Goal: Task Accomplishment & Management: Manage account settings

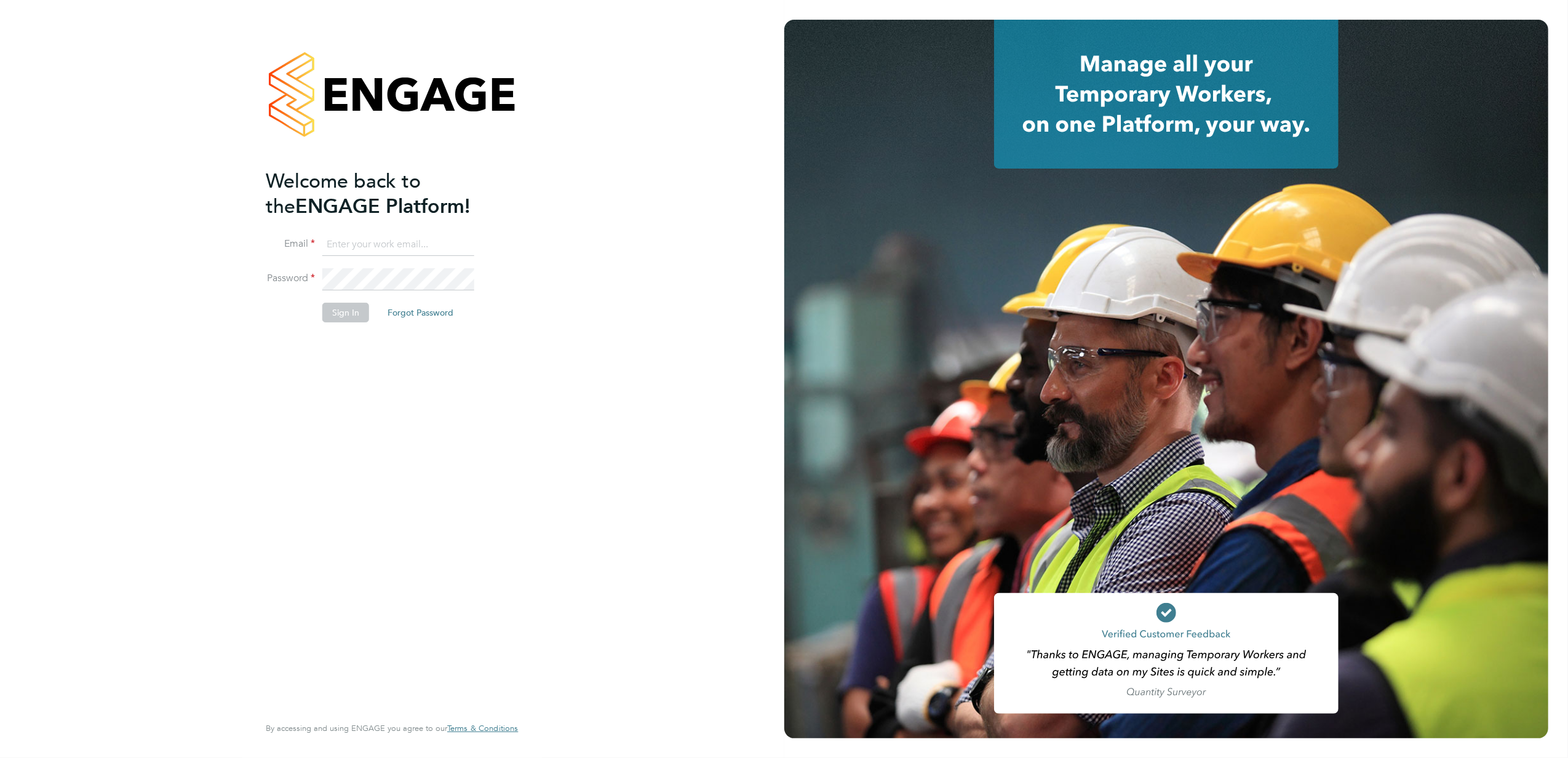
type input "jonathan.convery@countrysidepartnerships.com"
click at [349, 318] on button "Sign In" at bounding box center [345, 312] width 47 height 20
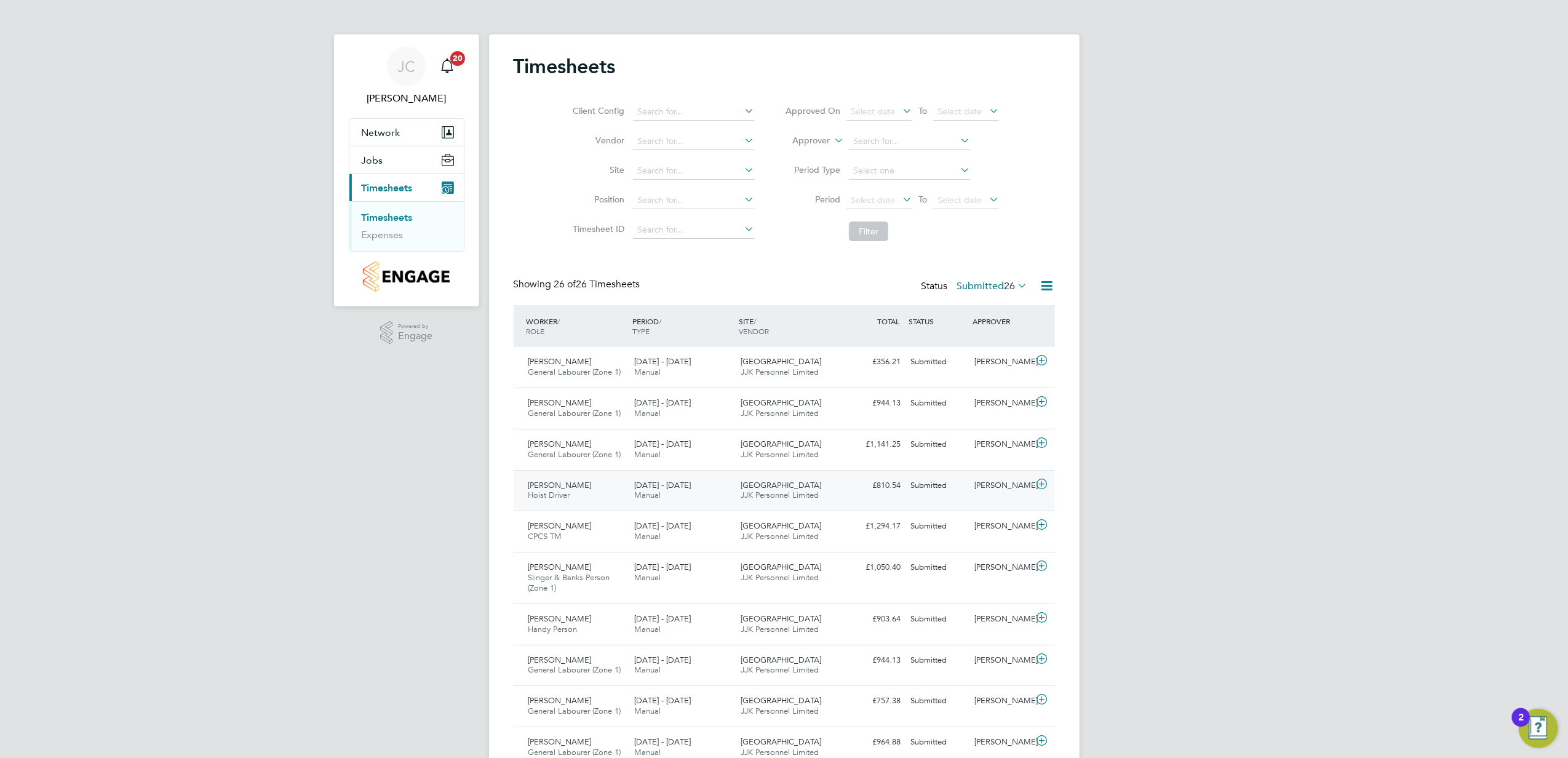
click at [1046, 488] on icon at bounding box center [1042, 484] width 15 height 10
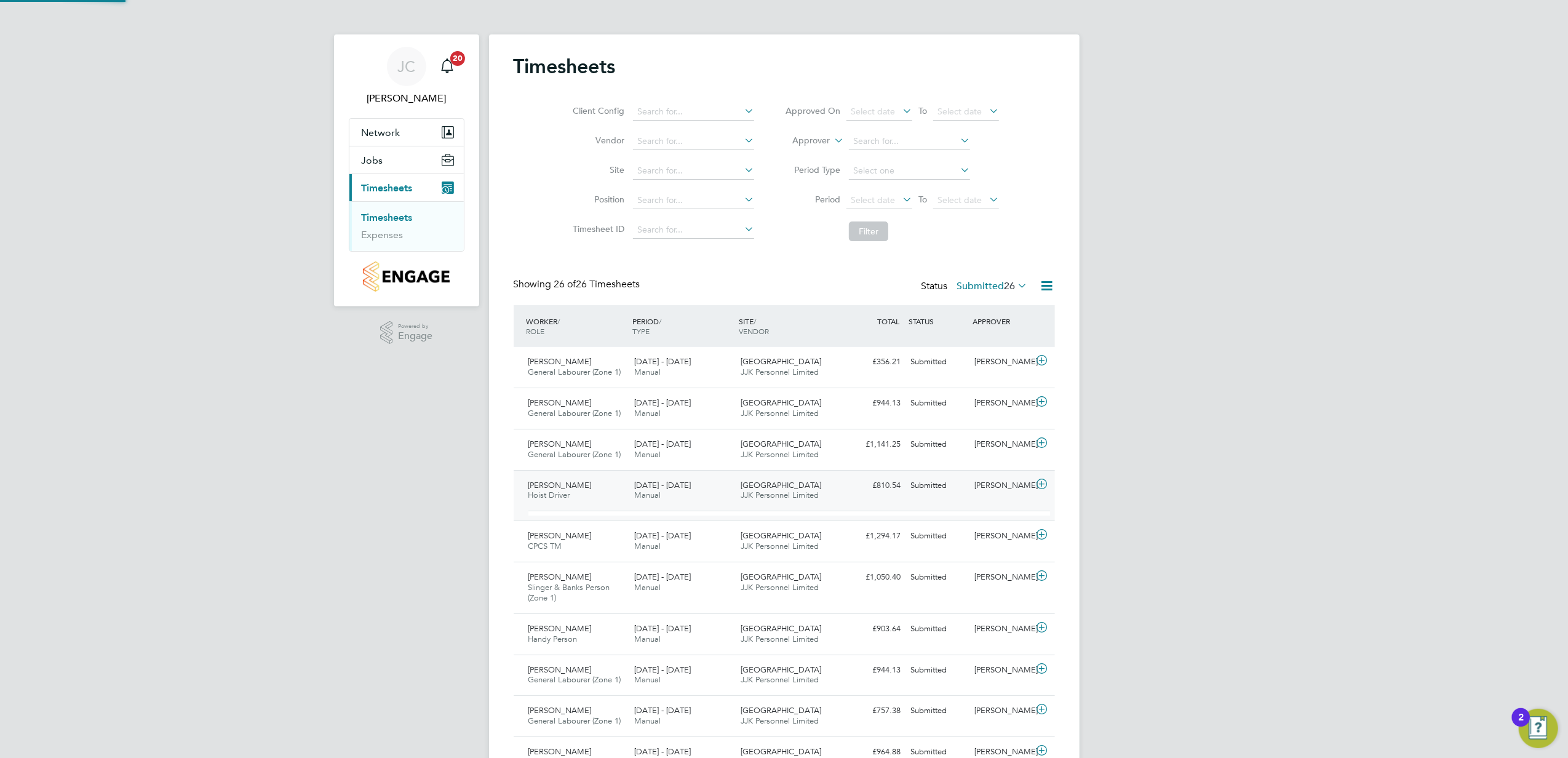
scroll to position [20, 119]
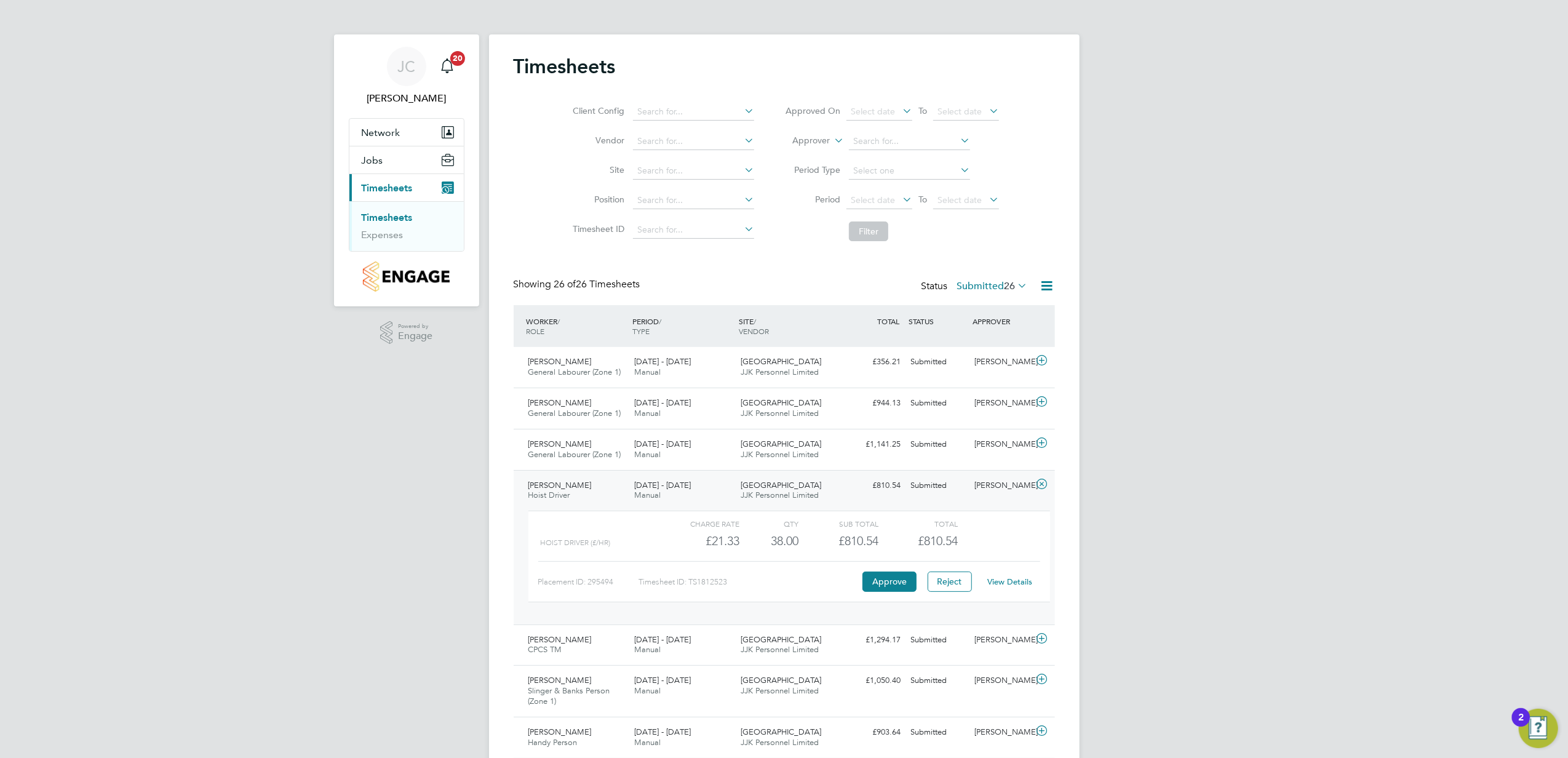
click at [1014, 586] on link "View Details" at bounding box center [1010, 581] width 45 height 11
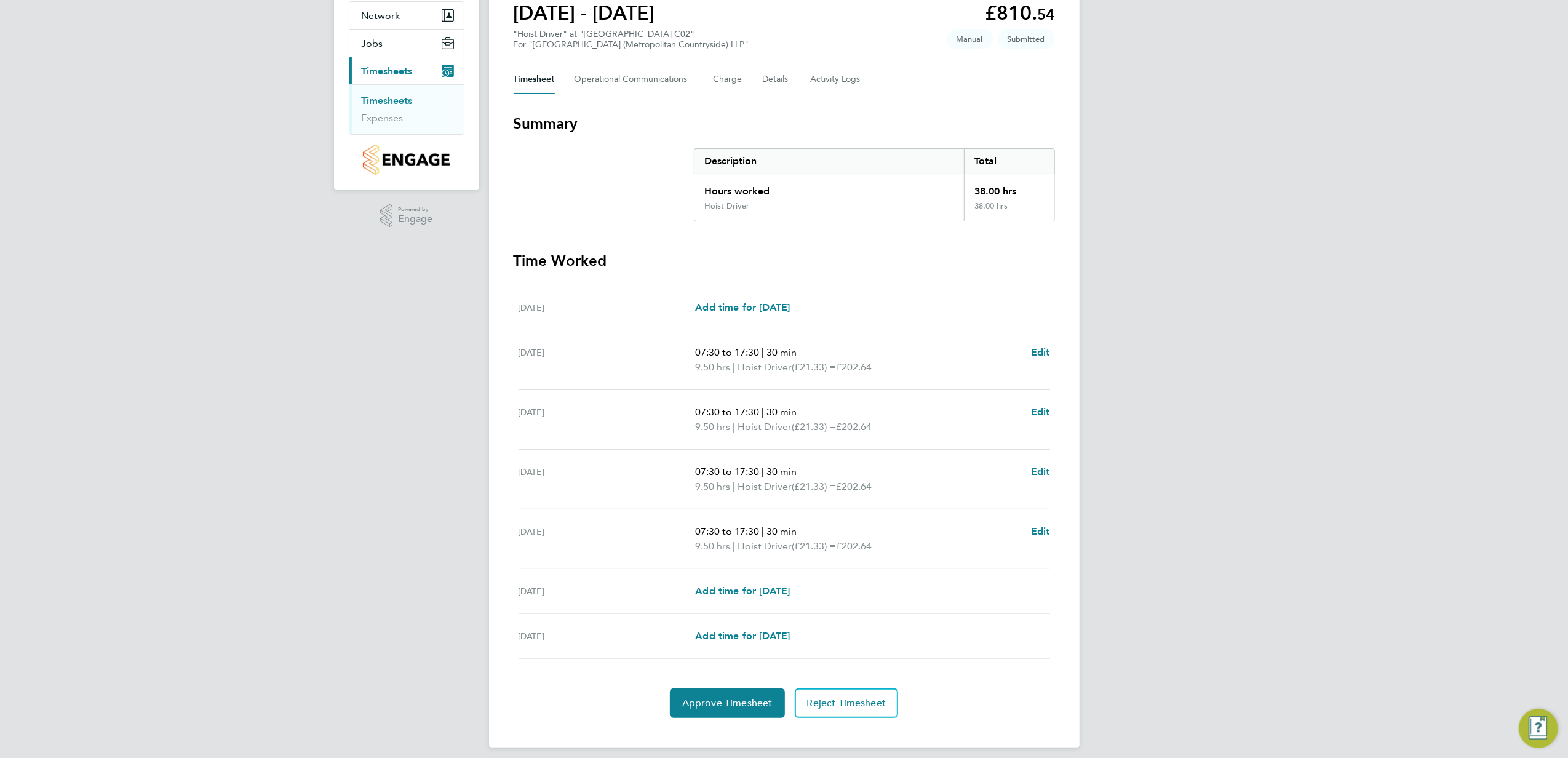
scroll to position [128, 0]
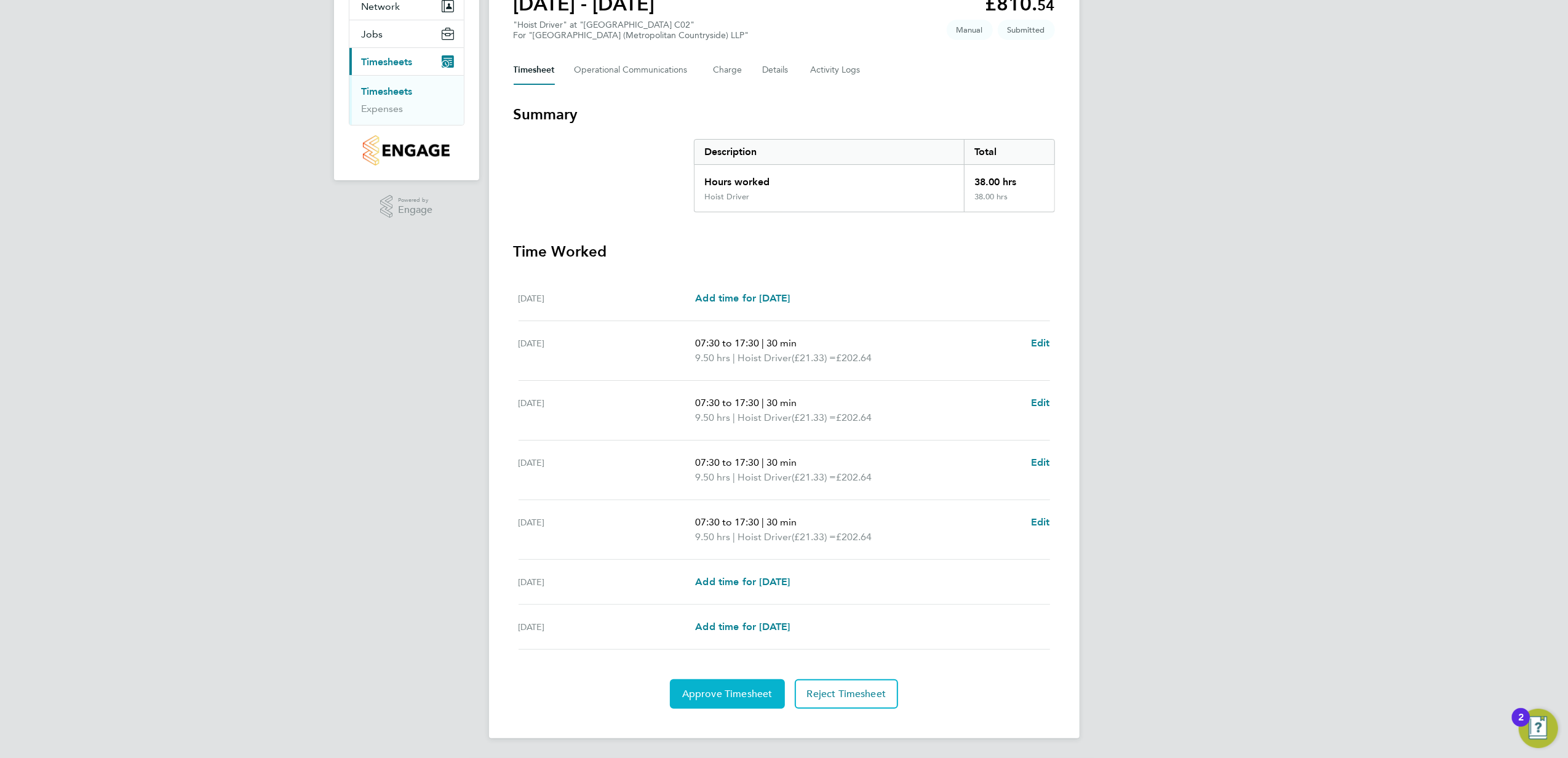
drag, startPoint x: 727, startPoint y: 696, endPoint x: 763, endPoint y: 682, distance: 38.6
click at [727, 696] on span "Approve Timesheet" at bounding box center [727, 693] width 91 height 12
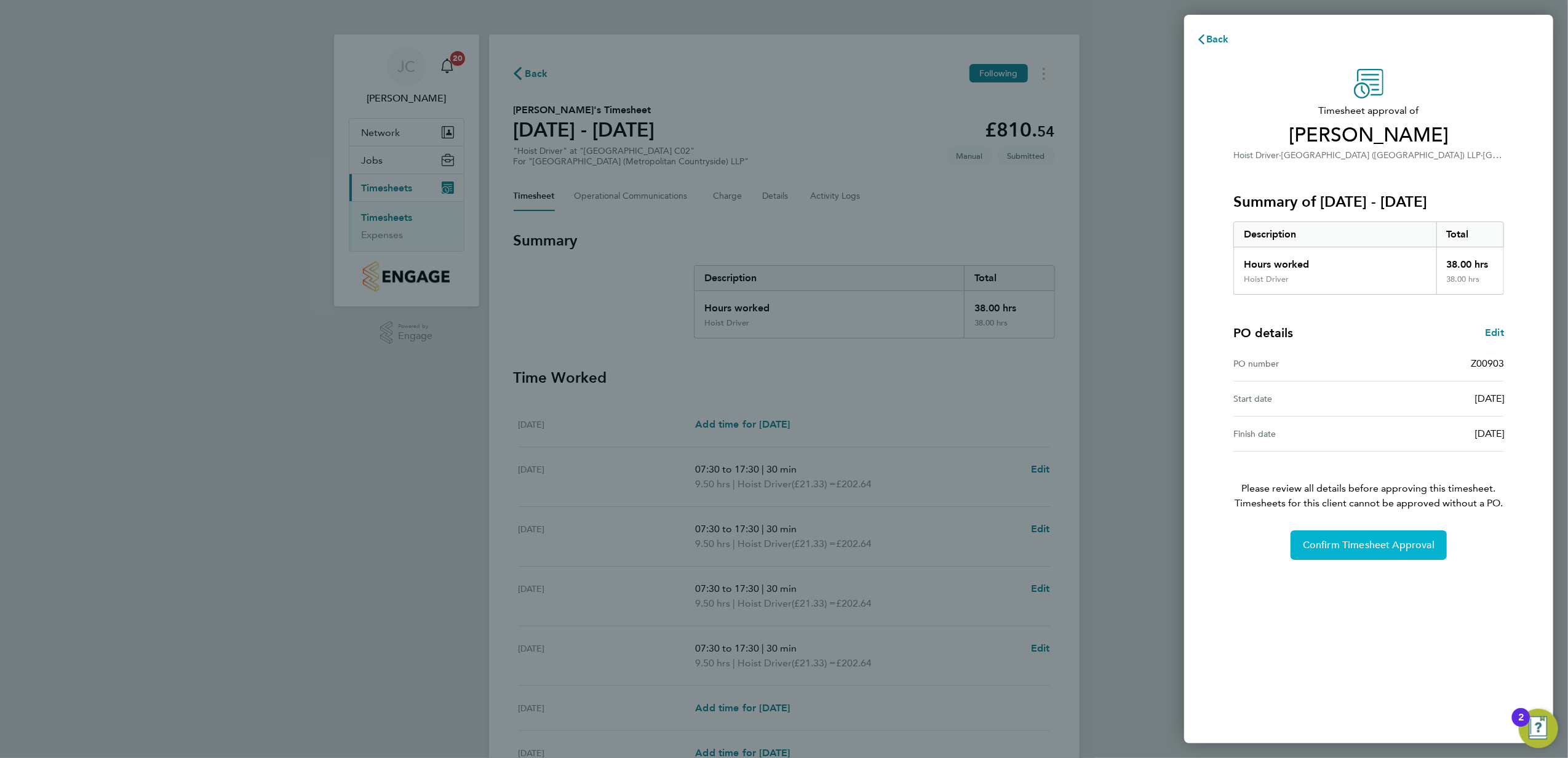
click at [1422, 555] on button "Confirm Timesheet Approval" at bounding box center [1368, 545] width 156 height 30
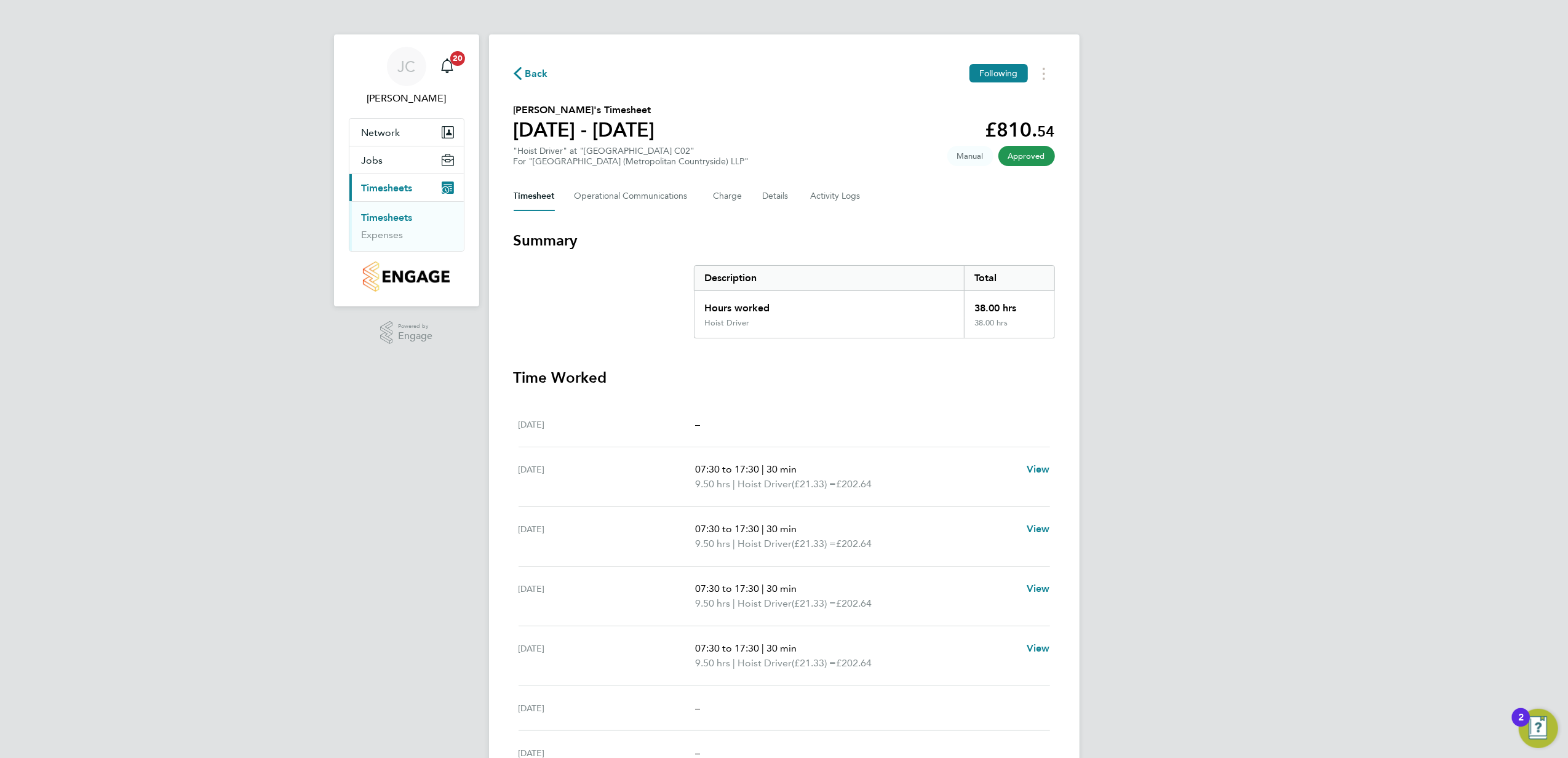
click at [388, 213] on link "Timesheets" at bounding box center [387, 218] width 51 height 12
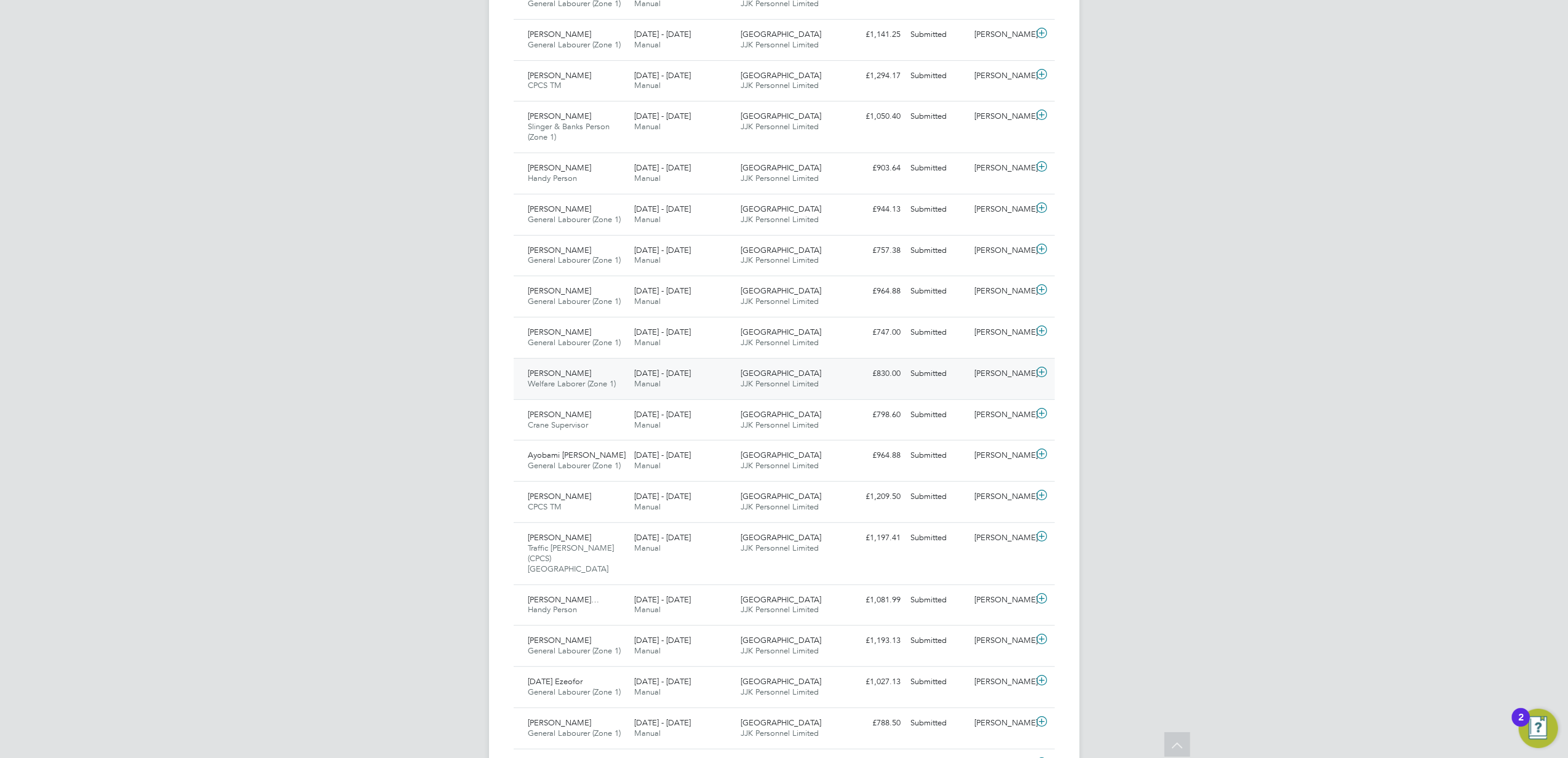
click at [1040, 374] on icon at bounding box center [1042, 372] width 15 height 10
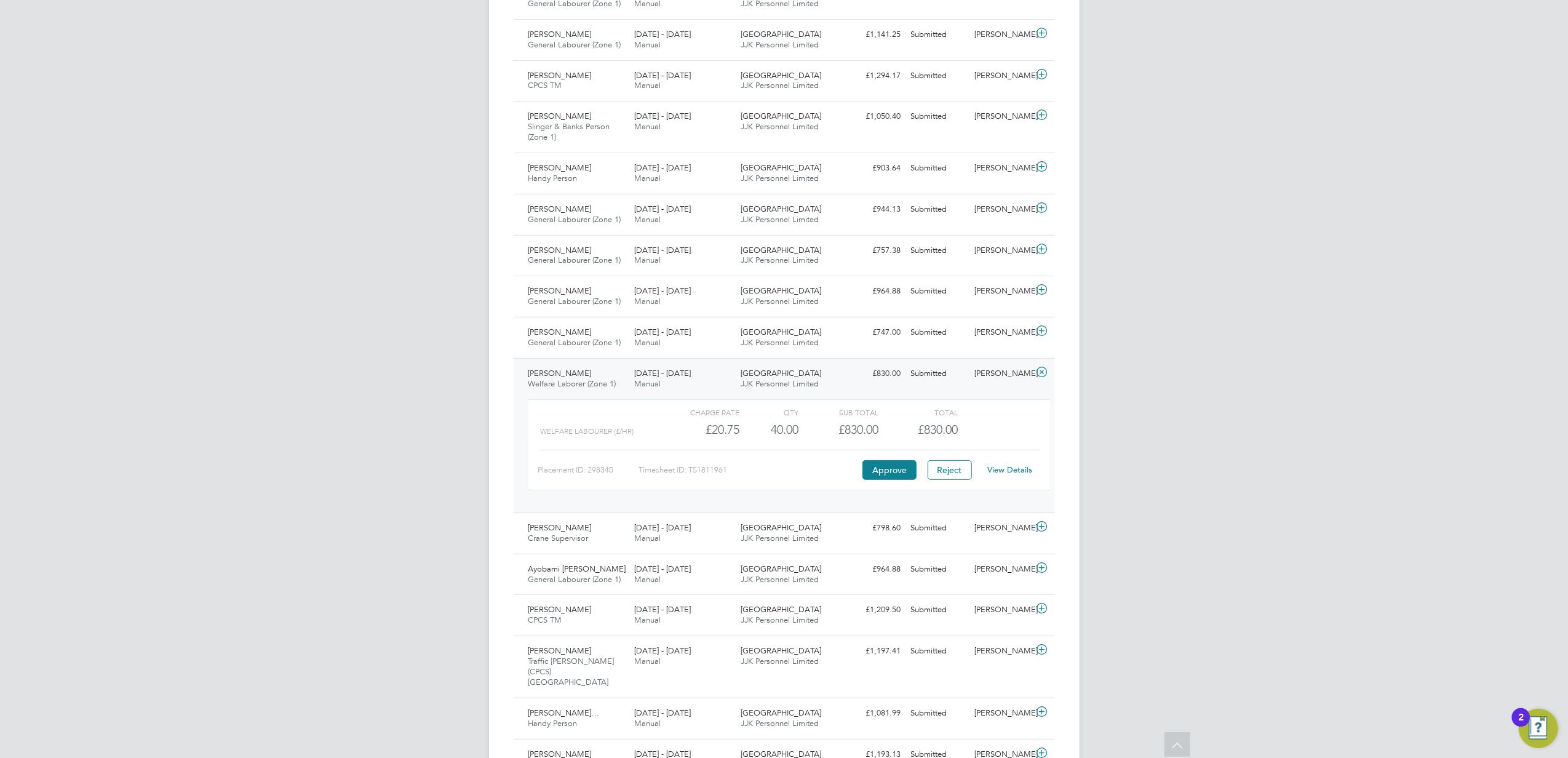
click at [1004, 473] on link "View Details" at bounding box center [1010, 470] width 45 height 11
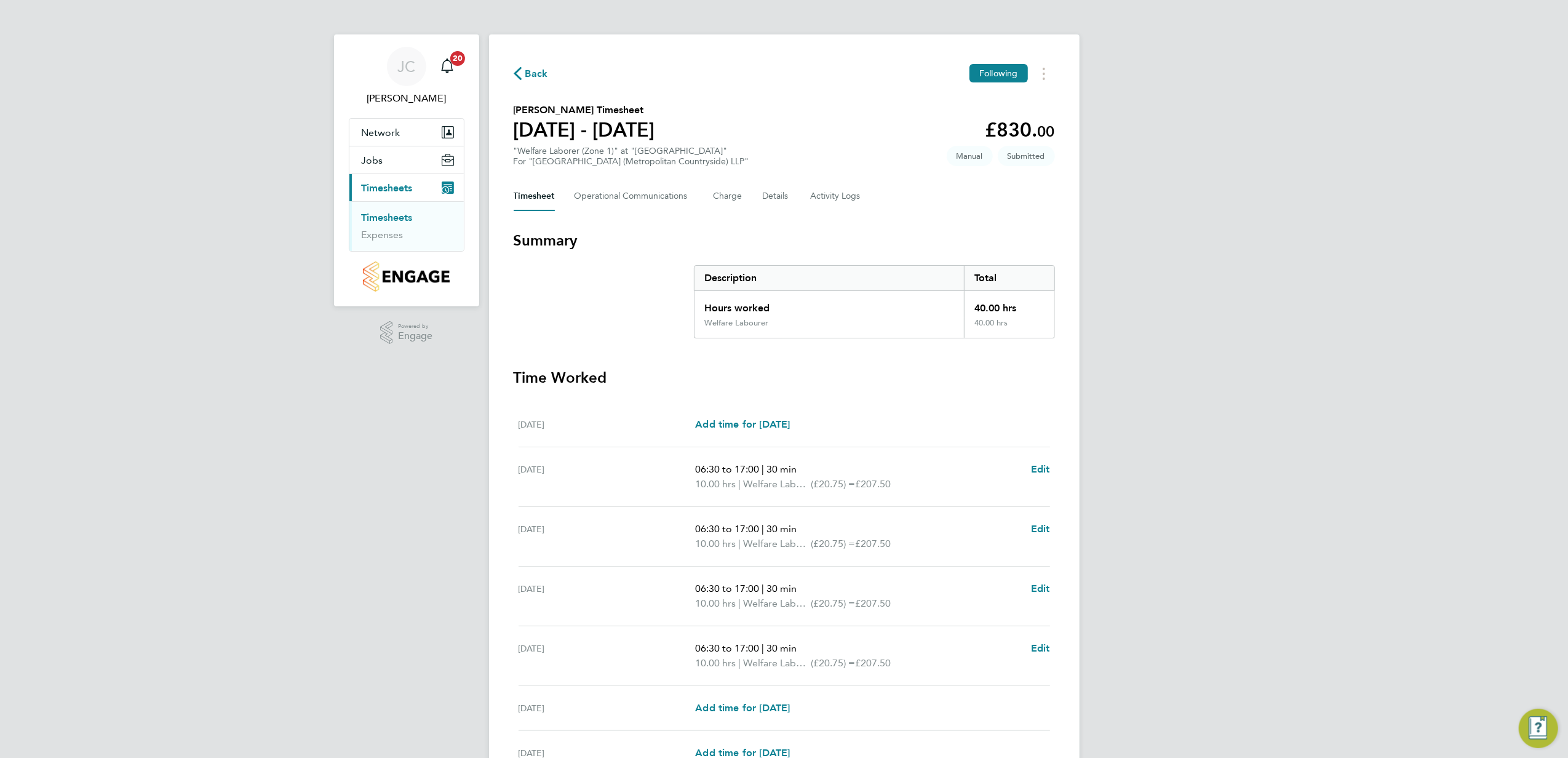
scroll to position [82, 0]
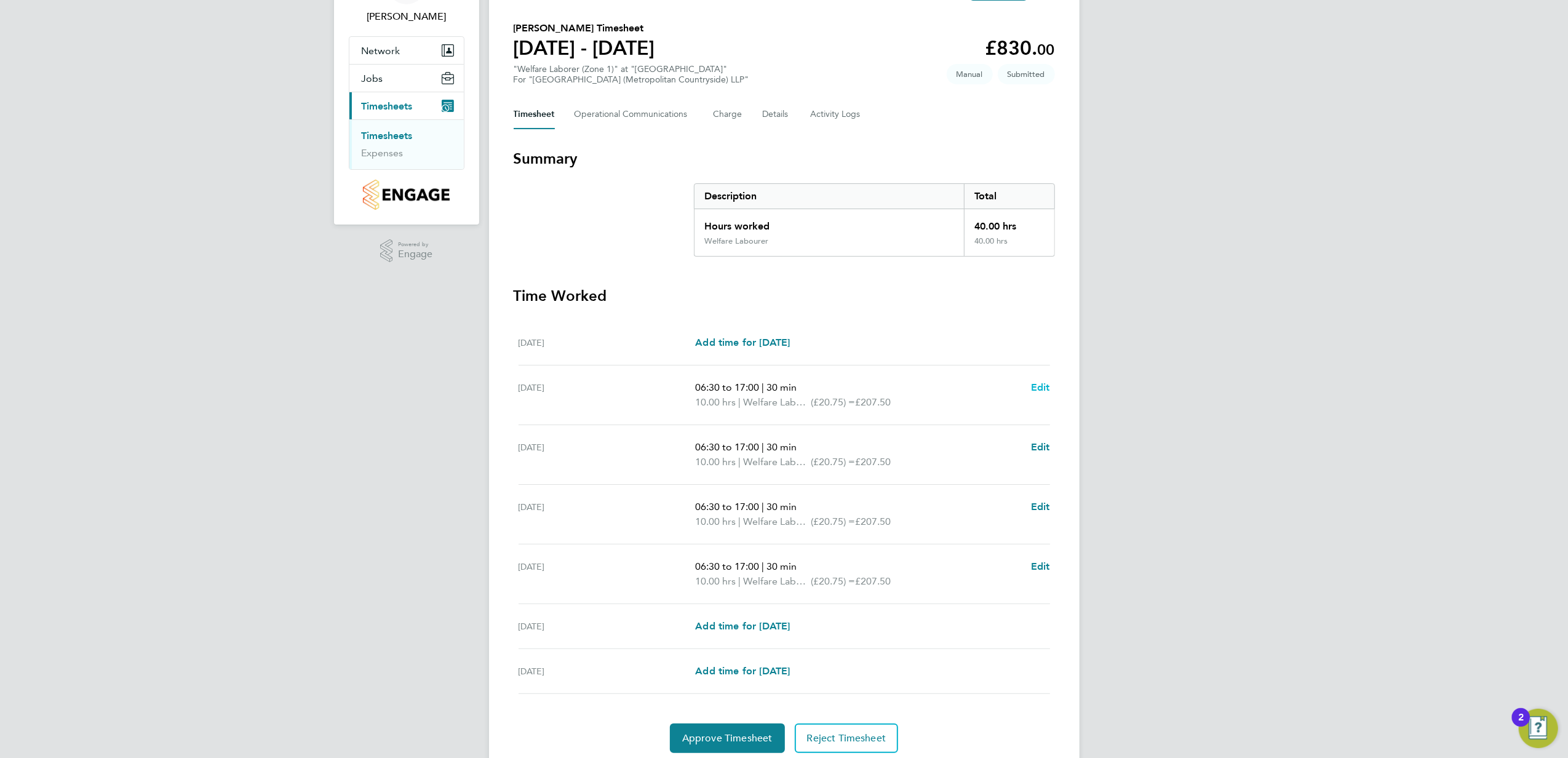
click at [1044, 389] on span "Edit" at bounding box center [1040, 387] width 19 height 12
select select "30"
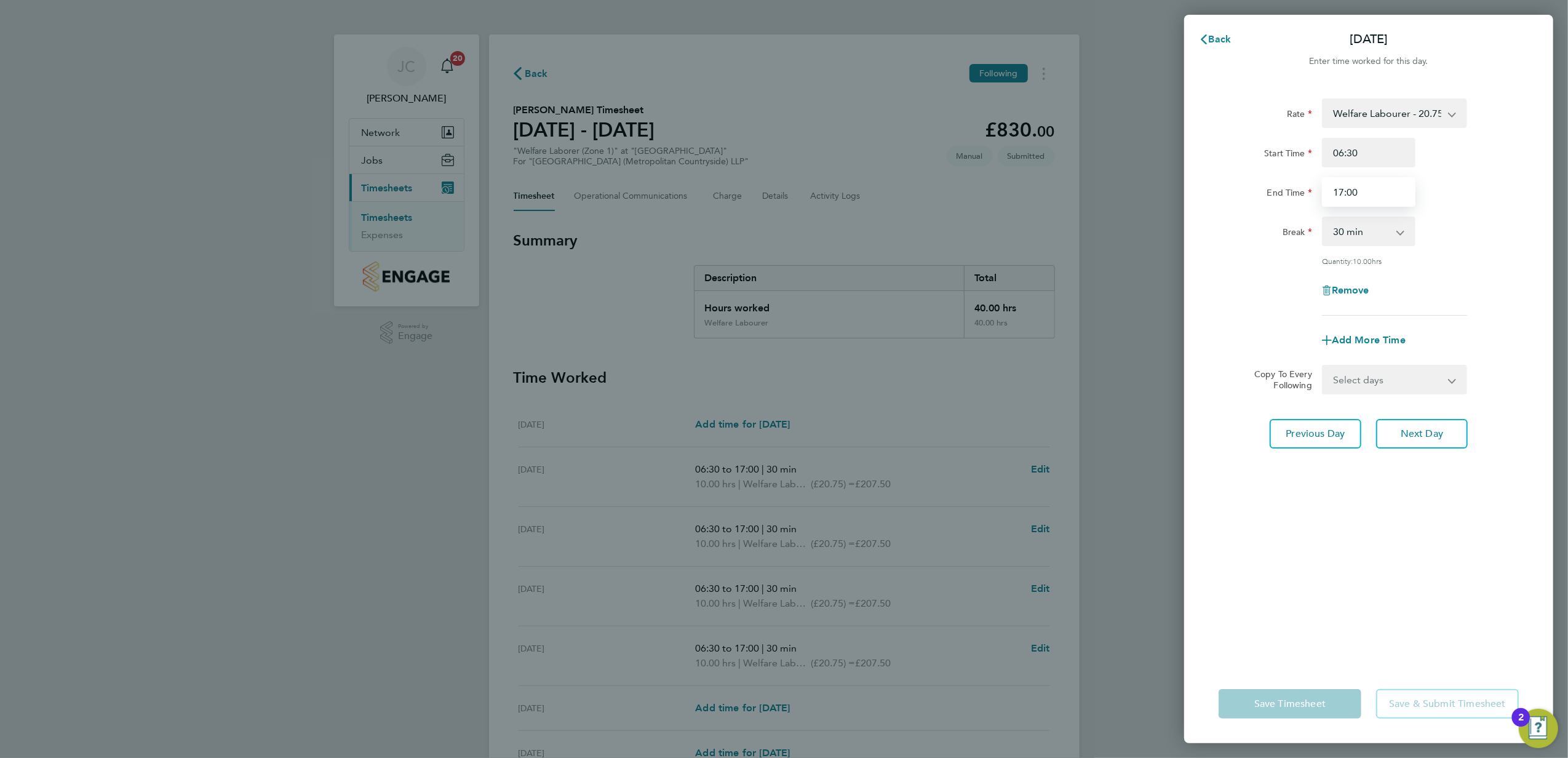
click at [1336, 190] on input "17:00" at bounding box center [1369, 192] width 94 height 30
click at [1342, 190] on input "17:00" at bounding box center [1369, 192] width 94 height 30
type input "13:00"
click at [1269, 663] on div "Rate Welfare Labourer - 20.75 Start Time 06:30 End Time 13:00 Break 0 min 15 mi…" at bounding box center [1368, 374] width 369 height 581
click at [1288, 700] on span "Save Timesheet" at bounding box center [1290, 703] width 72 height 12
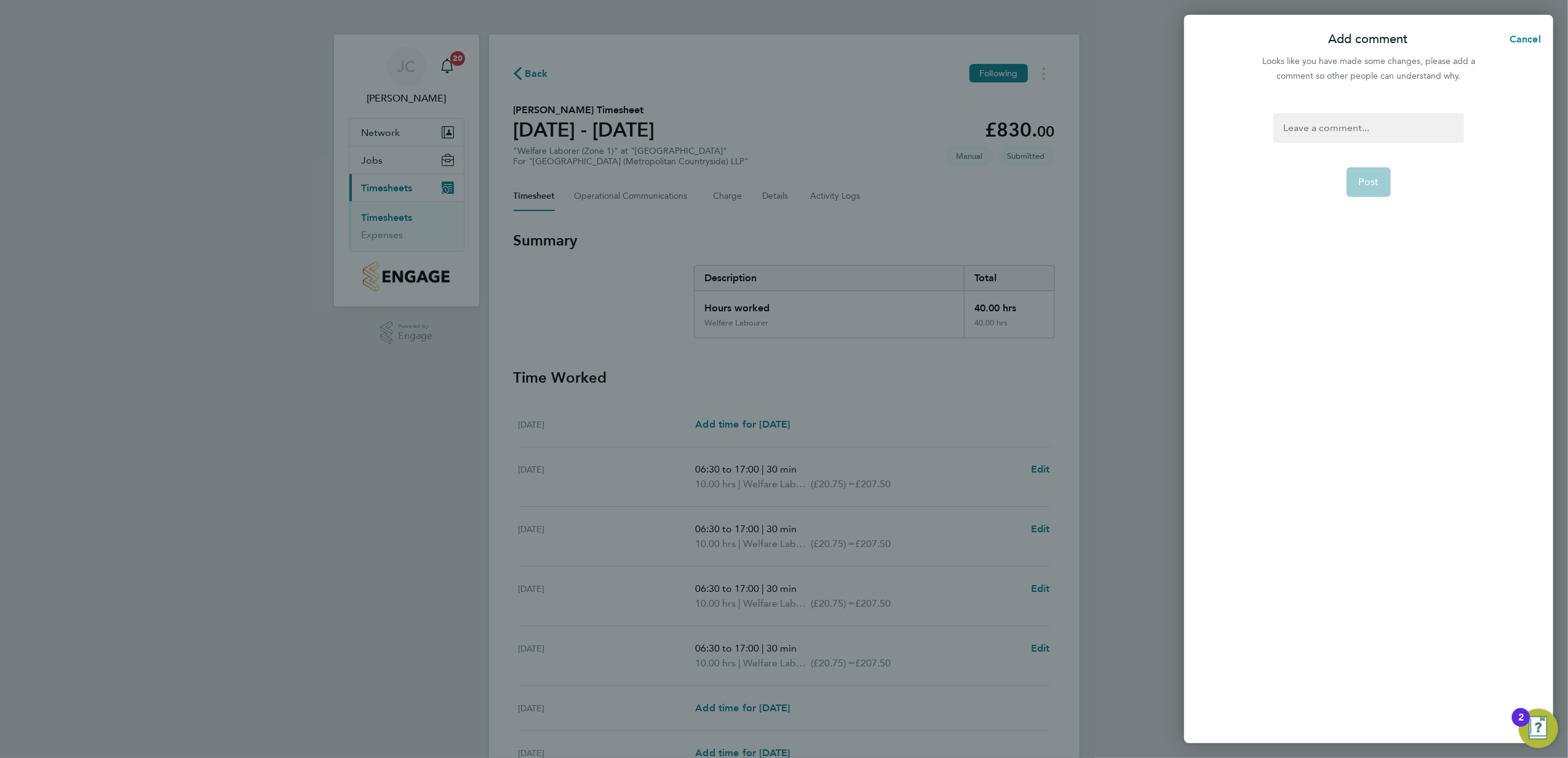
click at [1328, 129] on div at bounding box center [1368, 128] width 190 height 30
click at [1365, 172] on button "Post" at bounding box center [1369, 182] width 45 height 30
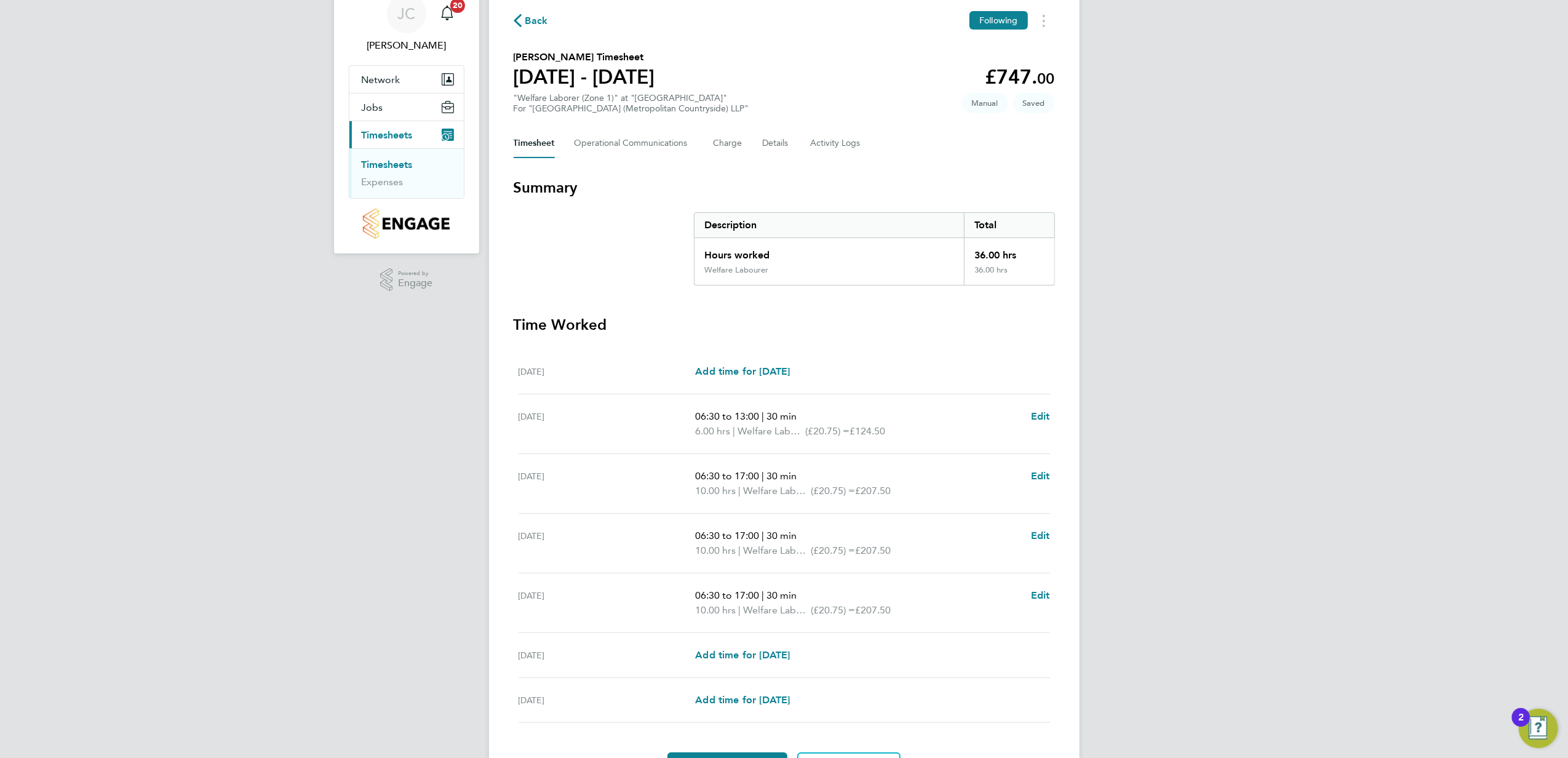
scroll to position [82, 0]
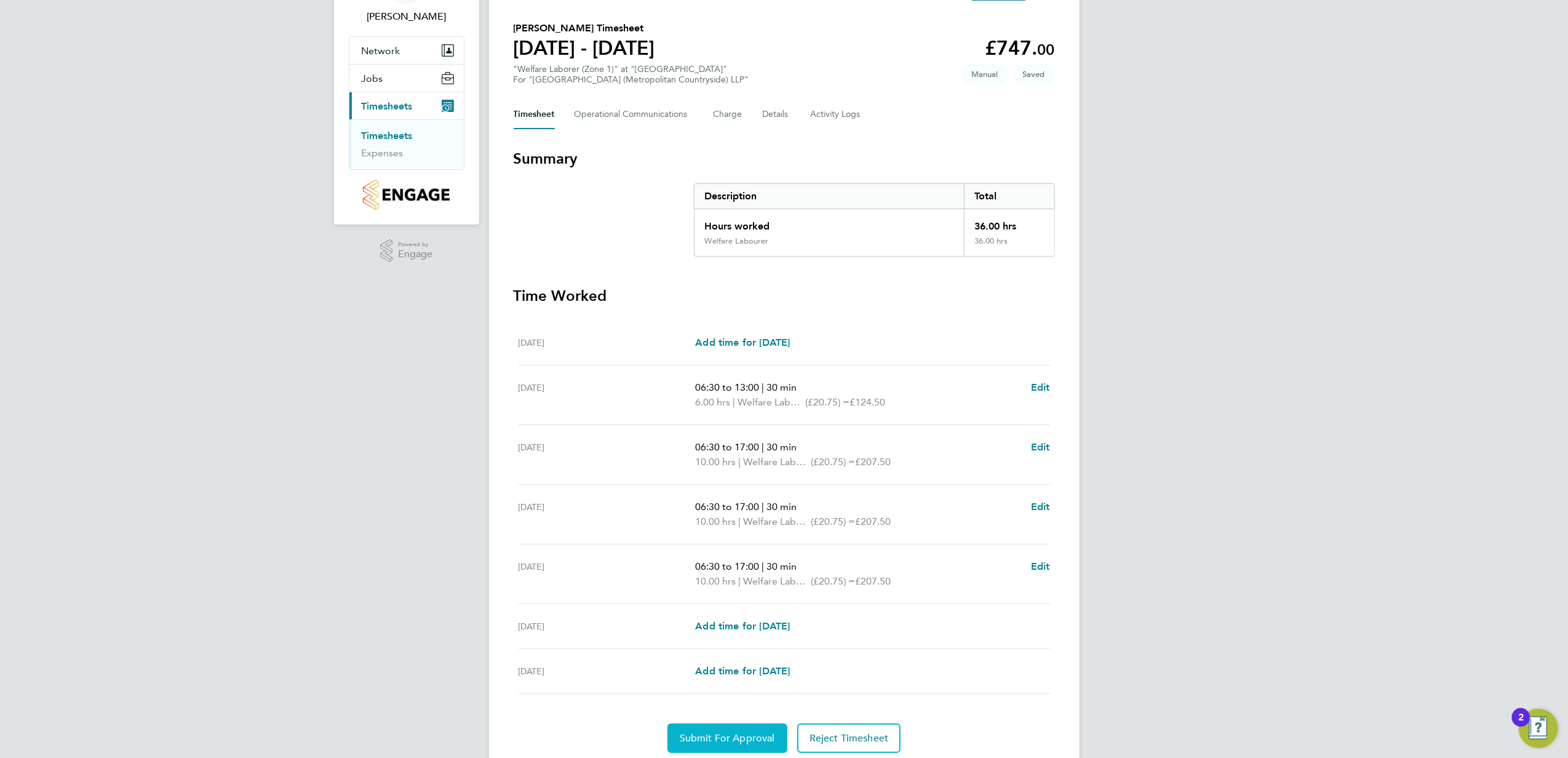
click at [744, 734] on span "Submit For Approval" at bounding box center [727, 738] width 96 height 12
click at [717, 741] on span "Approve Timesheet" at bounding box center [727, 738] width 91 height 12
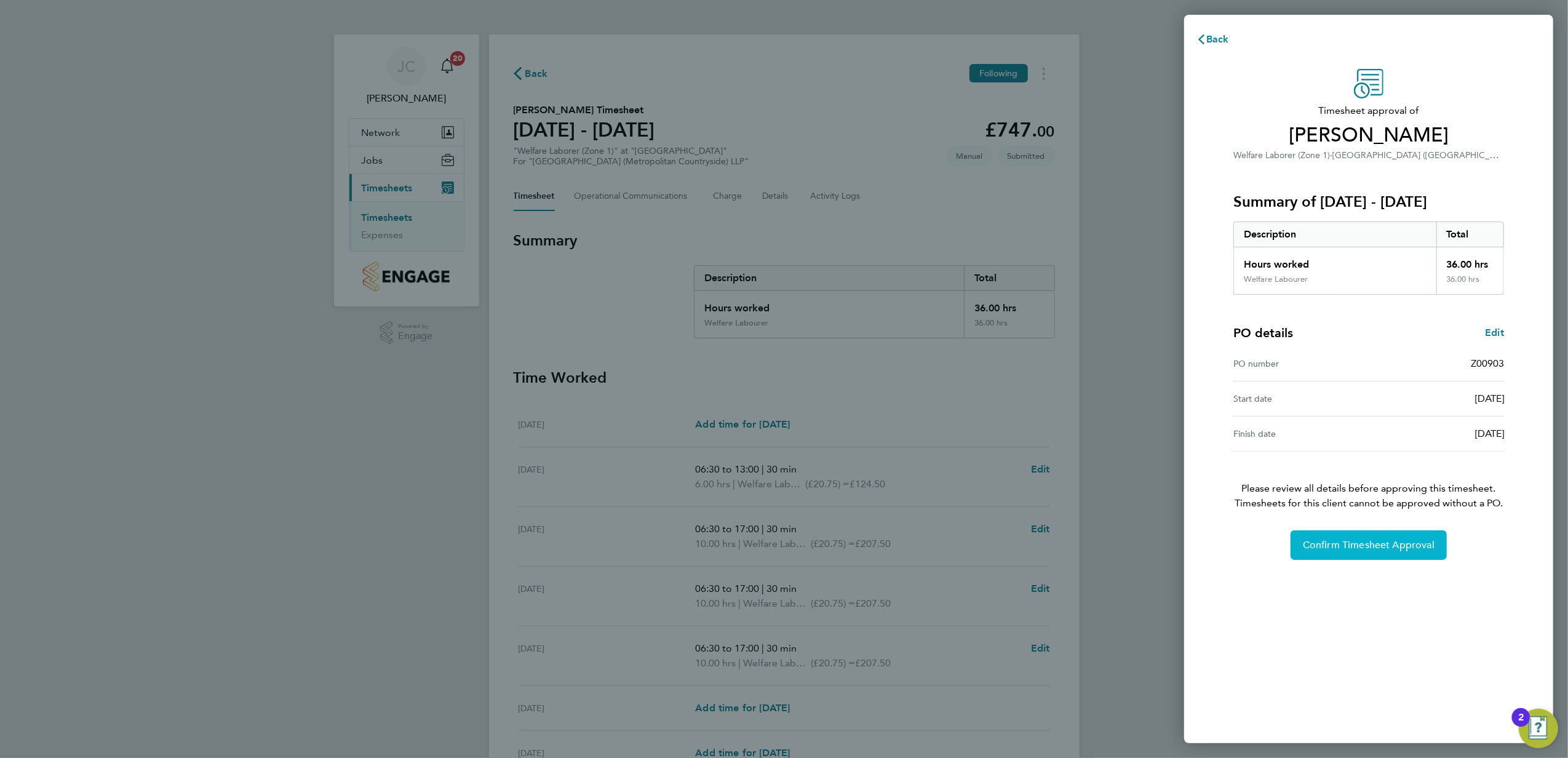
click at [1381, 554] on button "Confirm Timesheet Approval" at bounding box center [1368, 545] width 156 height 30
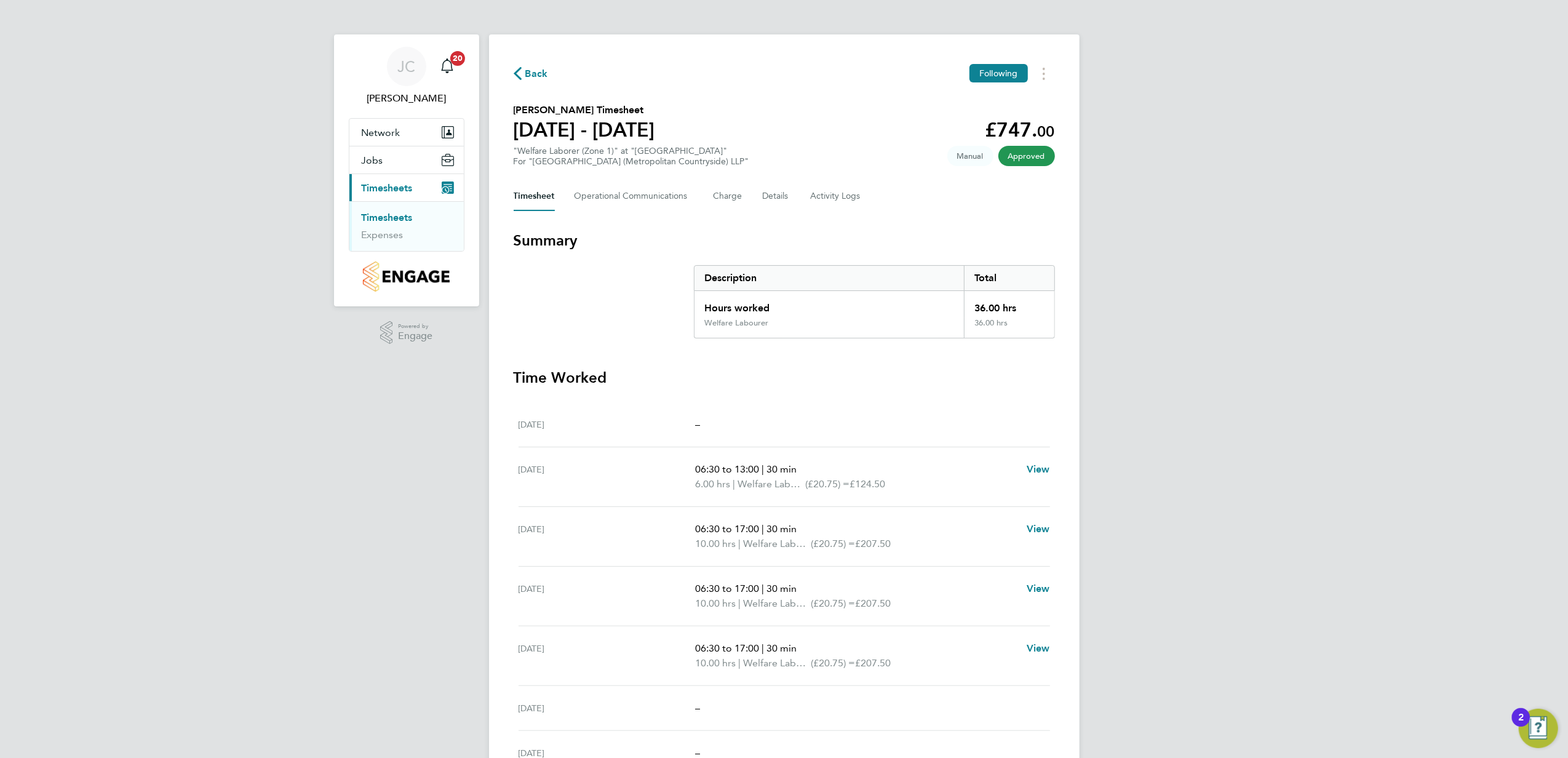
click at [394, 213] on link "Timesheets" at bounding box center [387, 218] width 51 height 12
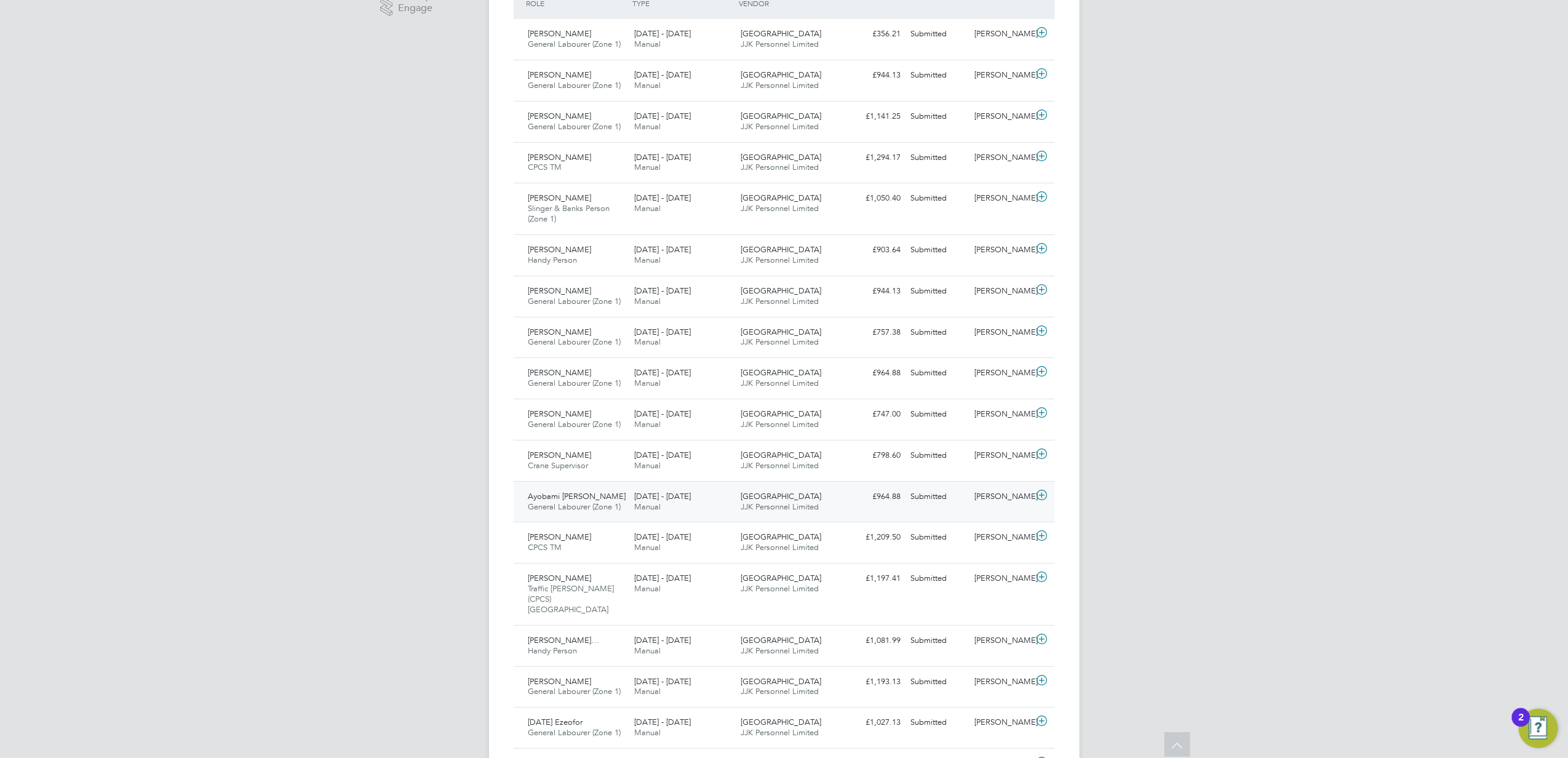
click at [1040, 499] on icon at bounding box center [1042, 495] width 15 height 10
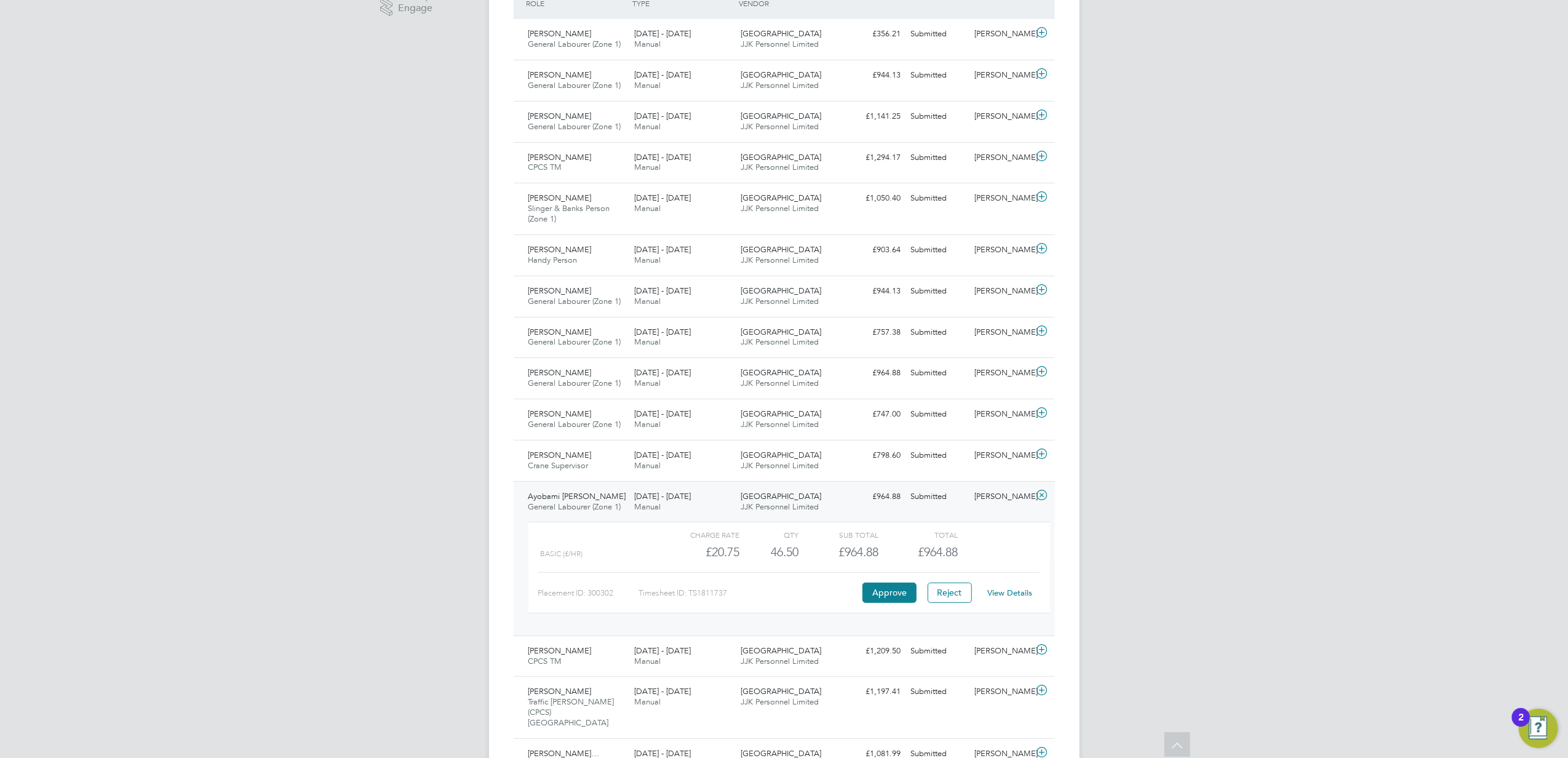
click at [1010, 596] on link "View Details" at bounding box center [1010, 593] width 45 height 11
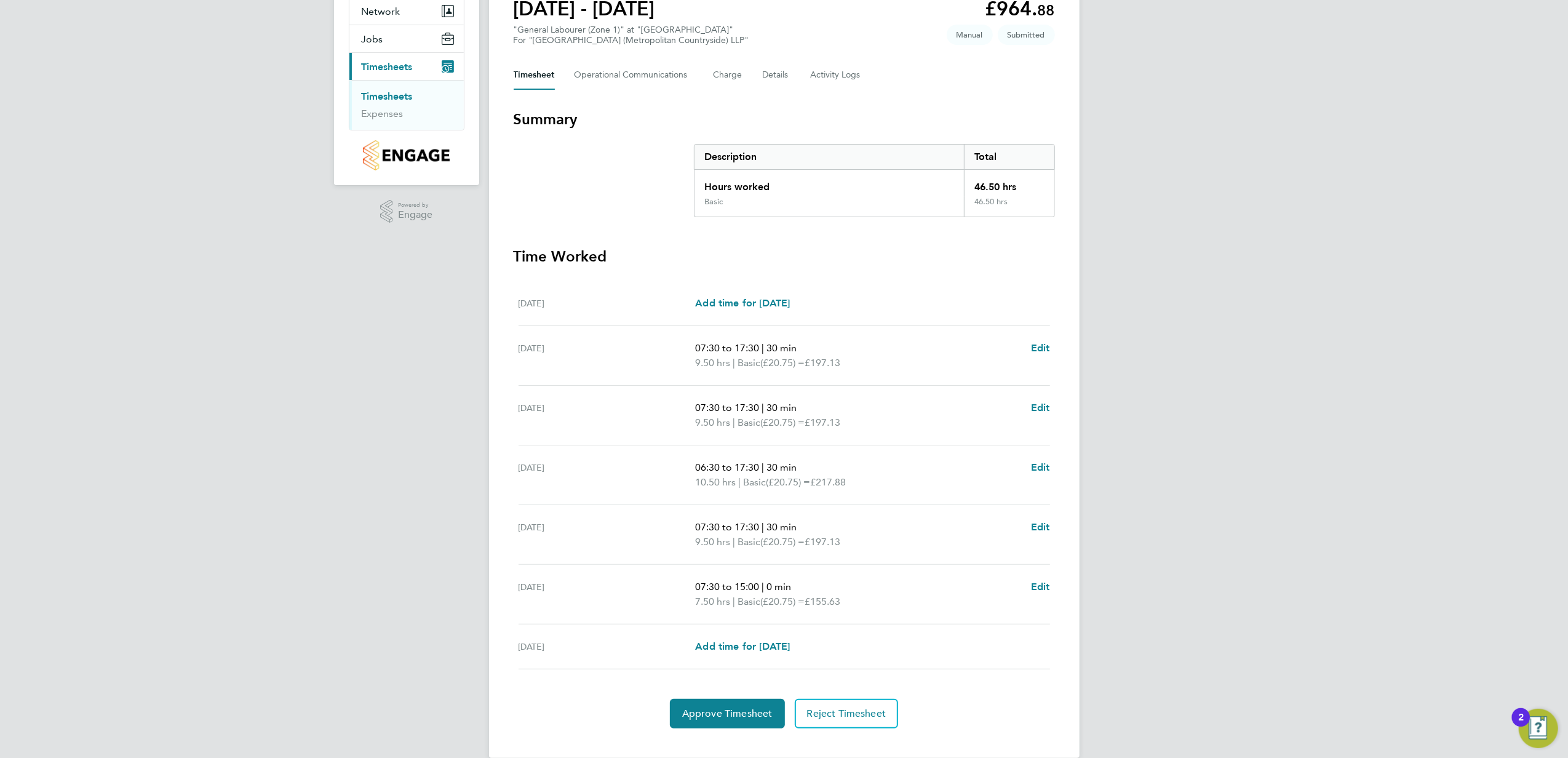
scroll to position [142, 0]
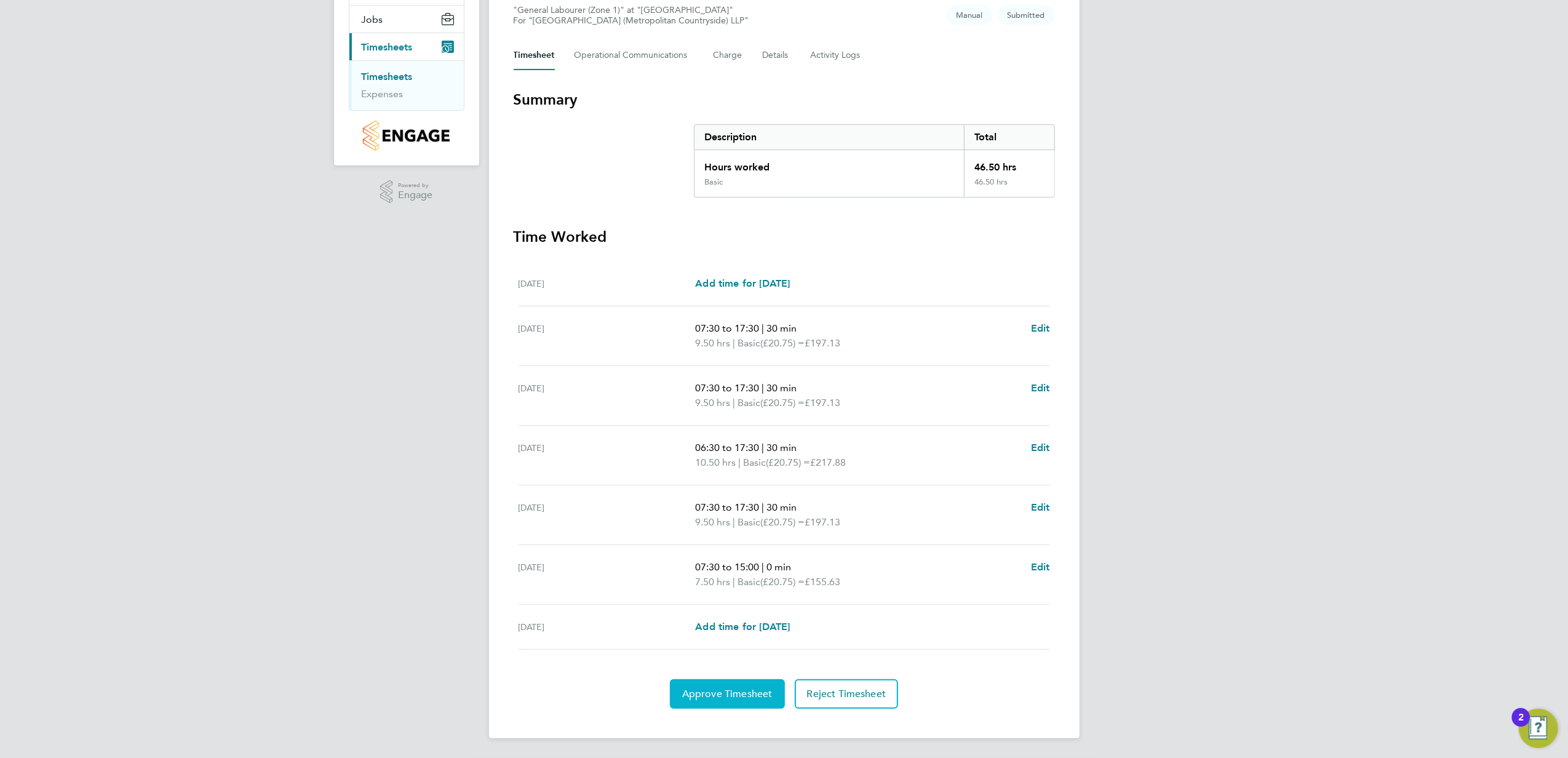
click at [744, 700] on button "Approve Timesheet" at bounding box center [727, 694] width 115 height 30
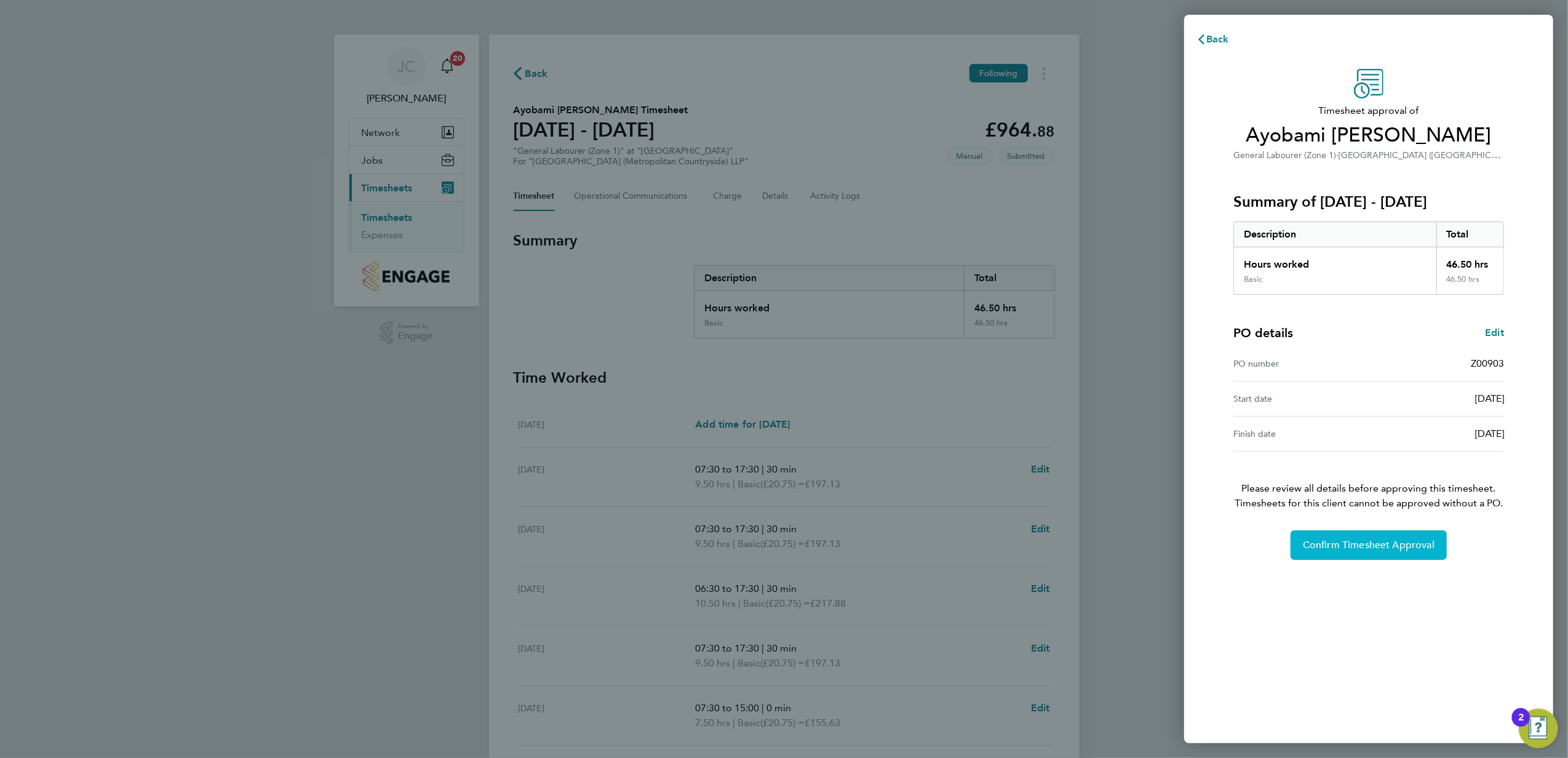
click at [1349, 541] on span "Confirm Timesheet Approval" at bounding box center [1369, 545] width 131 height 12
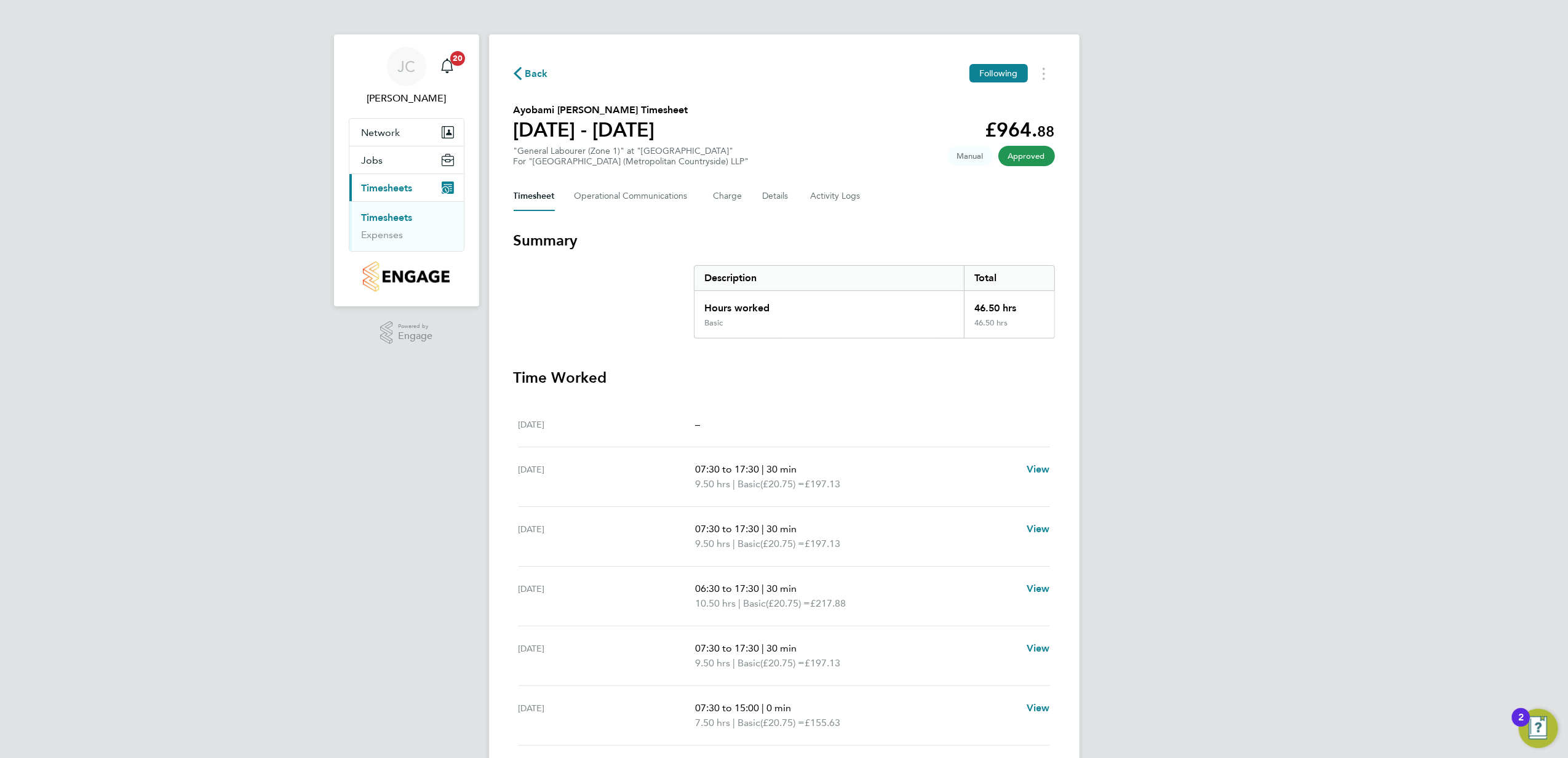
click at [388, 213] on link "Timesheets" at bounding box center [387, 218] width 51 height 12
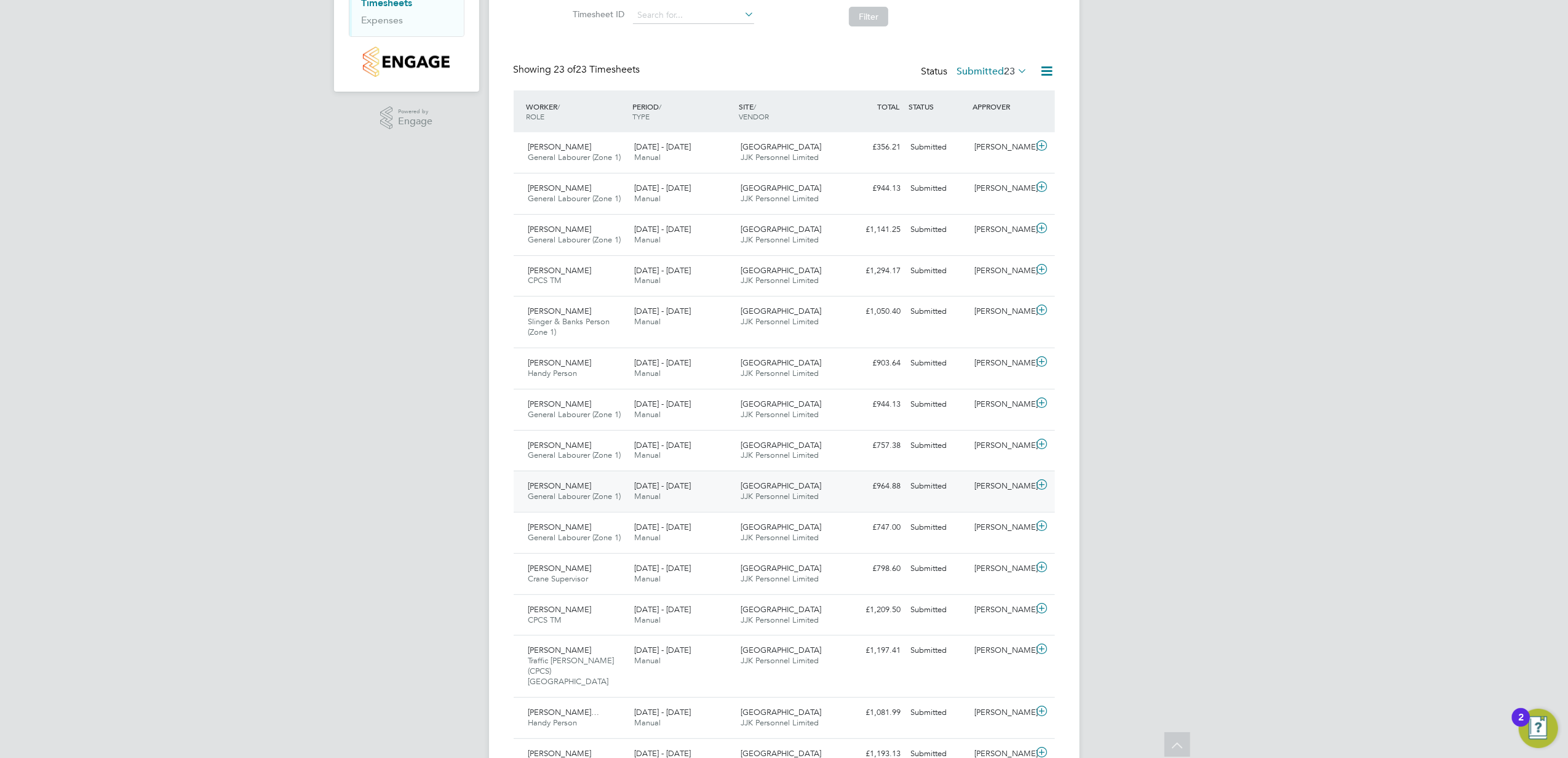
click at [582, 488] on span "[PERSON_NAME]" at bounding box center [560, 485] width 64 height 11
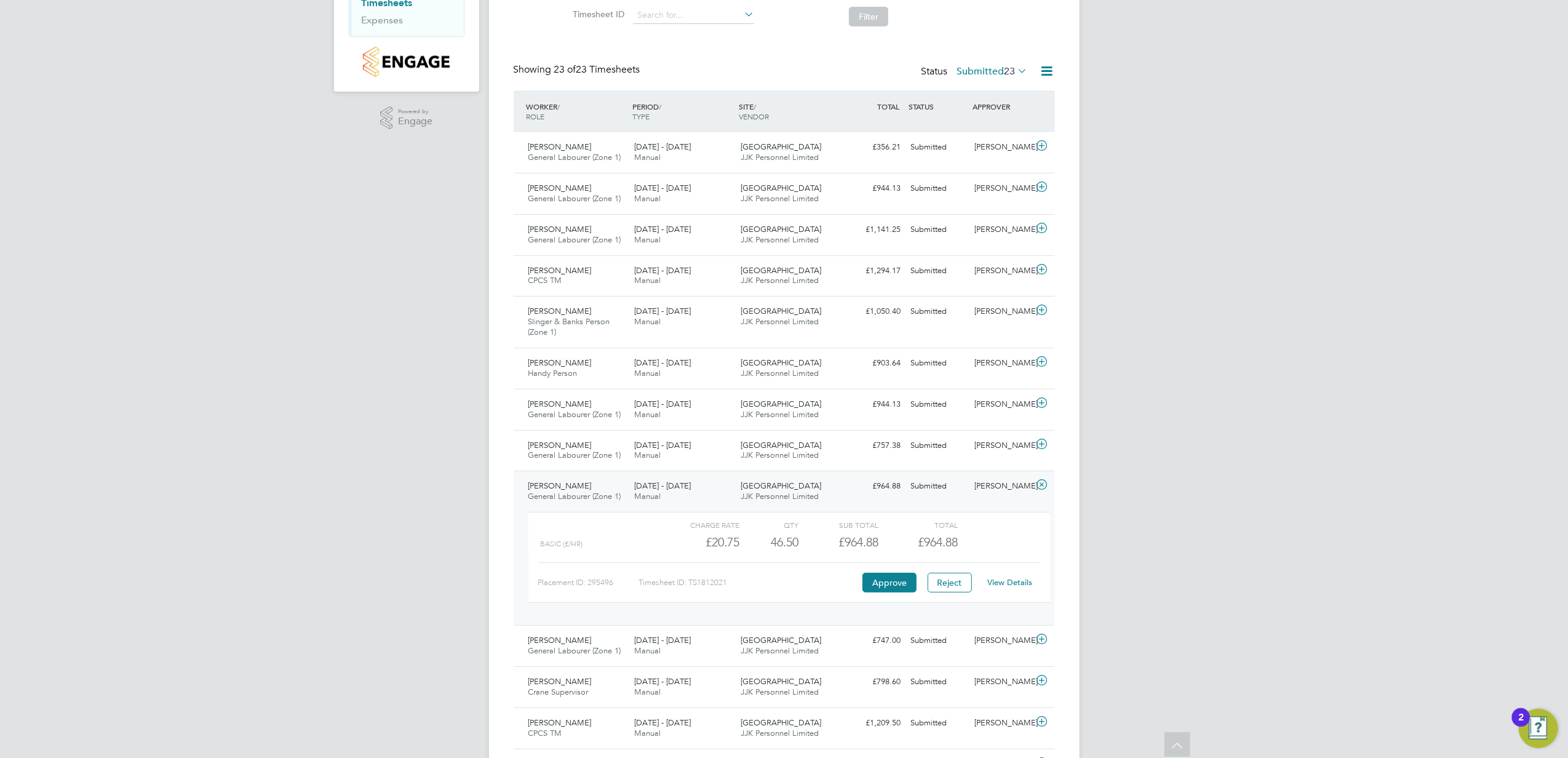
click at [1013, 583] on link "View Details" at bounding box center [1010, 582] width 45 height 11
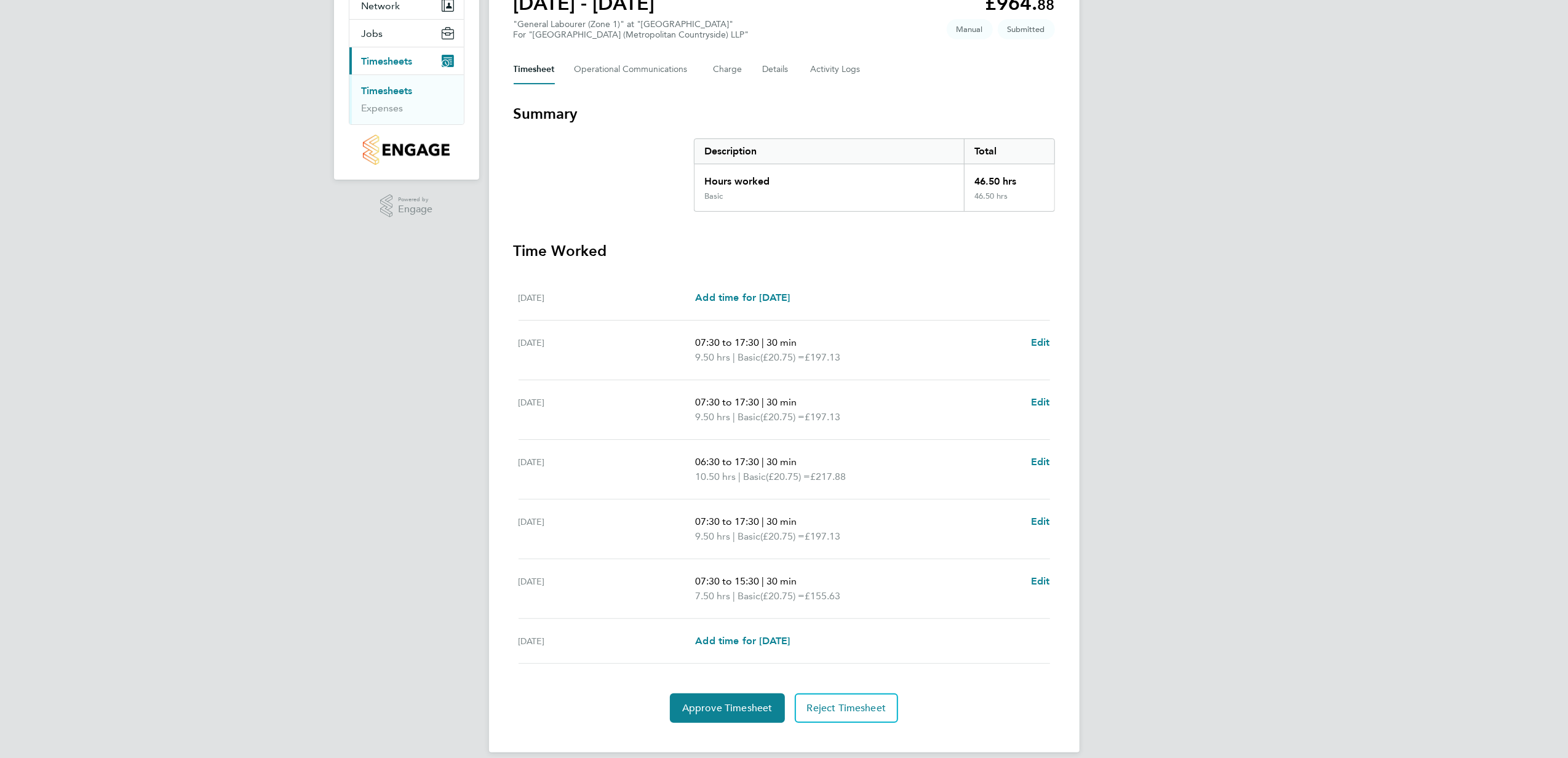
scroll to position [142, 0]
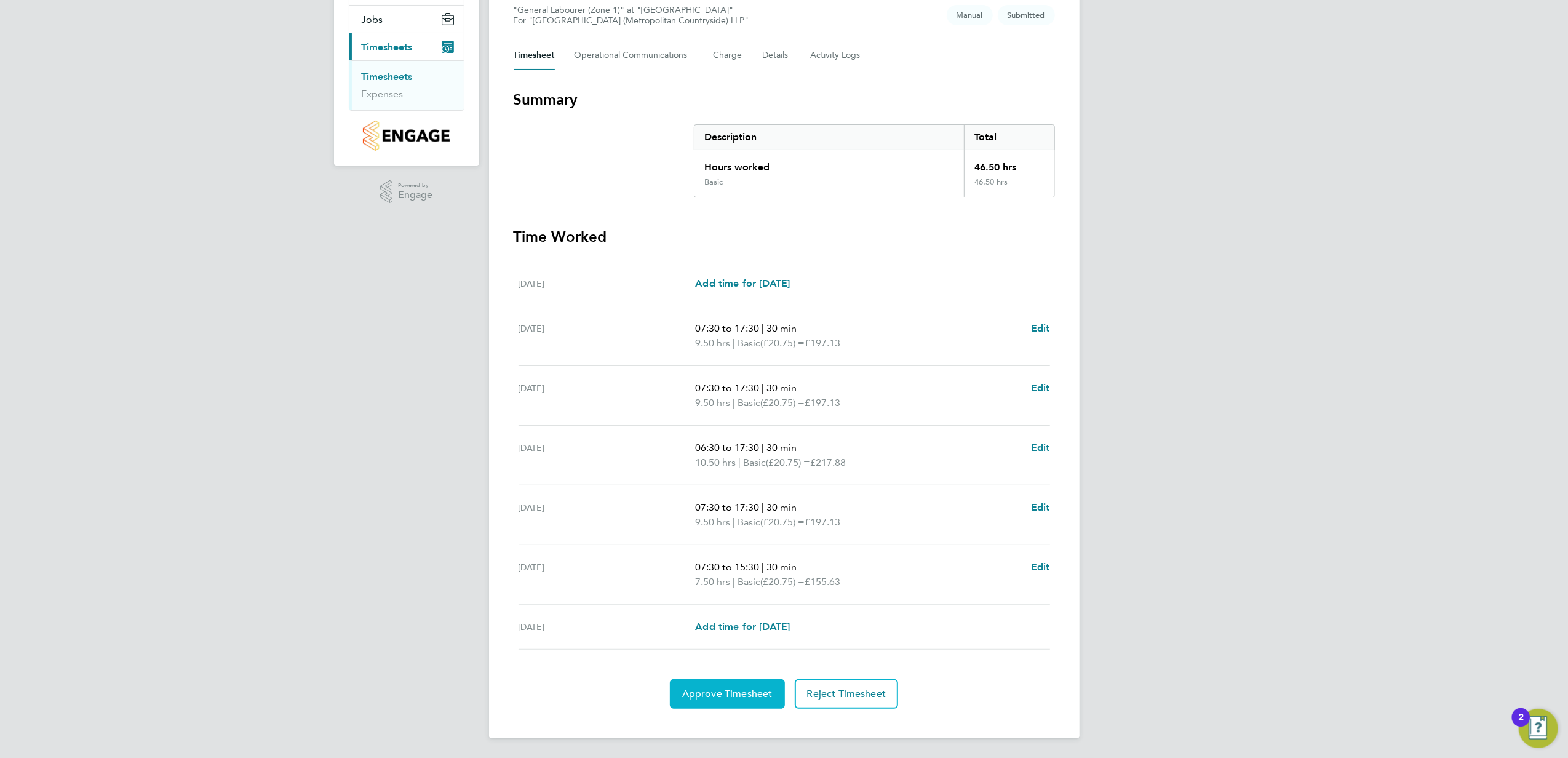
click at [729, 694] on span "Approve Timesheet" at bounding box center [727, 693] width 91 height 12
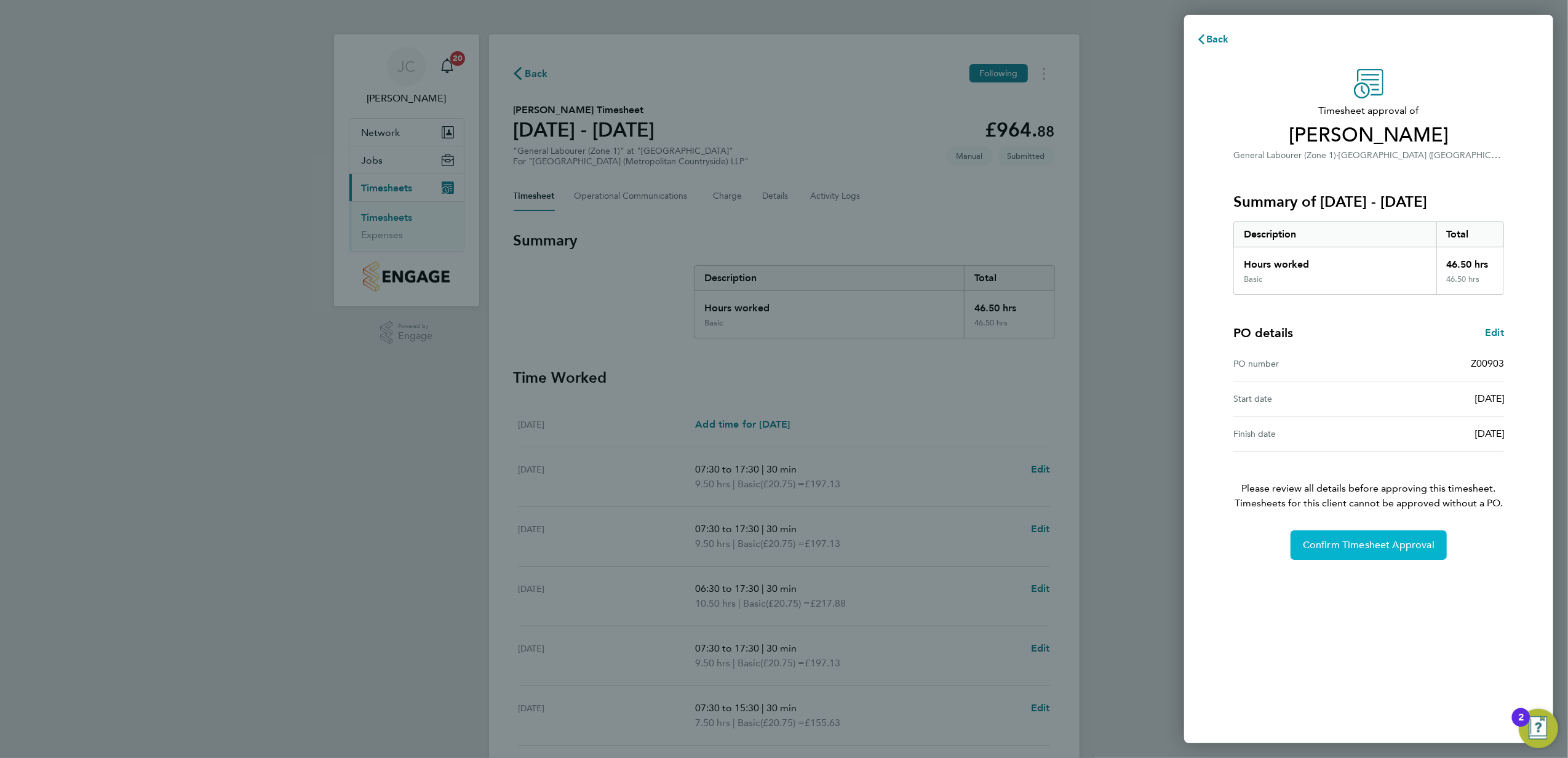
click at [1336, 541] on span "Confirm Timesheet Approval" at bounding box center [1369, 545] width 131 height 12
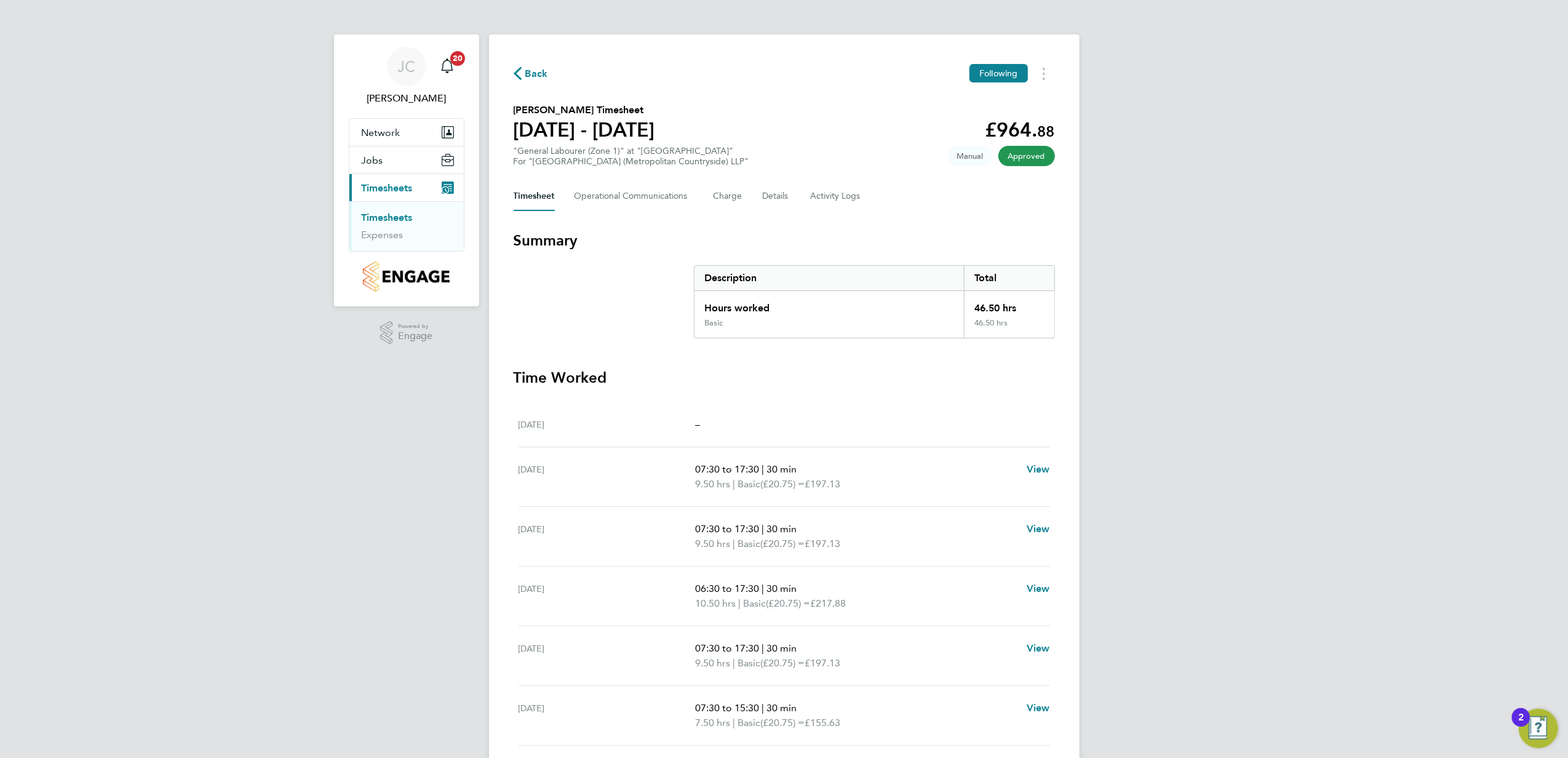
click at [392, 215] on link "Timesheets" at bounding box center [387, 218] width 51 height 12
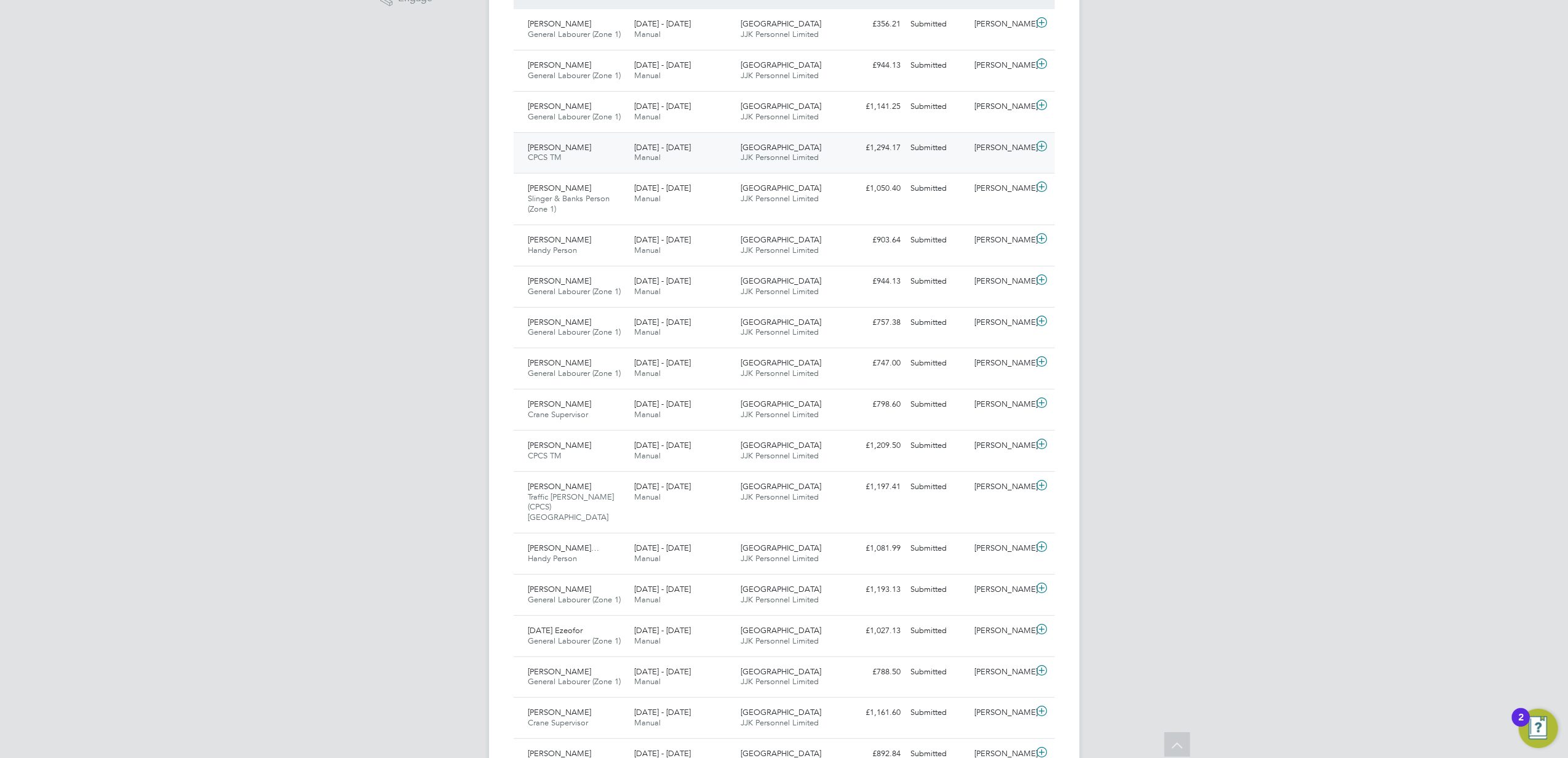
click at [598, 141] on div "Francis Eikpe CPCS TM 25 - 31 Aug 2025" at bounding box center [576, 153] width 106 height 31
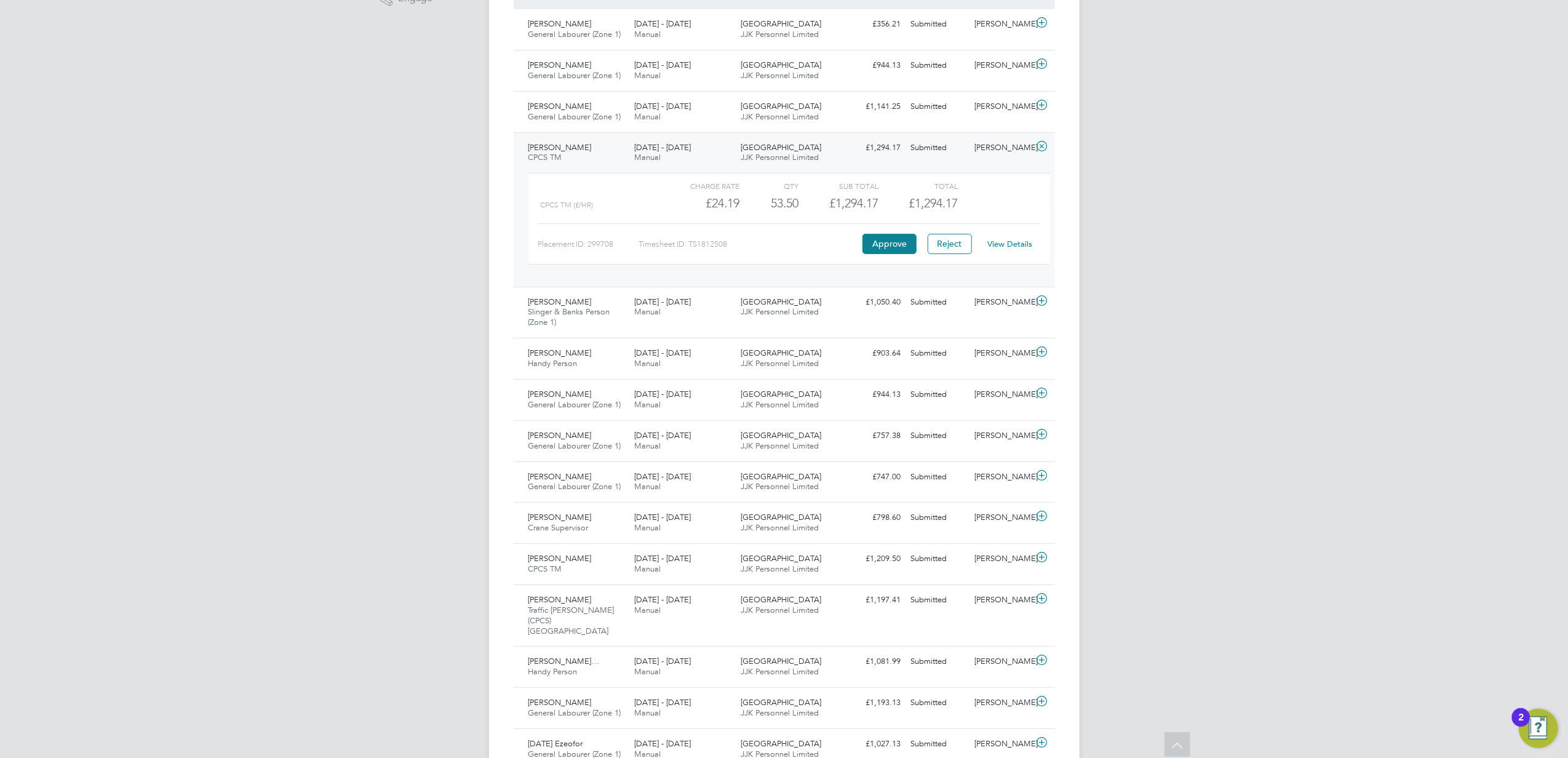
click at [1020, 246] on link "View Details" at bounding box center [1010, 244] width 45 height 11
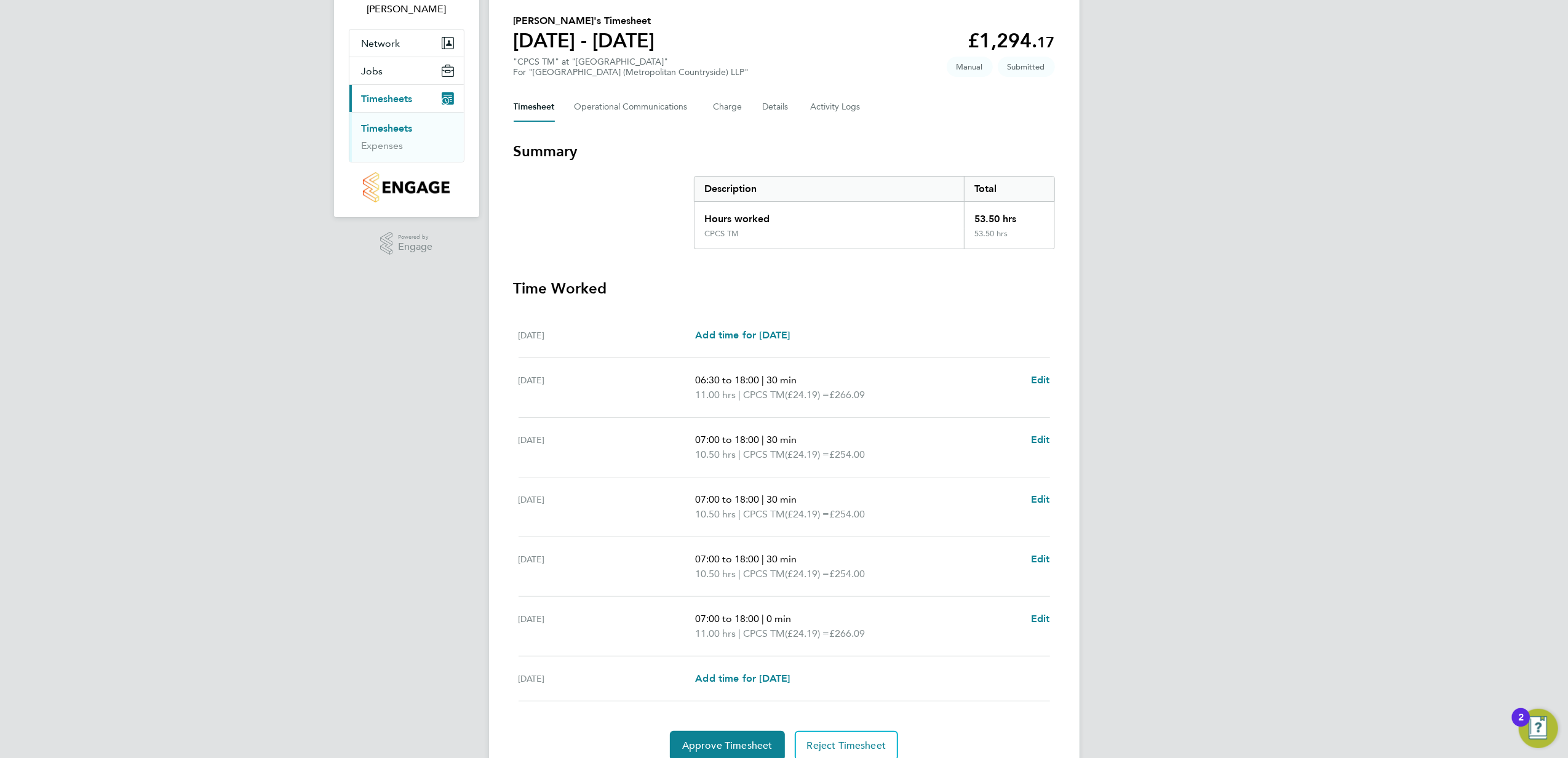
scroll to position [61, 0]
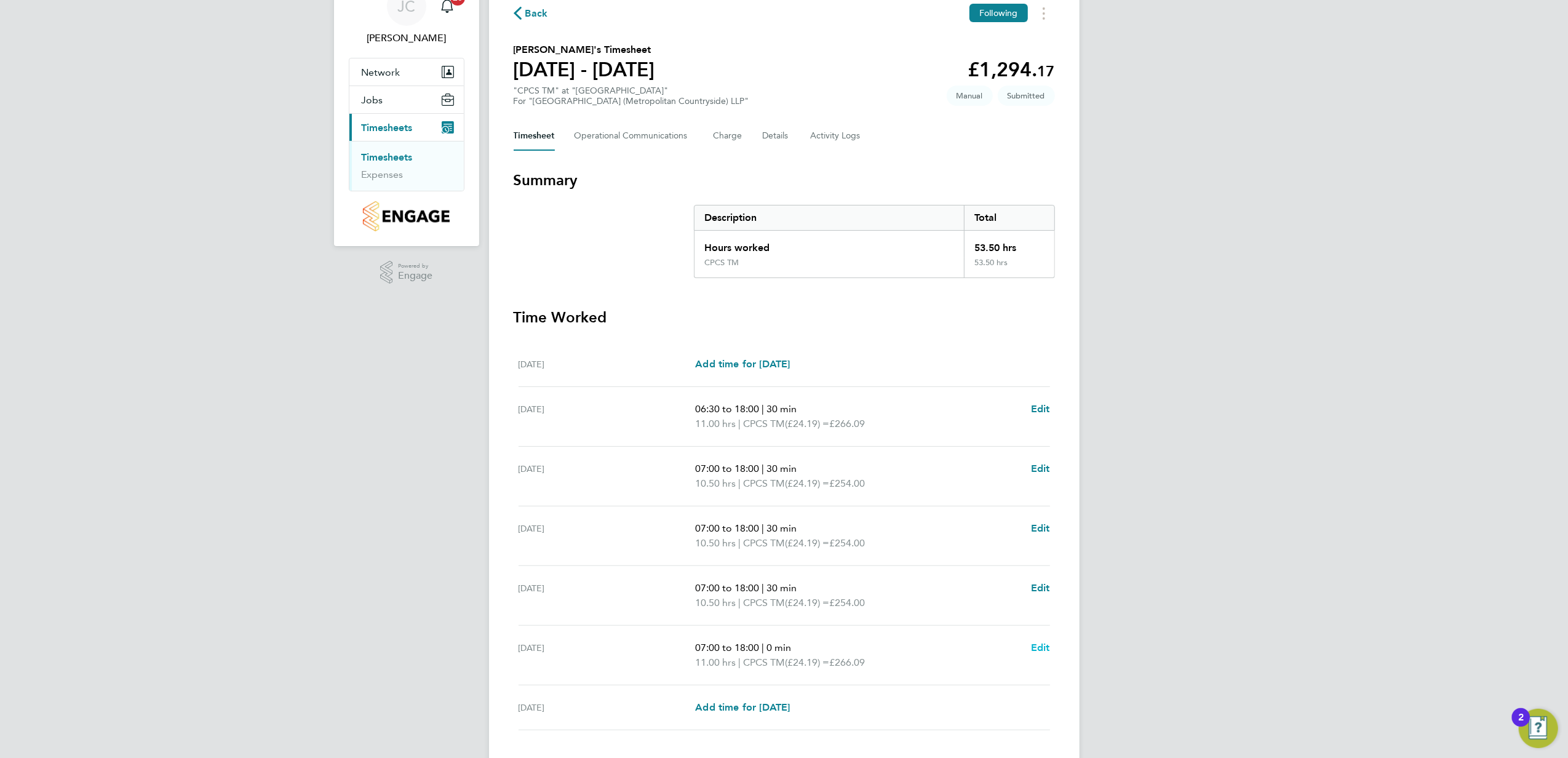
click at [1041, 648] on span "Edit" at bounding box center [1040, 648] width 19 height 12
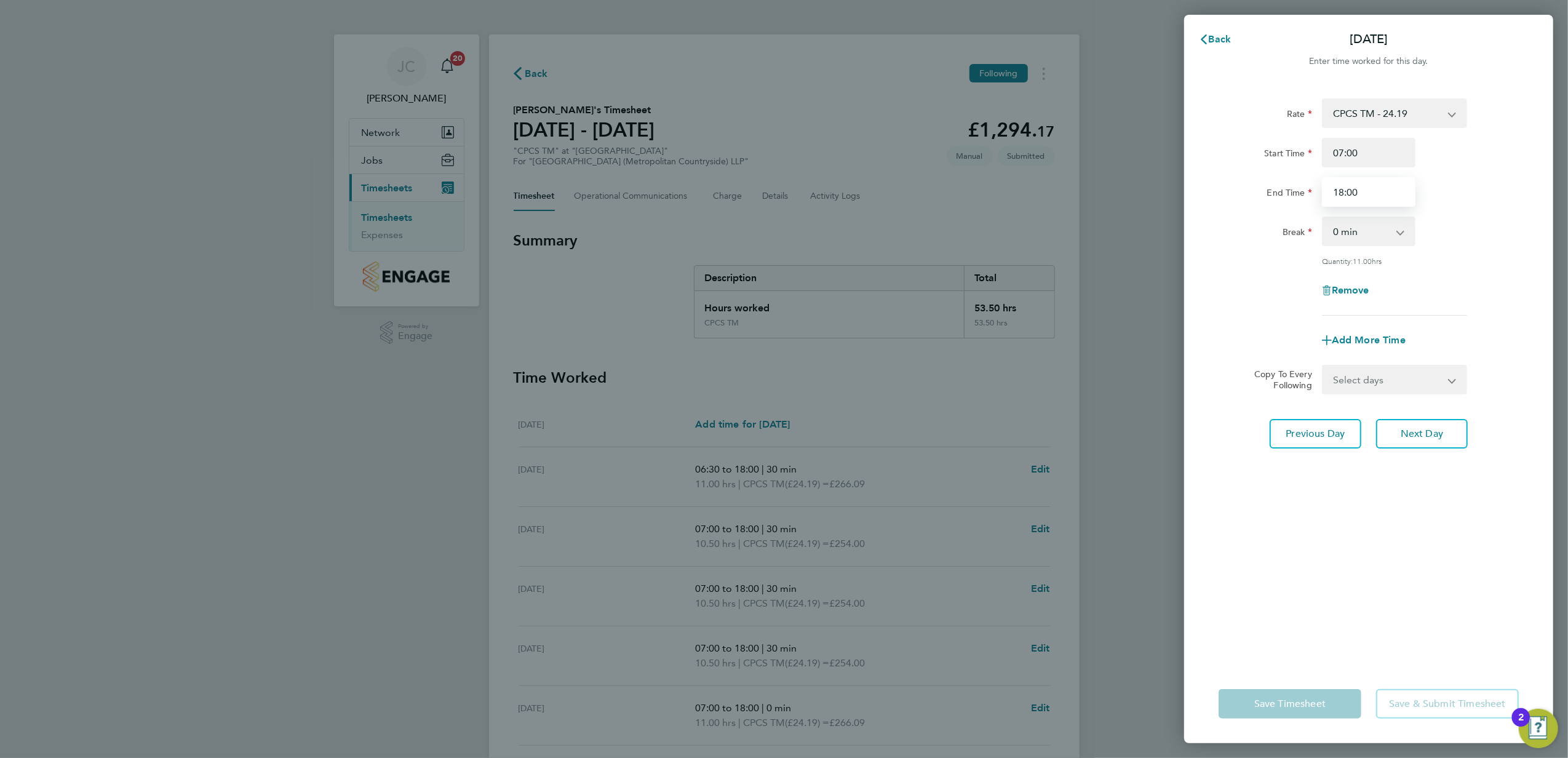
click at [1345, 191] on input "18:00" at bounding box center [1369, 192] width 94 height 30
type input "17:00"
click at [1290, 640] on div "Rate CPCS TM - 24.19 Start Time 07:00 End Time 17:00 Break 0 min 15 min 30 min …" at bounding box center [1368, 374] width 369 height 581
click at [1303, 700] on span "Save Timesheet" at bounding box center [1290, 703] width 72 height 12
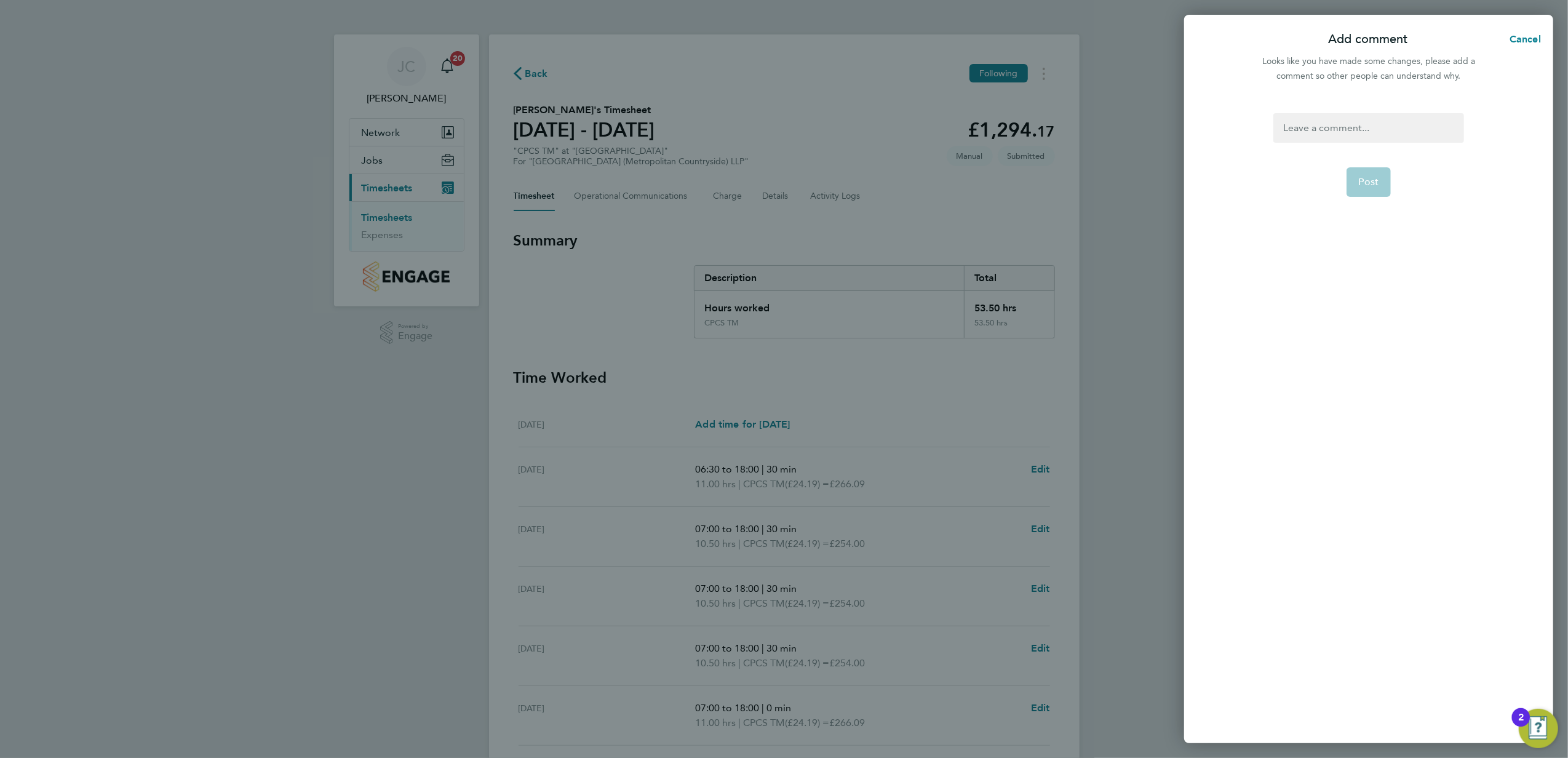
click at [1321, 153] on form "Post" at bounding box center [1368, 318] width 200 height 410
click at [1318, 133] on div at bounding box center [1368, 128] width 190 height 30
click at [1318, 134] on div at bounding box center [1368, 128] width 190 height 30
click at [1370, 181] on span "Post" at bounding box center [1369, 182] width 20 height 12
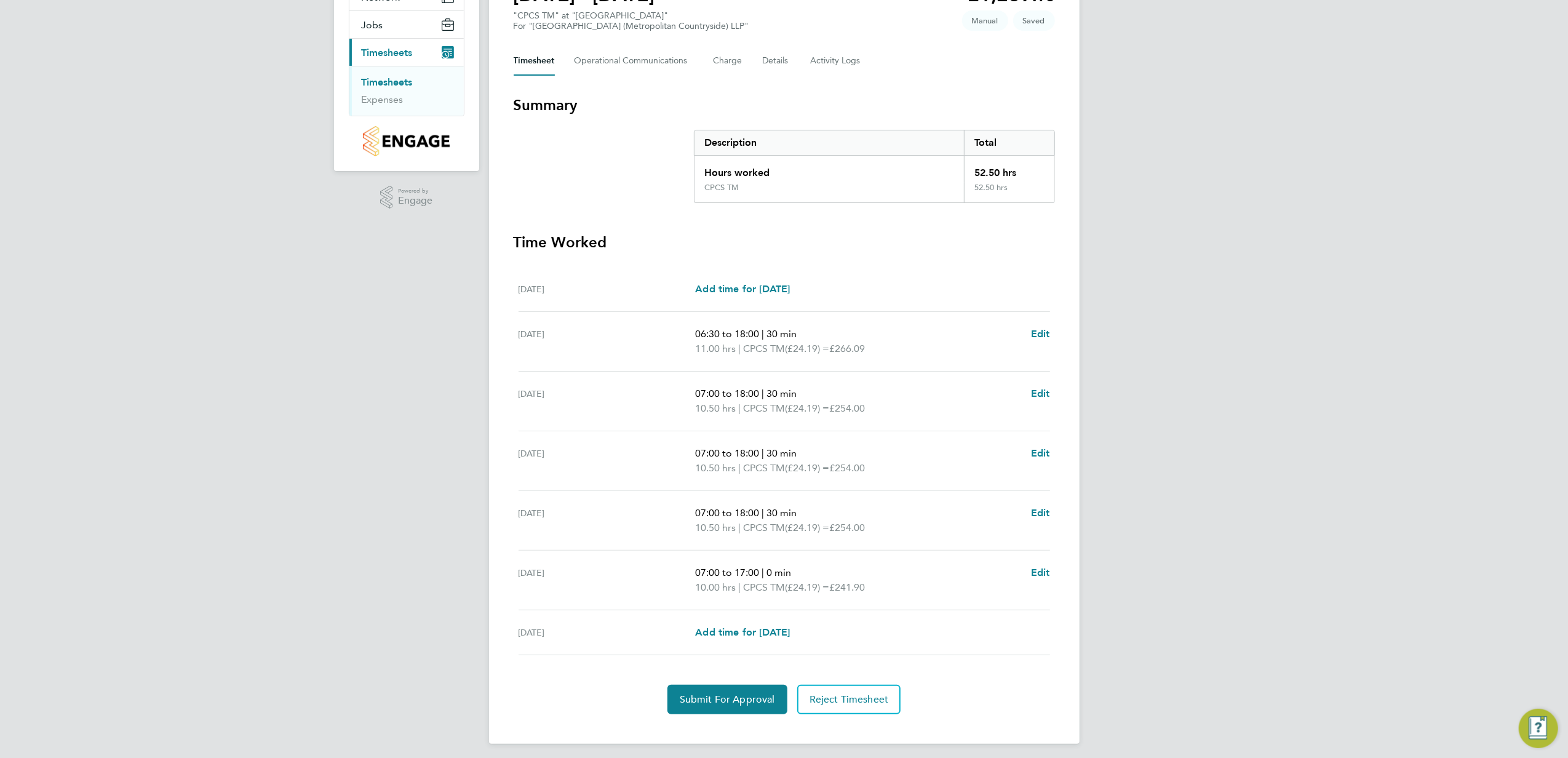
scroll to position [142, 0]
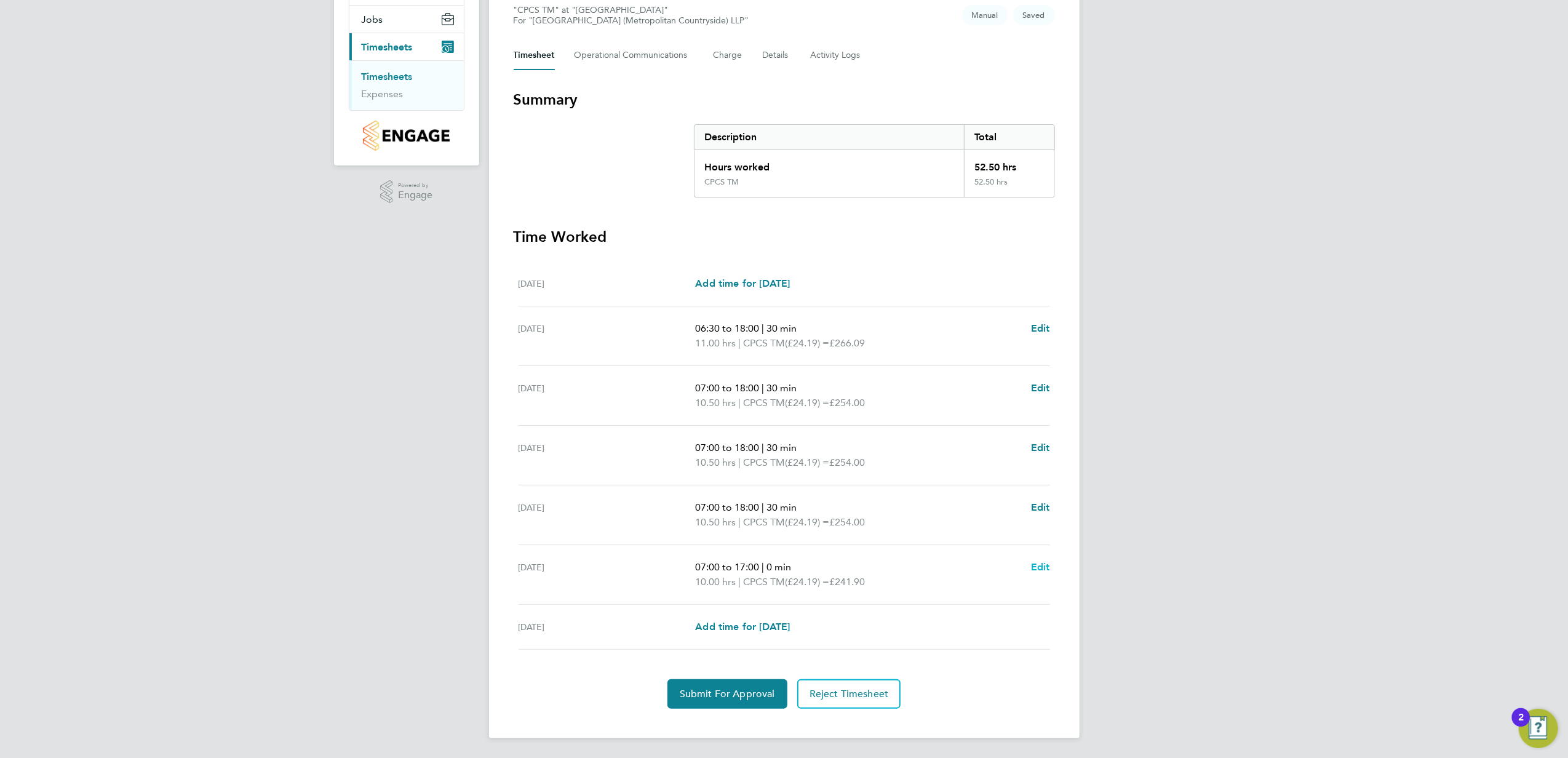
click at [1042, 567] on span "Edit" at bounding box center [1040, 567] width 19 height 12
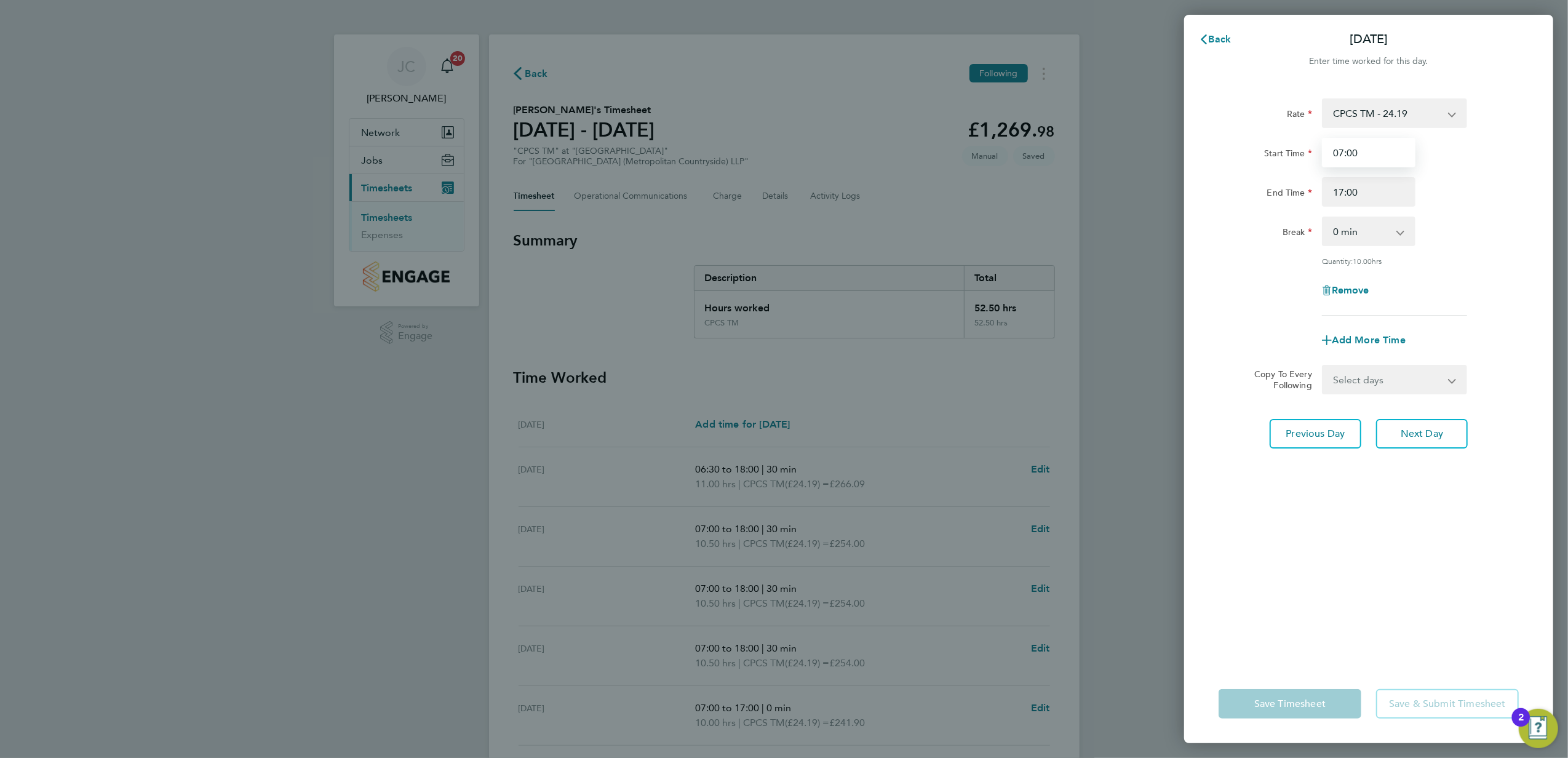
click at [1384, 149] on input "07:00" at bounding box center [1369, 153] width 94 height 30
type input "07:37"
click at [1279, 712] on app-form-button "Save Timesheet" at bounding box center [1293, 704] width 150 height 30
click at [1297, 709] on button "Save Timesheet" at bounding box center [1289, 704] width 142 height 30
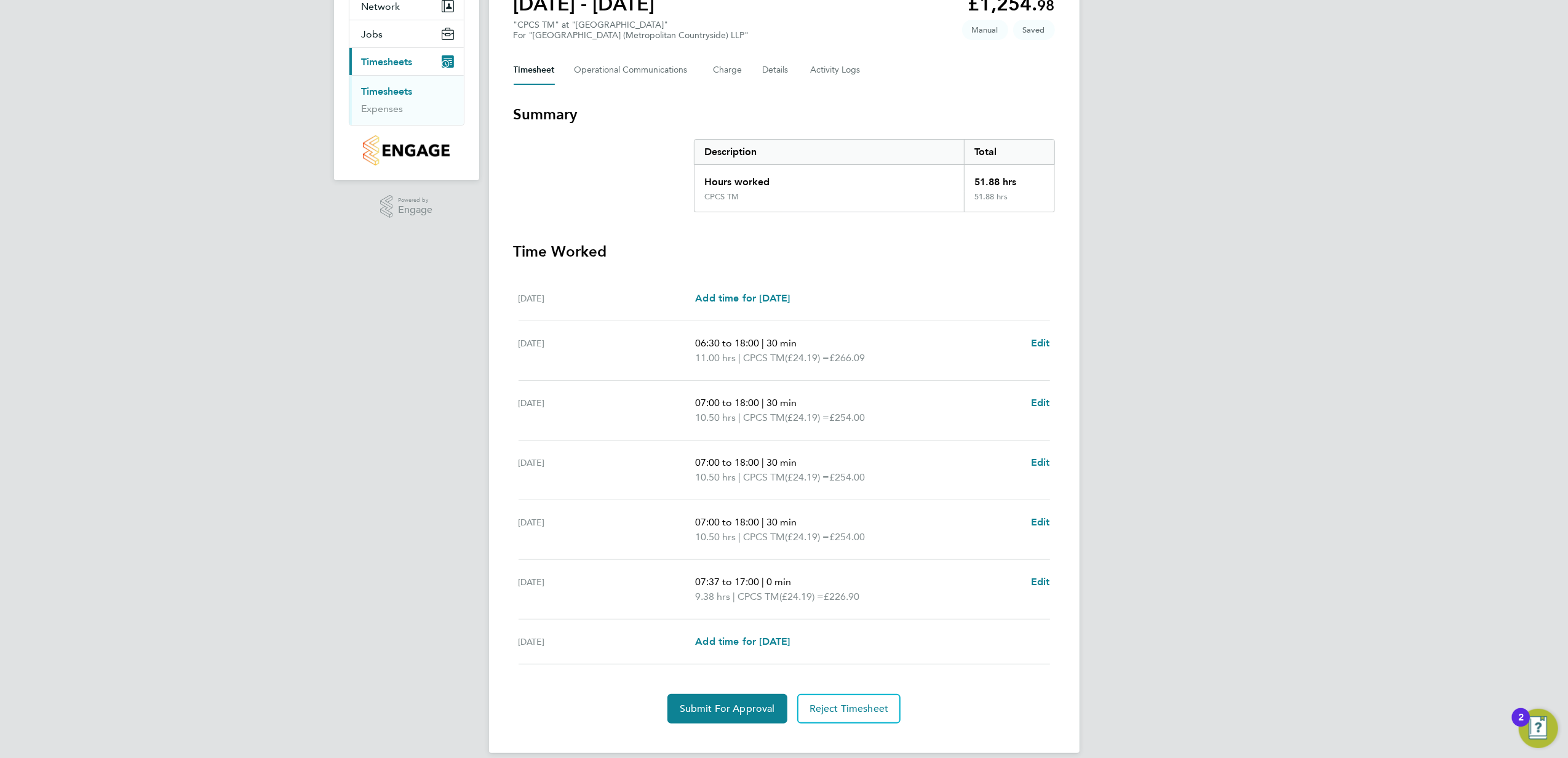
scroll to position [142, 0]
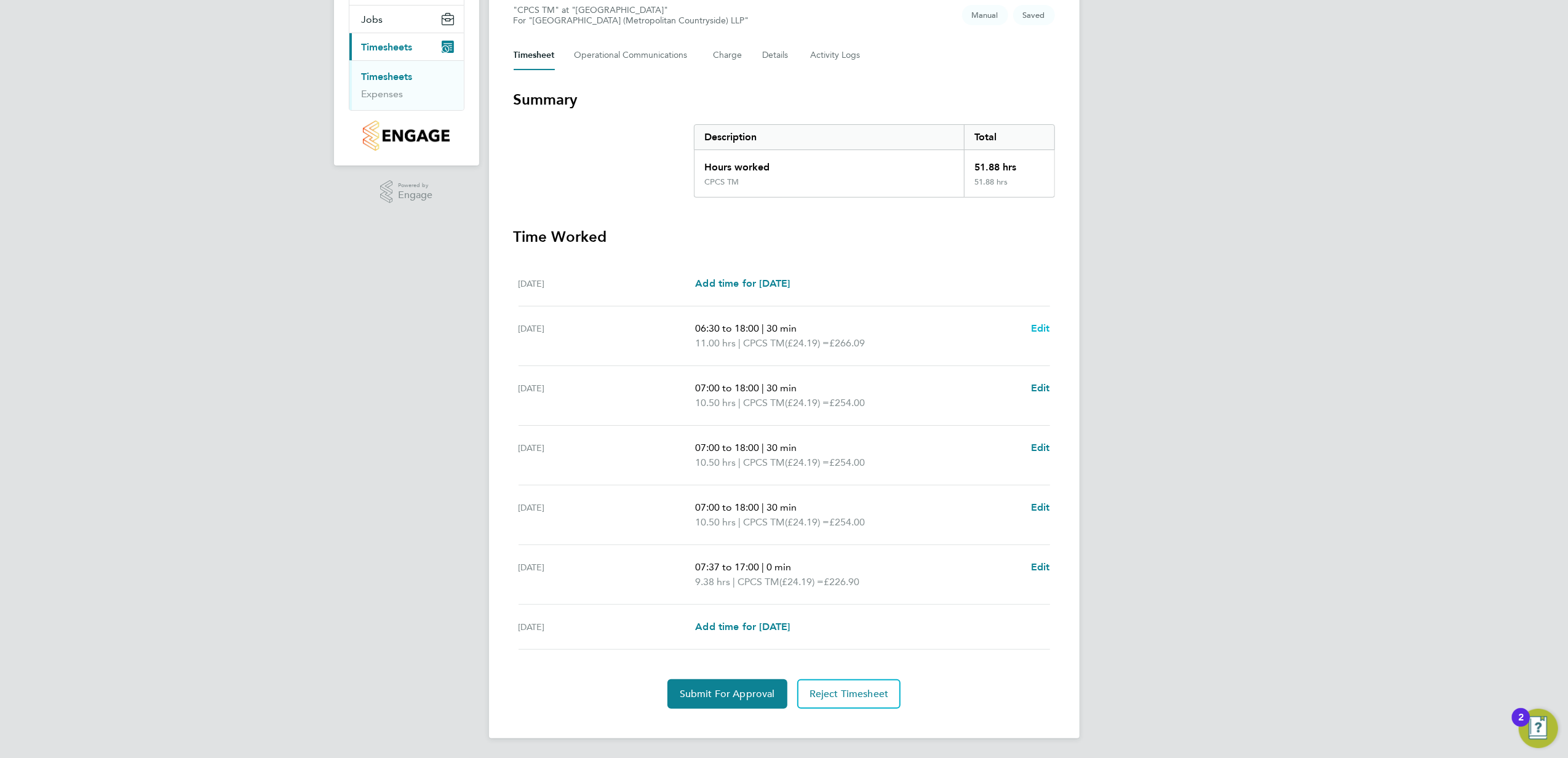
click at [1038, 323] on span "Edit" at bounding box center [1040, 328] width 19 height 12
select select "30"
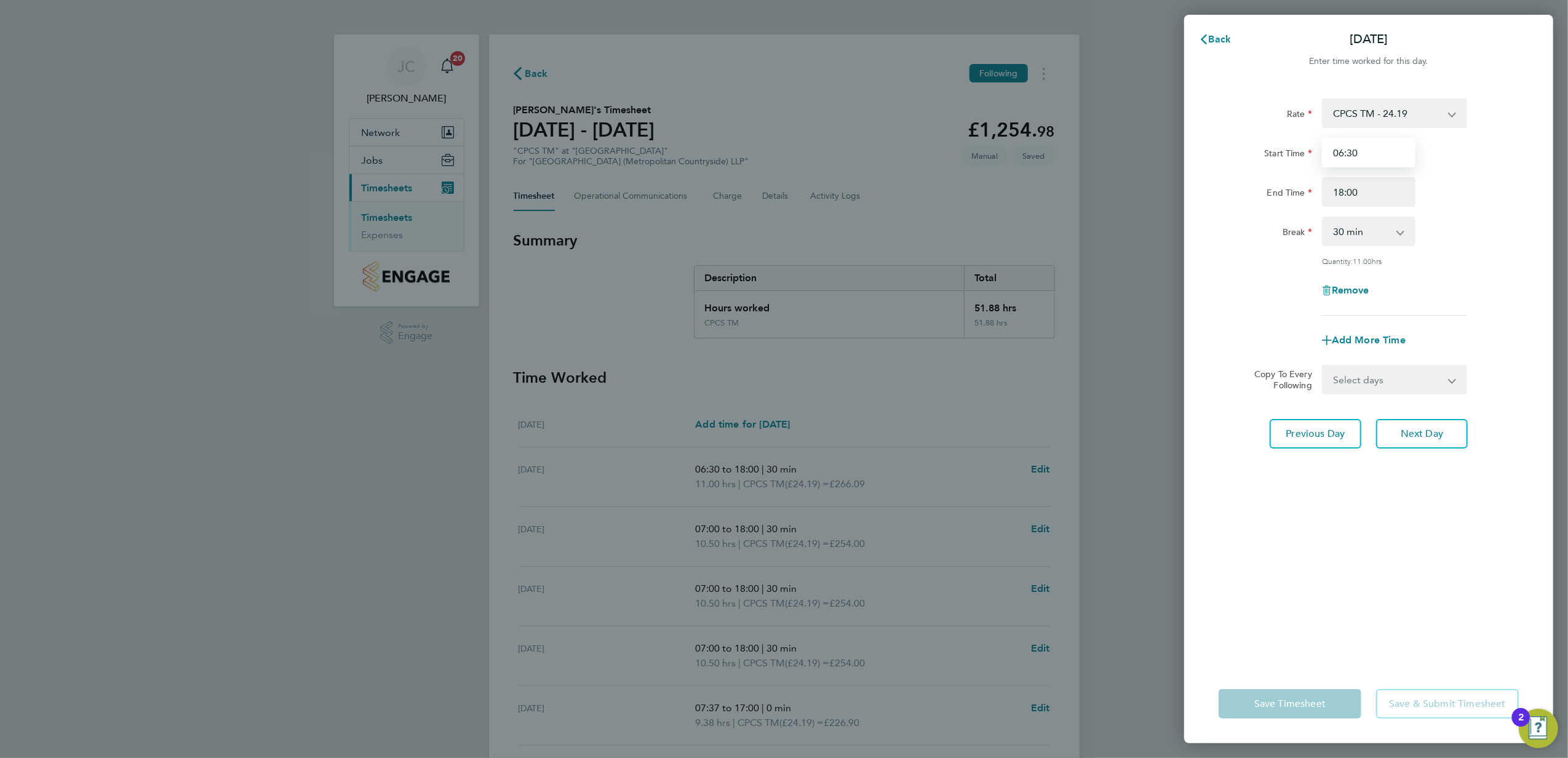
drag, startPoint x: 1344, startPoint y: 155, endPoint x: 1384, endPoint y: 160, distance: 40.3
click at [1347, 155] on input "06:30" at bounding box center [1369, 153] width 94 height 30
type input "07:00"
click at [1311, 715] on app-form-button "Save Timesheet" at bounding box center [1293, 704] width 150 height 30
click at [1294, 706] on span "Save Timesheet" at bounding box center [1290, 703] width 72 height 12
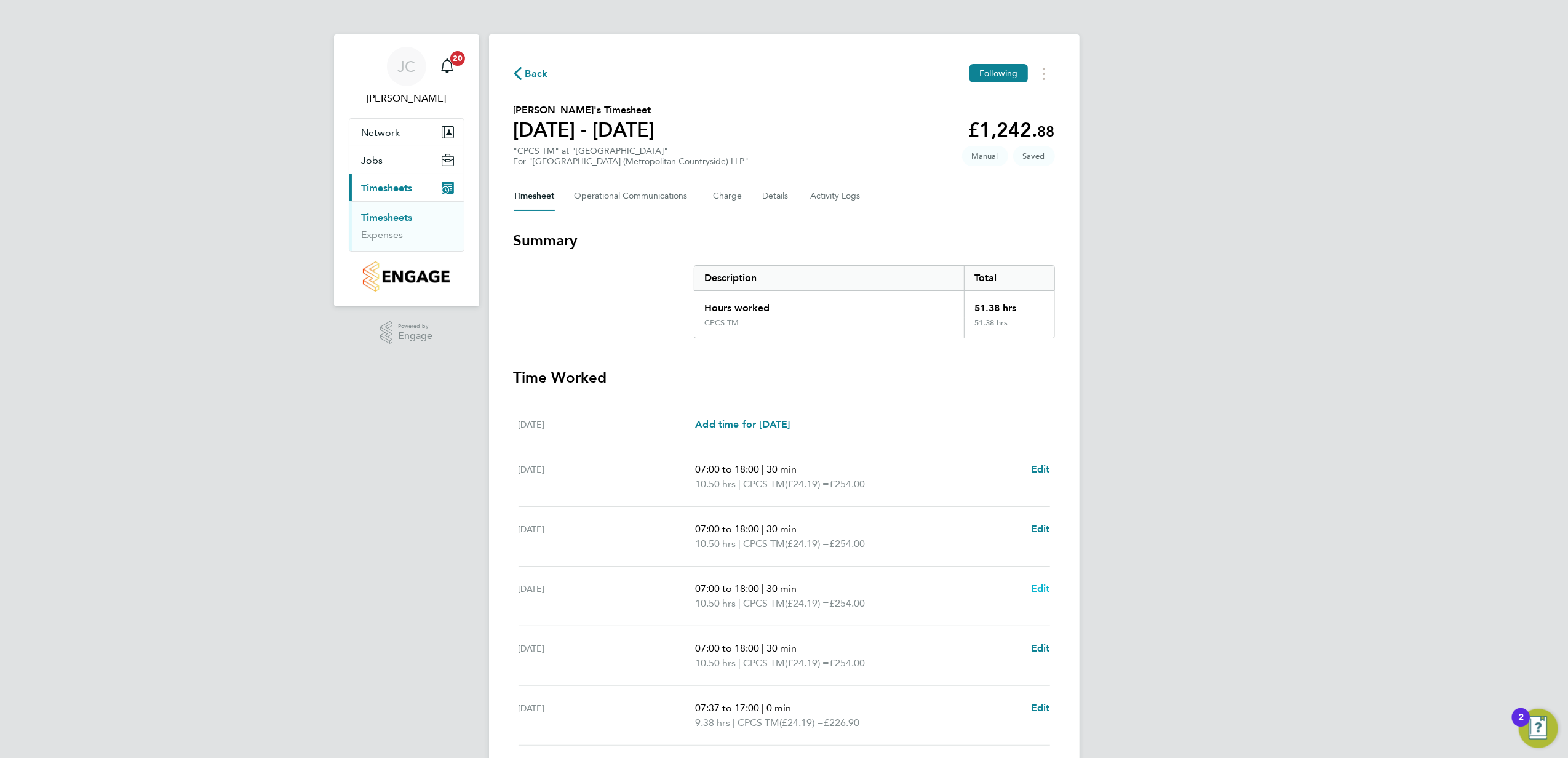
click at [1047, 589] on span "Edit" at bounding box center [1040, 589] width 19 height 12
select select "30"
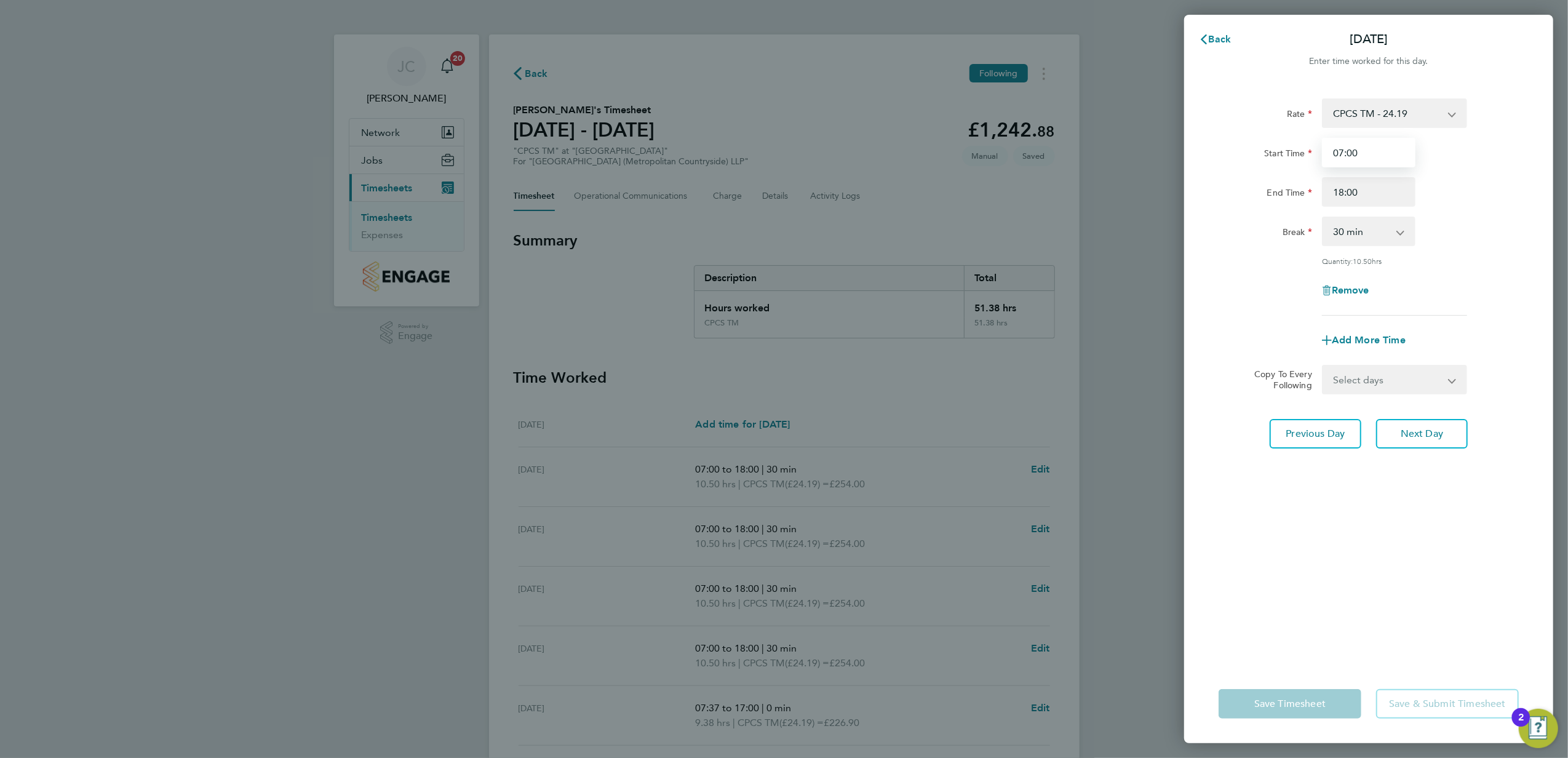
click at [1371, 158] on input "07:00" at bounding box center [1369, 153] width 94 height 30
type input "07:30"
drag, startPoint x: 1284, startPoint y: 591, endPoint x: 1297, endPoint y: 592, distance: 13.0
click at [1283, 589] on div "Rate CPCS TM - 24.19 Start Time 07:30 End Time 18:00 Break 0 min 15 min 30 min …" at bounding box center [1368, 374] width 369 height 581
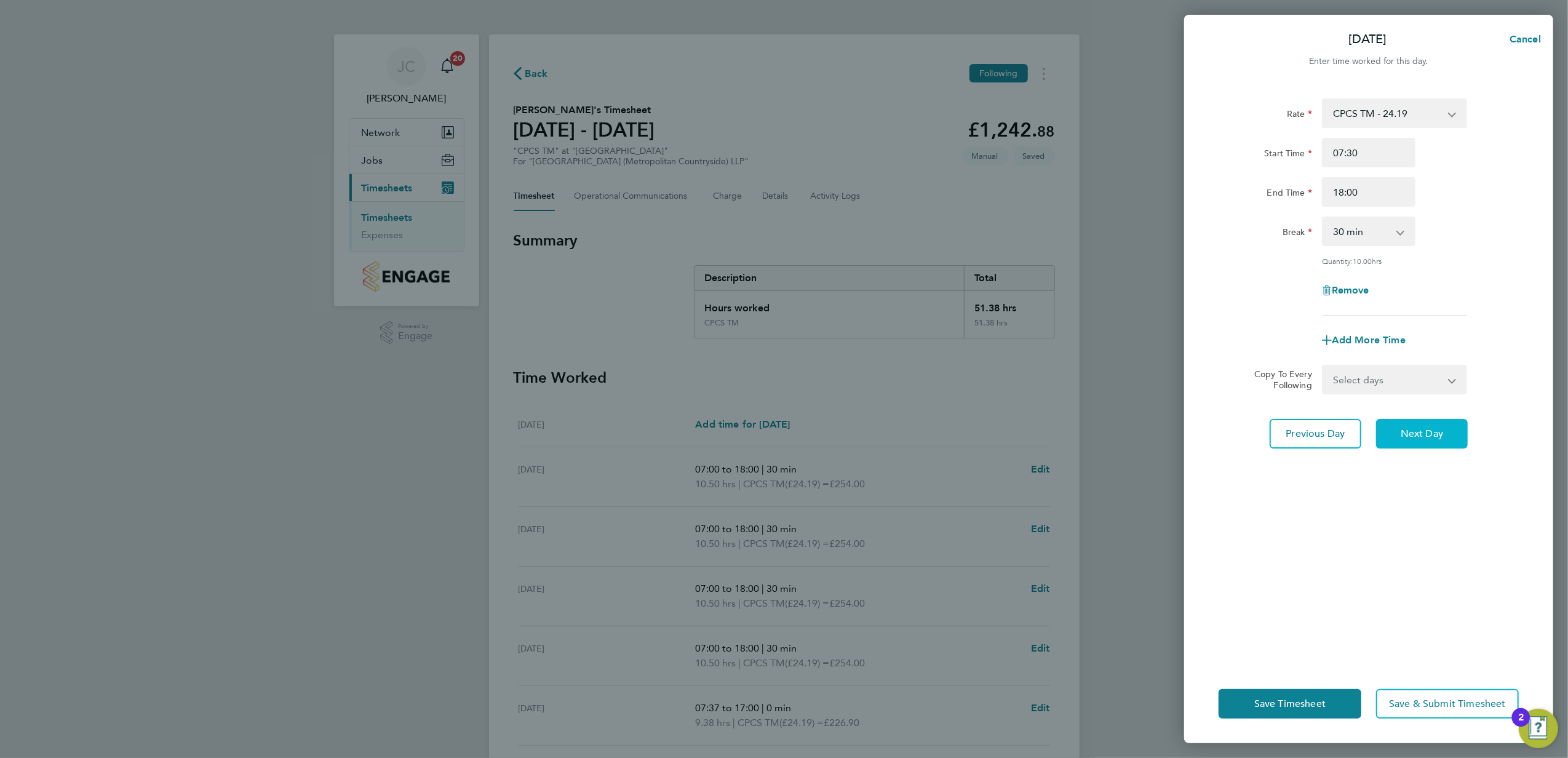
click at [1419, 432] on span "Next Day" at bounding box center [1422, 434] width 43 height 12
select select "30"
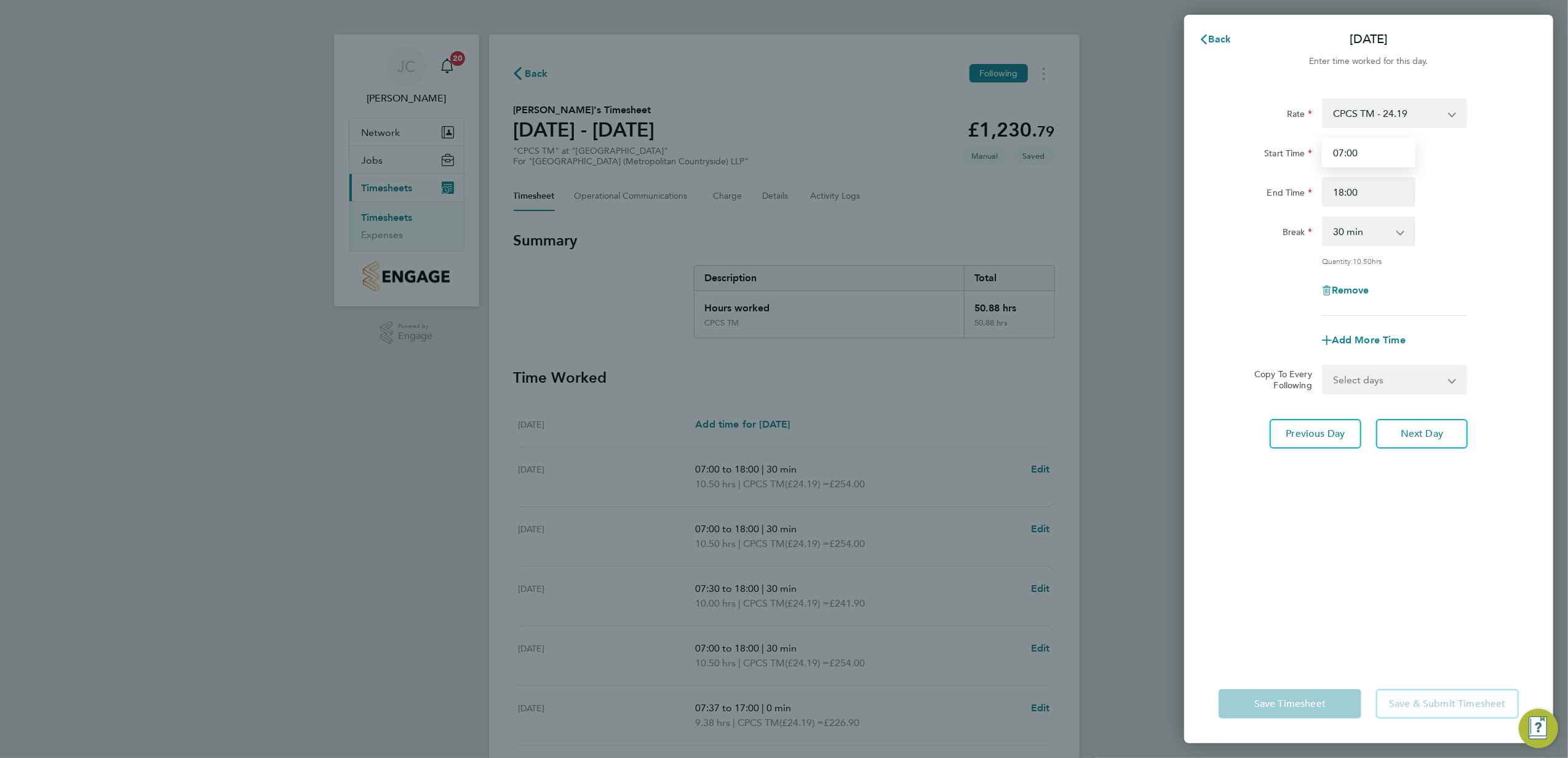
click at [1371, 159] on input "07:00" at bounding box center [1369, 153] width 94 height 30
type input "07:30"
click at [1267, 630] on div "Rate CPCS TM - 24.19 Start Time 07:30 End Time 18:00 Break 0 min 15 min 30 min …" at bounding box center [1368, 374] width 369 height 581
click at [1287, 699] on button "Save Timesheet" at bounding box center [1289, 704] width 142 height 30
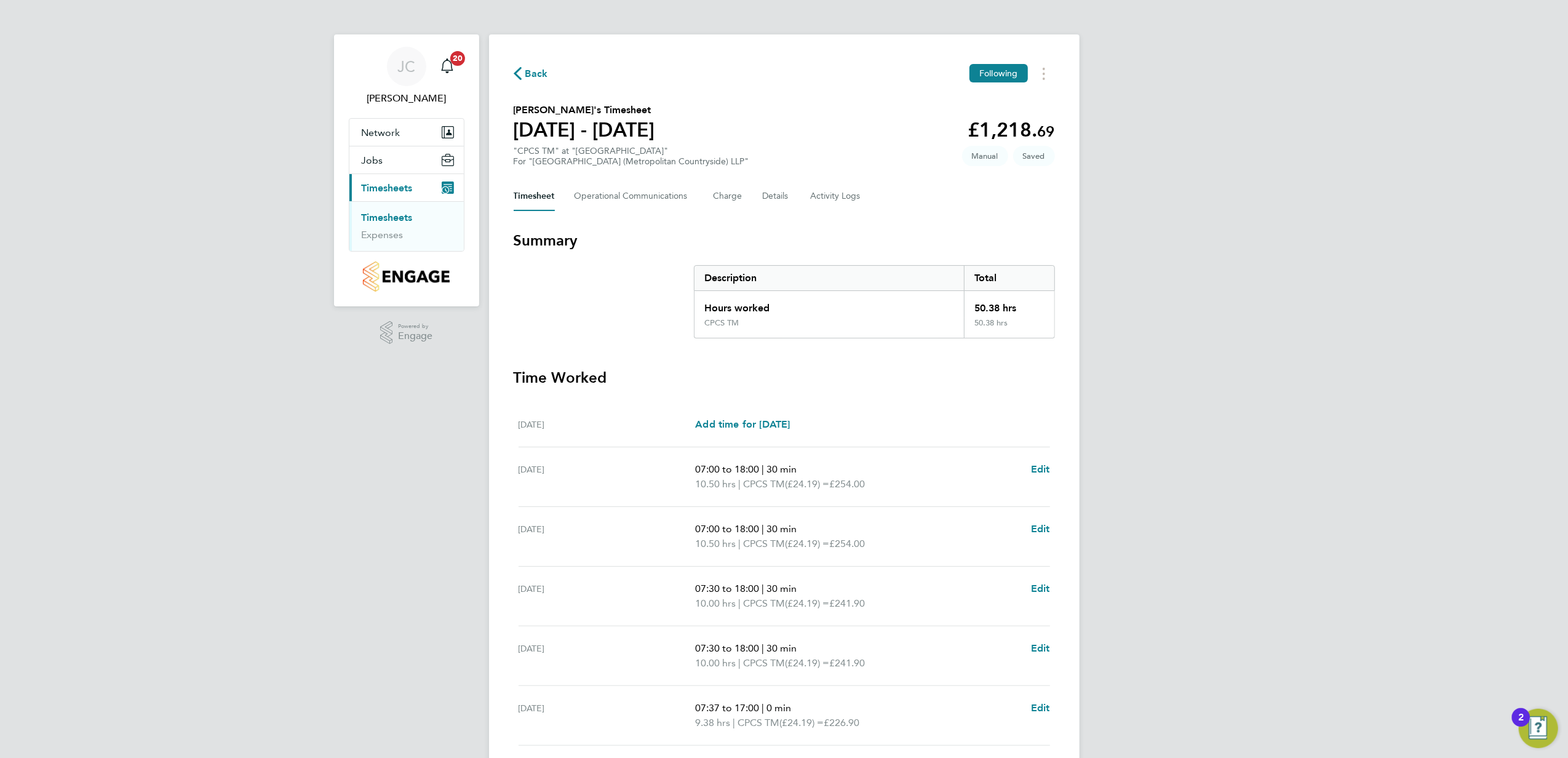
click at [1015, 255] on section "Summary Description Total Hours worked 50.38 hrs CPCS TM 50.38 hrs" at bounding box center [784, 284] width 541 height 107
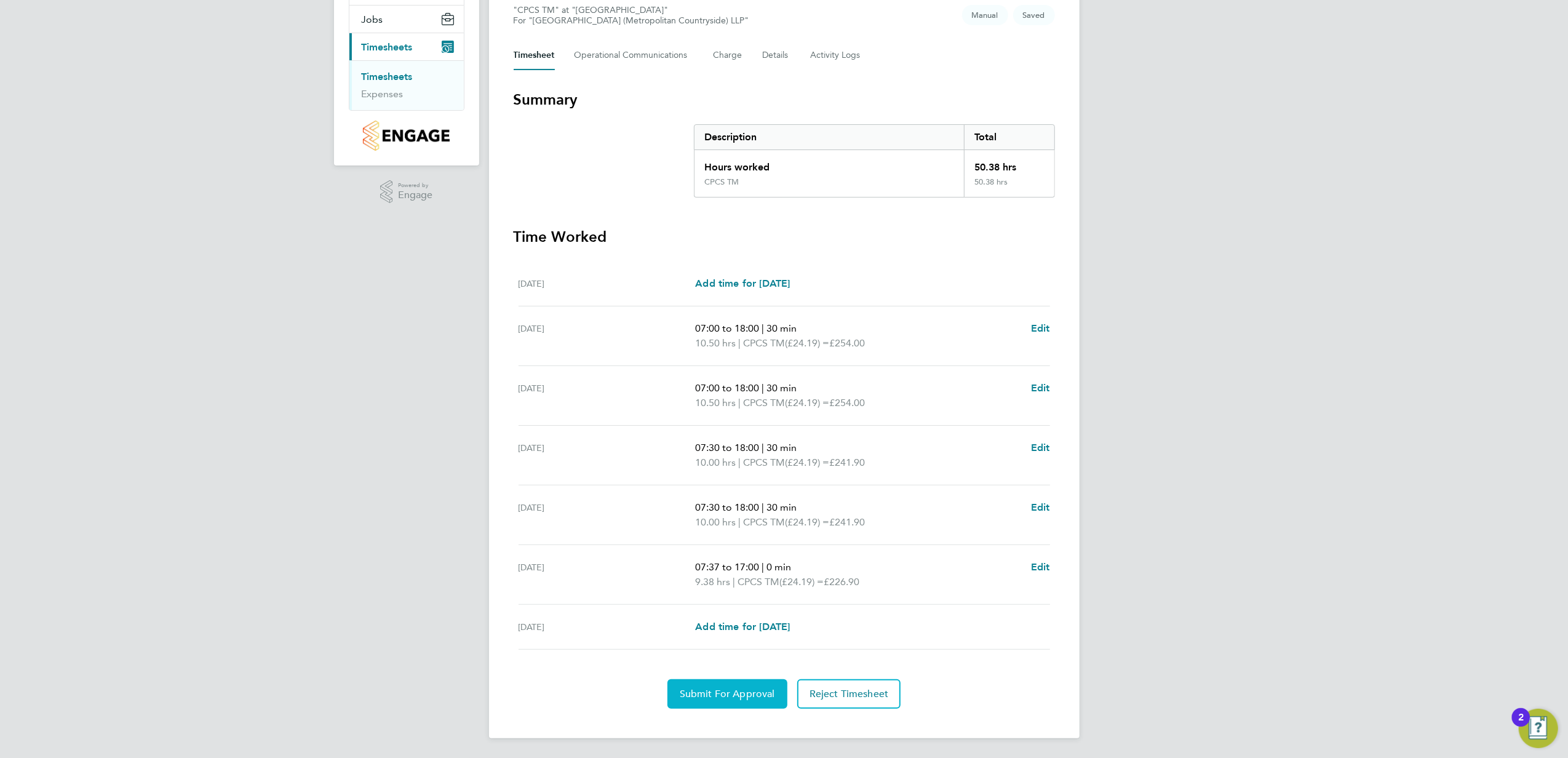
click at [742, 694] on span "Submit For Approval" at bounding box center [727, 693] width 96 height 12
click at [750, 695] on span "Approve Timesheet" at bounding box center [727, 693] width 91 height 12
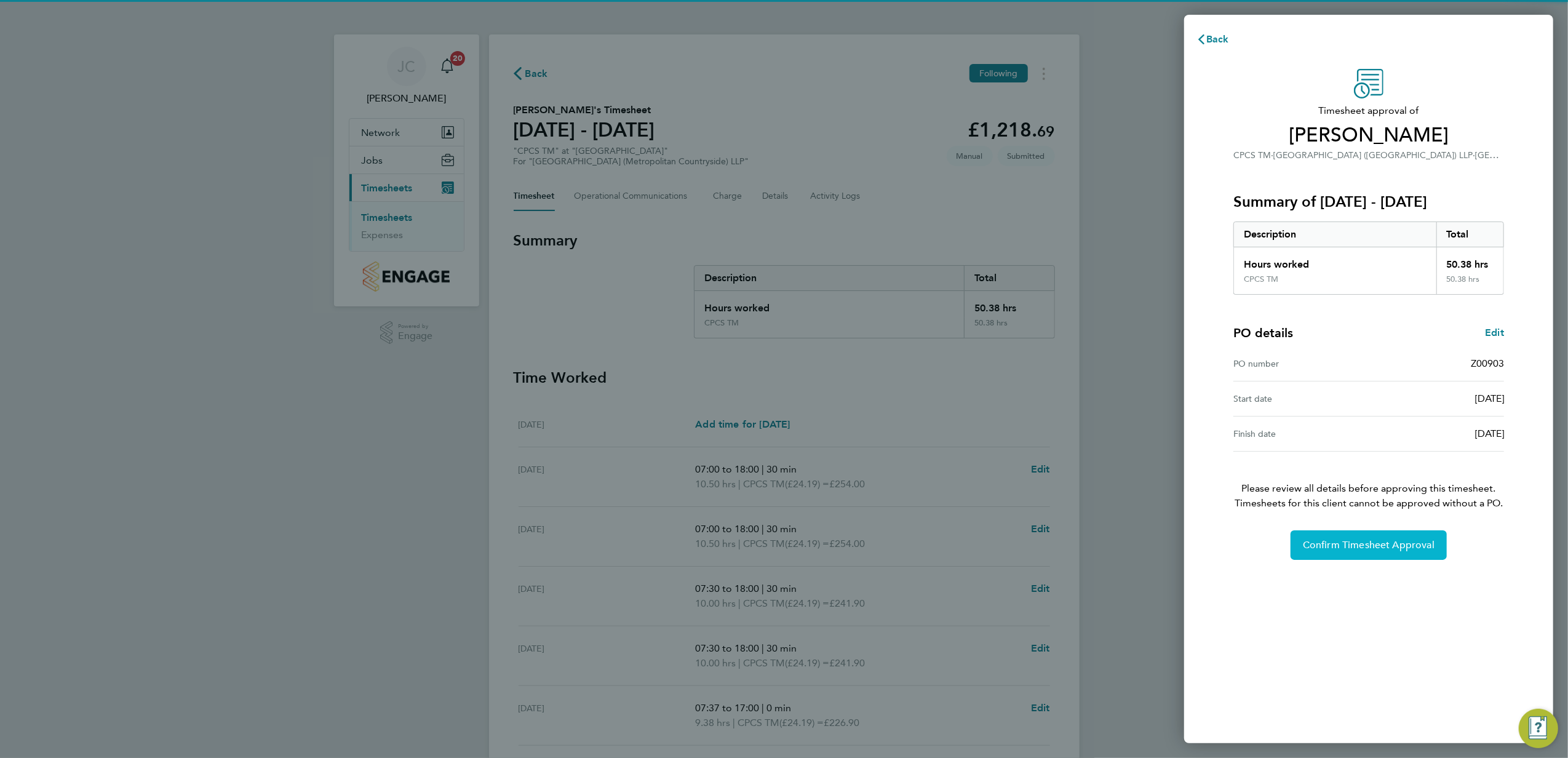
click at [1372, 544] on span "Confirm Timesheet Approval" at bounding box center [1369, 545] width 131 height 12
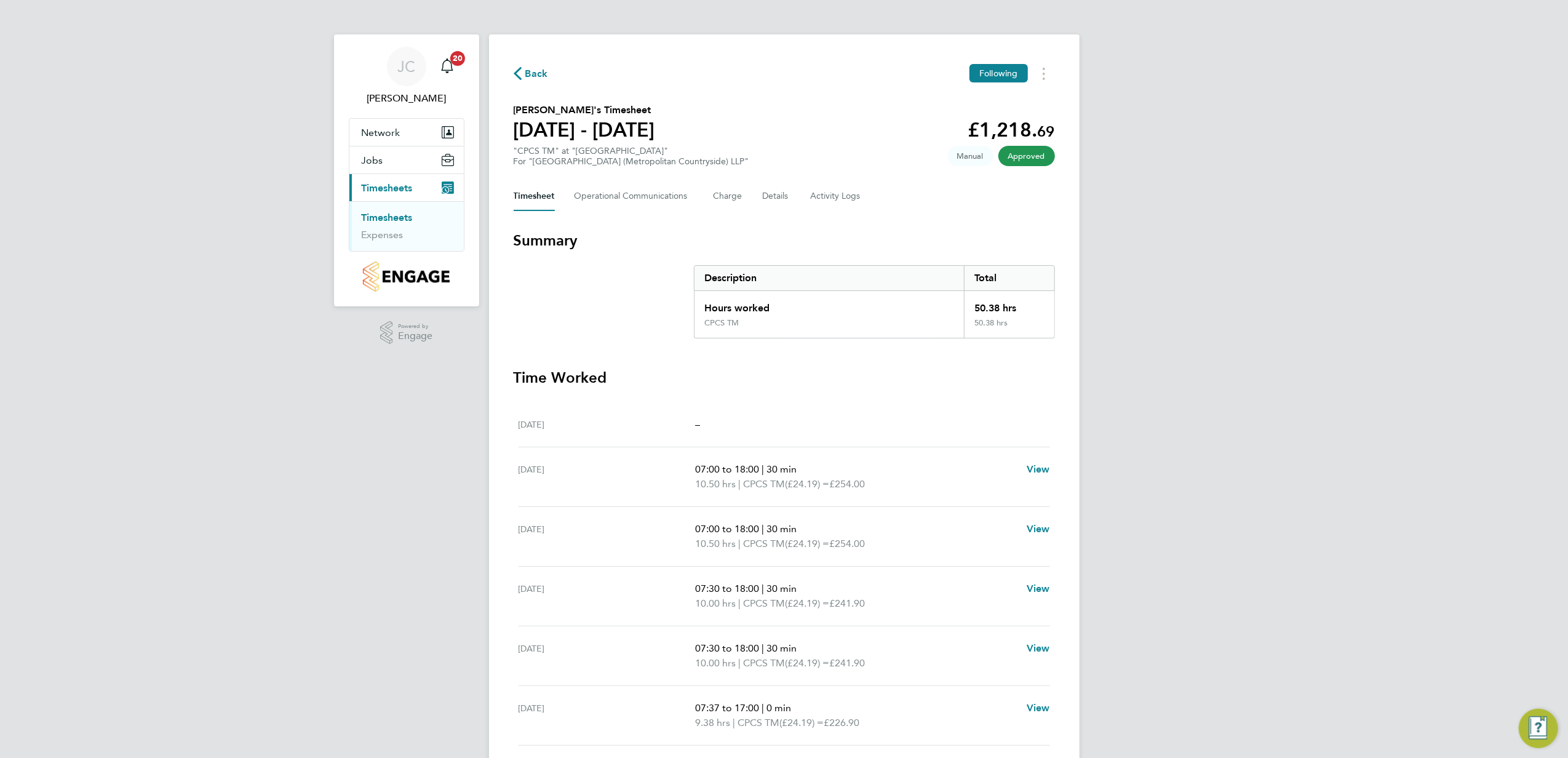
click at [387, 217] on link "Timesheets" at bounding box center [387, 218] width 51 height 12
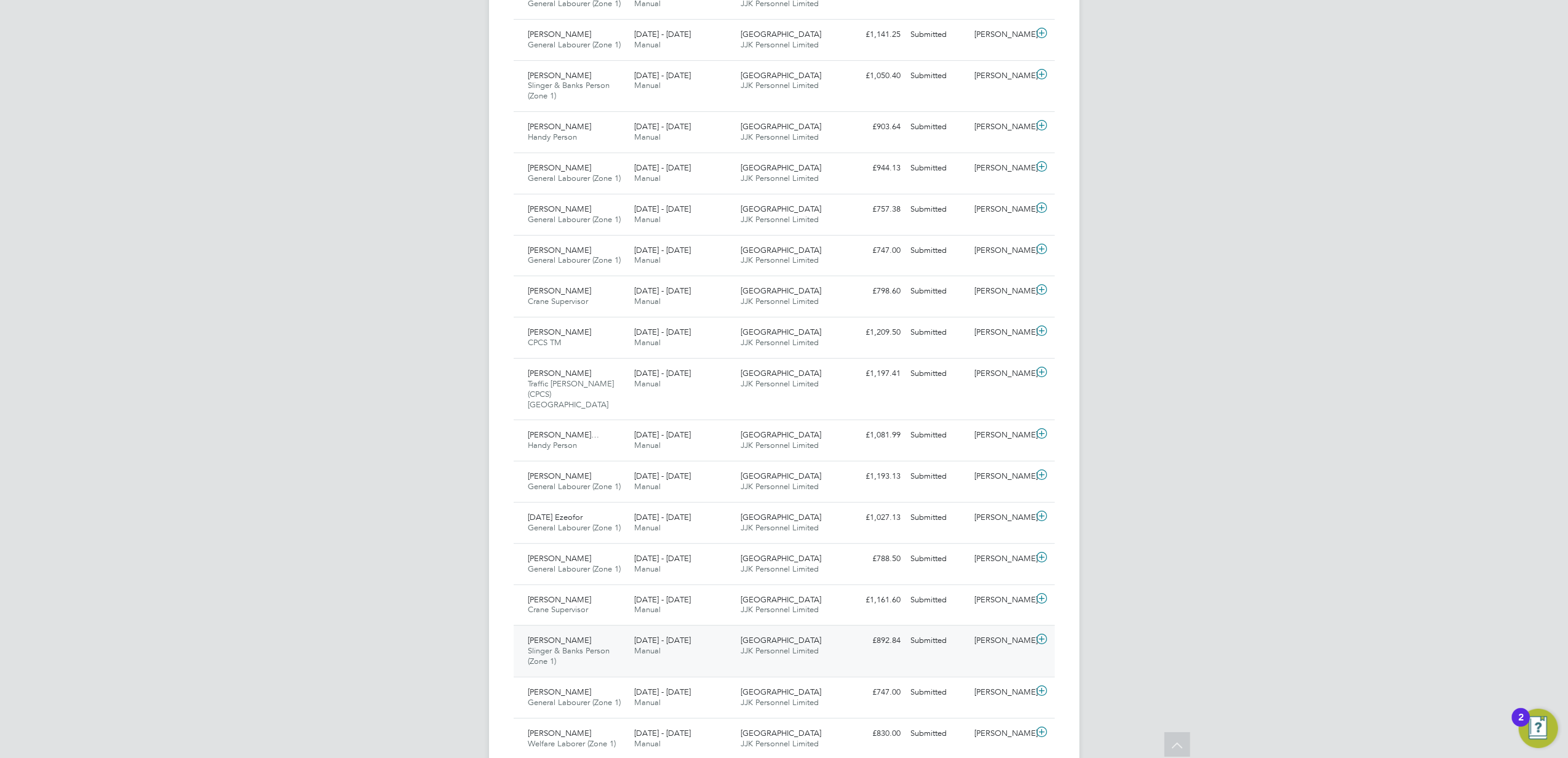
click at [1048, 635] on icon at bounding box center [1042, 640] width 15 height 10
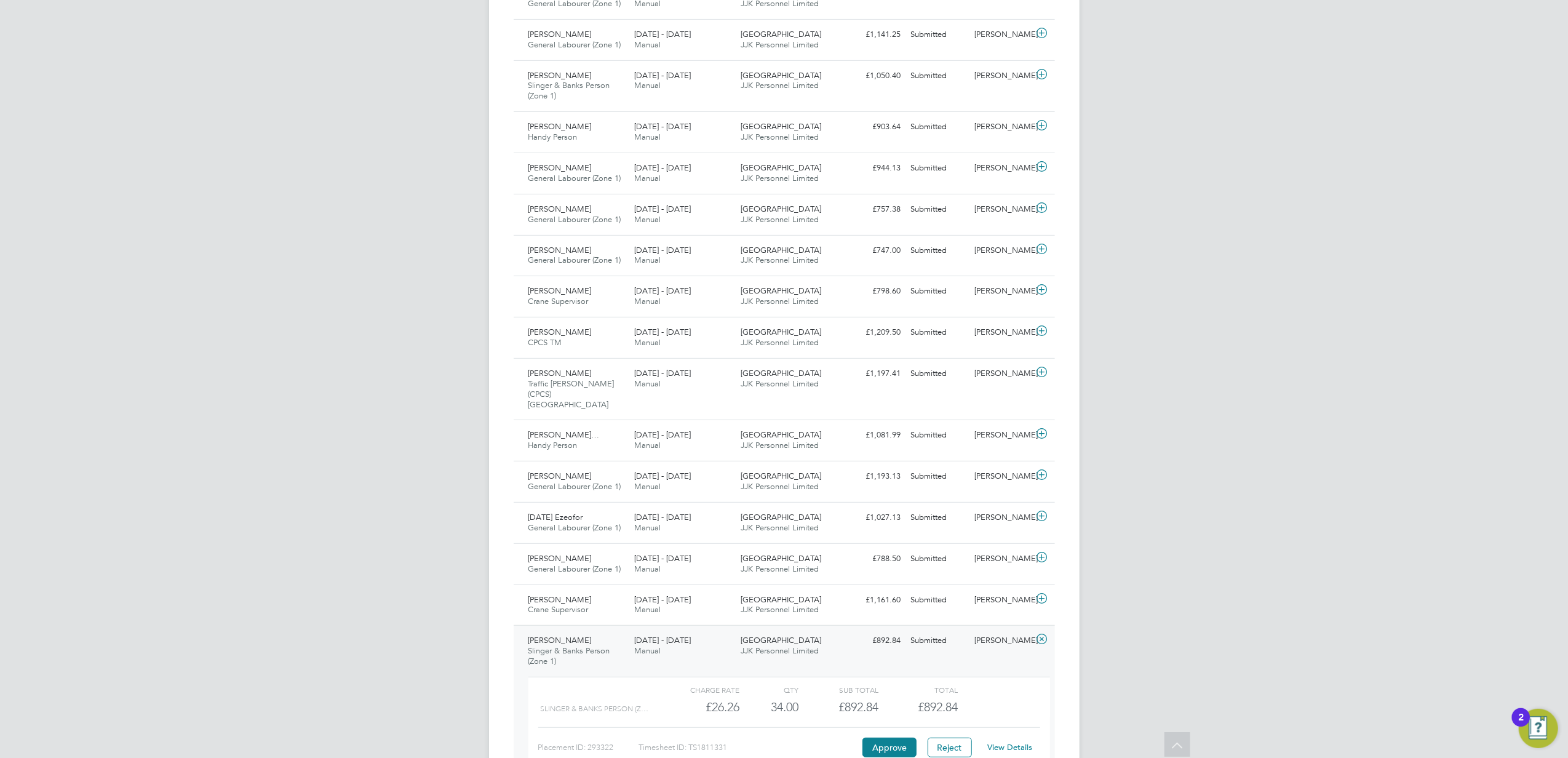
click at [1008, 744] on link "View Details" at bounding box center [1010, 747] width 45 height 11
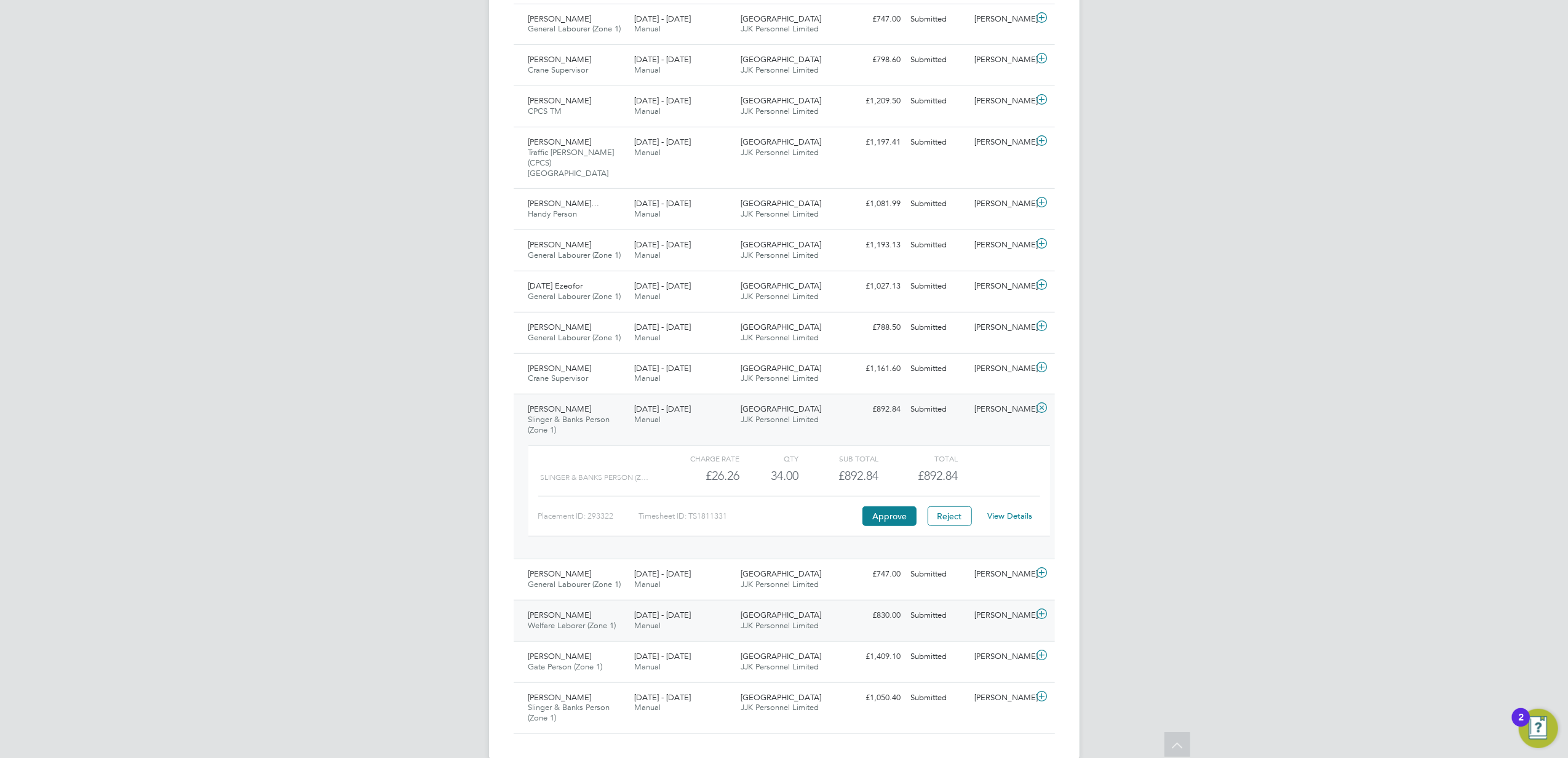
scroll to position [656, 0]
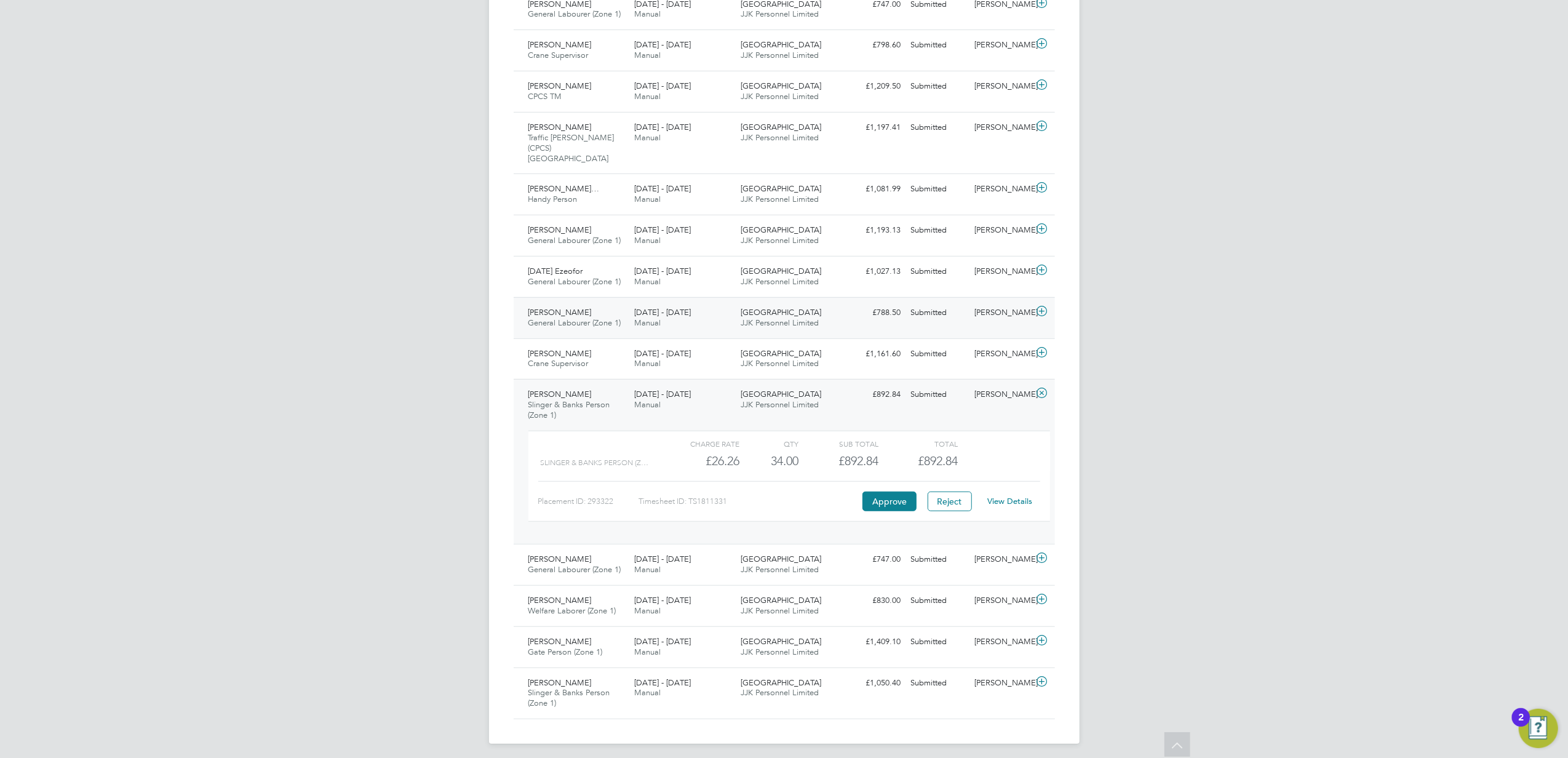
click at [577, 317] on span "General Labourer (Zone 1)" at bounding box center [574, 322] width 93 height 11
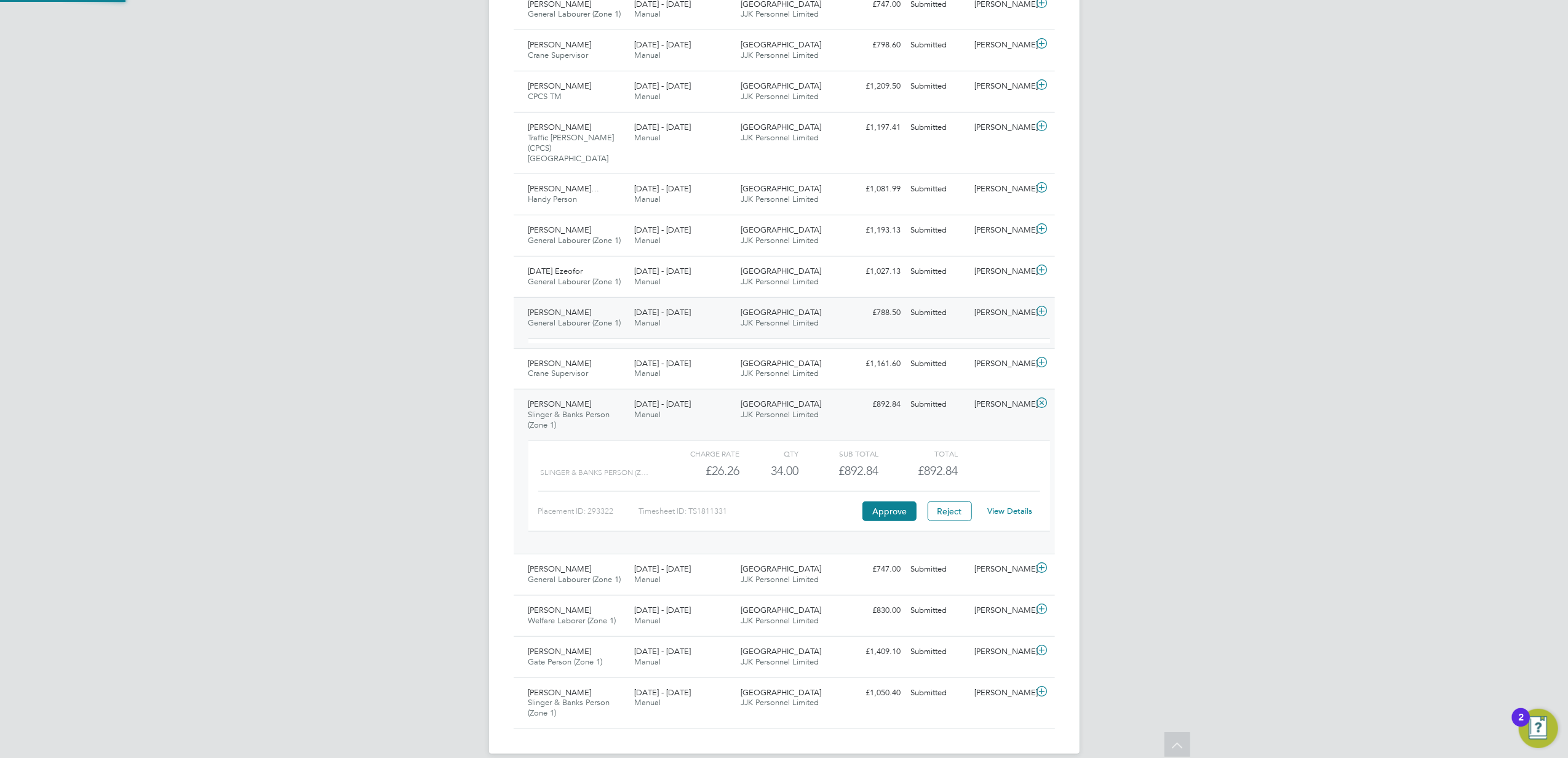
scroll to position [20, 119]
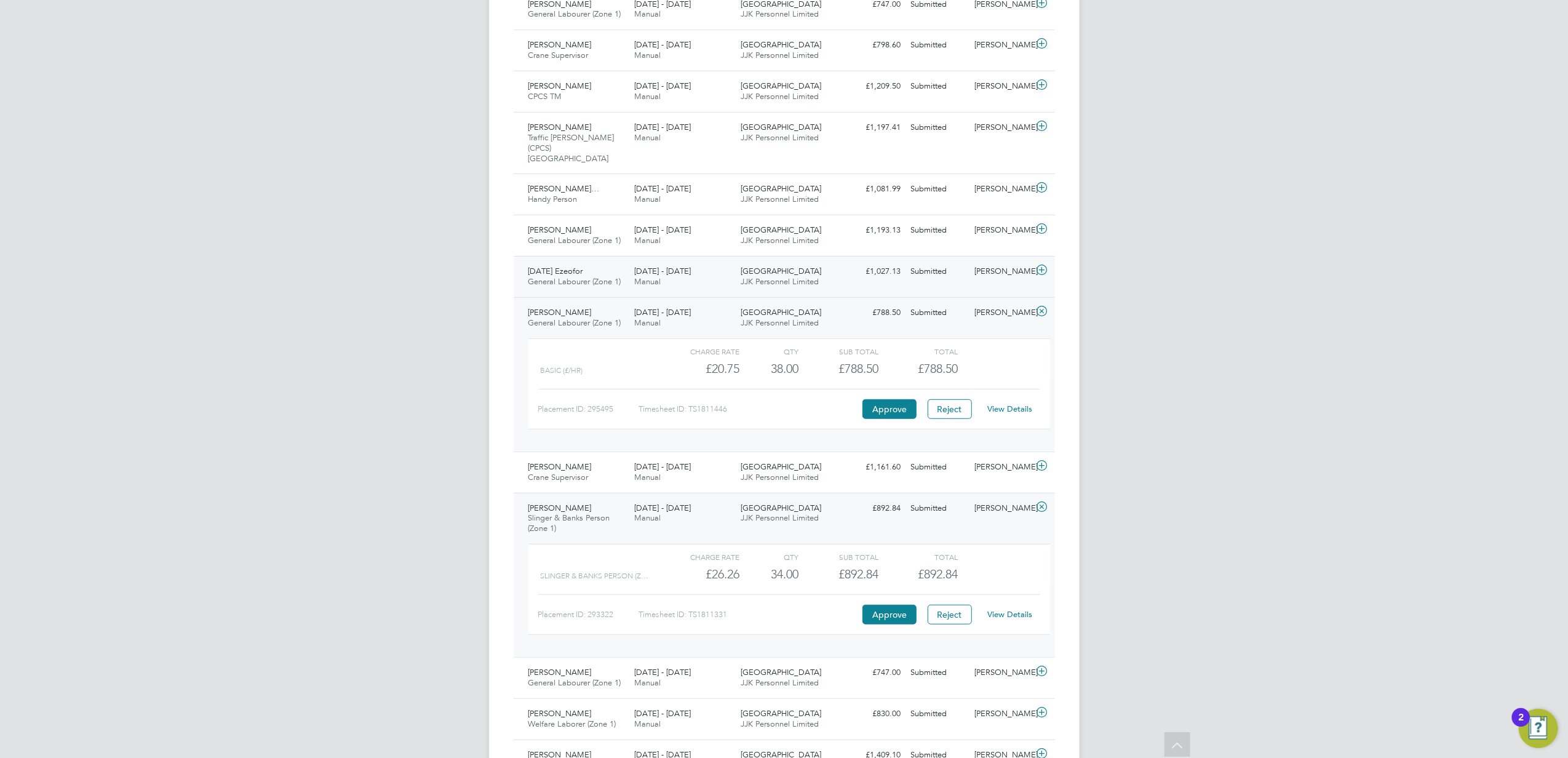
click at [1045, 266] on icon at bounding box center [1042, 271] width 15 height 10
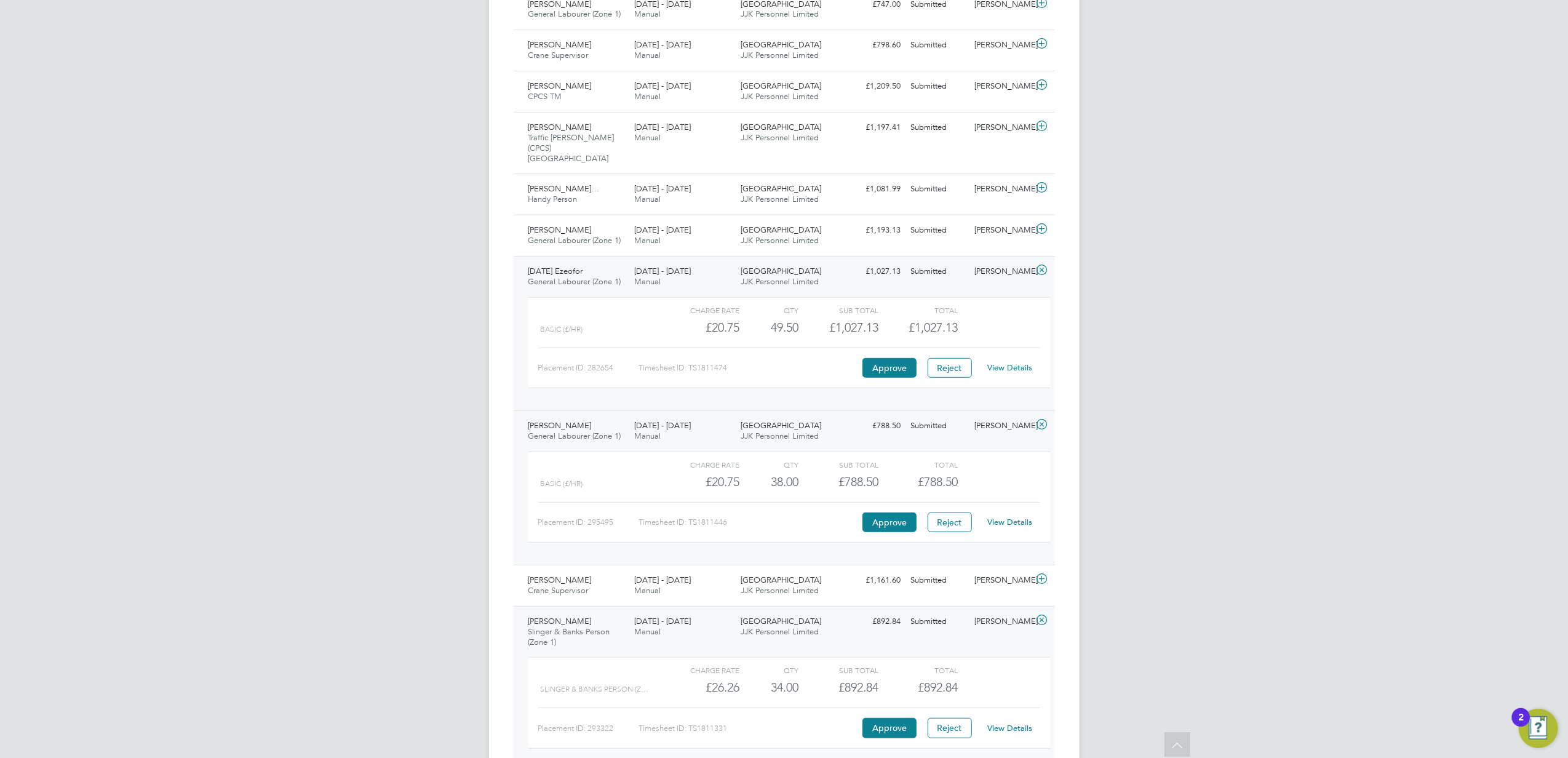
click at [1007, 362] on link "View Details" at bounding box center [1010, 367] width 45 height 11
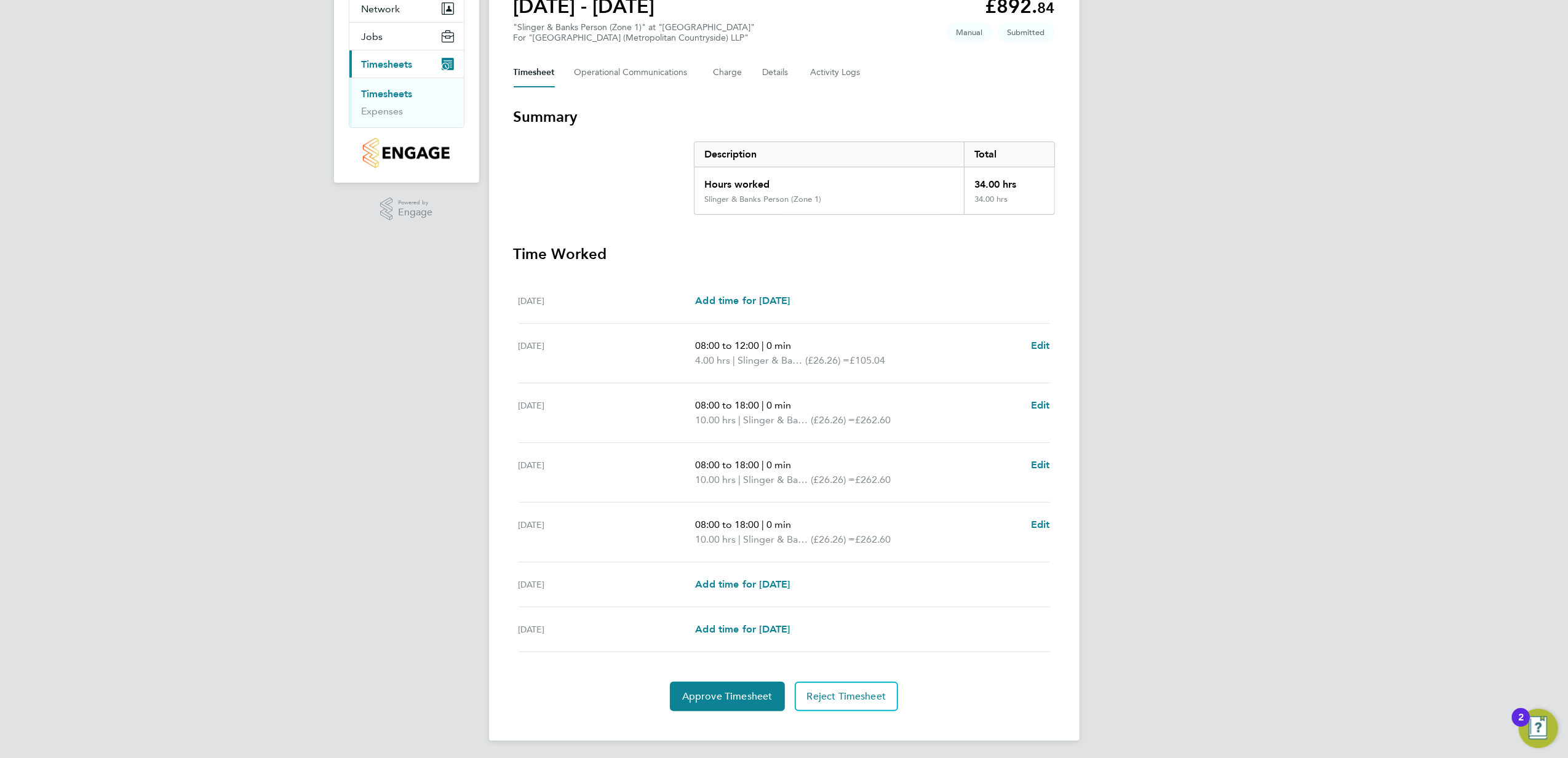
scroll to position [128, 0]
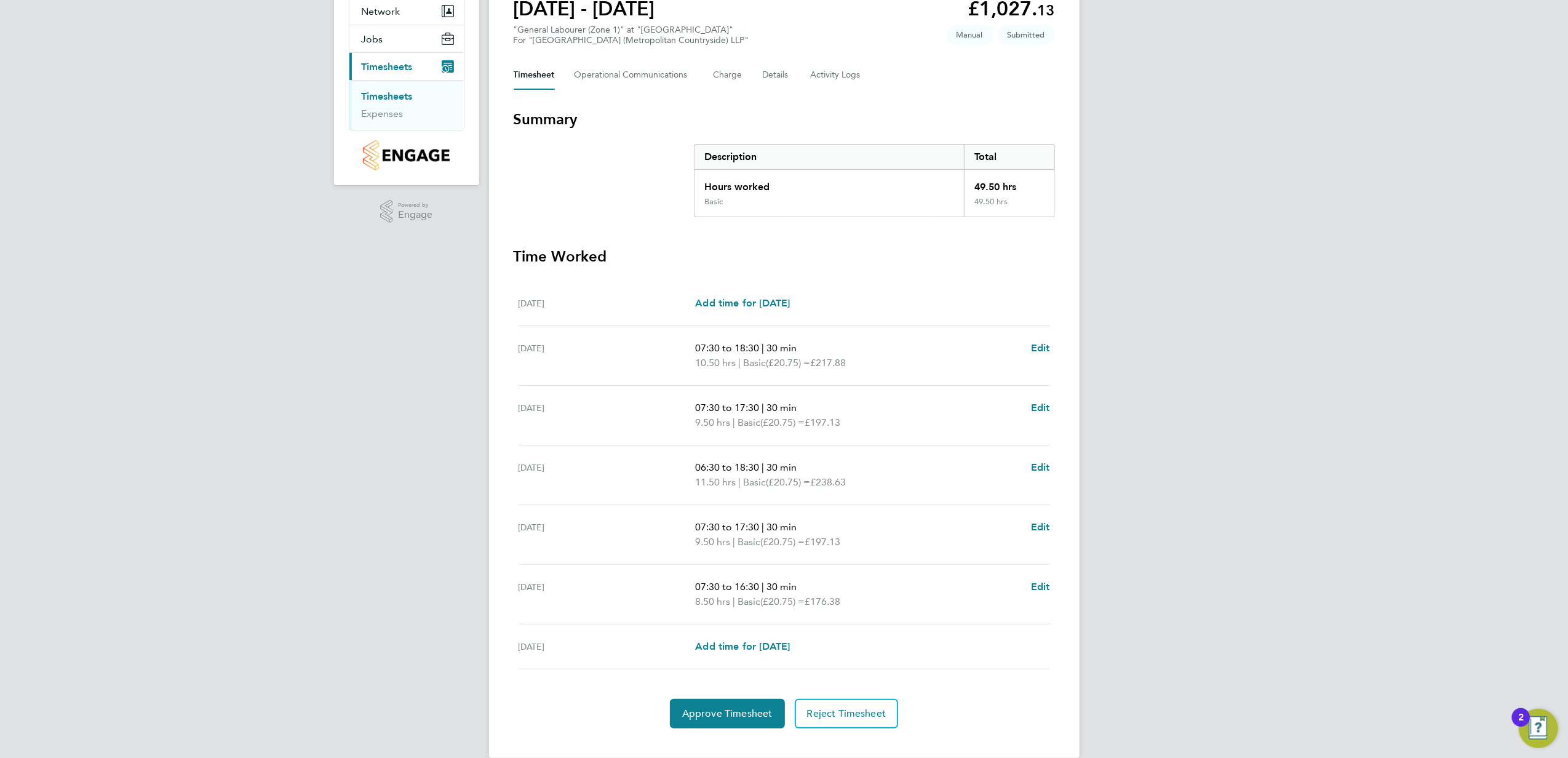
scroll to position [142, 0]
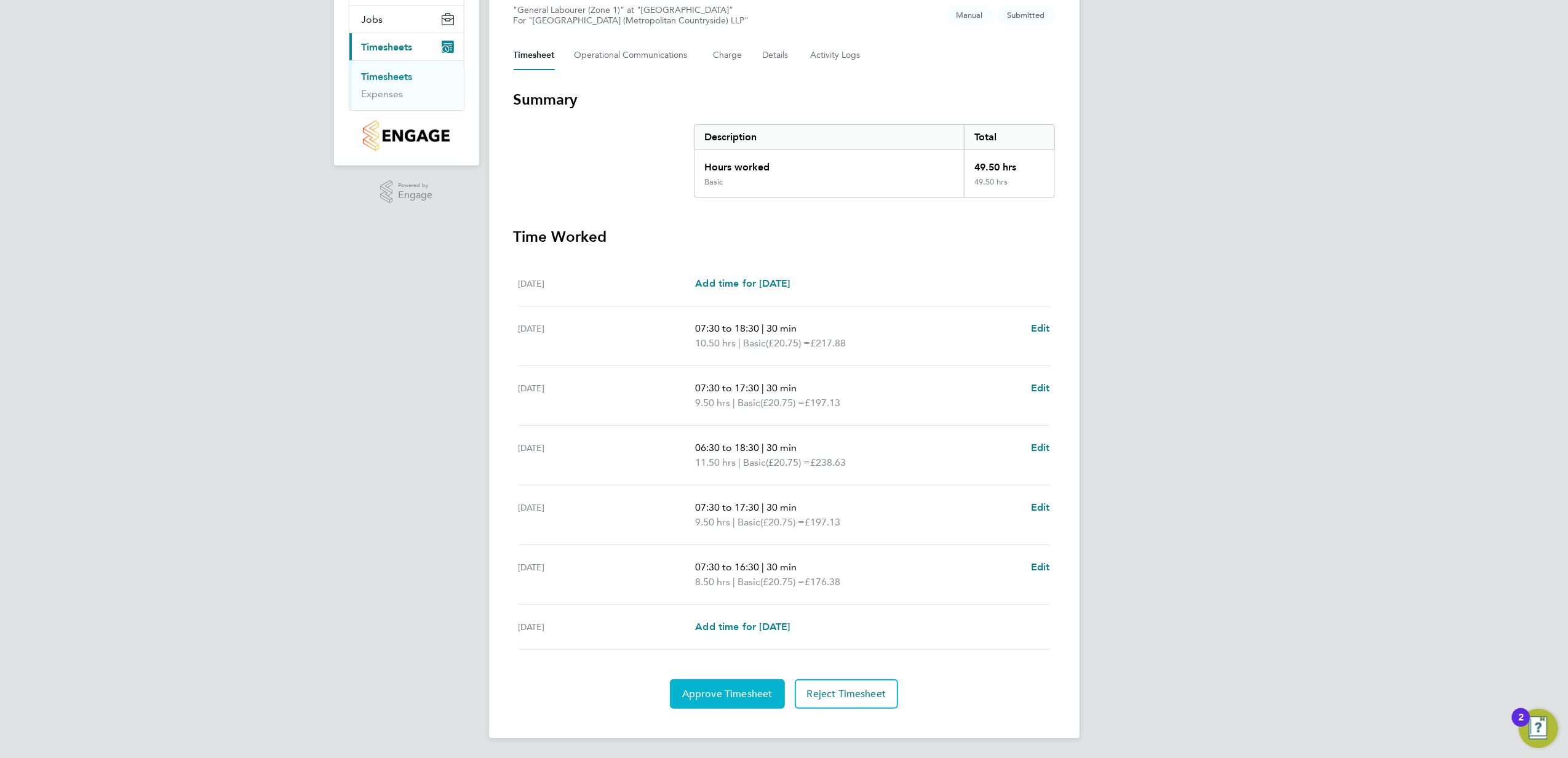
click at [763, 681] on button "Approve Timesheet" at bounding box center [727, 694] width 115 height 30
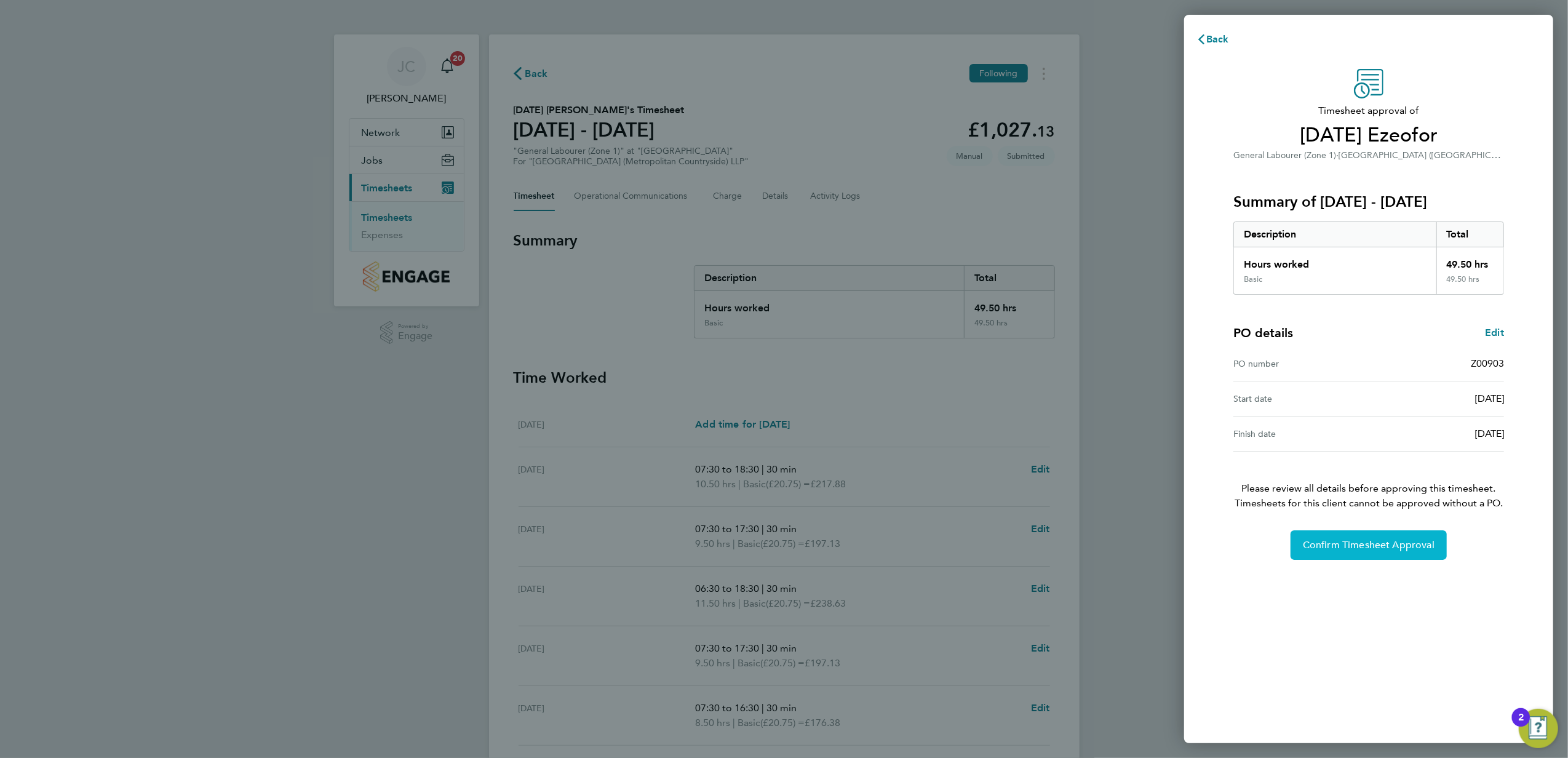
click at [1354, 540] on span "Confirm Timesheet Approval" at bounding box center [1369, 545] width 131 height 12
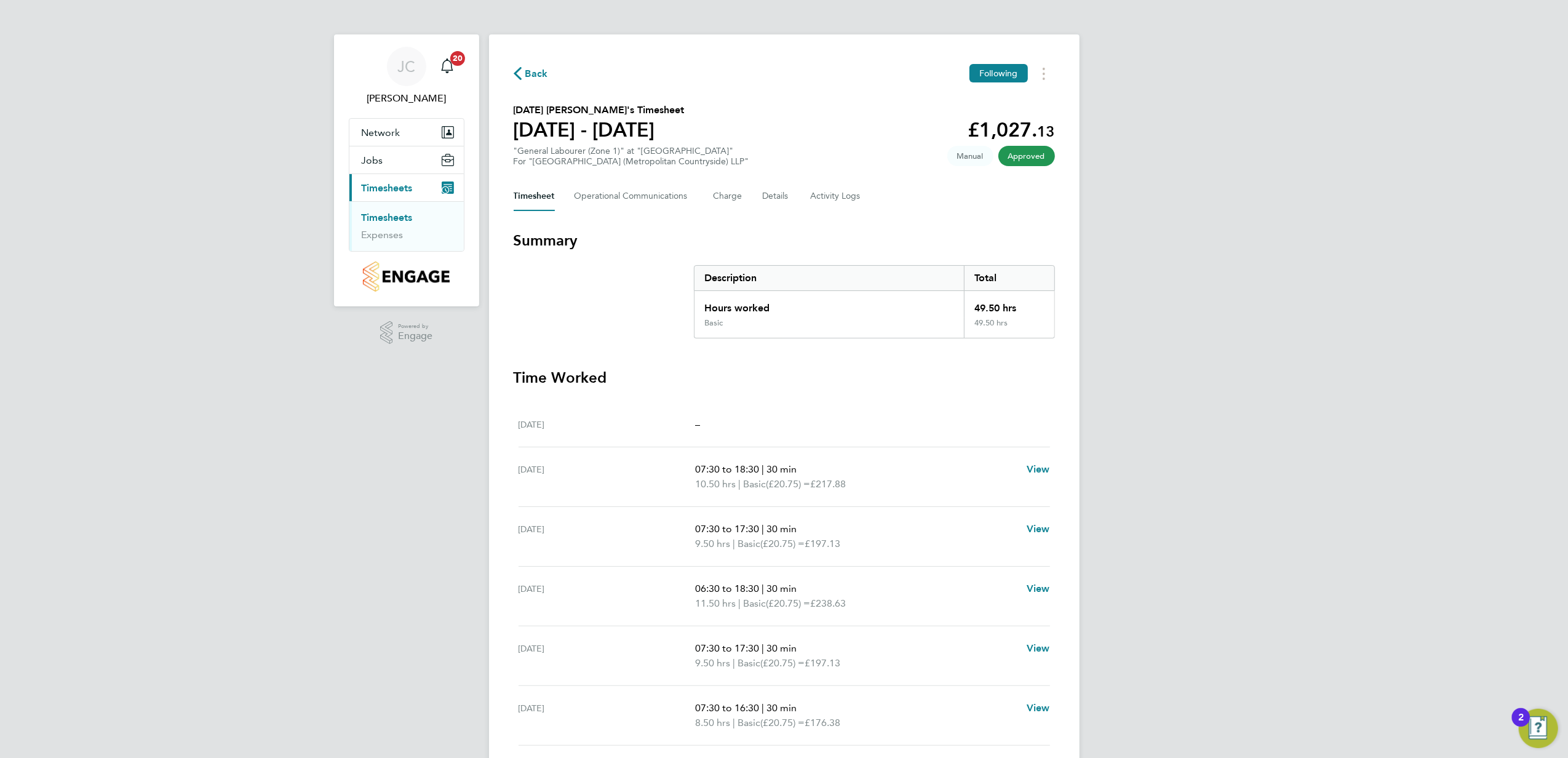
click at [394, 220] on link "Timesheets" at bounding box center [387, 218] width 51 height 12
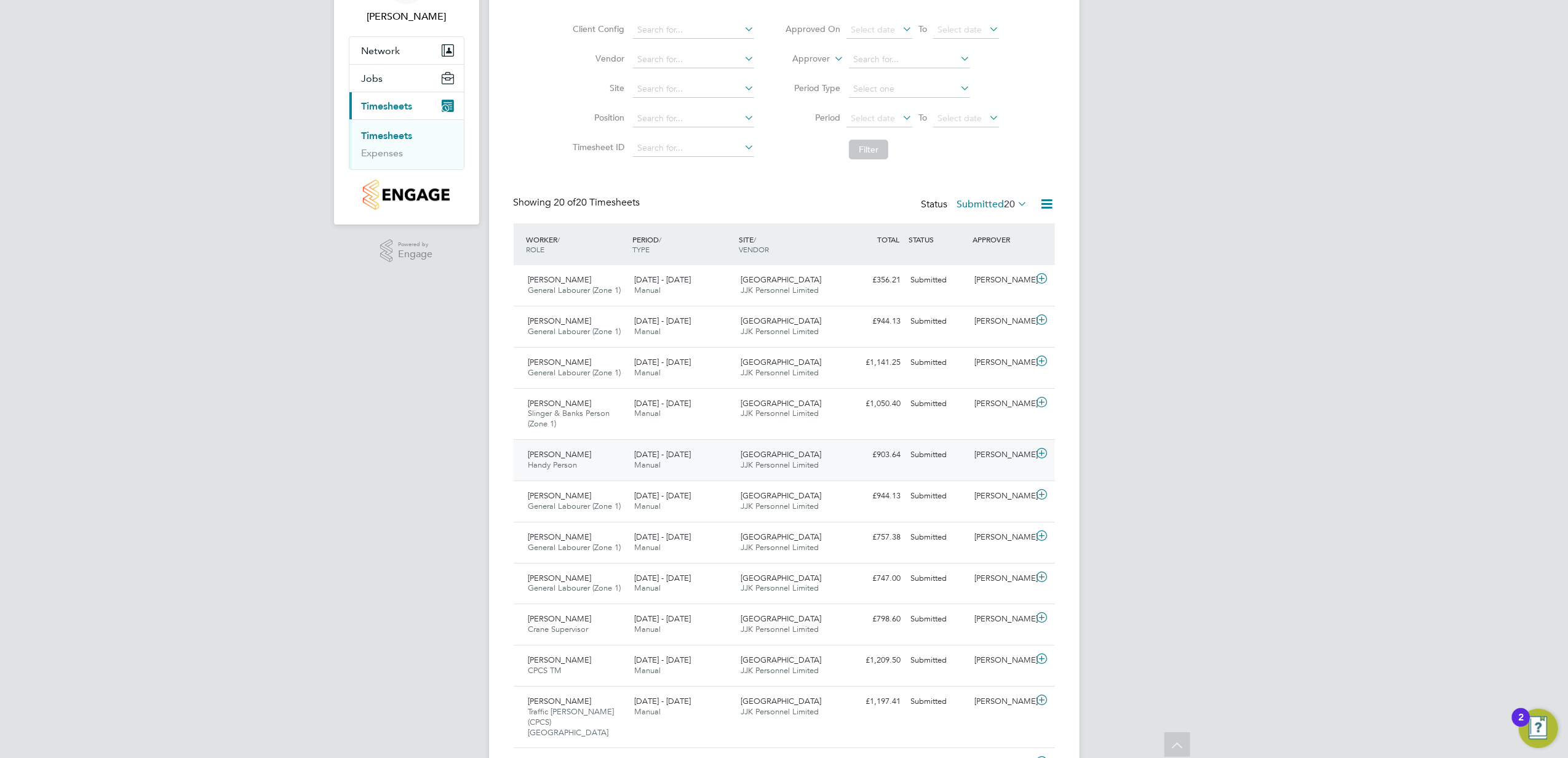
click at [1048, 454] on icon at bounding box center [1042, 454] width 15 height 10
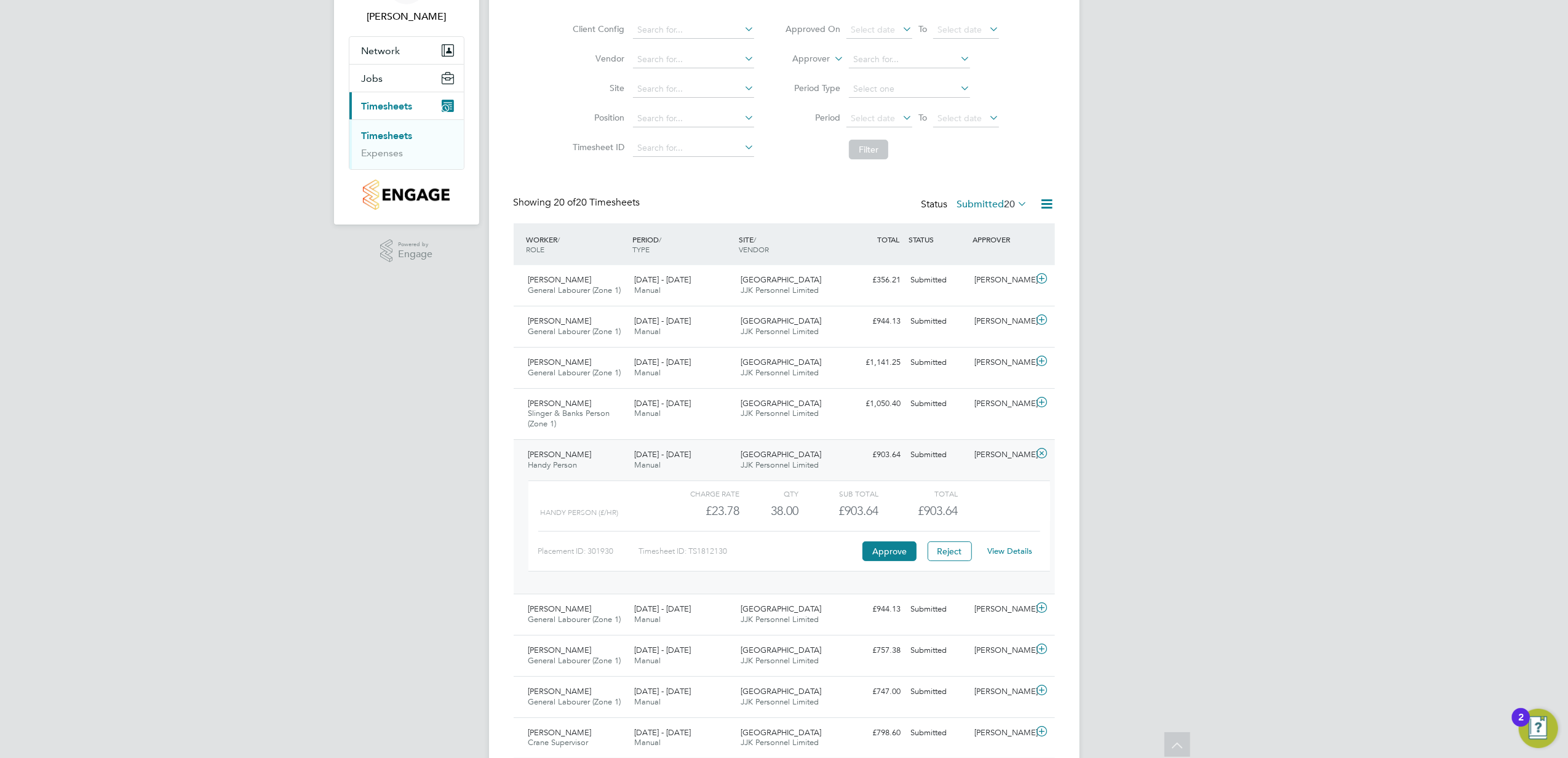
click at [1000, 555] on link "View Details" at bounding box center [1010, 551] width 45 height 11
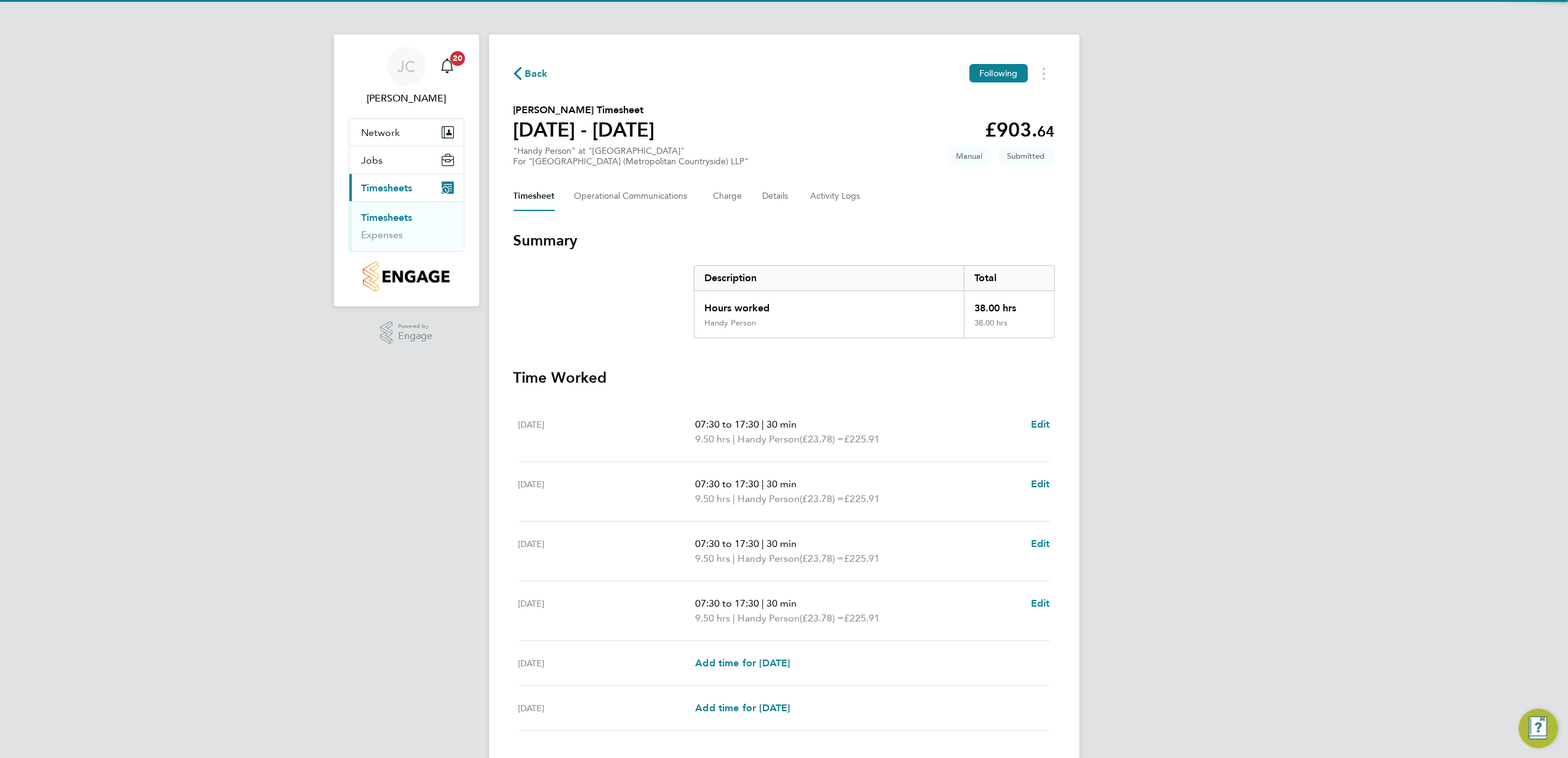
scroll to position [82, 0]
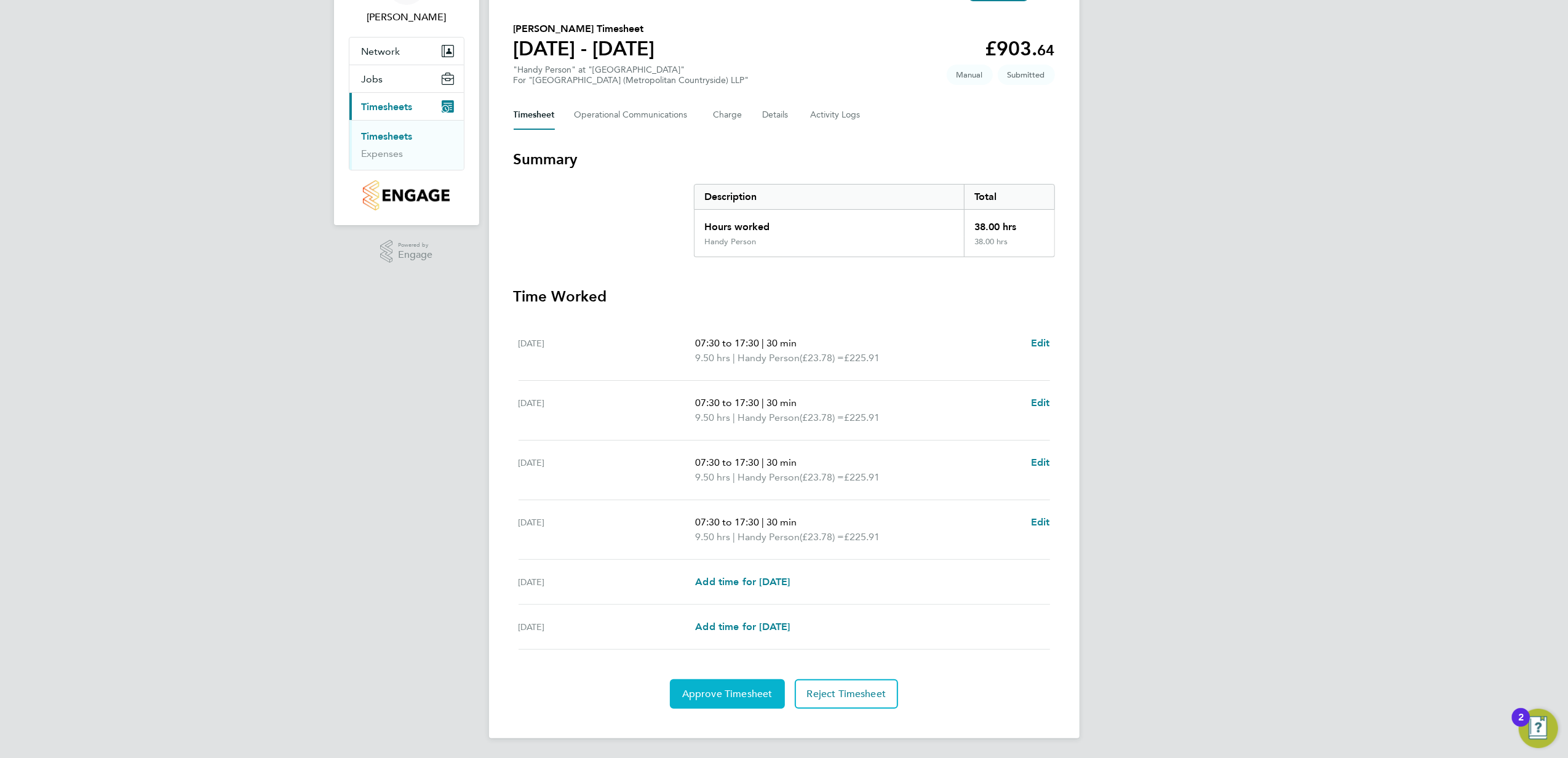
click at [716, 695] on span "Approve Timesheet" at bounding box center [727, 693] width 91 height 12
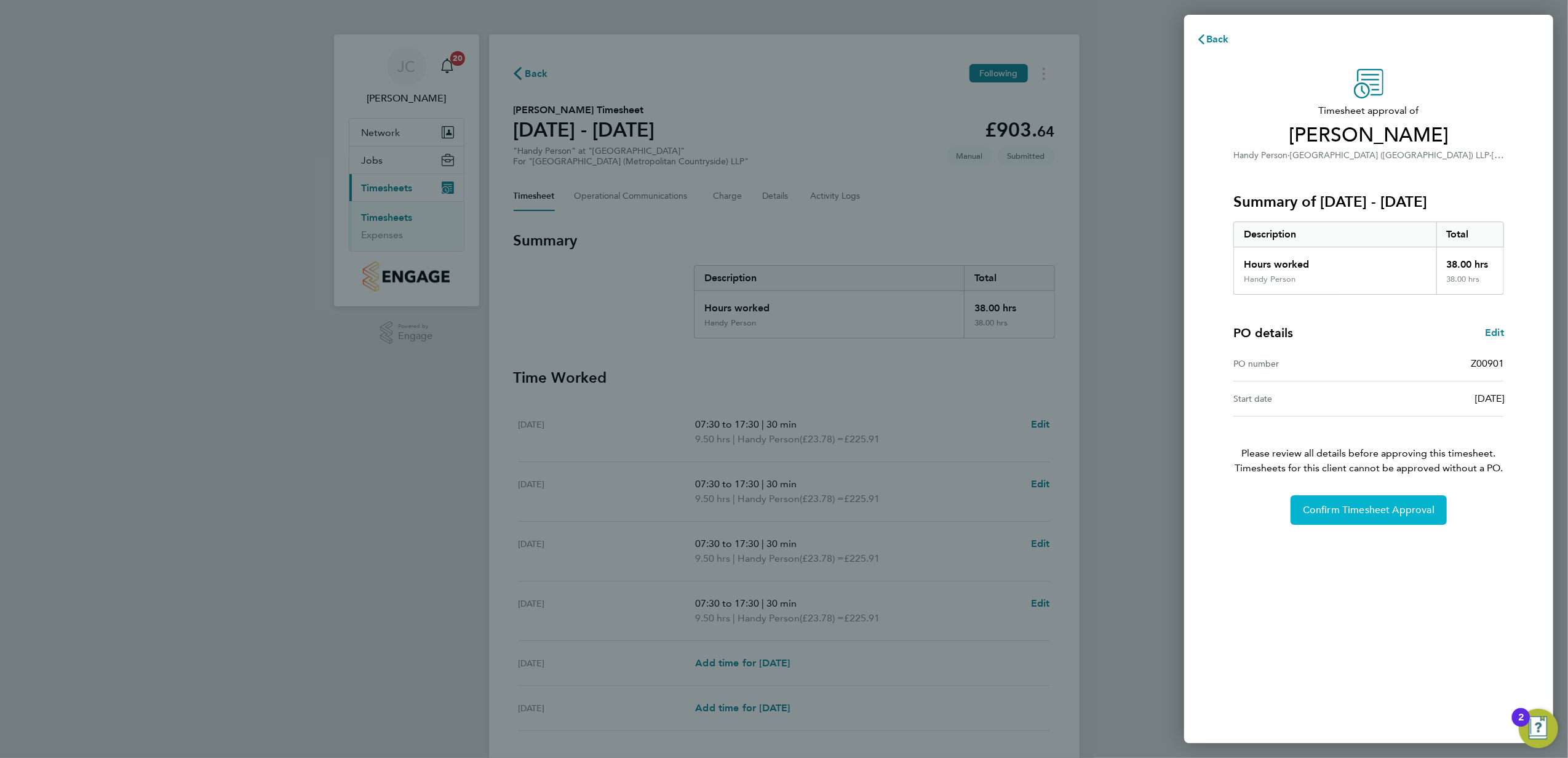
click at [1362, 500] on button "Confirm Timesheet Approval" at bounding box center [1368, 510] width 156 height 30
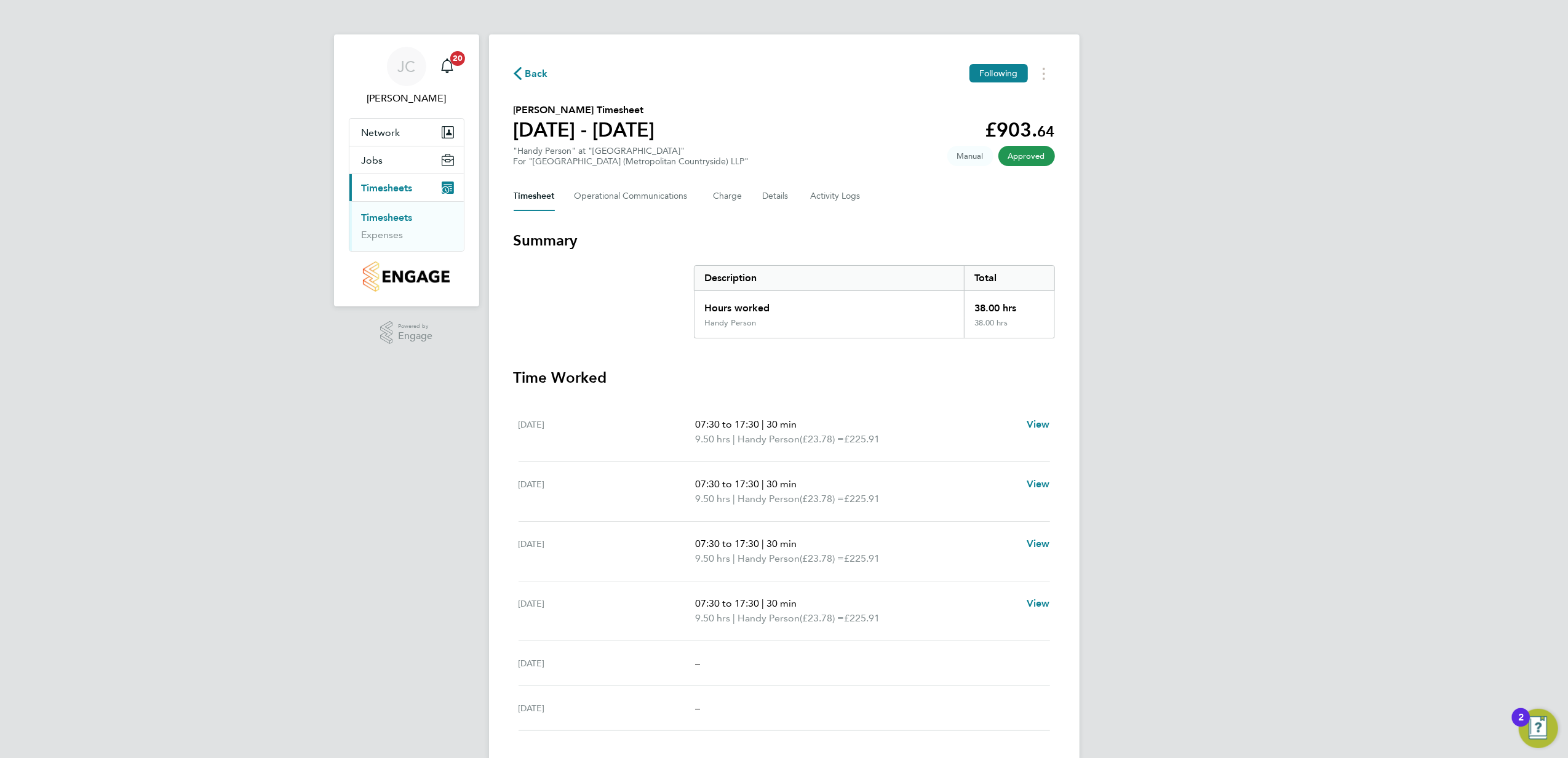
click at [392, 214] on link "Timesheets" at bounding box center [387, 218] width 51 height 12
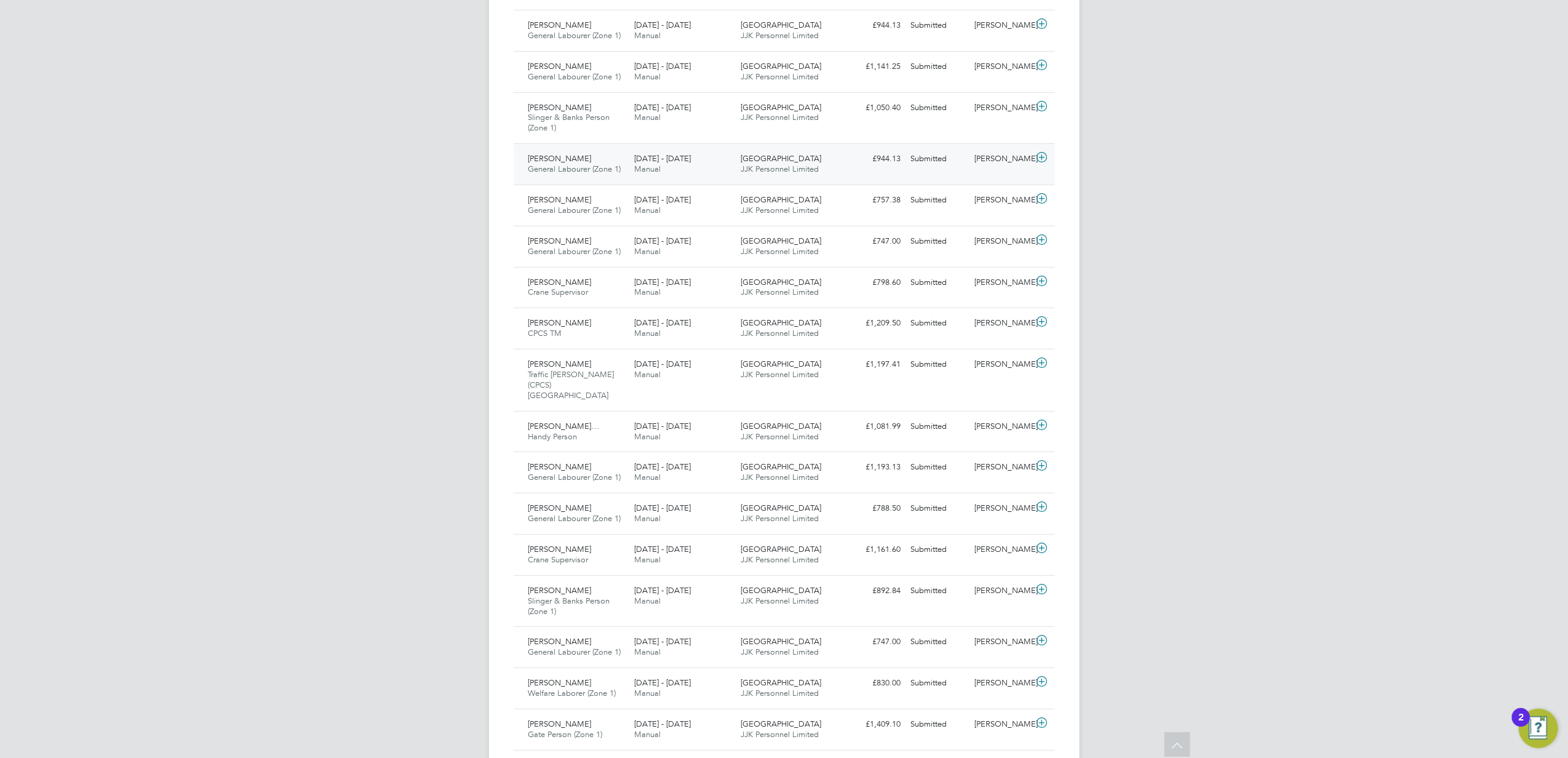
click at [1042, 157] on icon at bounding box center [1042, 157] width 15 height 10
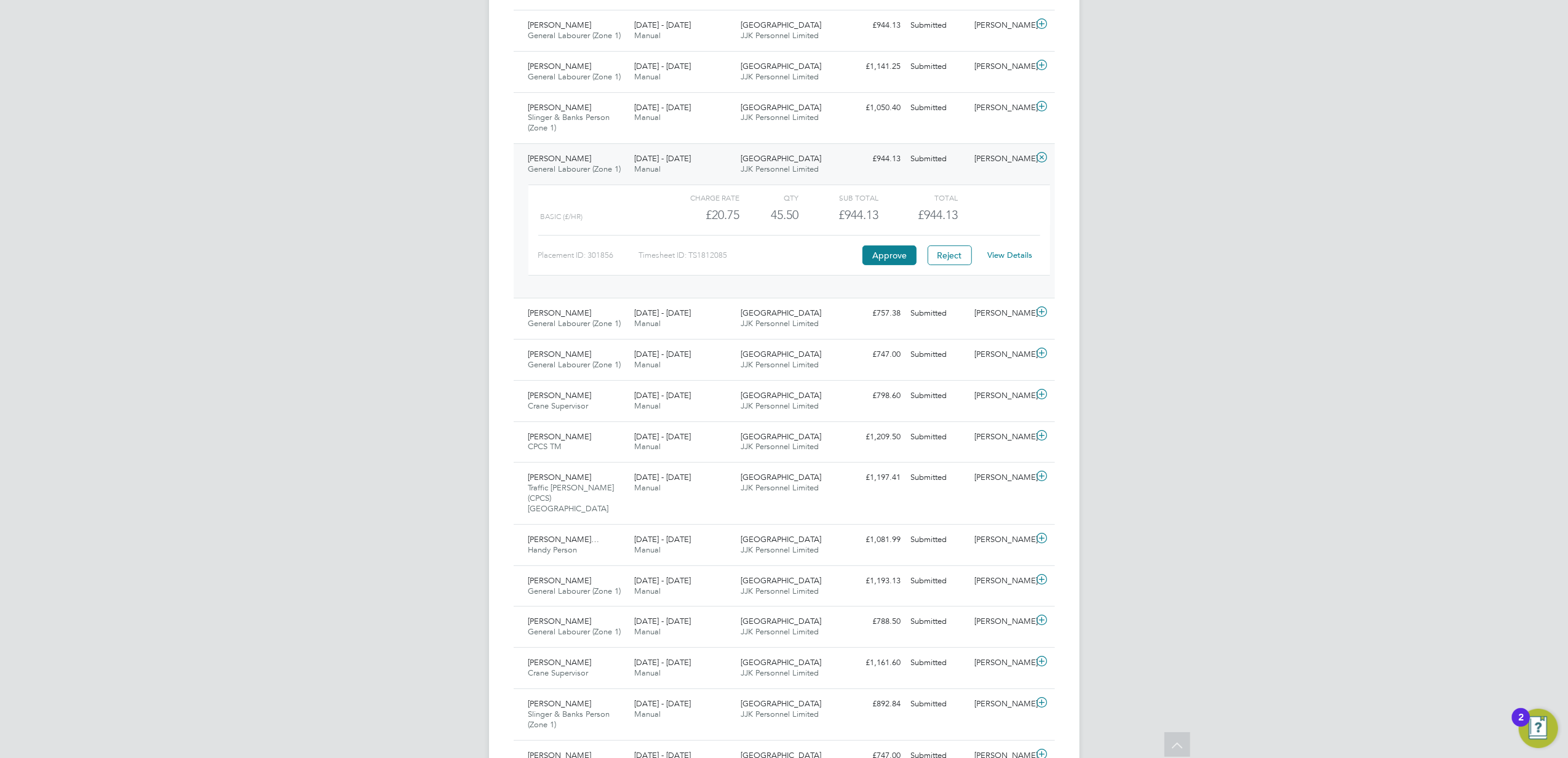
click at [1012, 261] on link "View Details" at bounding box center [1010, 255] width 45 height 11
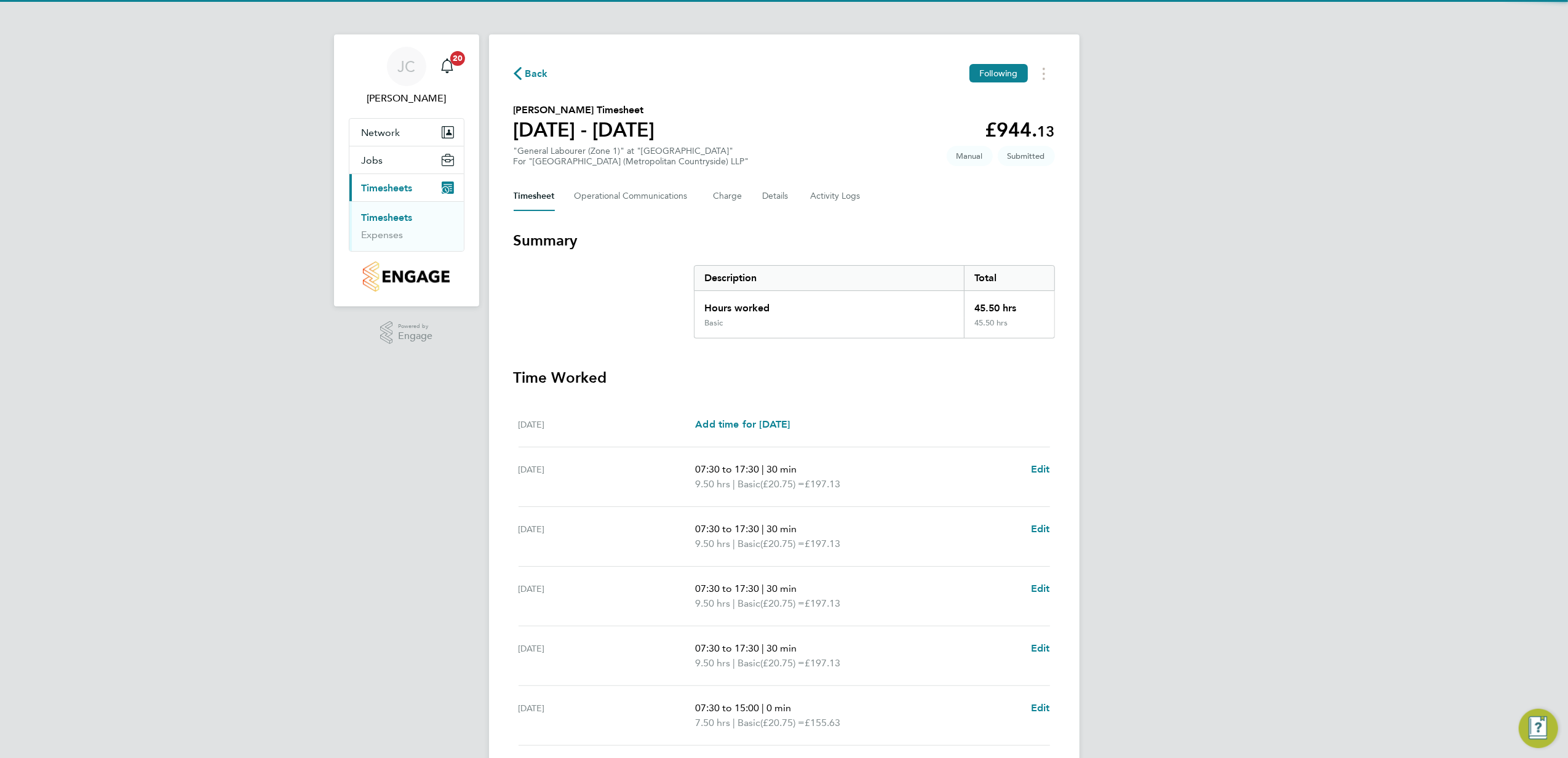
scroll to position [142, 0]
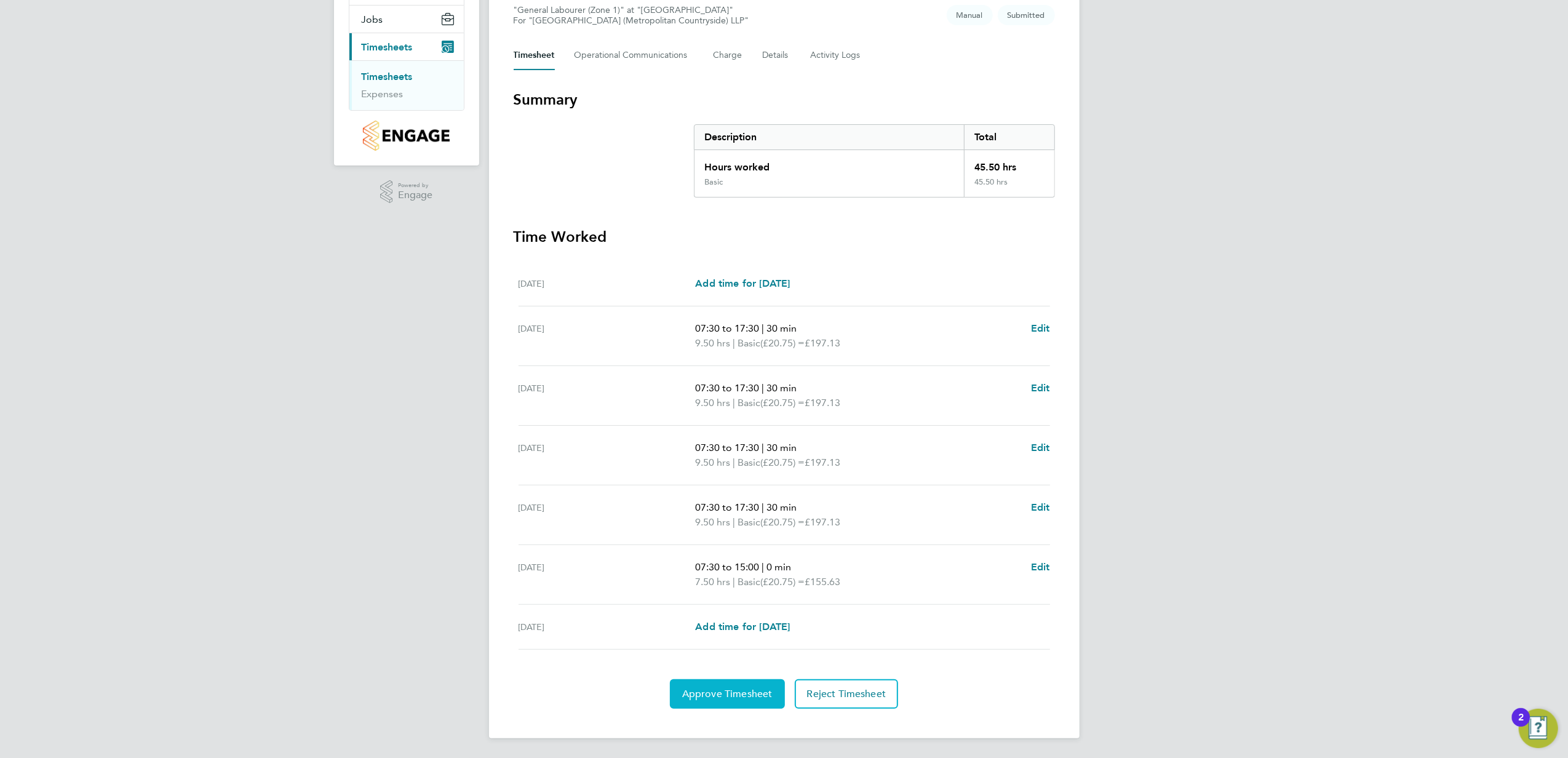
click at [764, 681] on button "Approve Timesheet" at bounding box center [727, 694] width 115 height 30
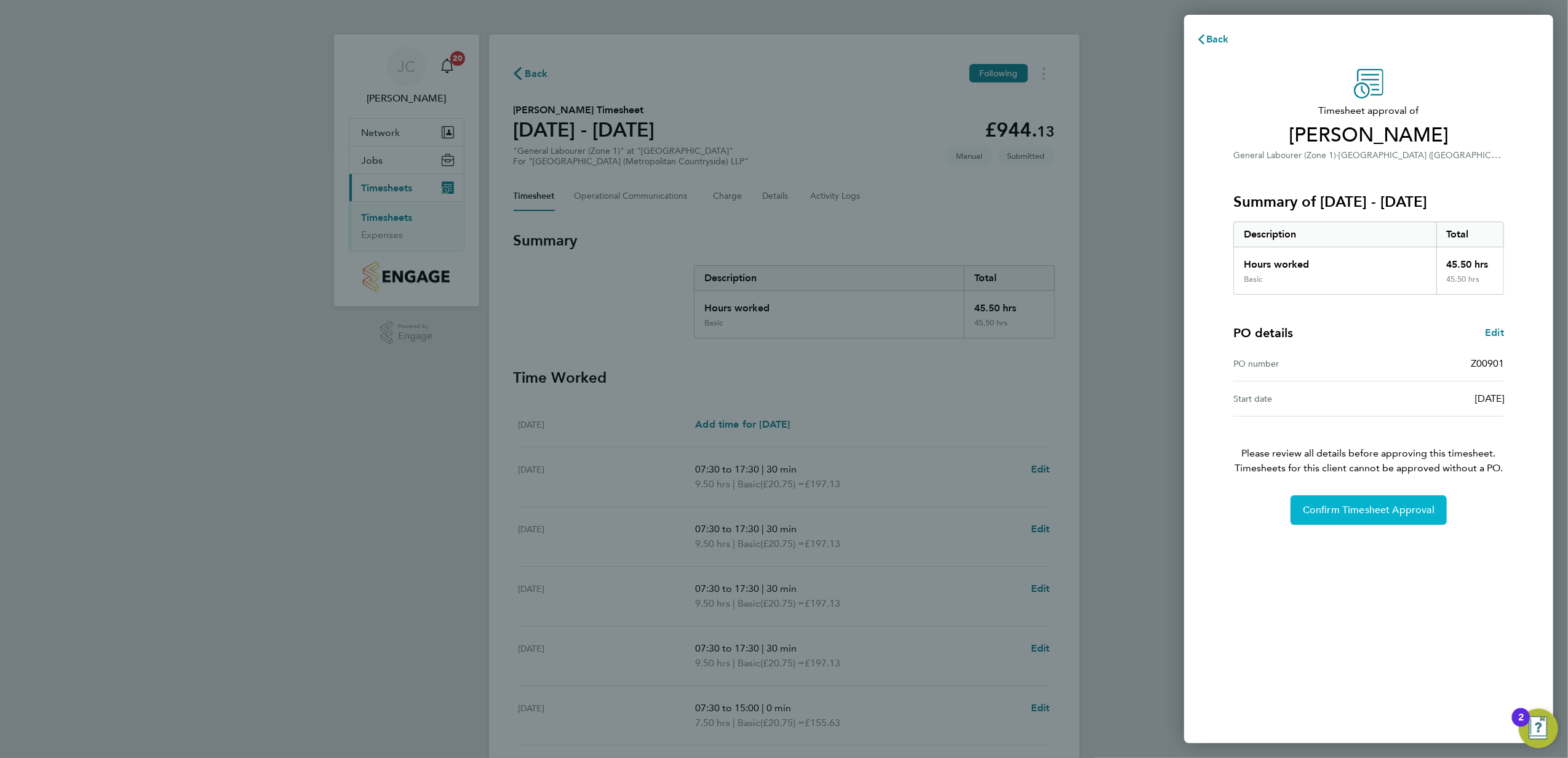
click at [1379, 510] on span "Confirm Timesheet Approval" at bounding box center [1369, 509] width 131 height 12
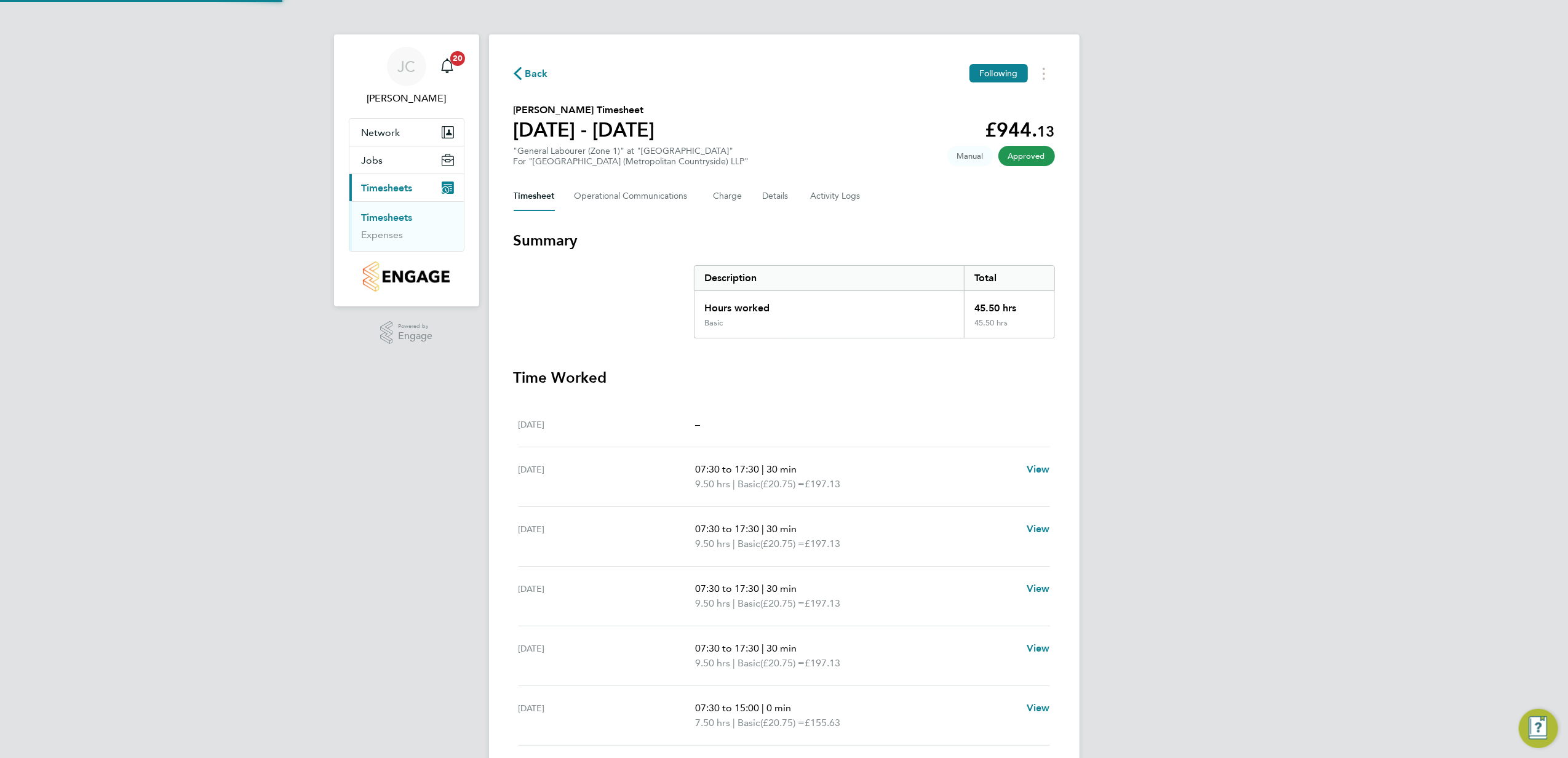
click at [391, 210] on ul "Timesheets Expenses" at bounding box center [406, 226] width 114 height 50
click at [382, 214] on link "Timesheets" at bounding box center [387, 218] width 51 height 12
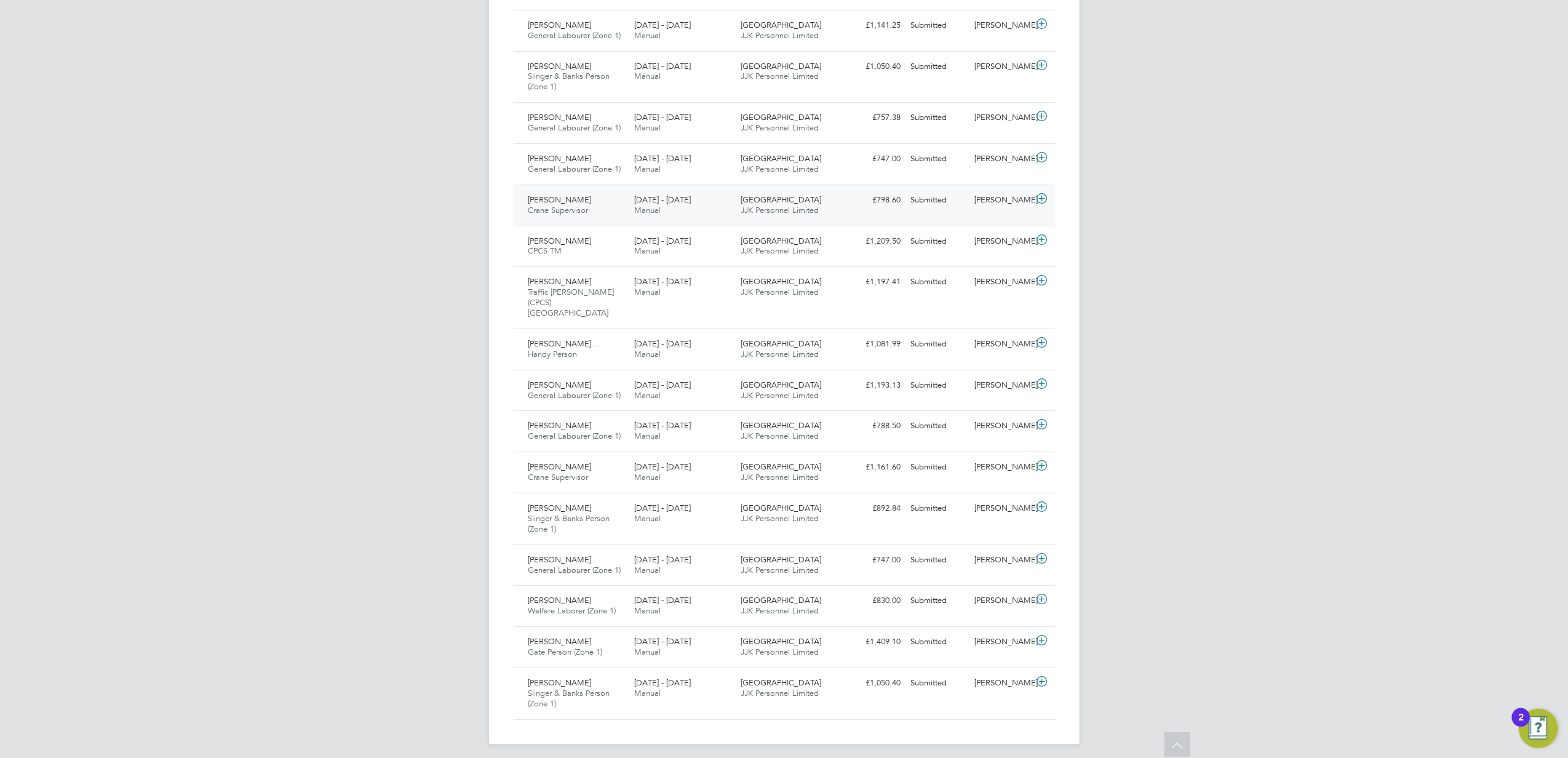
click at [1047, 197] on icon at bounding box center [1042, 199] width 15 height 10
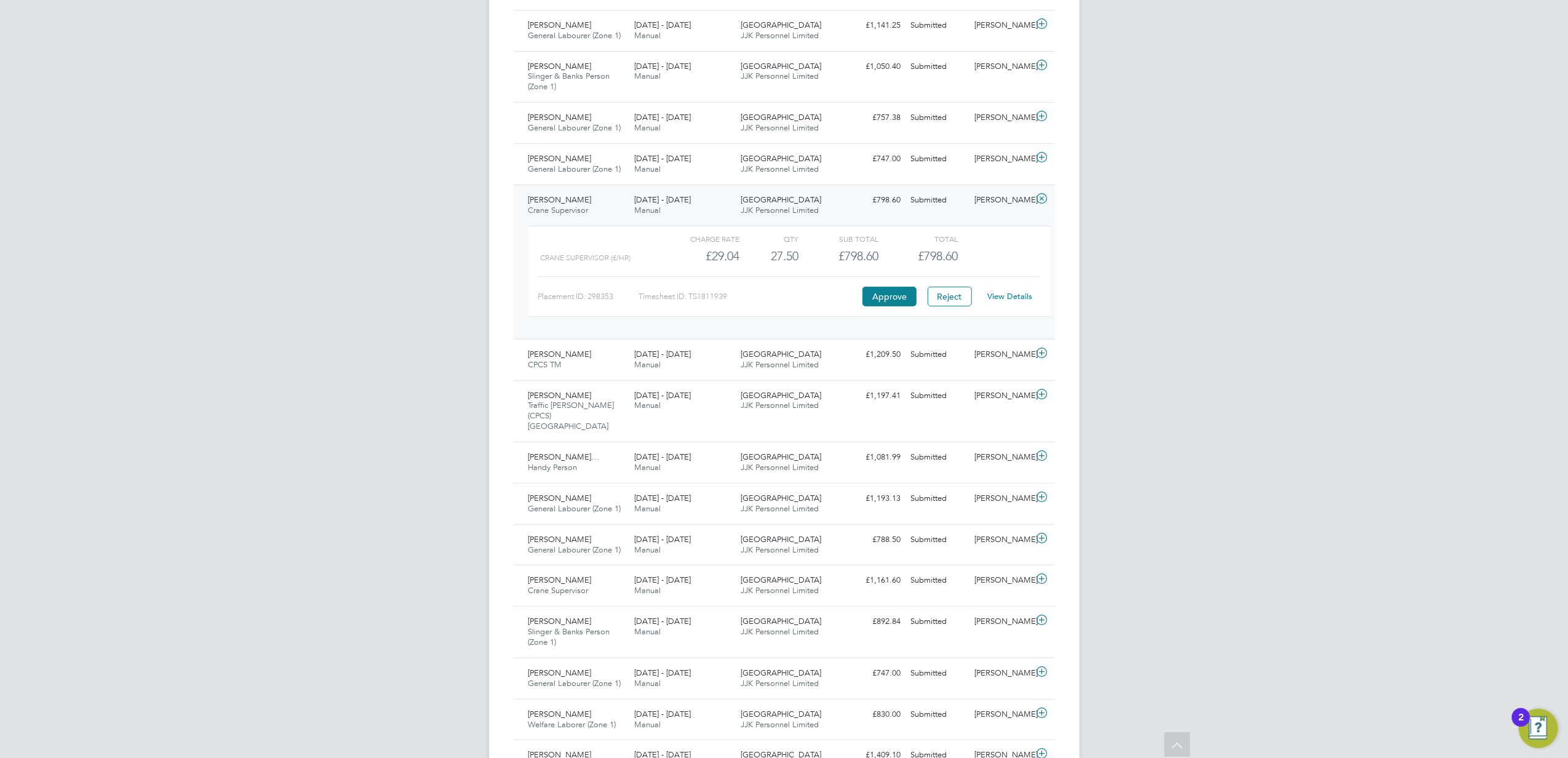
click at [1007, 298] on link "View Details" at bounding box center [1010, 296] width 45 height 11
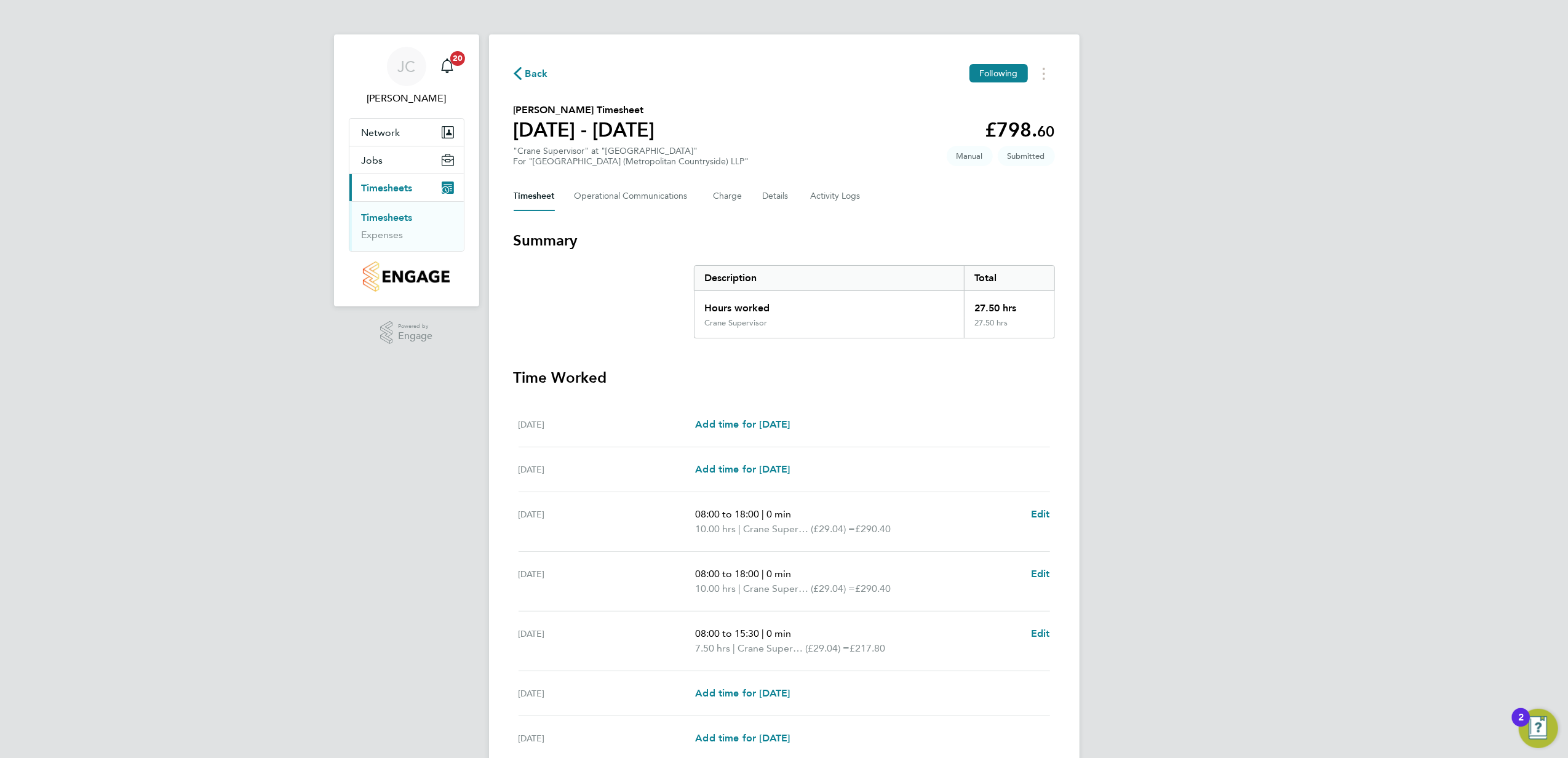
scroll to position [82, 0]
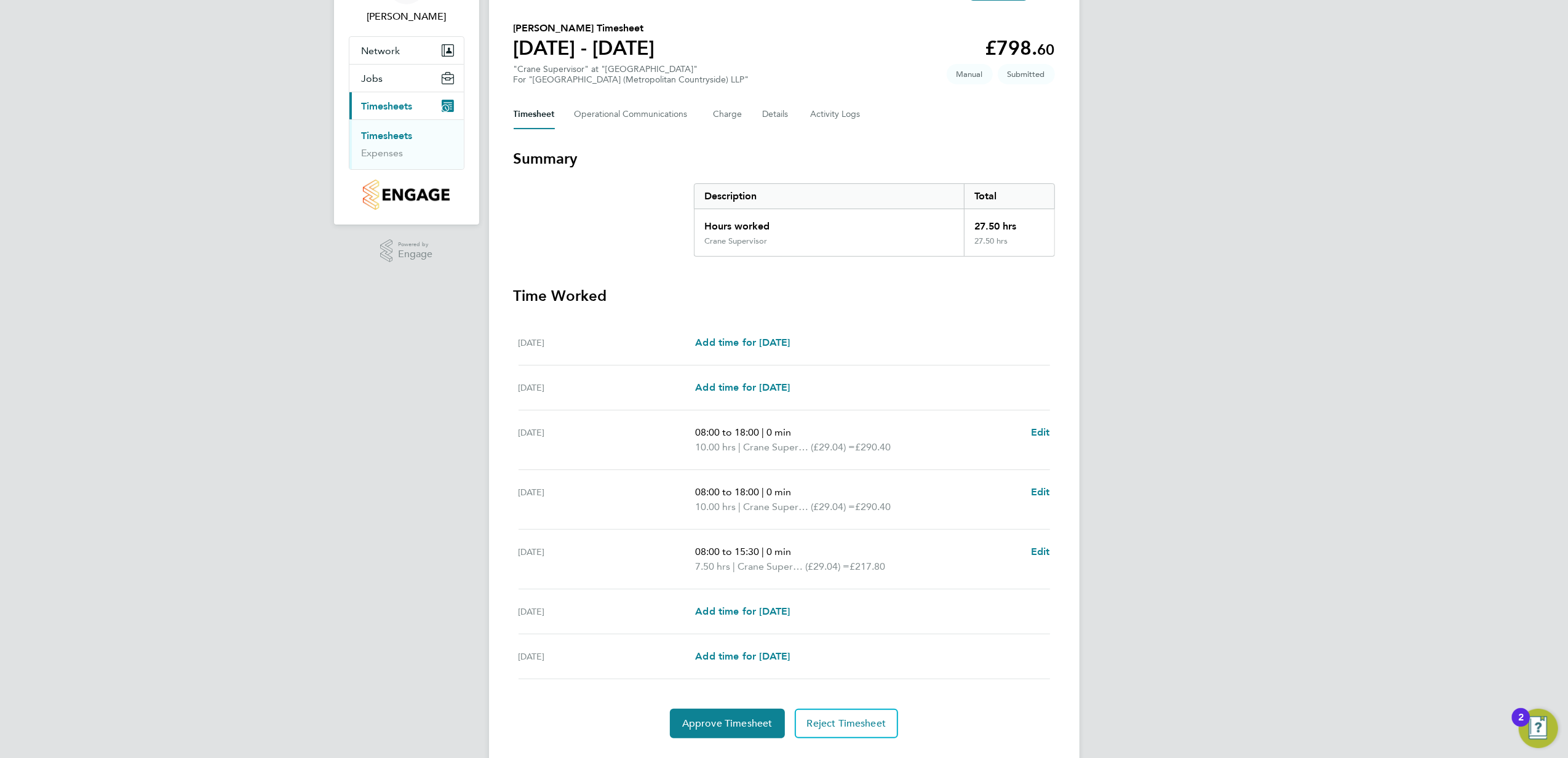
click at [392, 133] on link "Timesheets" at bounding box center [387, 135] width 51 height 12
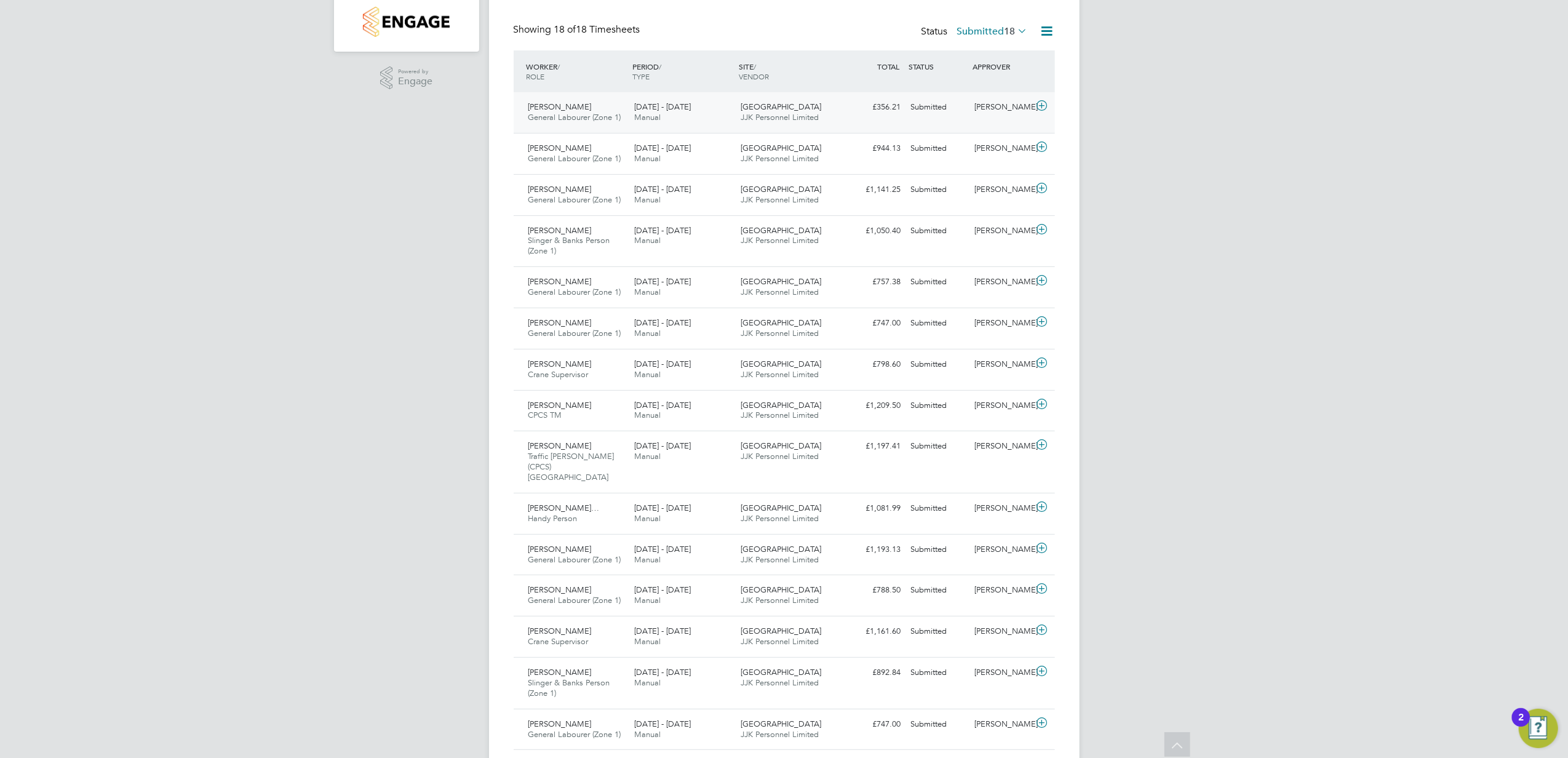
click at [1049, 103] on icon at bounding box center [1042, 105] width 15 height 10
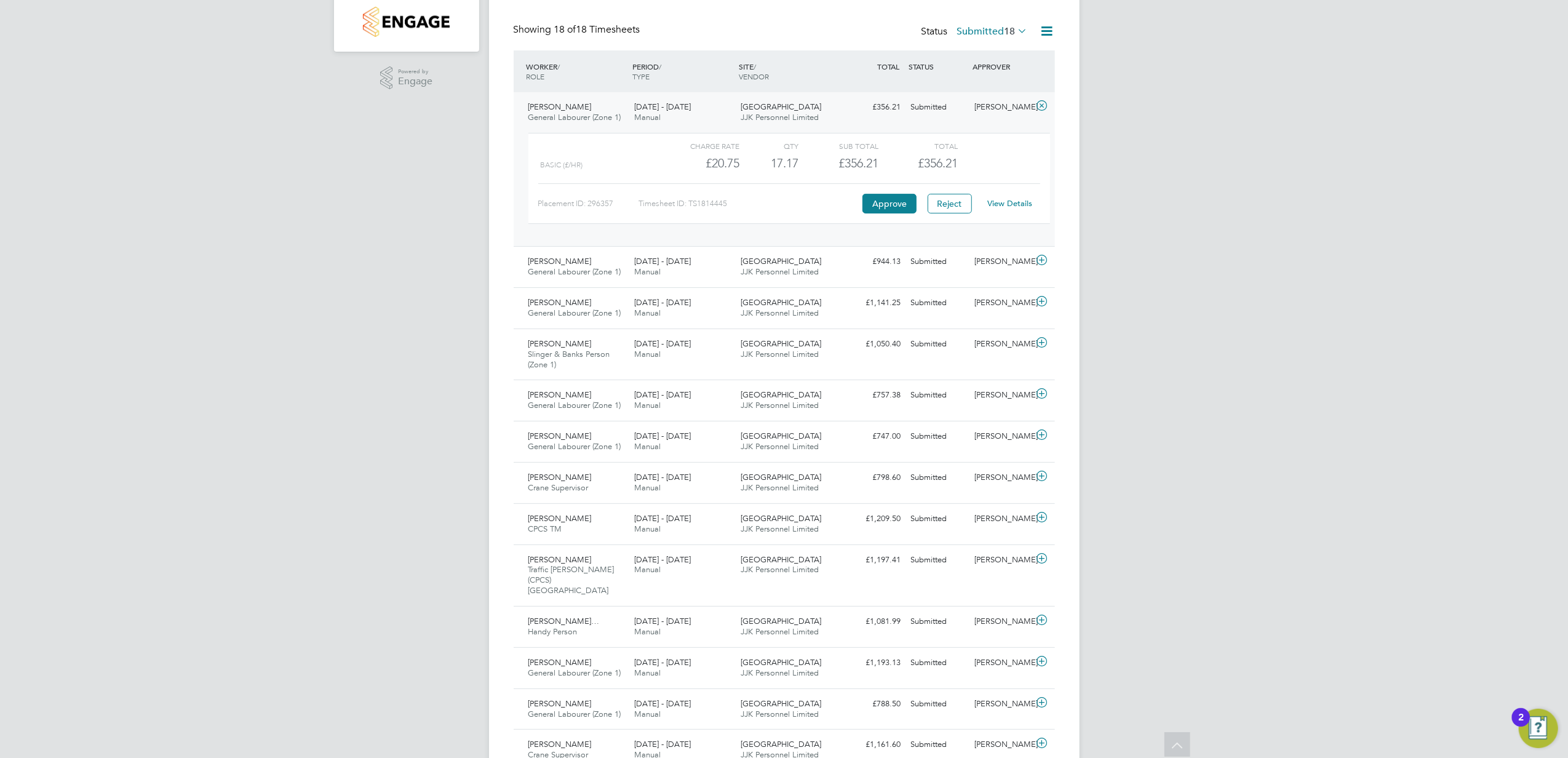
click at [1020, 205] on link "View Details" at bounding box center [1010, 203] width 45 height 11
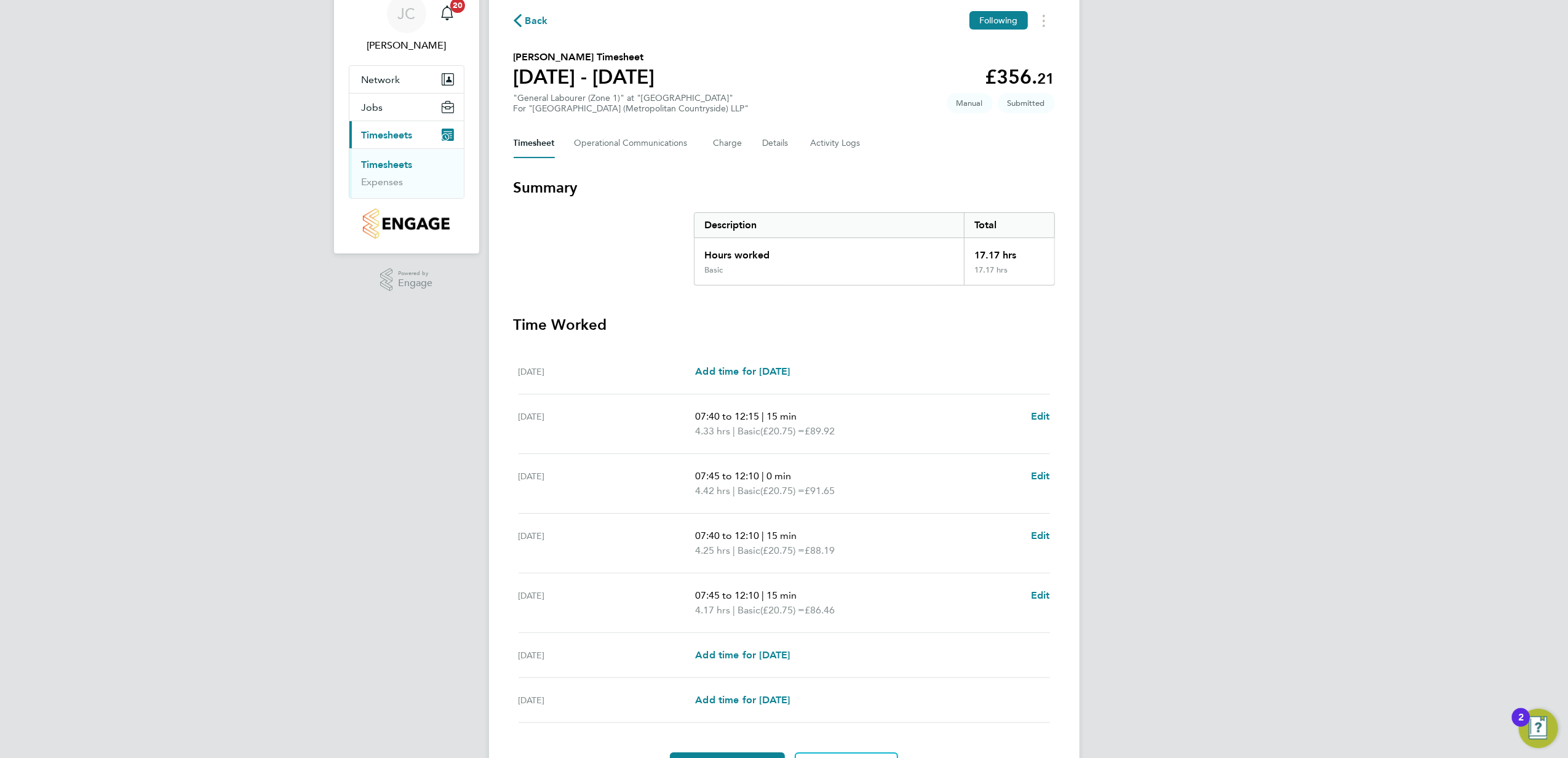
scroll to position [82, 0]
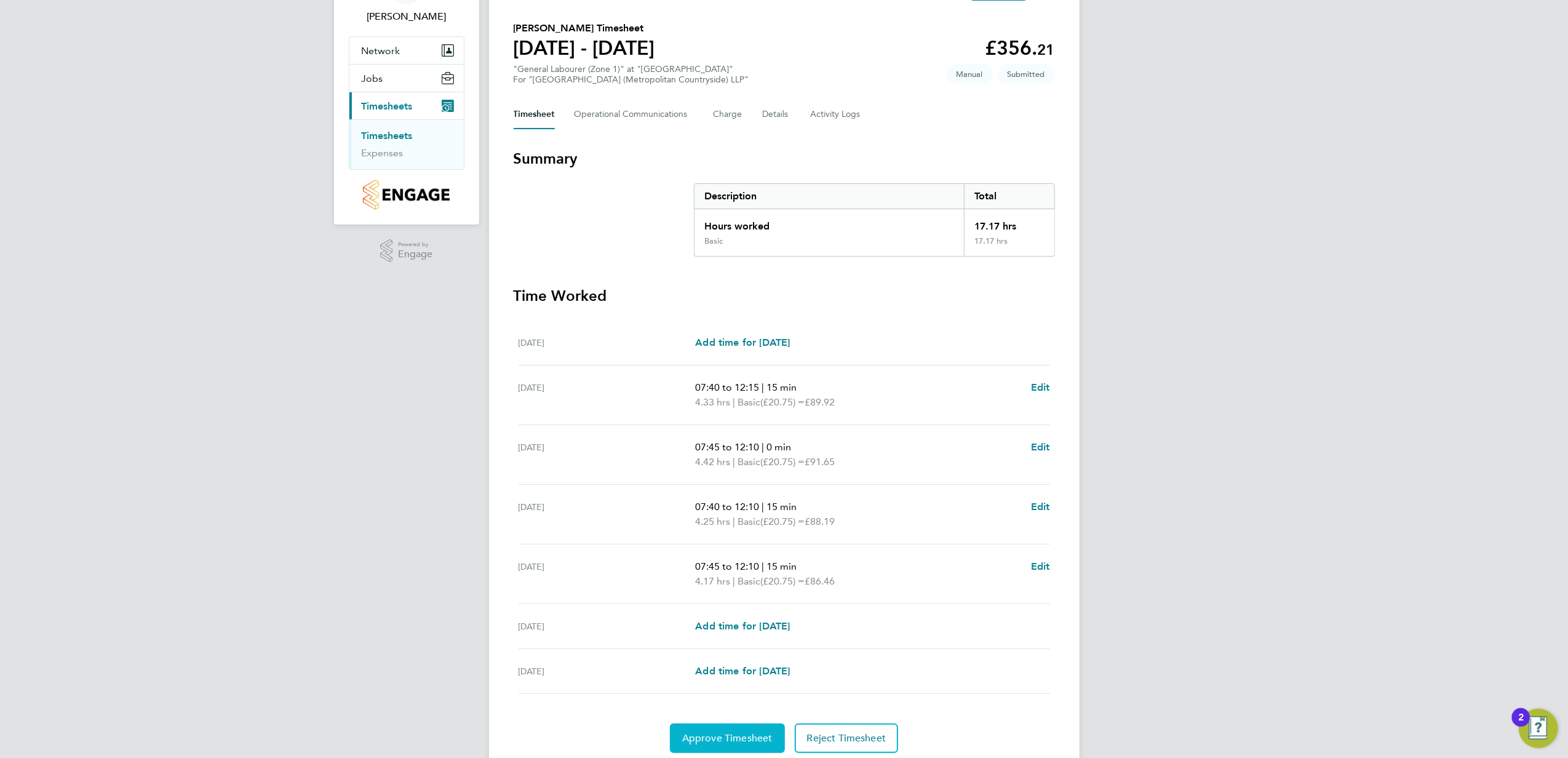
click at [718, 742] on span "Approve Timesheet" at bounding box center [727, 738] width 91 height 12
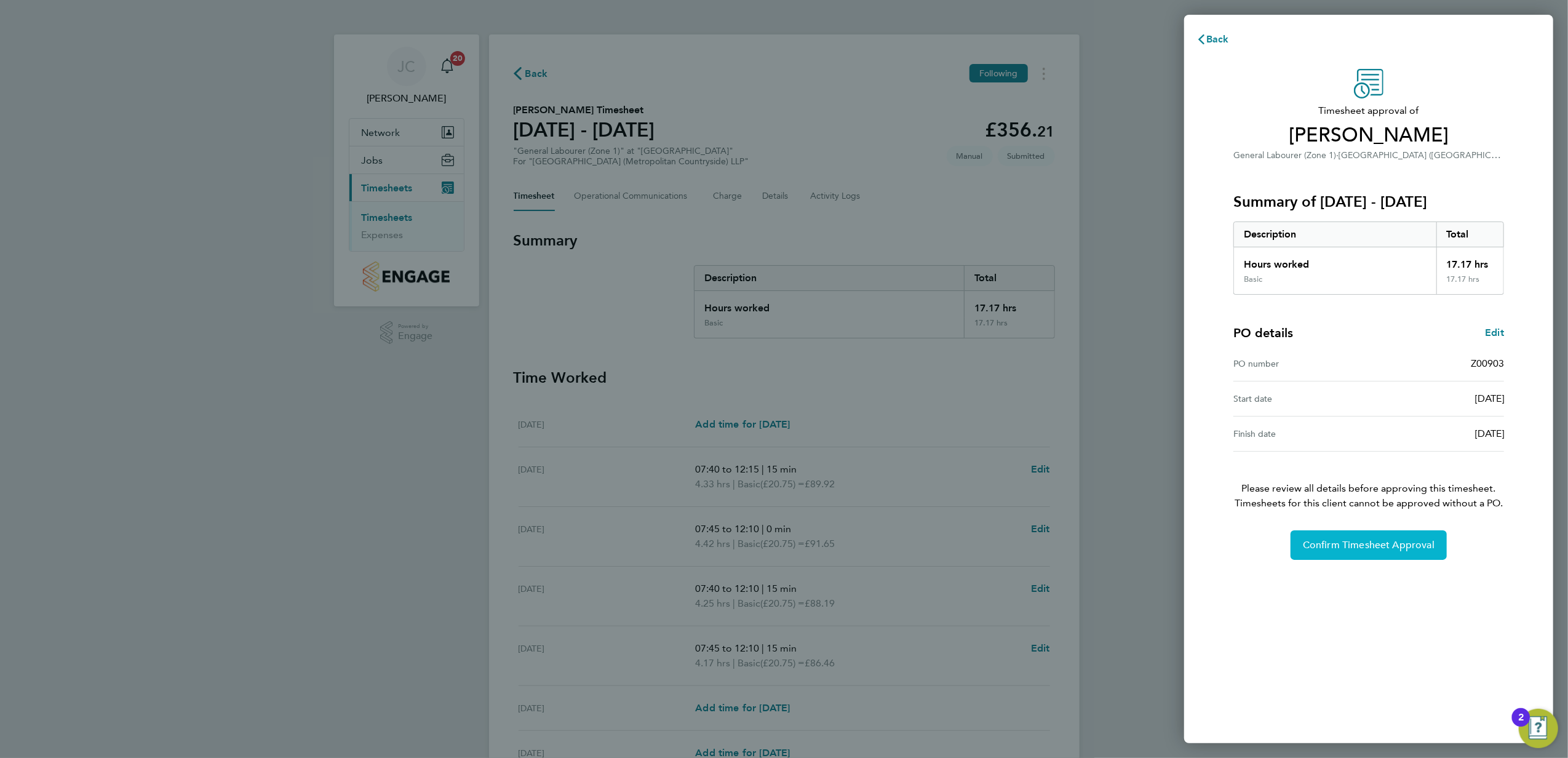
click at [1389, 549] on span "Confirm Timesheet Approval" at bounding box center [1369, 545] width 131 height 12
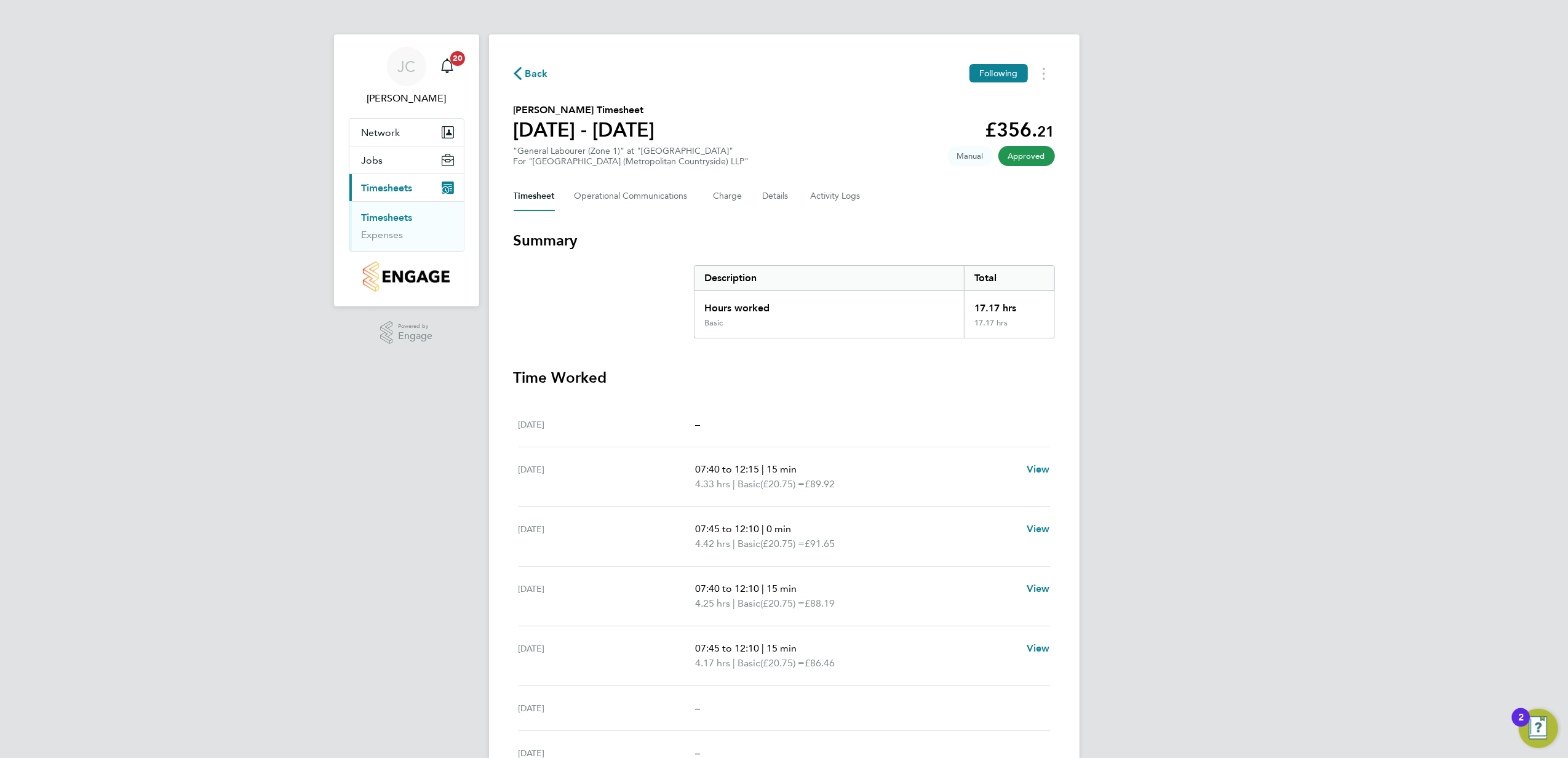
click at [390, 214] on link "Timesheets" at bounding box center [387, 218] width 51 height 12
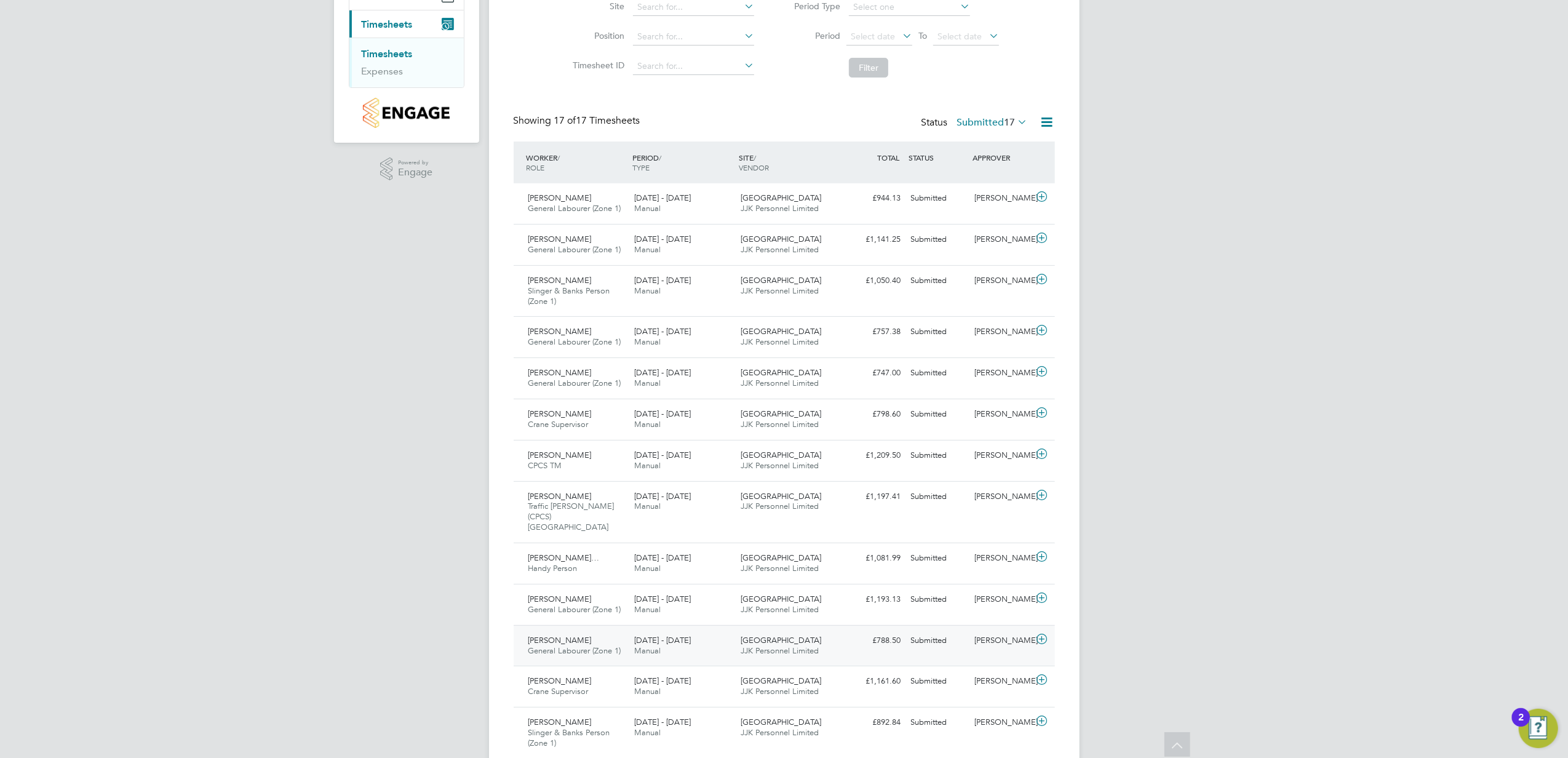
click at [1034, 633] on div at bounding box center [1045, 641] width 22 height 20
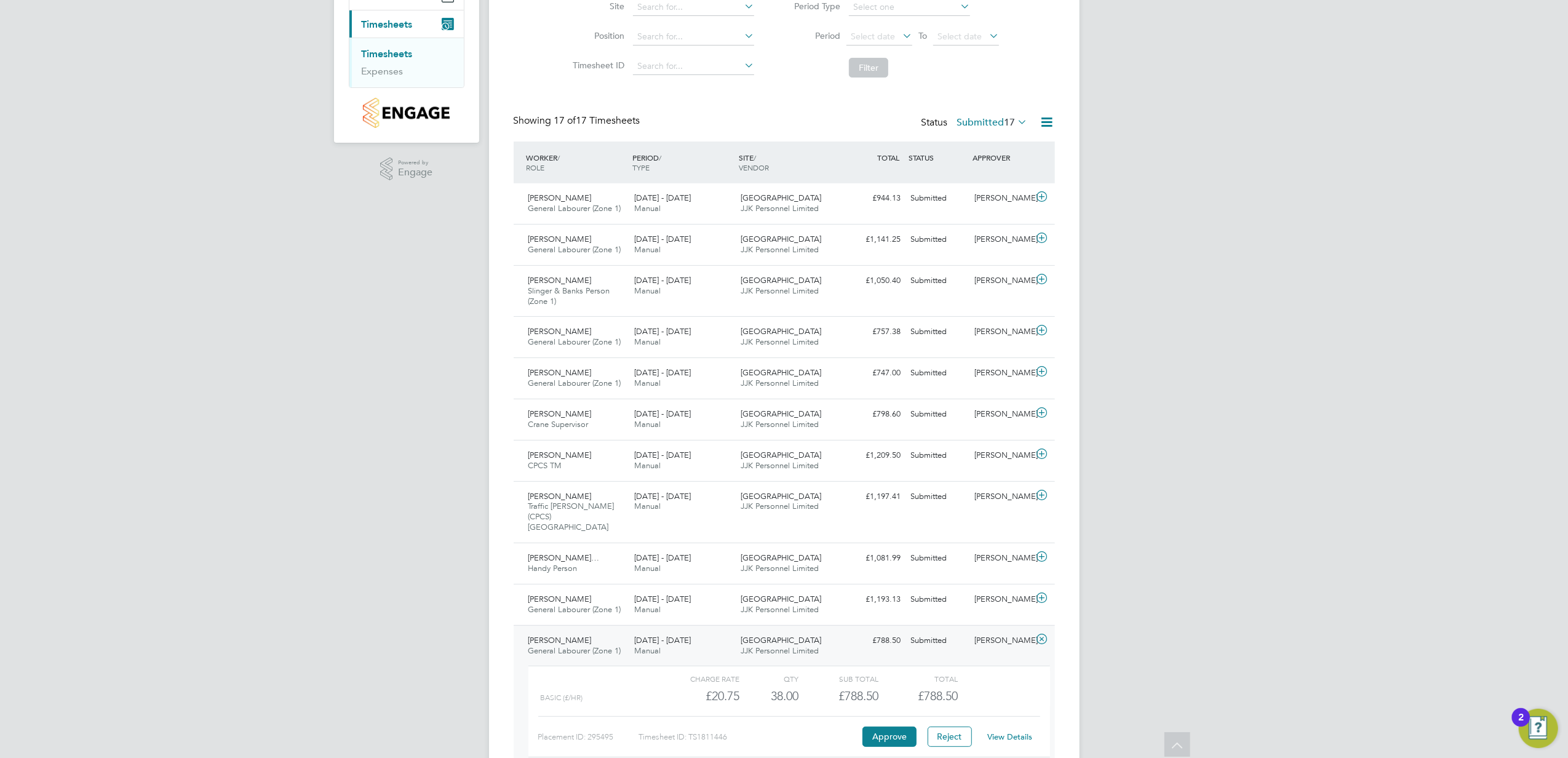
click at [1023, 731] on link "View Details" at bounding box center [1010, 736] width 45 height 11
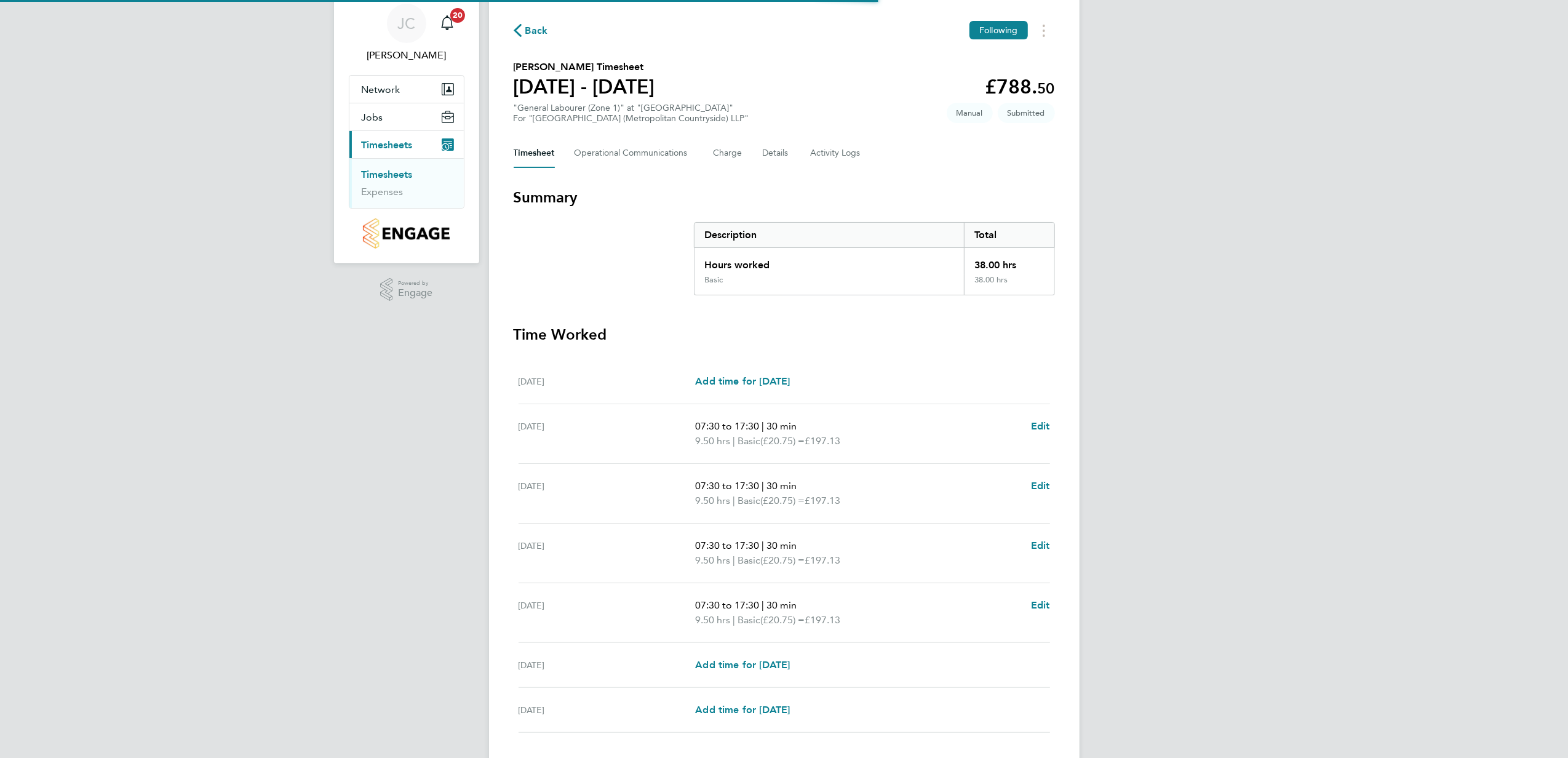
scroll to position [82, 0]
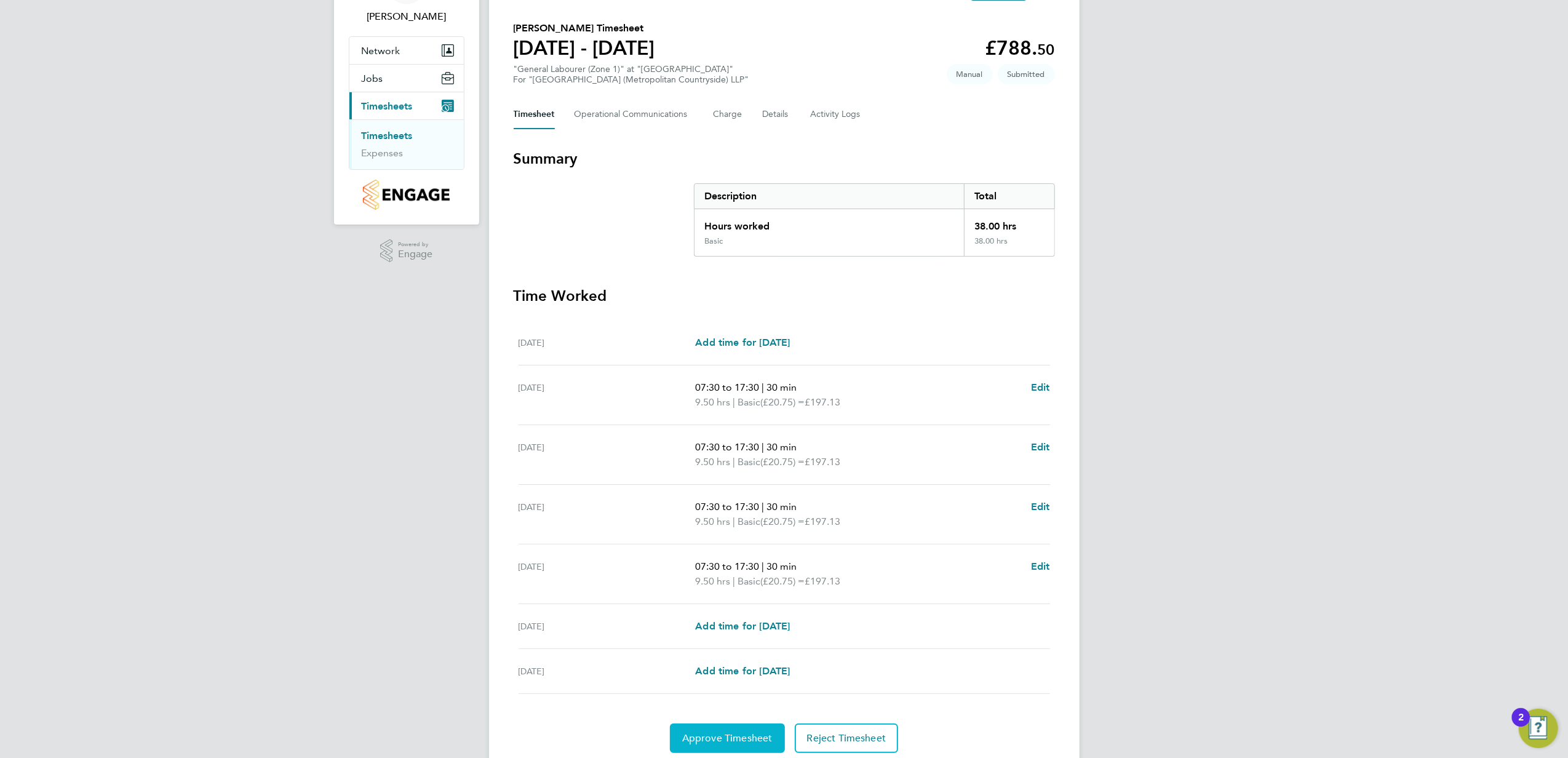
click at [754, 731] on button "Approve Timesheet" at bounding box center [727, 738] width 115 height 30
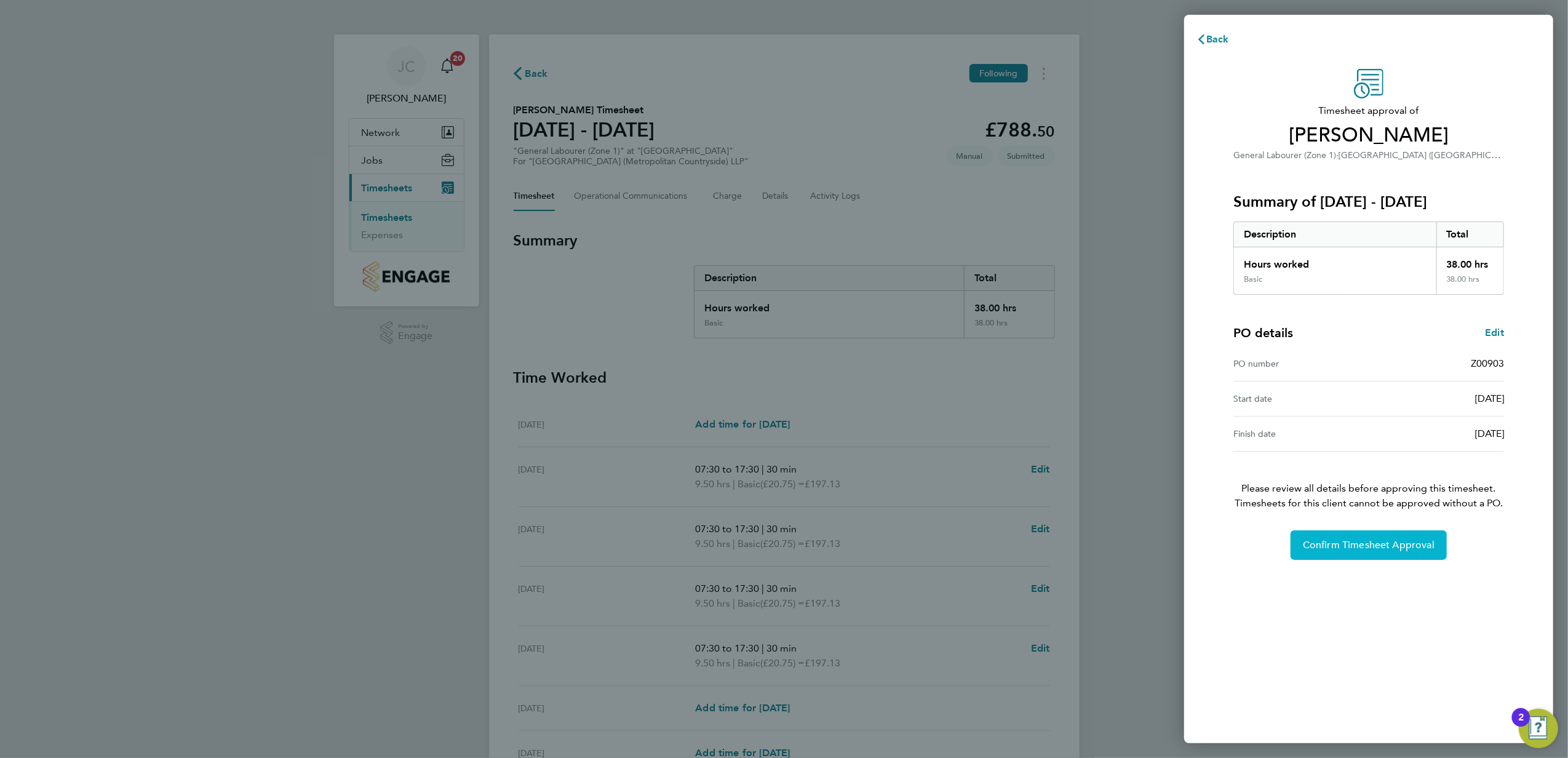
click at [1383, 540] on span "Confirm Timesheet Approval" at bounding box center [1369, 545] width 131 height 12
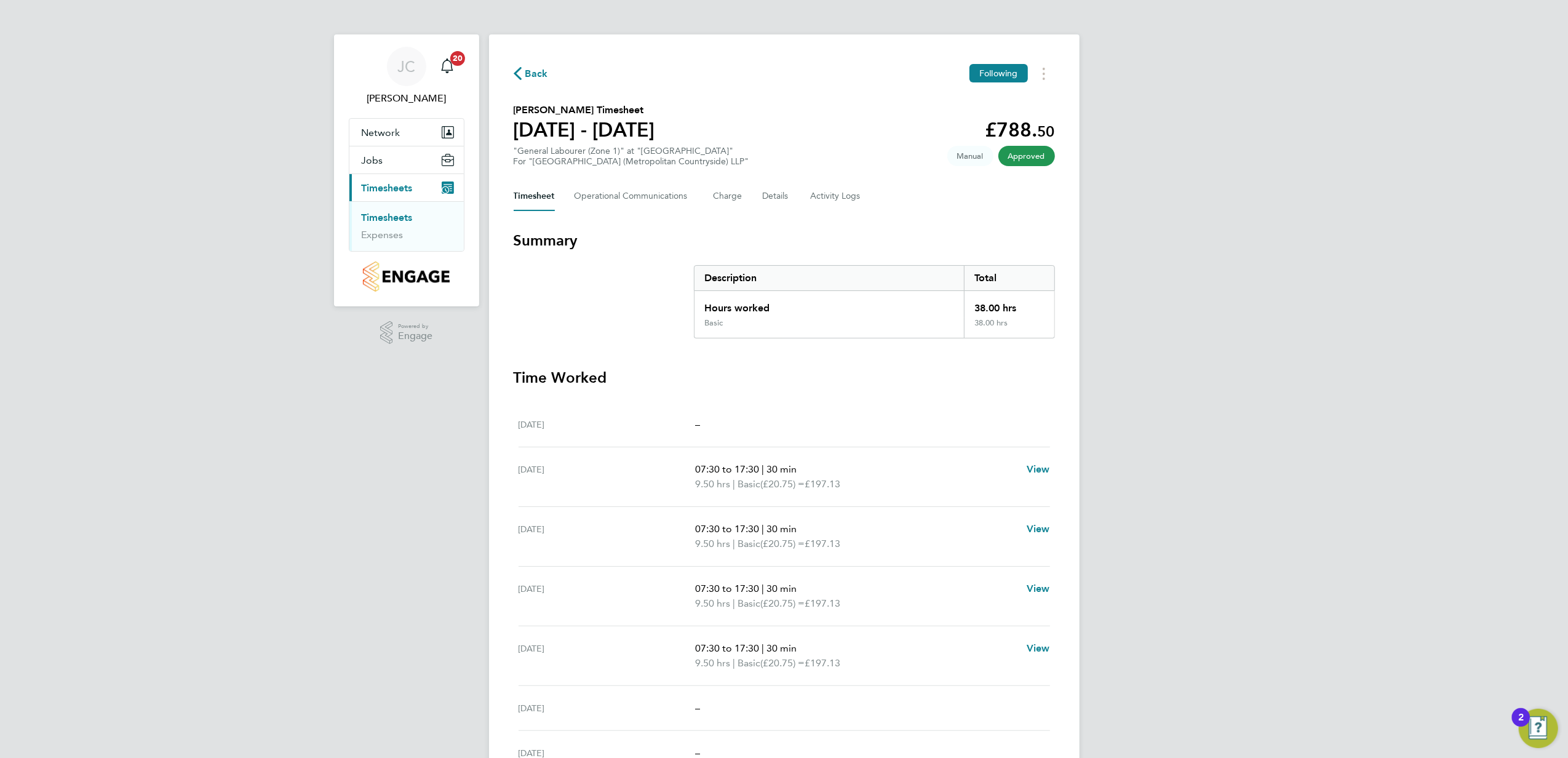
click at [386, 212] on ul "Timesheets Expenses" at bounding box center [406, 226] width 114 height 50
click at [395, 212] on link "Timesheets" at bounding box center [387, 218] width 51 height 12
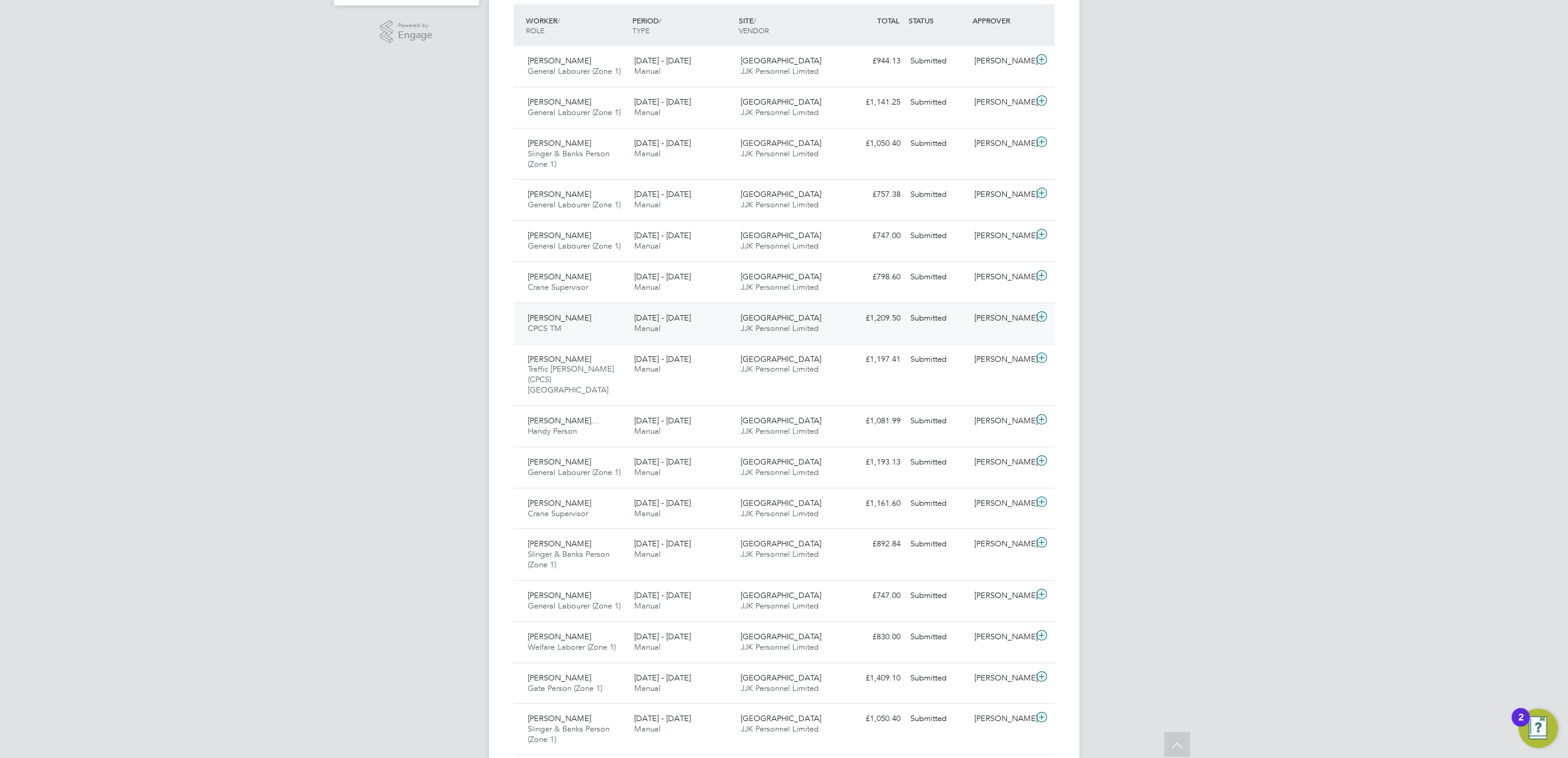
scroll to position [328, 0]
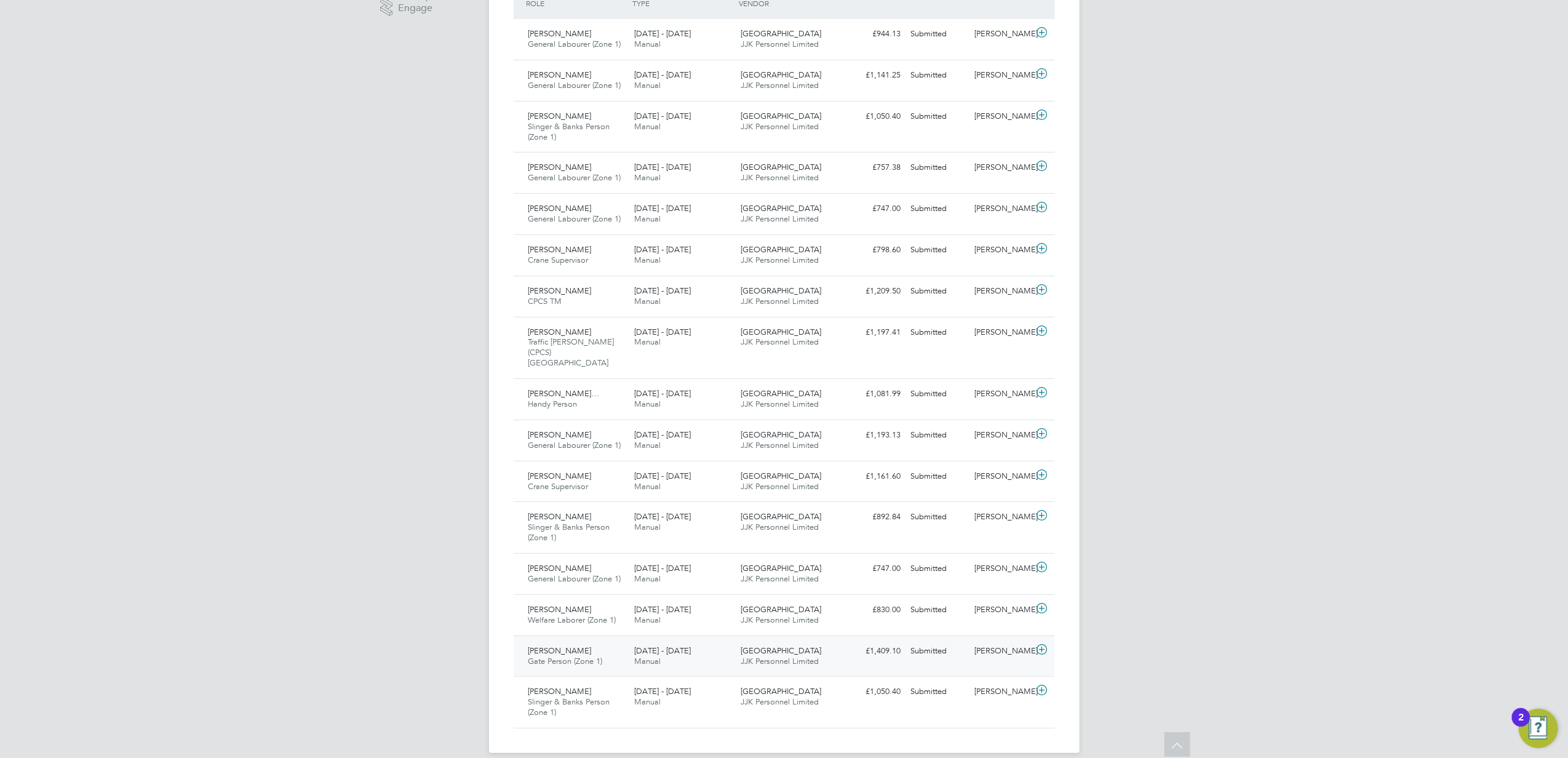
click at [1039, 645] on icon at bounding box center [1042, 650] width 15 height 10
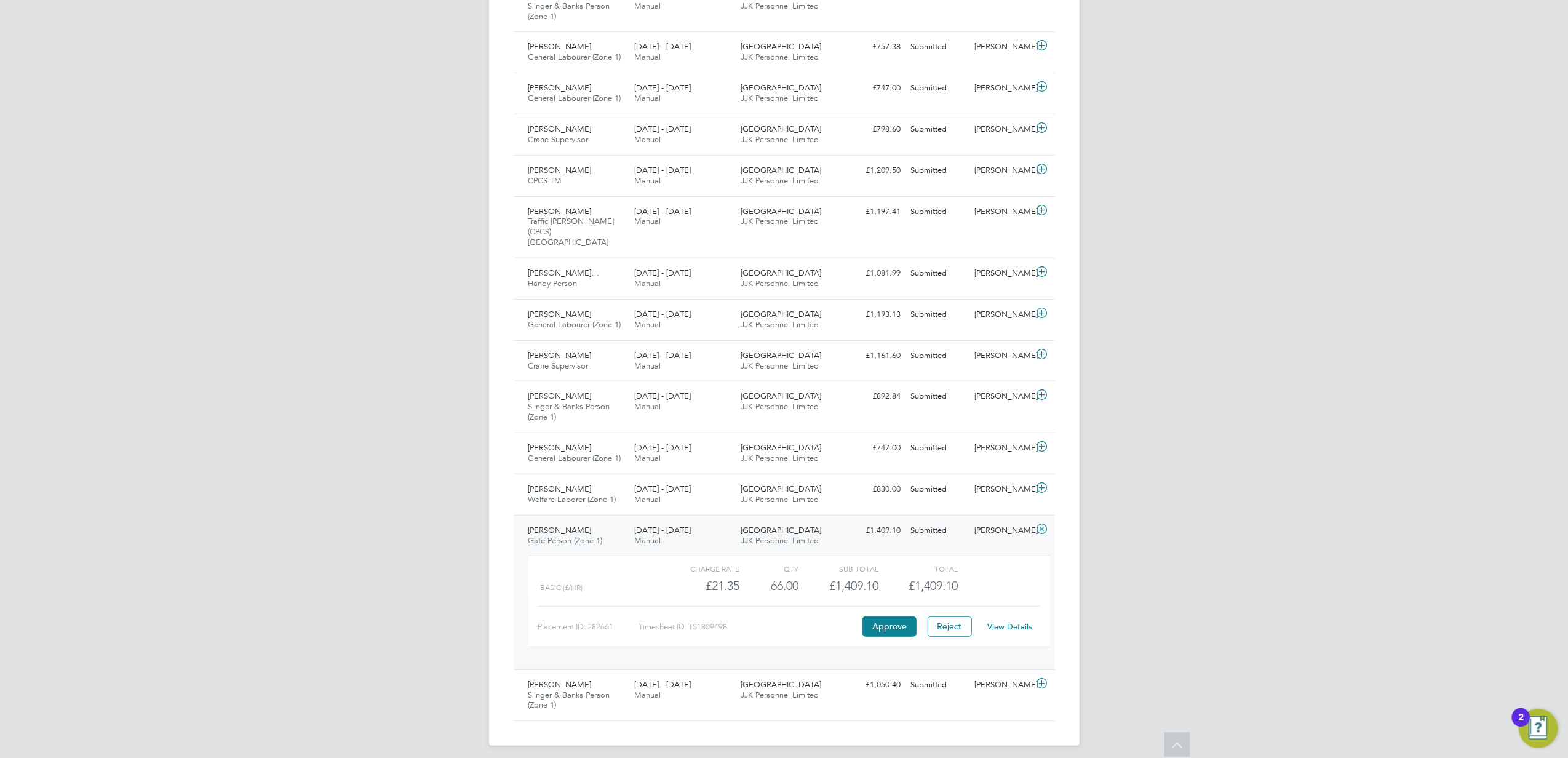
scroll to position [451, 0]
click at [1017, 620] on link "View Details" at bounding box center [1010, 625] width 45 height 11
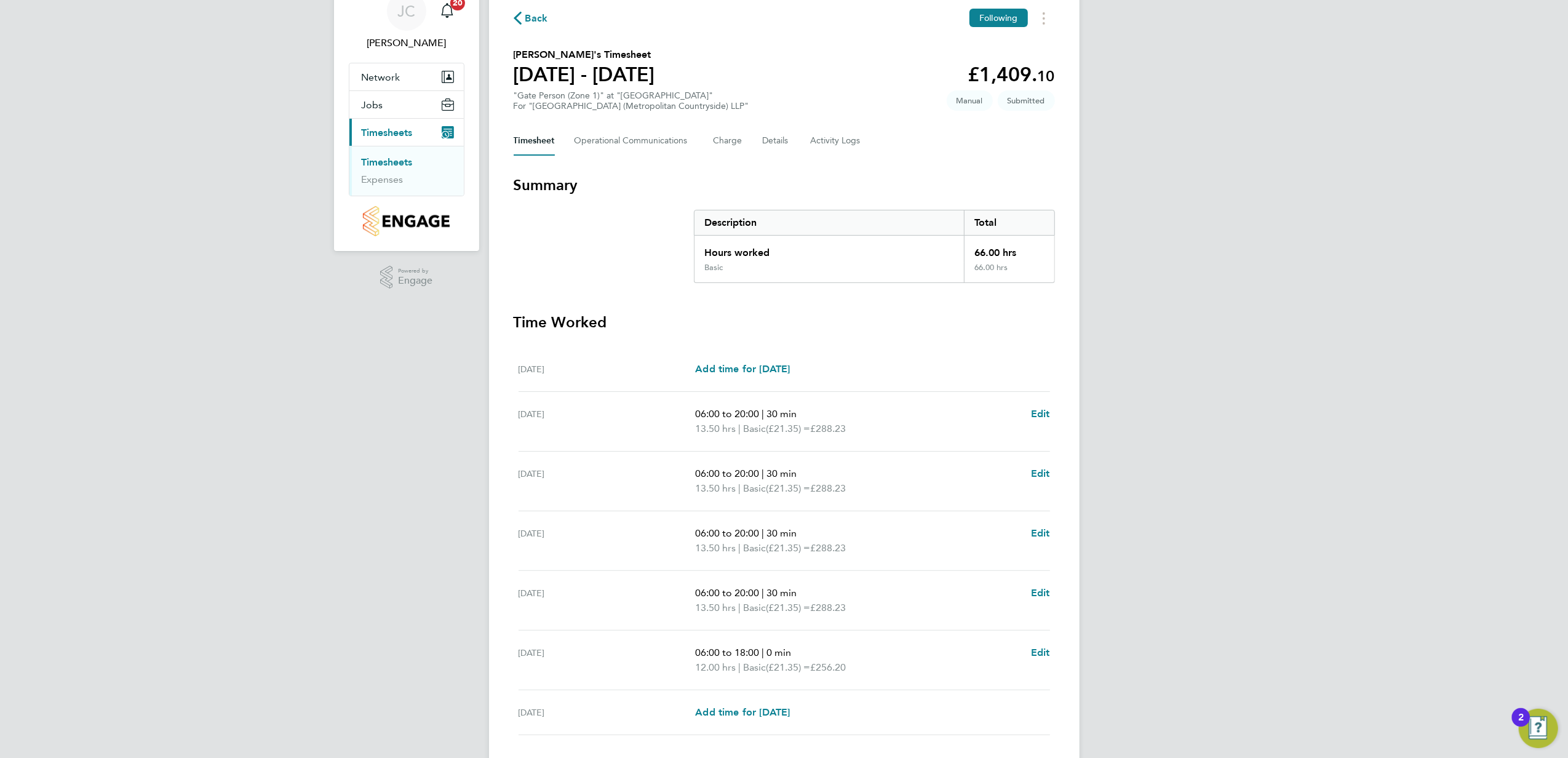
scroll to position [82, 0]
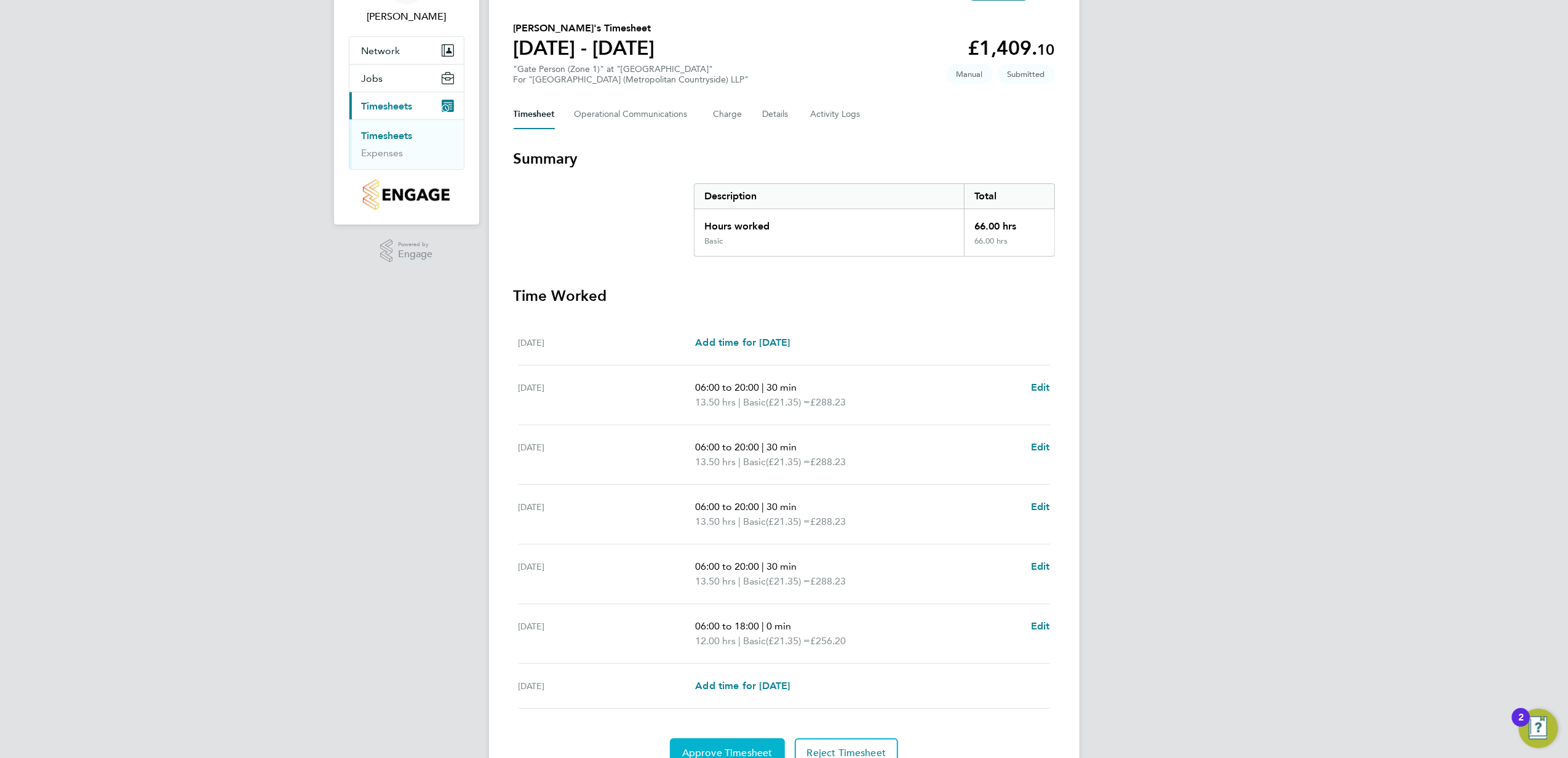
click at [719, 751] on span "Approve Timesheet" at bounding box center [727, 753] width 91 height 12
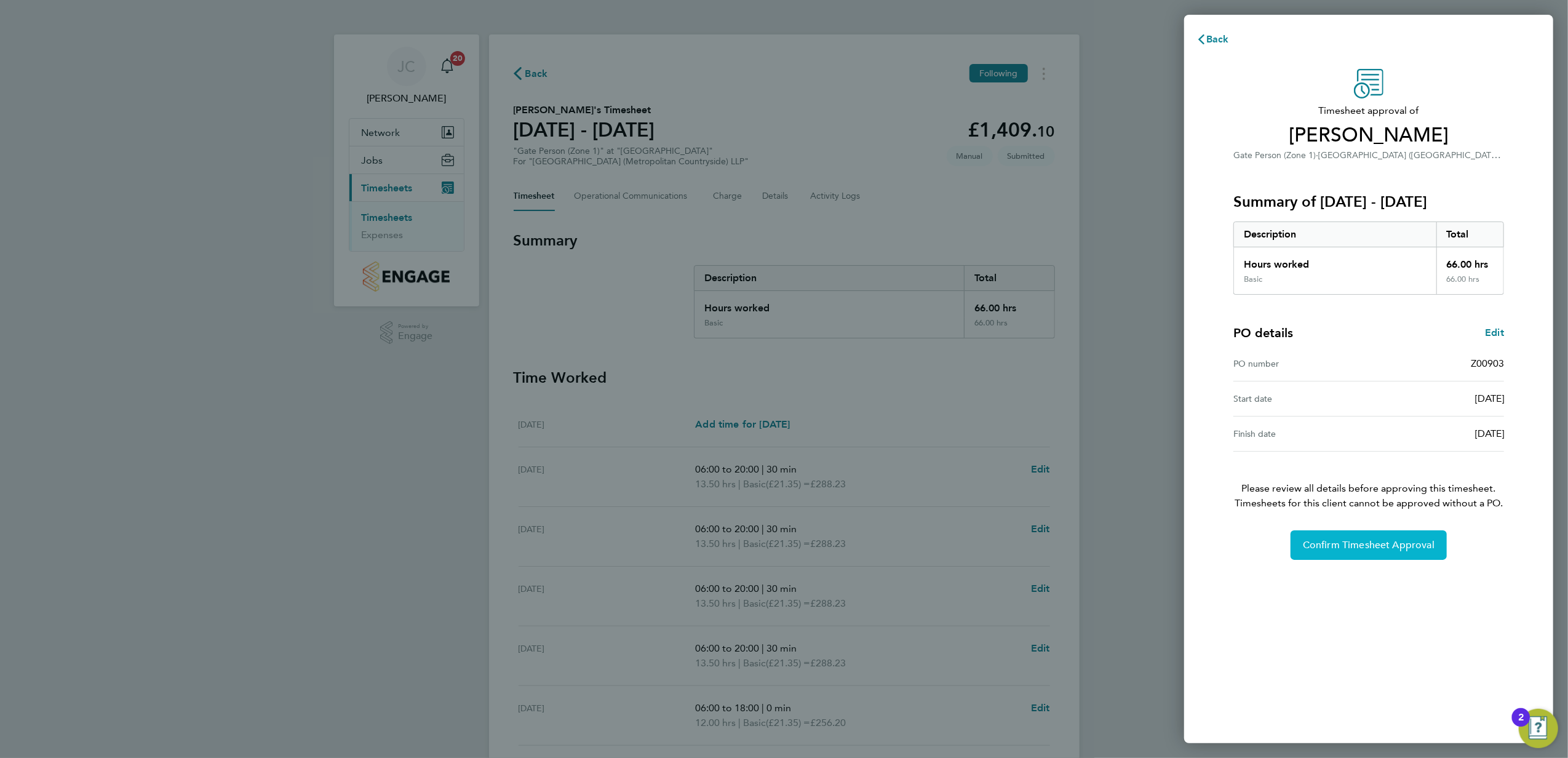
click at [1335, 547] on span "Confirm Timesheet Approval" at bounding box center [1369, 545] width 131 height 12
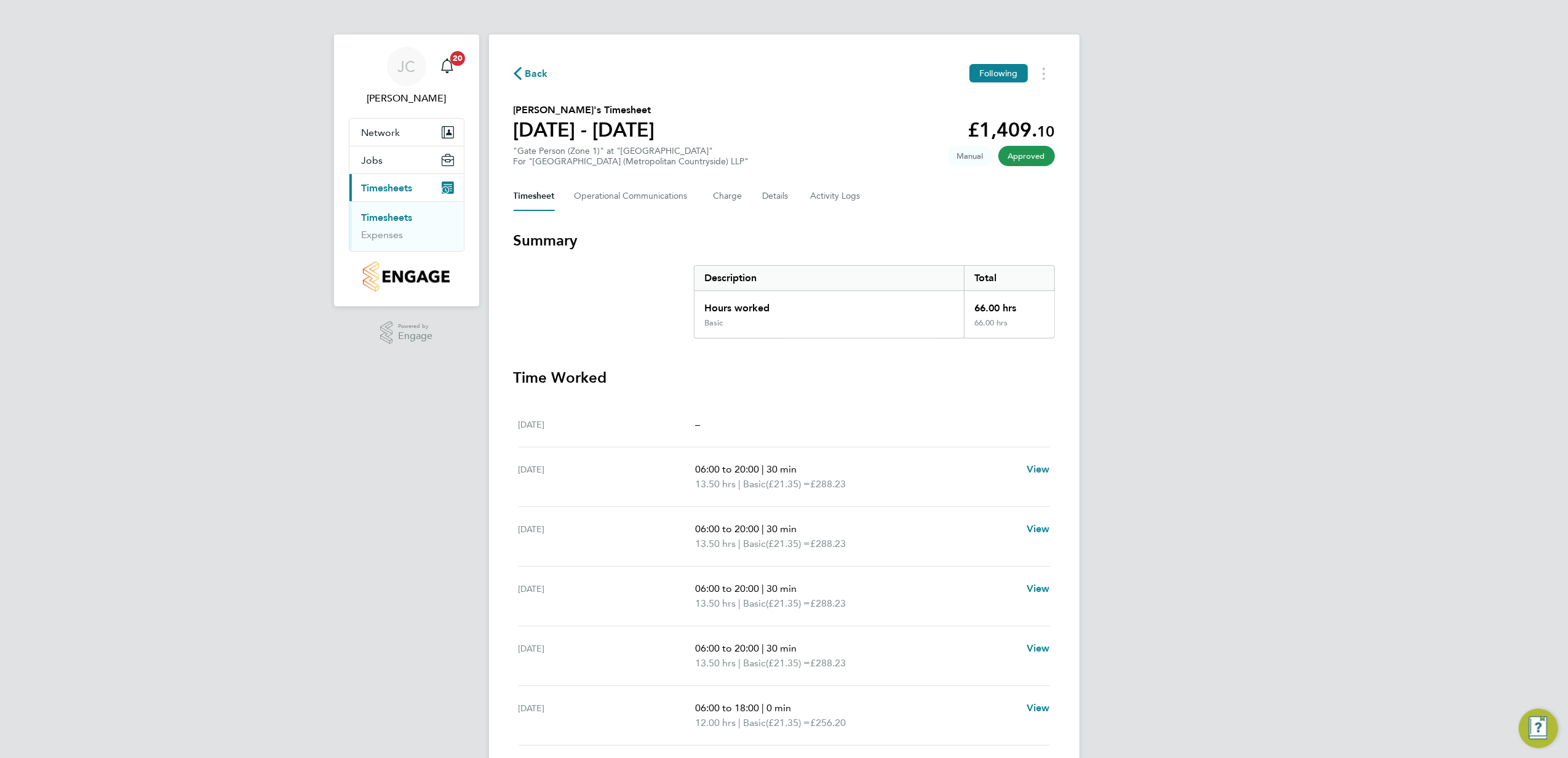
click at [374, 217] on link "Timesheets" at bounding box center [387, 218] width 51 height 12
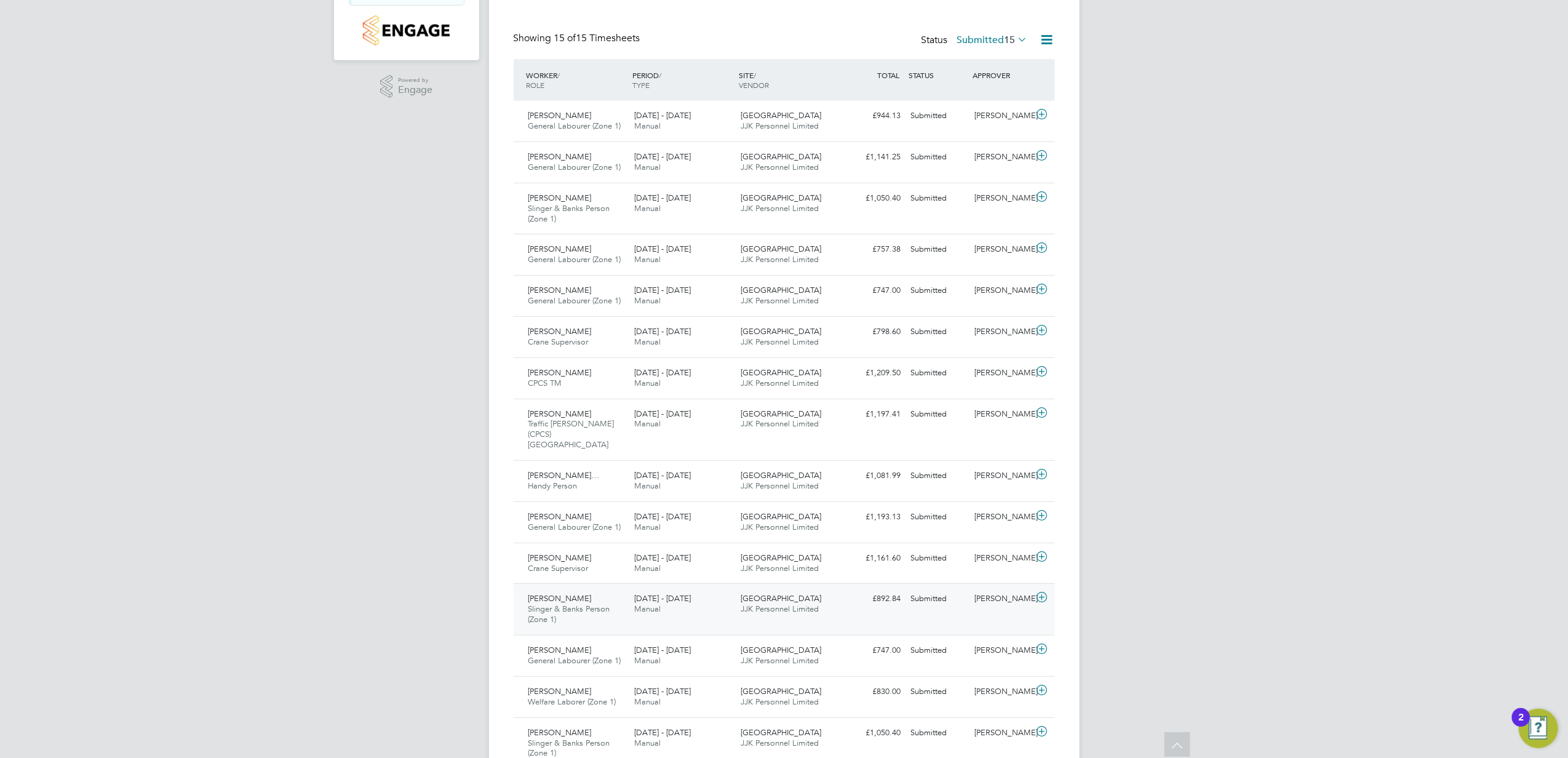
click at [1045, 593] on icon at bounding box center [1042, 598] width 15 height 10
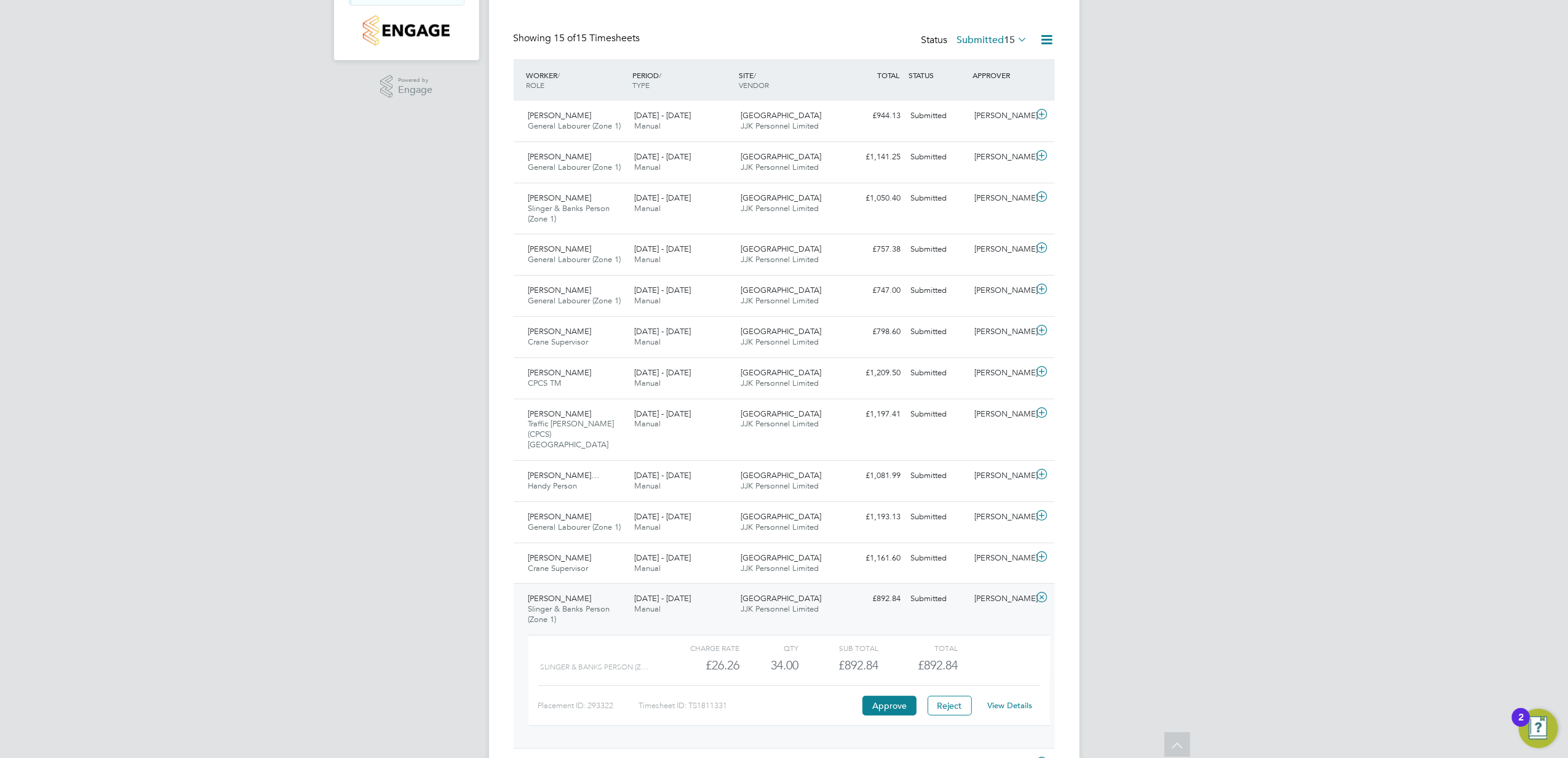
click at [1009, 700] on link "View Details" at bounding box center [1010, 705] width 45 height 11
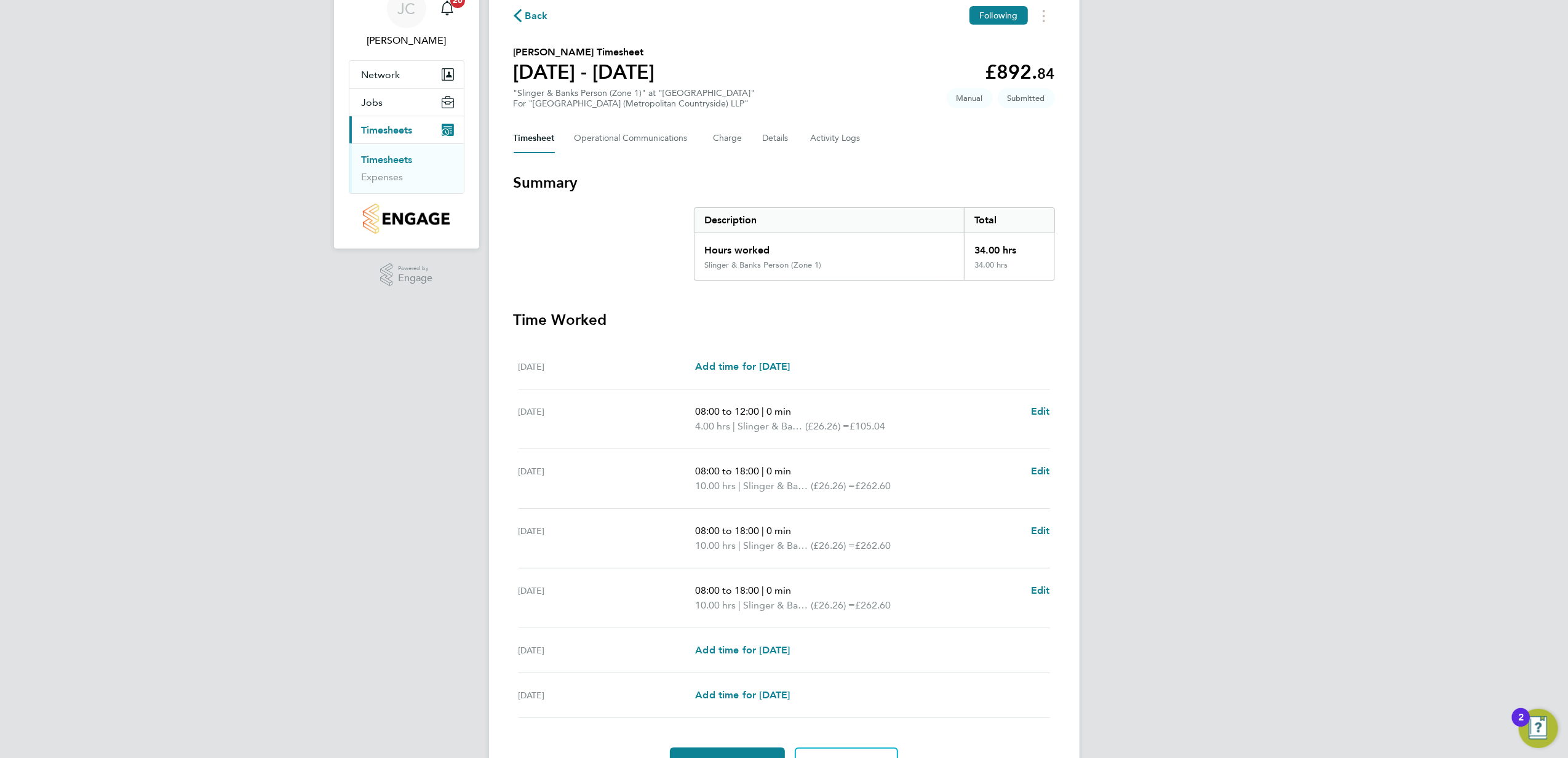
scroll to position [82, 0]
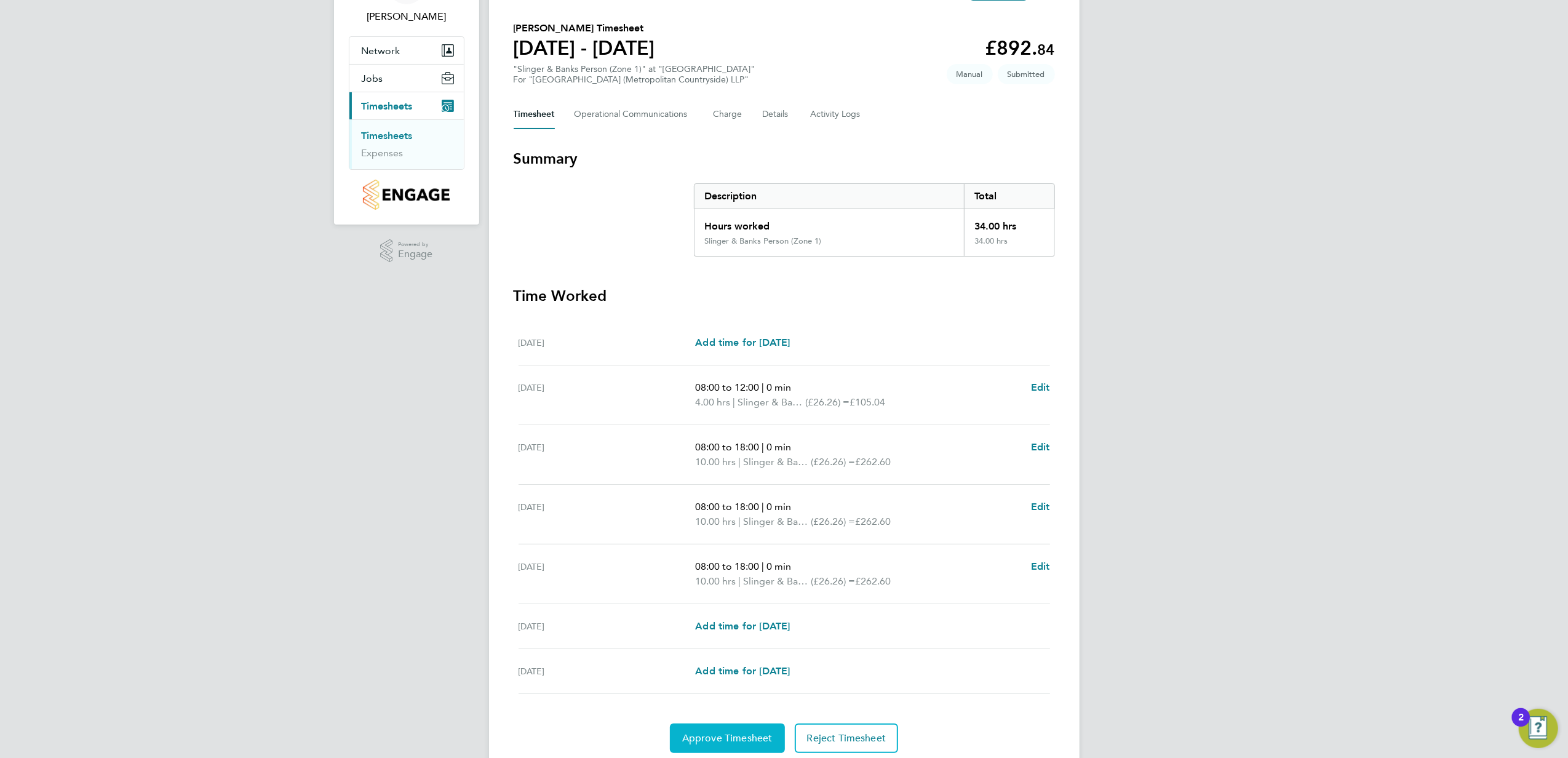
click at [756, 738] on span "Approve Timesheet" at bounding box center [727, 738] width 91 height 12
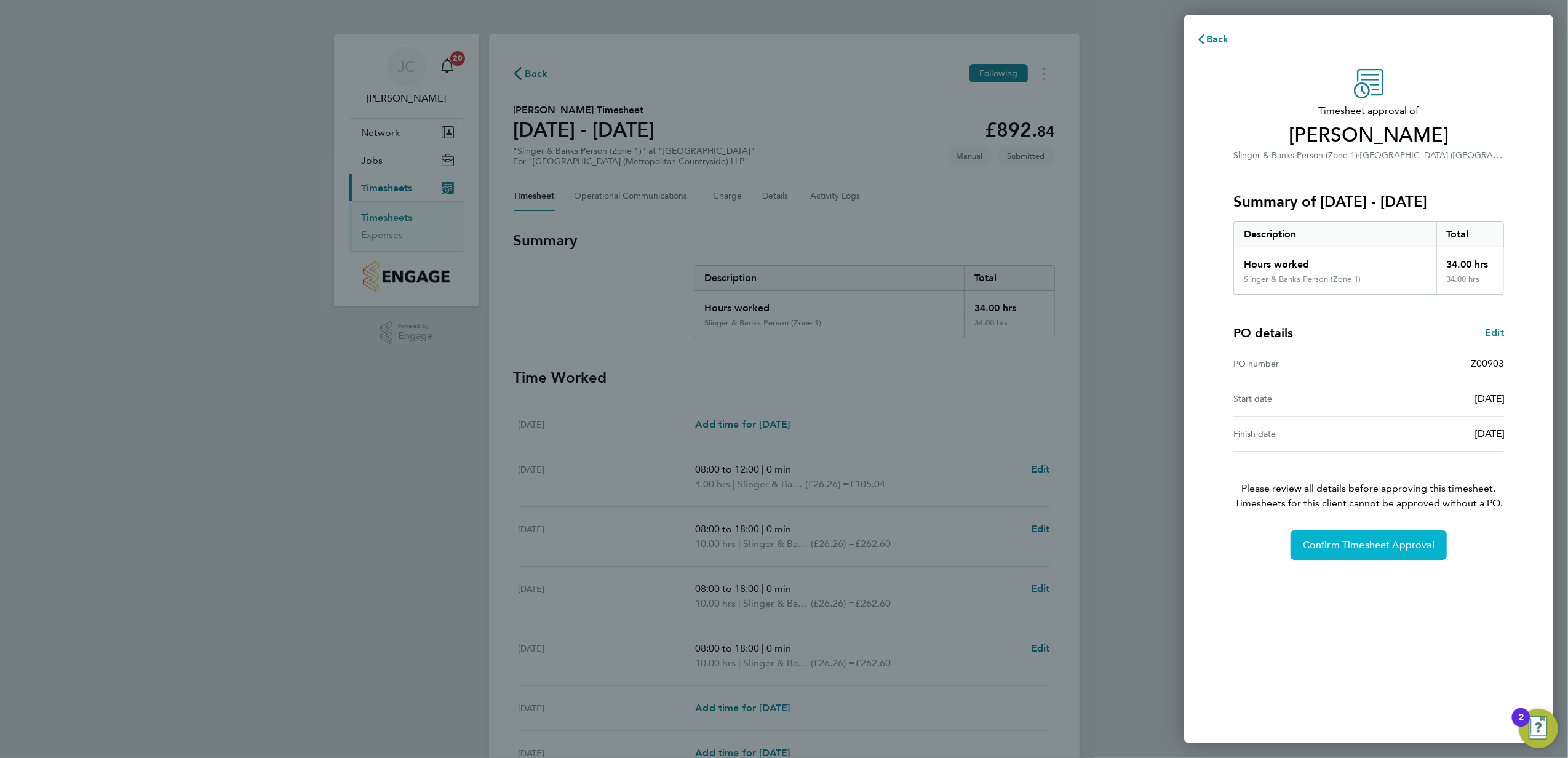
click at [1352, 546] on span "Confirm Timesheet Approval" at bounding box center [1369, 545] width 131 height 12
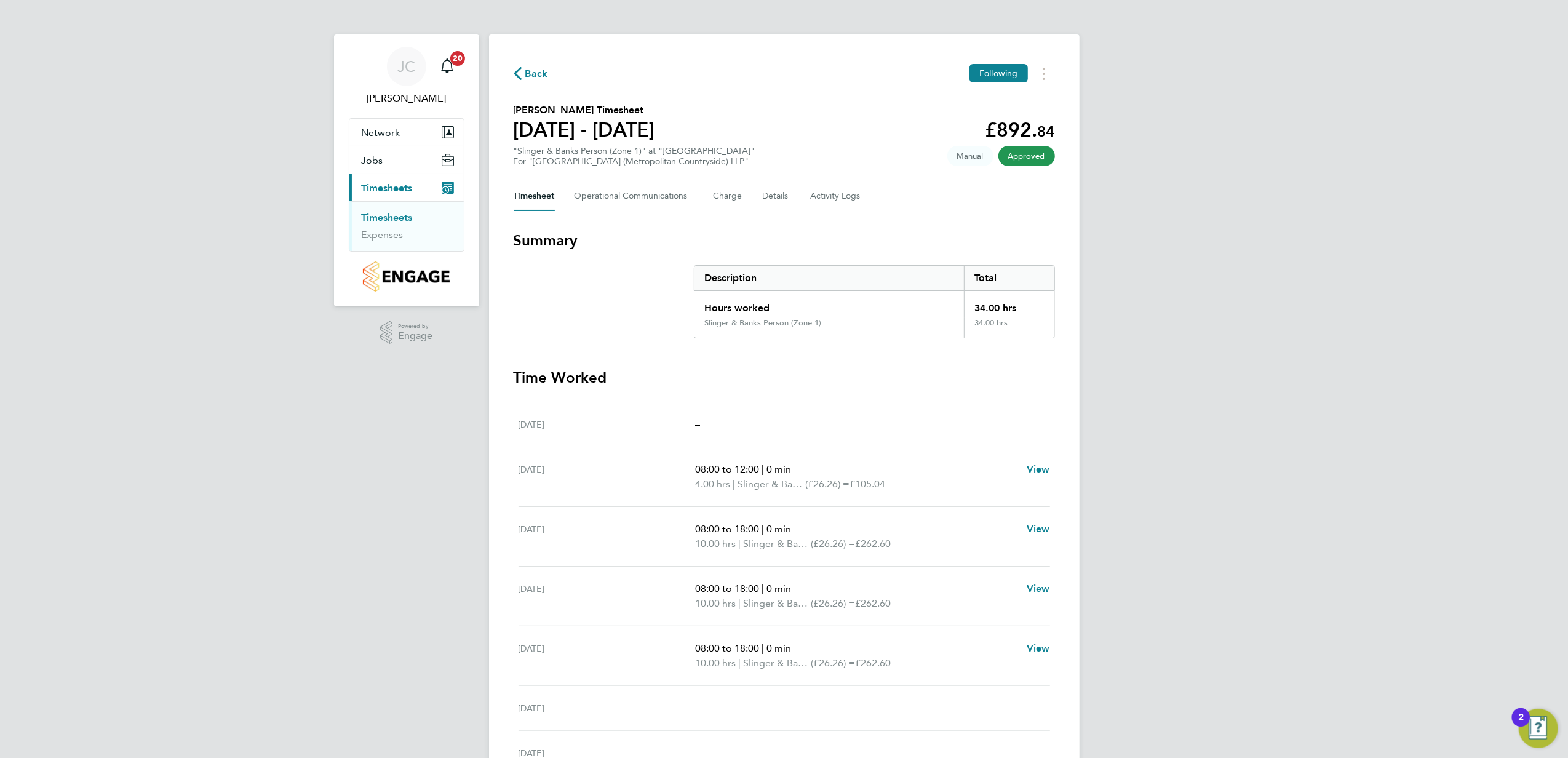
click at [388, 215] on link "Timesheets" at bounding box center [387, 218] width 51 height 12
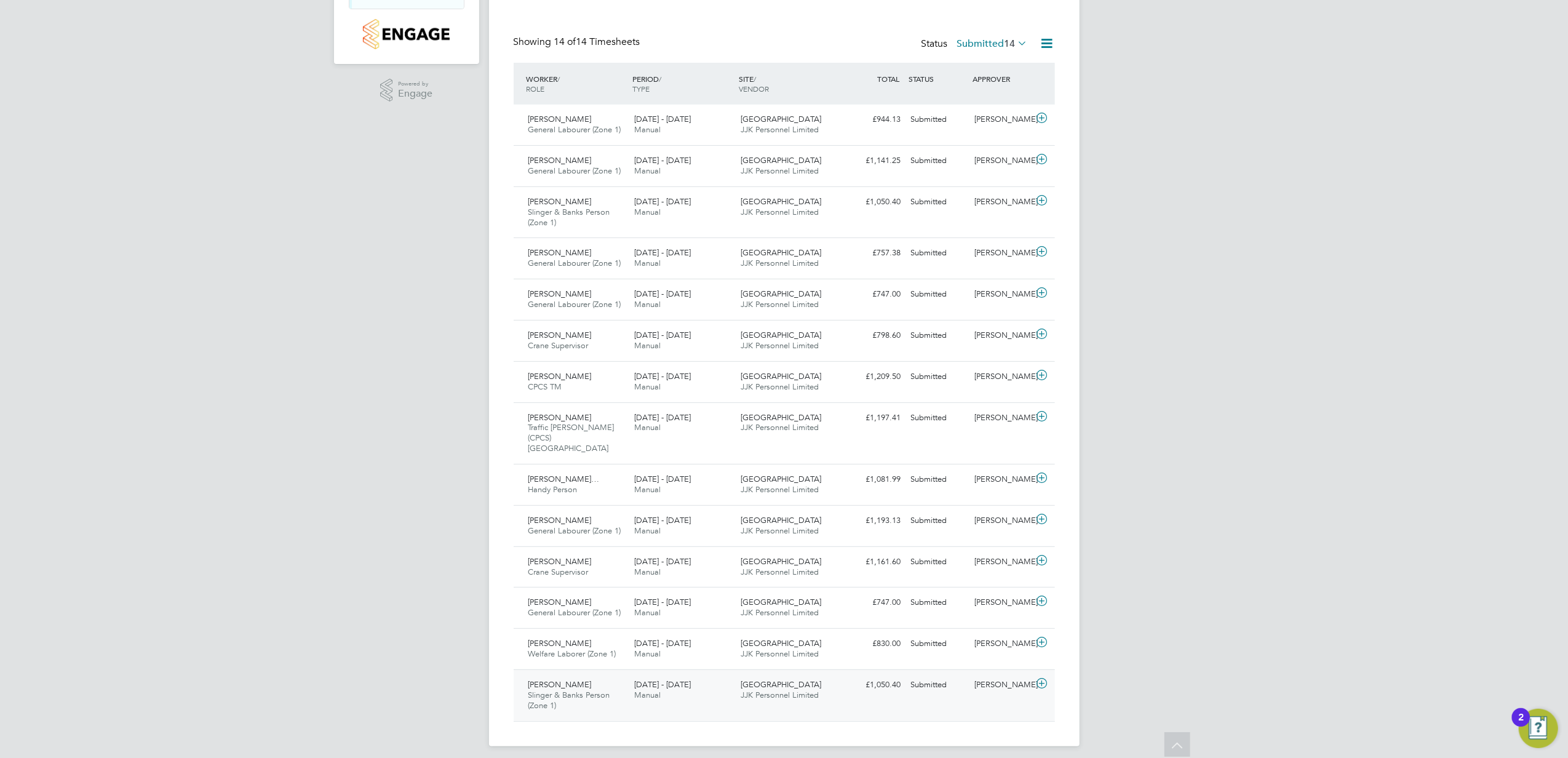
click at [1044, 678] on icon at bounding box center [1042, 683] width 15 height 10
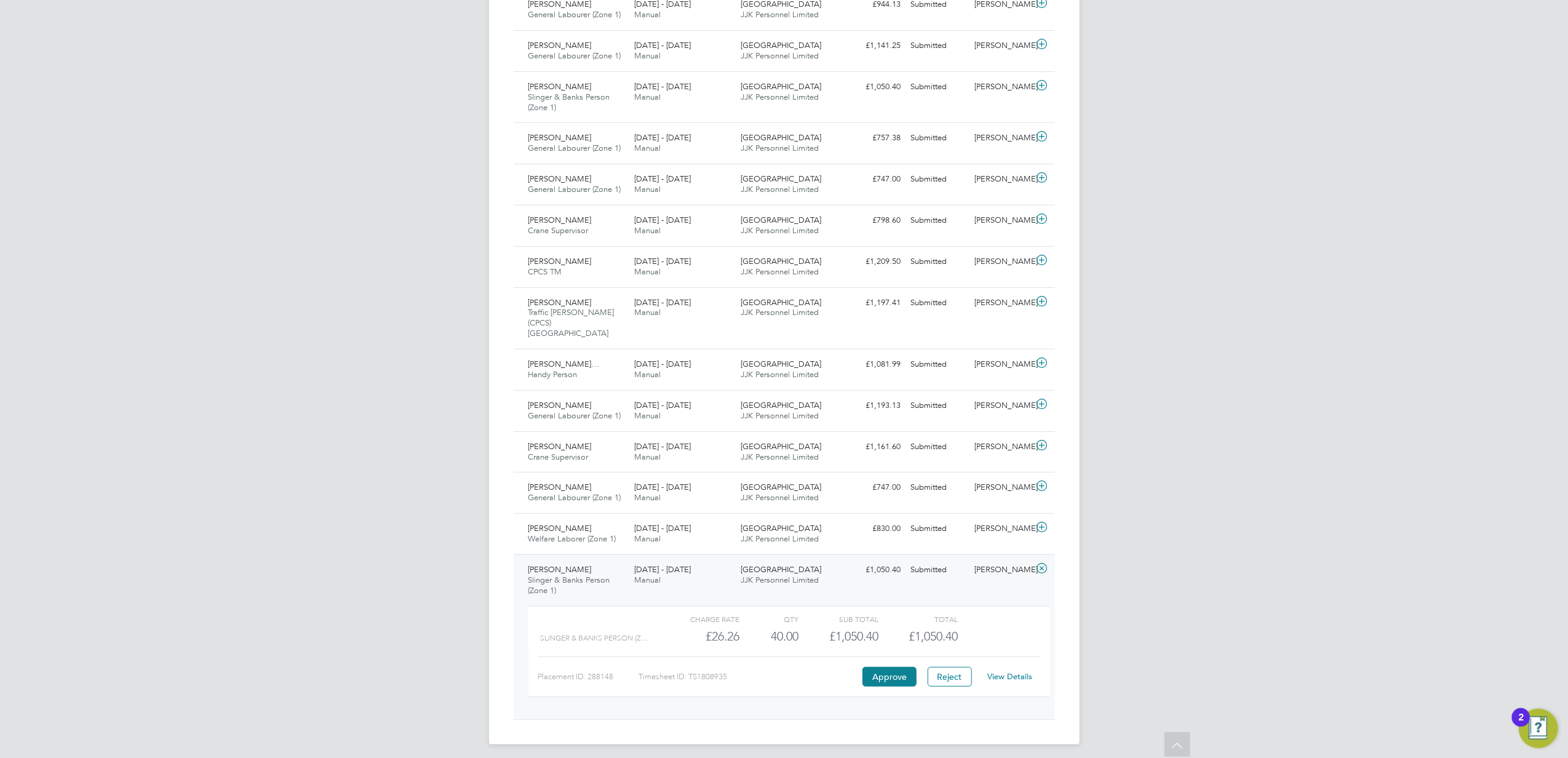
click at [1008, 671] on link "View Details" at bounding box center [1010, 676] width 45 height 11
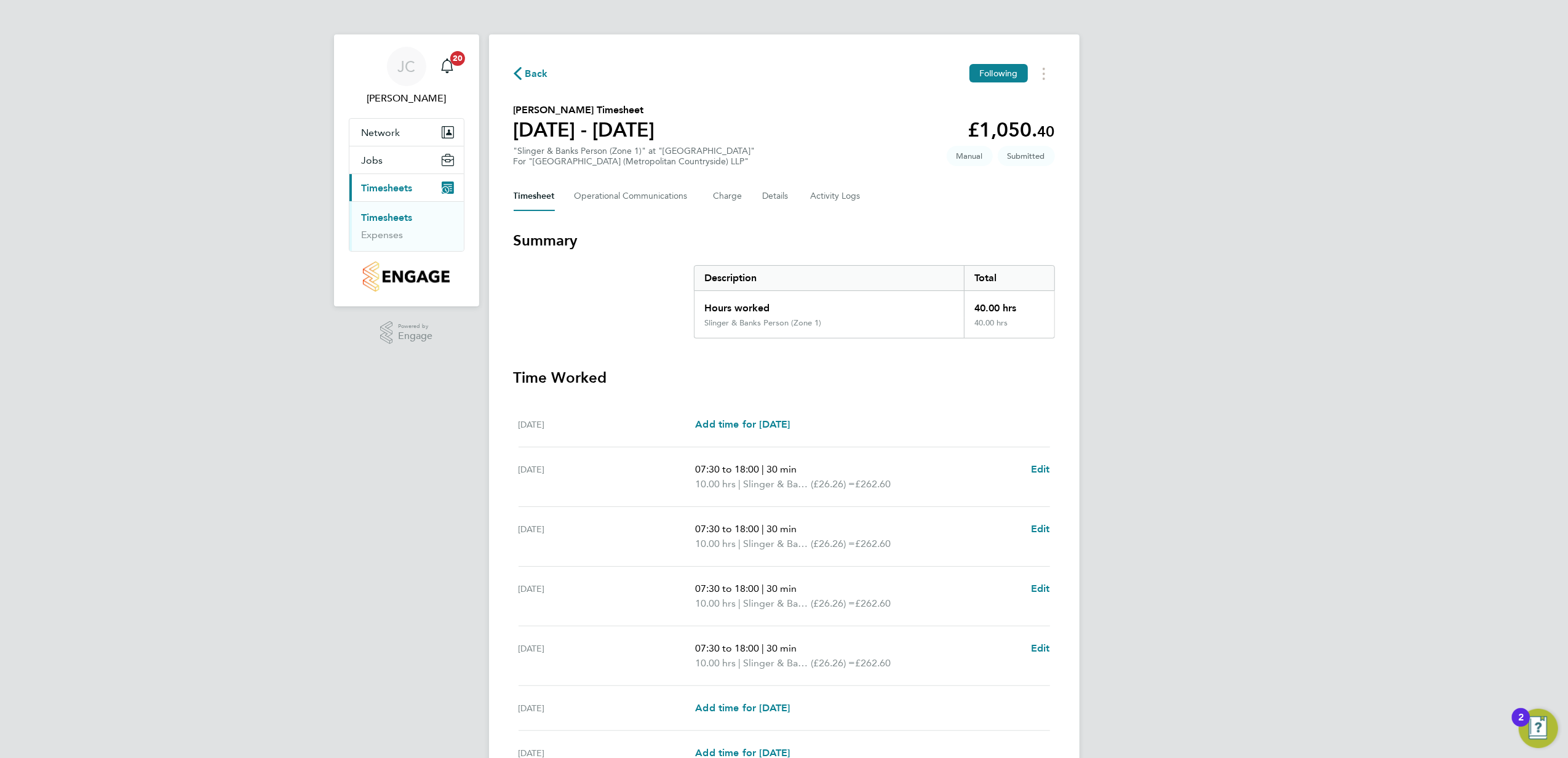
click at [406, 217] on link "Timesheets" at bounding box center [387, 218] width 51 height 12
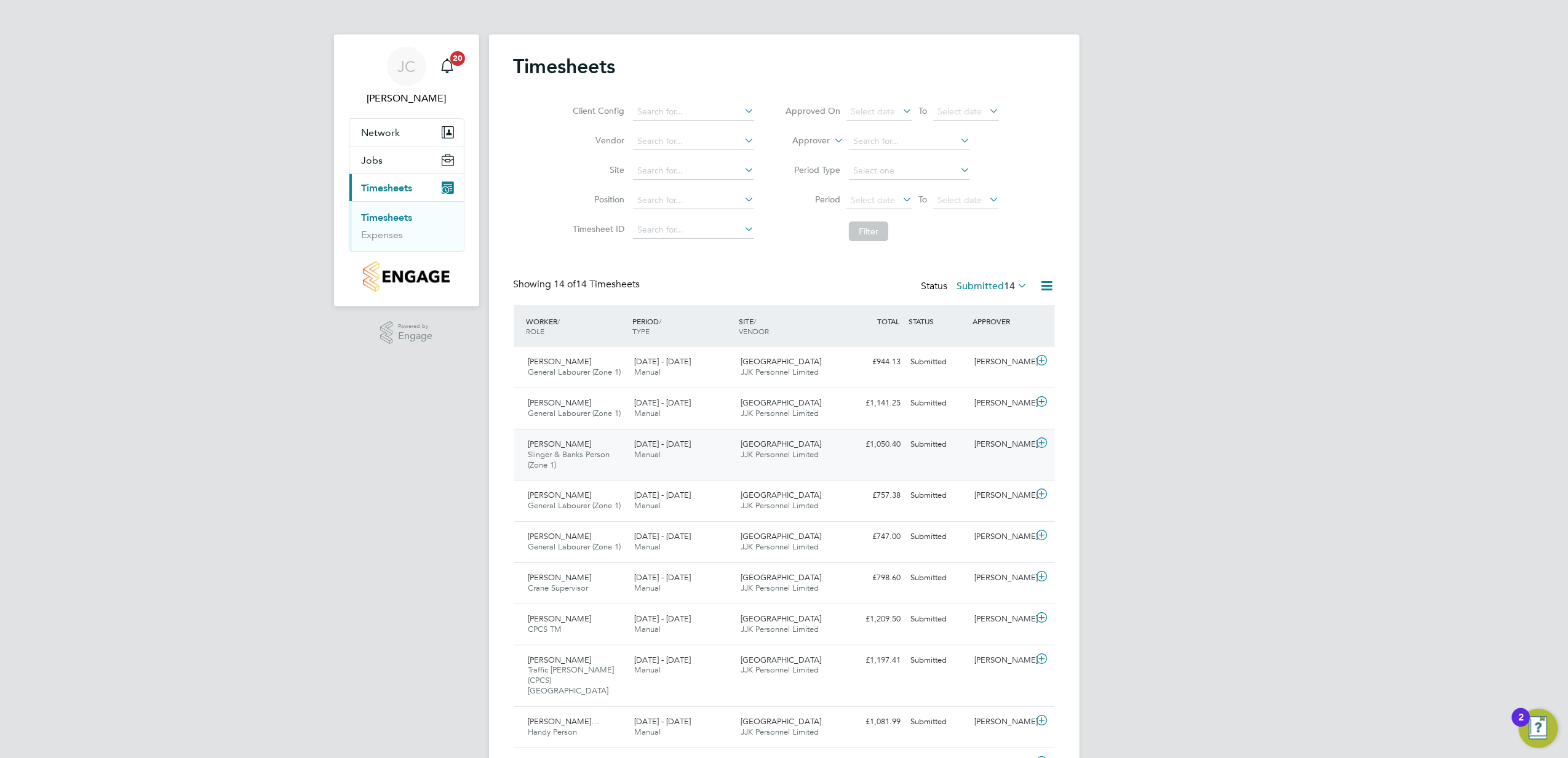
click at [1042, 444] on icon at bounding box center [1042, 443] width 15 height 10
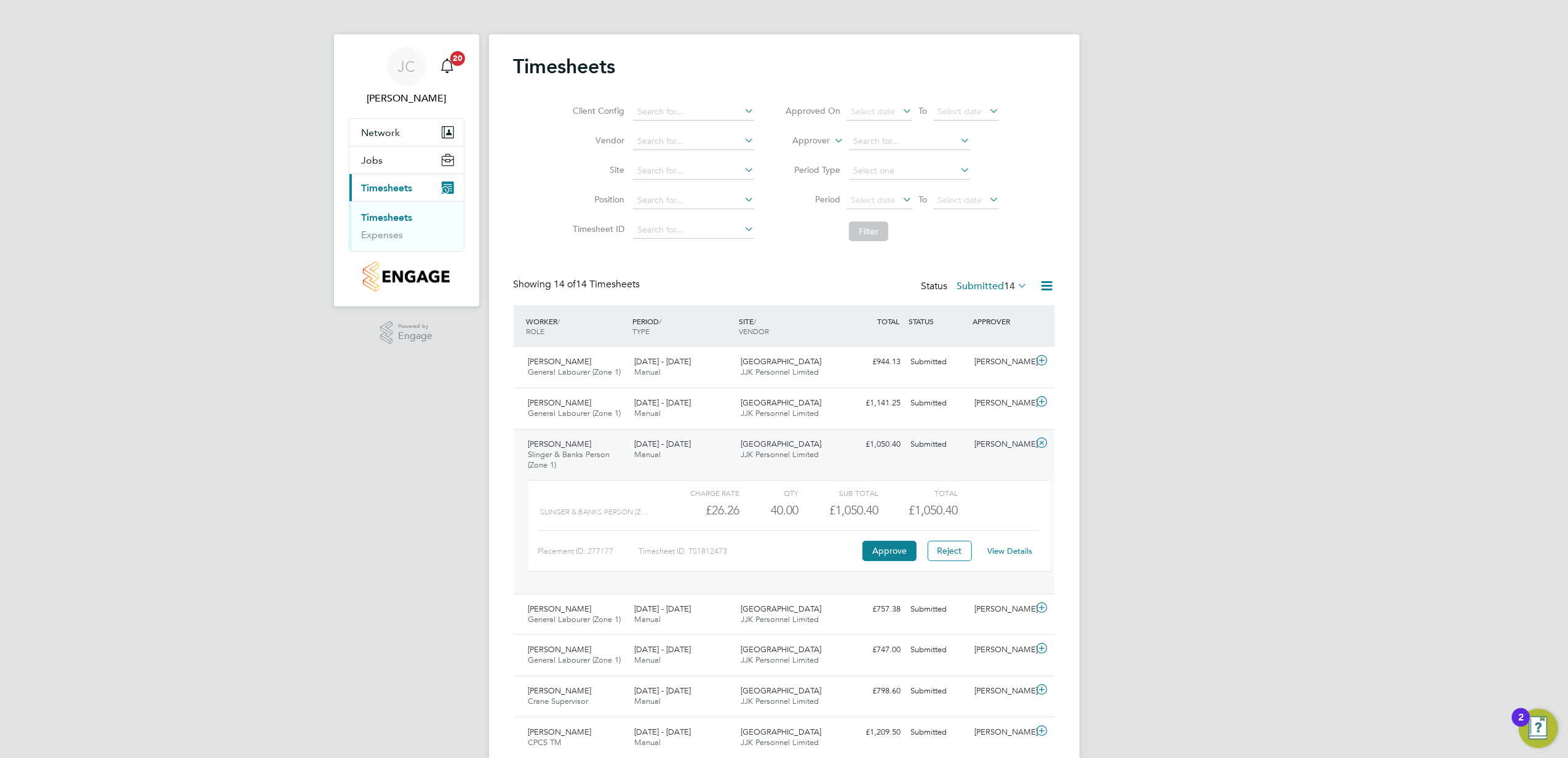
click at [1012, 549] on link "View Details" at bounding box center [1010, 551] width 45 height 11
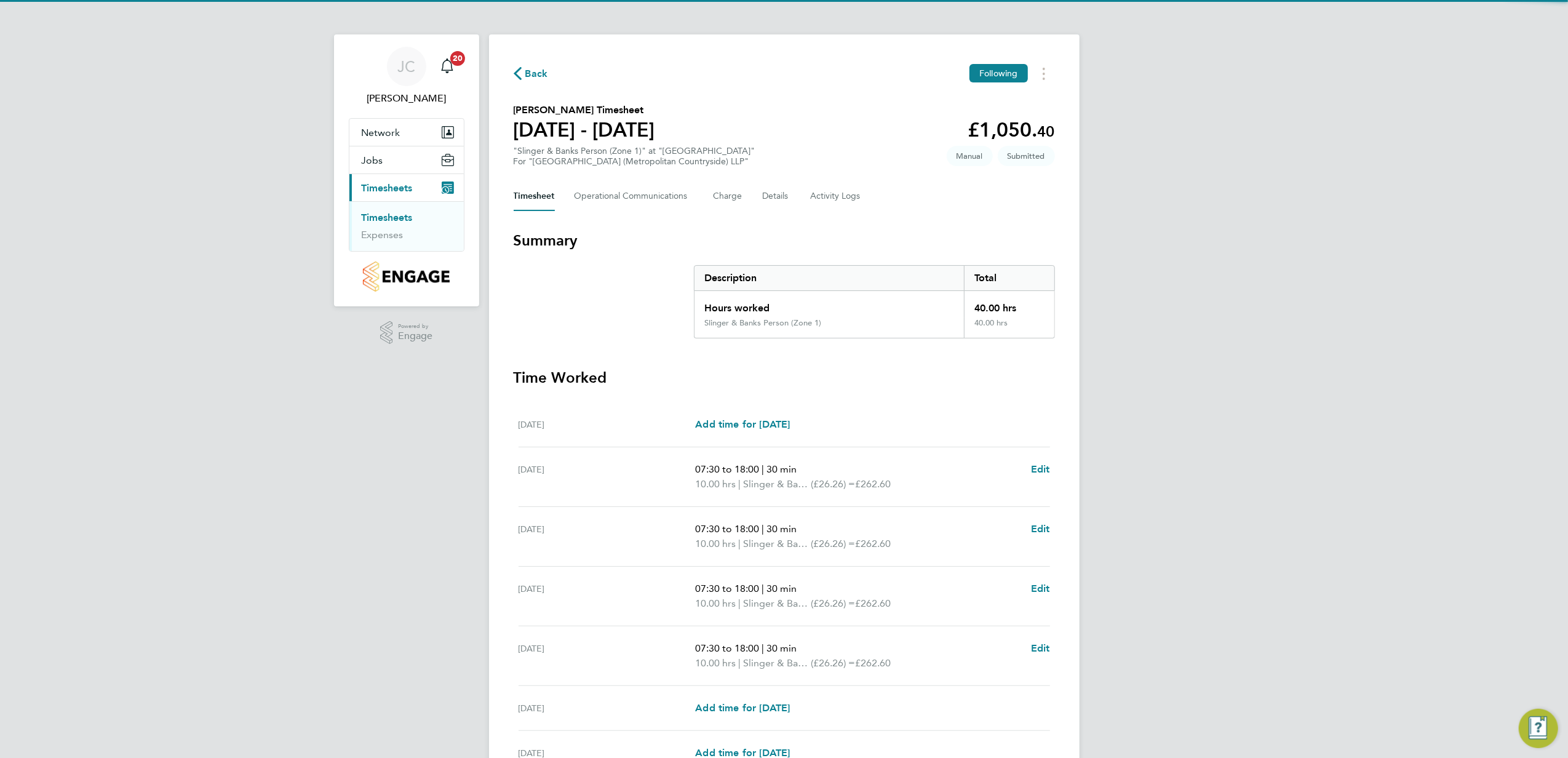
scroll to position [128, 0]
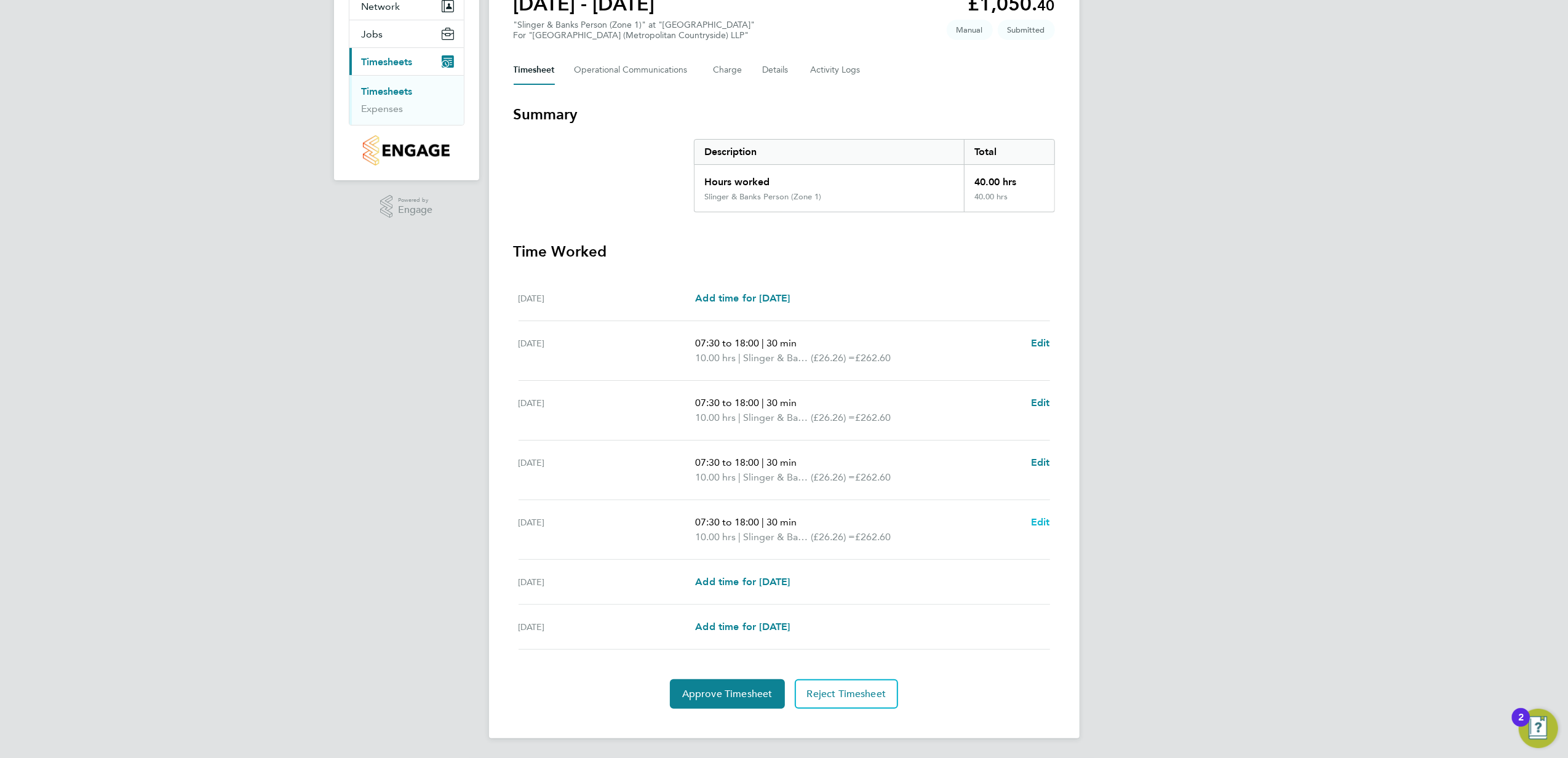
click at [1045, 517] on span "Edit" at bounding box center [1040, 522] width 19 height 12
select select "30"
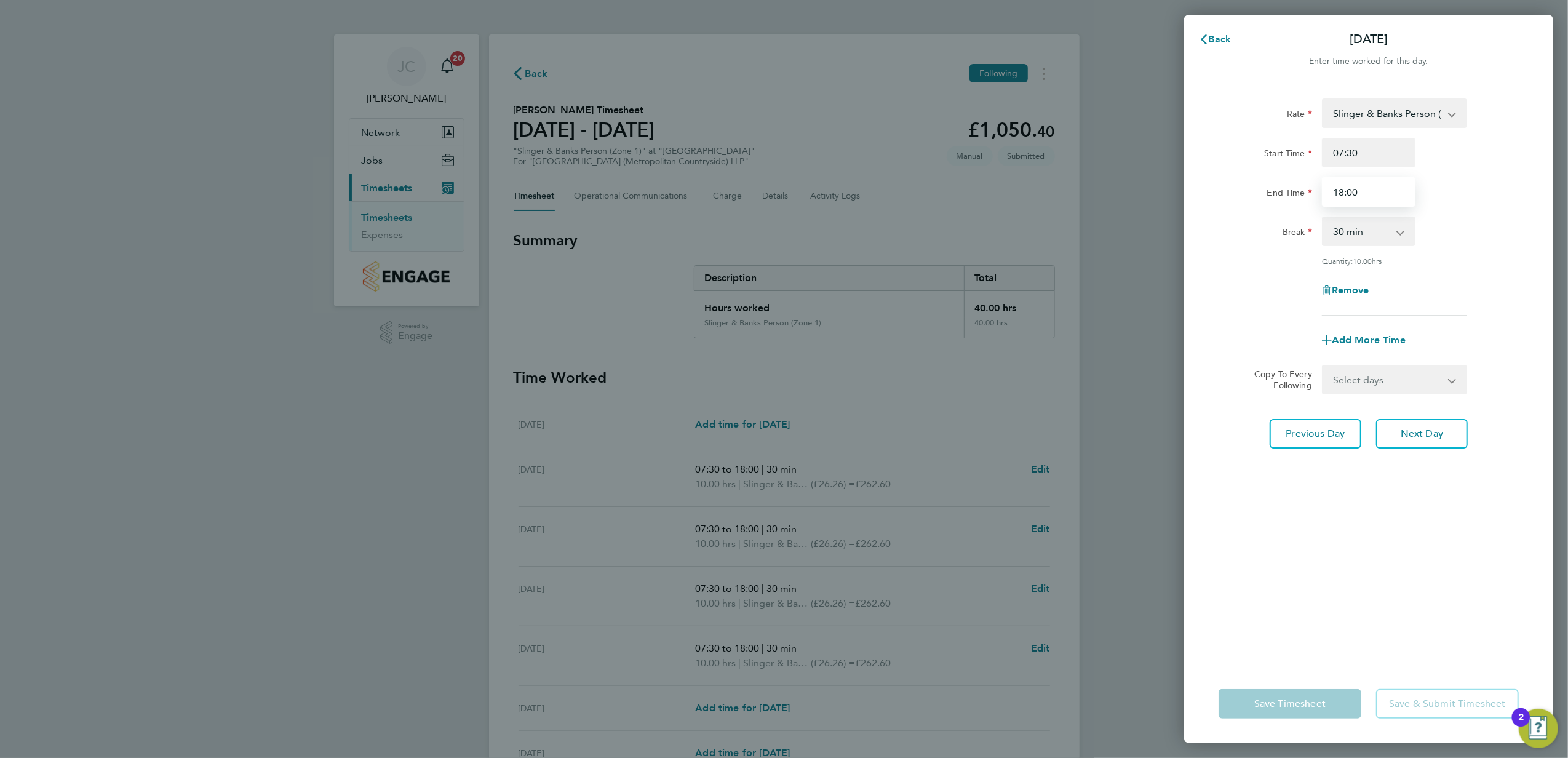
click at [1337, 192] on input "18:00" at bounding box center [1369, 192] width 94 height 30
click at [1379, 193] on input "10:00" at bounding box center [1369, 192] width 94 height 30
type input "10:00"
click at [1307, 646] on div "Rate Slinger & Banks Person (Zone 1) - 26.26 Start Time 07:30 End Time 10:00 Br…" at bounding box center [1368, 374] width 369 height 581
click at [1318, 697] on button "Save Timesheet" at bounding box center [1289, 704] width 142 height 30
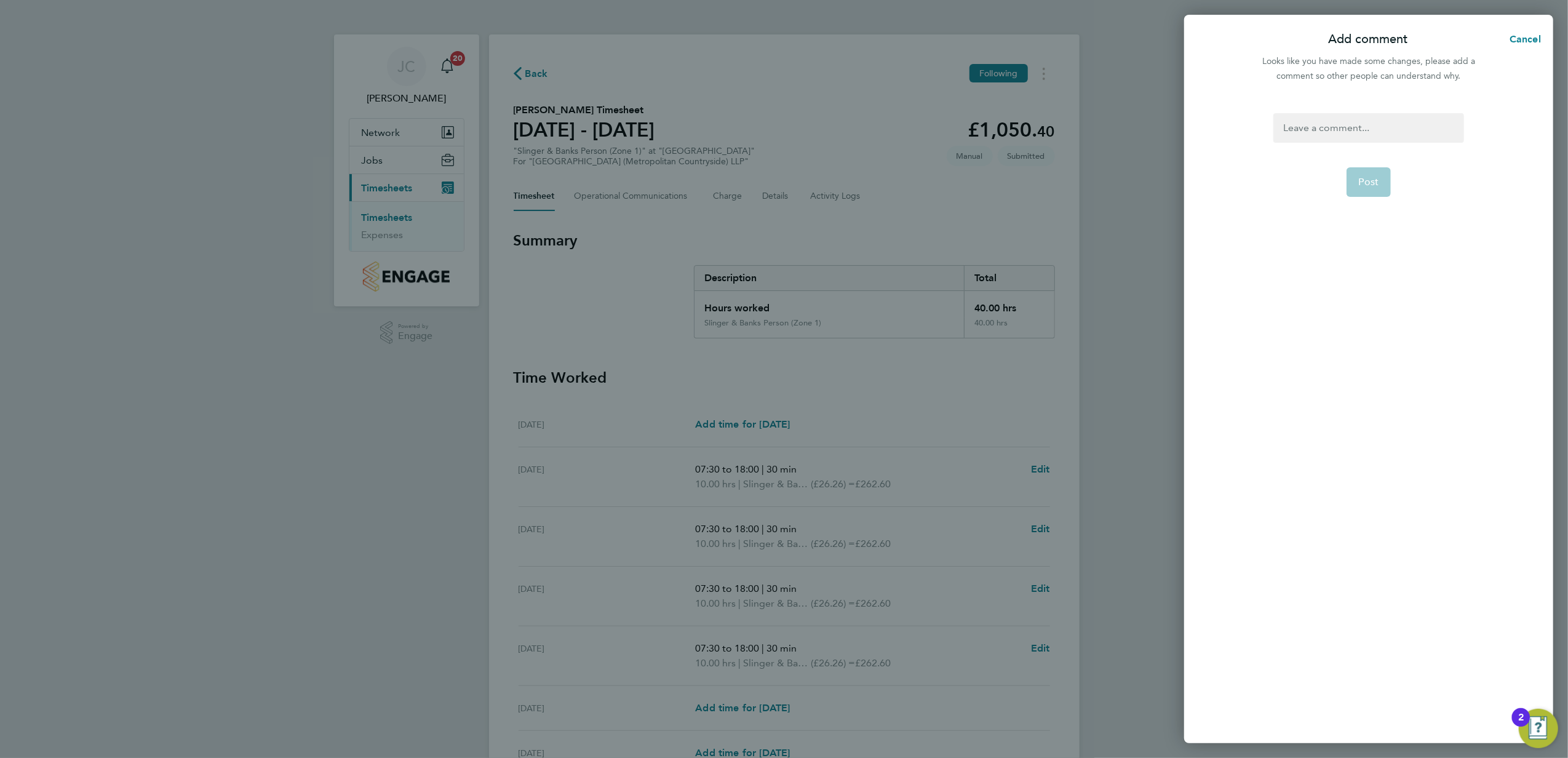
click at [1322, 118] on div at bounding box center [1368, 128] width 190 height 30
click at [1323, 116] on div at bounding box center [1368, 128] width 190 height 30
click at [1367, 178] on span "Post" at bounding box center [1369, 182] width 20 height 12
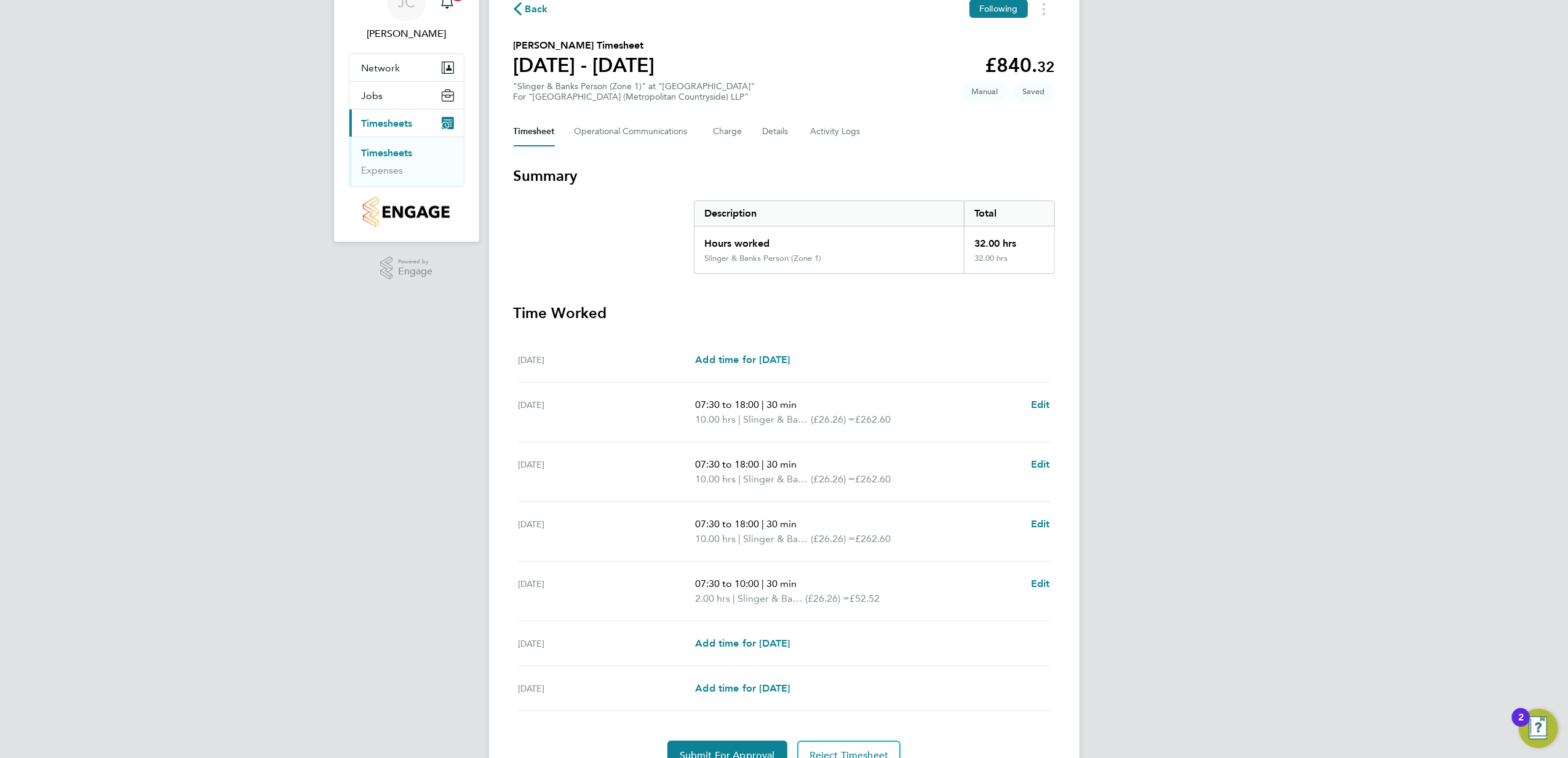
scroll to position [128, 0]
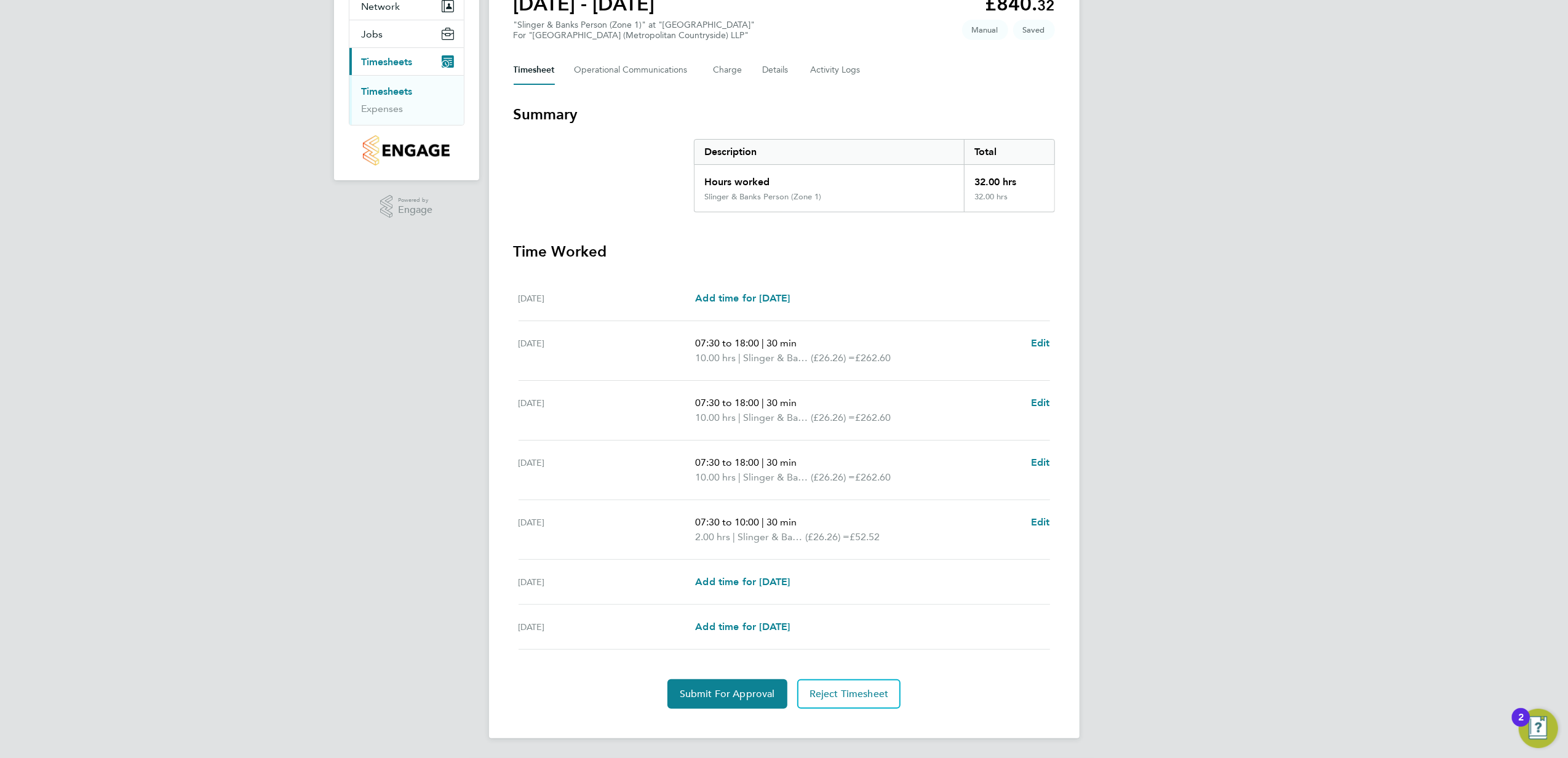
click at [389, 94] on link "Timesheets" at bounding box center [387, 92] width 51 height 12
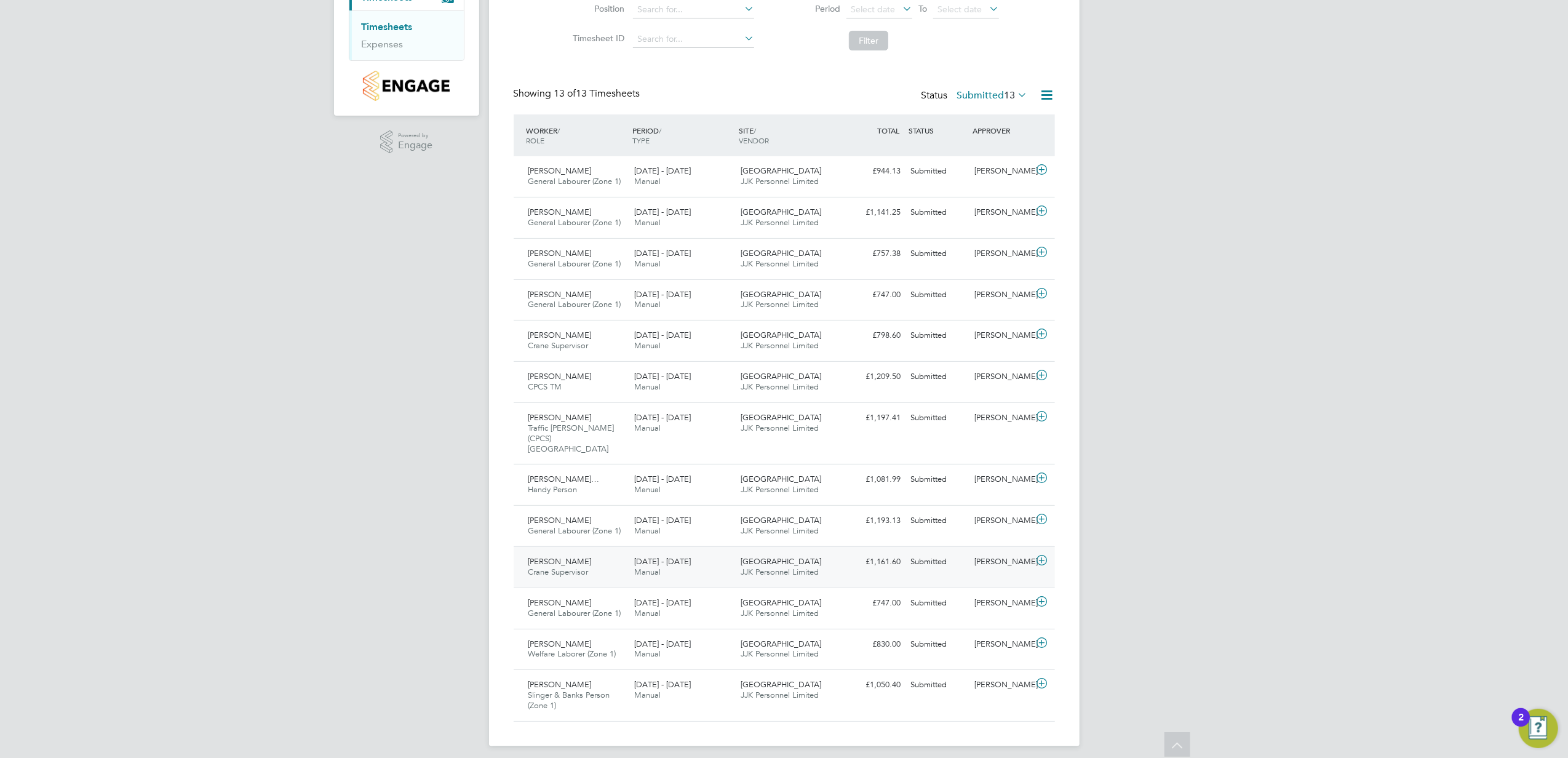
click at [1049, 555] on icon at bounding box center [1042, 560] width 15 height 10
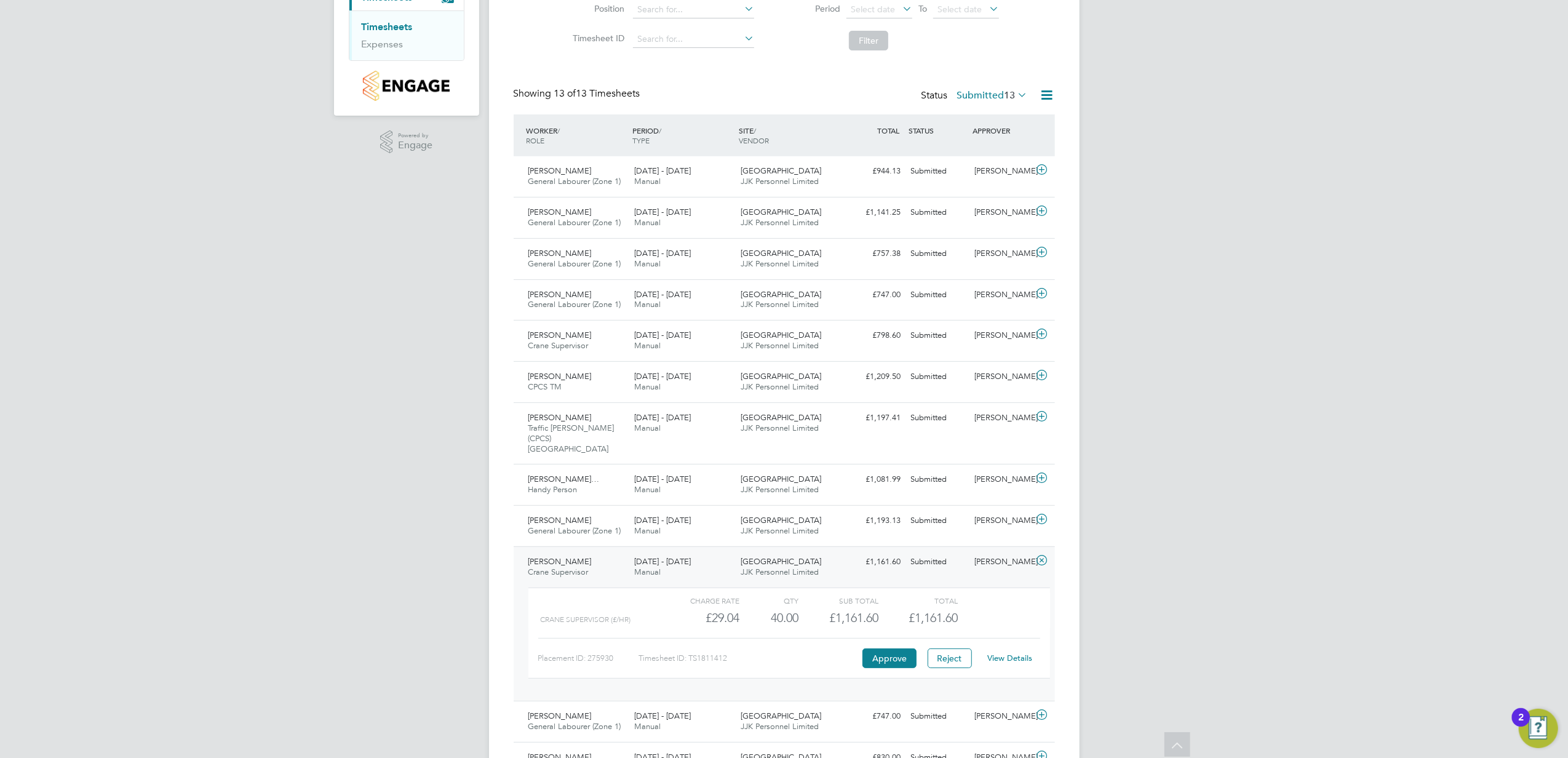
click at [1007, 653] on link "View Details" at bounding box center [1010, 658] width 45 height 11
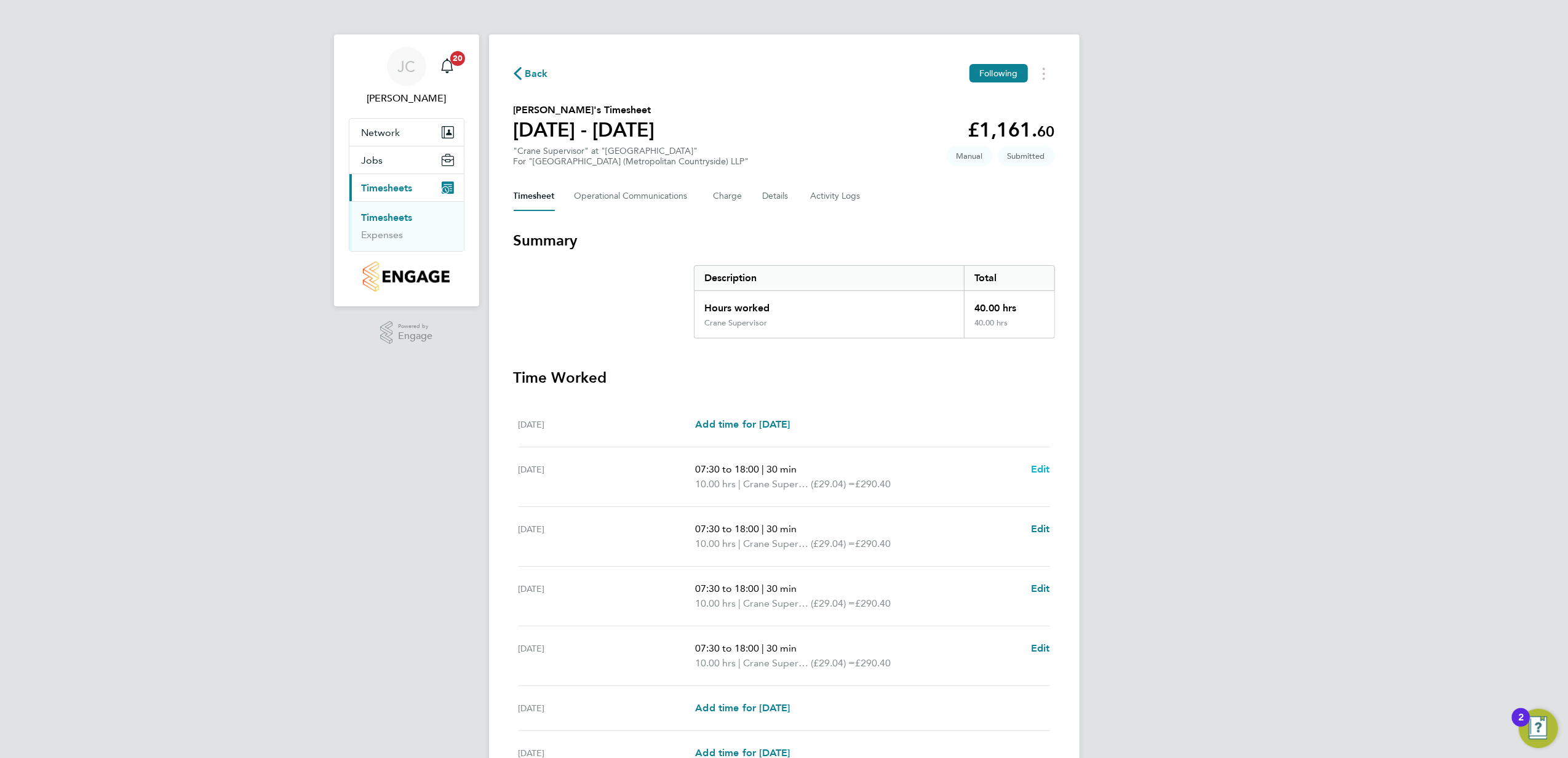
click at [1044, 473] on span "Edit" at bounding box center [1040, 470] width 19 height 12
select select "30"
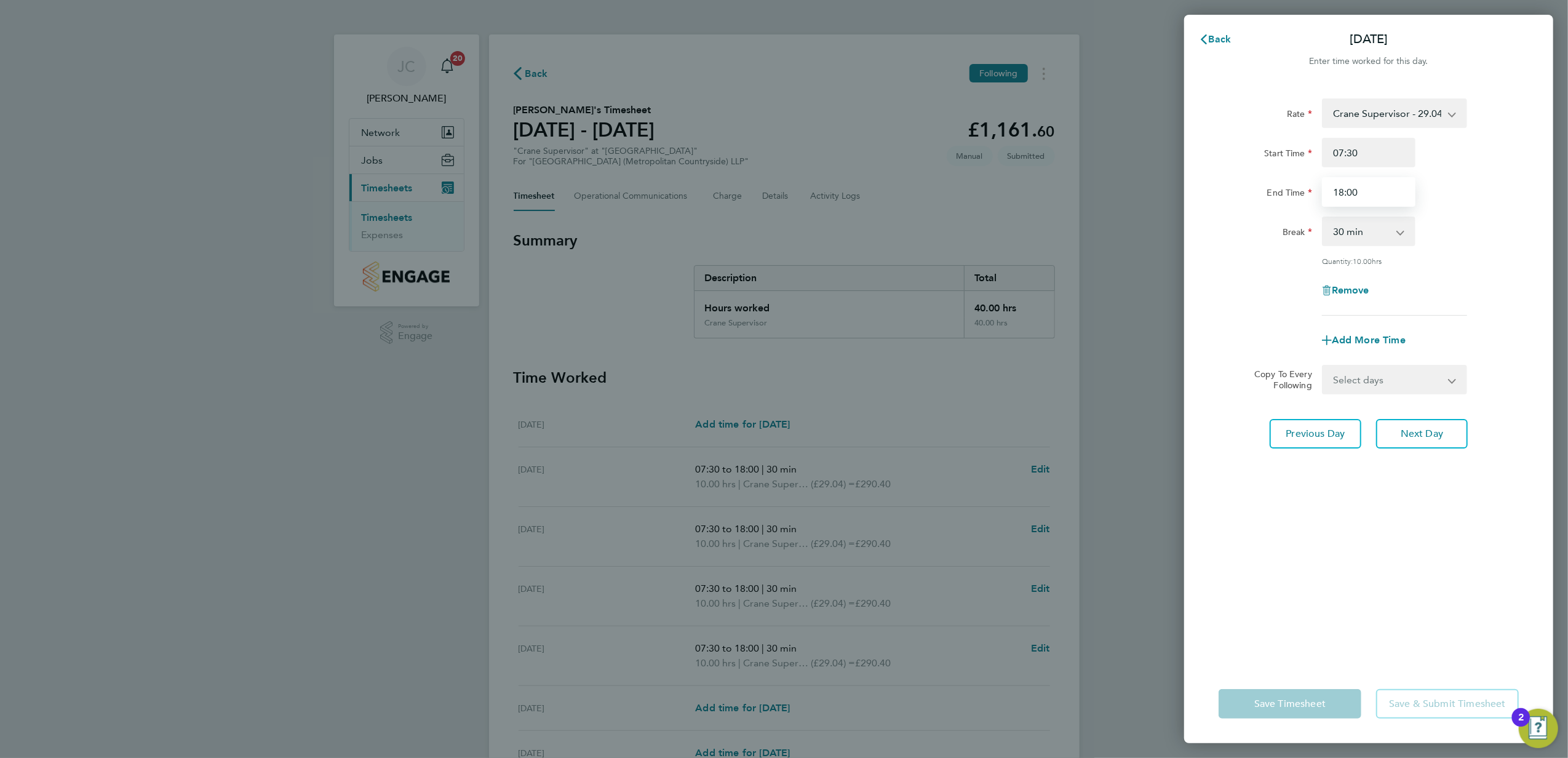
click at [1344, 192] on input "18:00" at bounding box center [1369, 192] width 94 height 30
type input "17:10"
click at [1391, 656] on div "Rate Crane Supervisor - 29.04 Start Time 07:30 End Time 17:10 Break 0 min 15 mi…" at bounding box center [1368, 374] width 369 height 581
click at [1320, 699] on span "Save Timesheet" at bounding box center [1290, 703] width 72 height 12
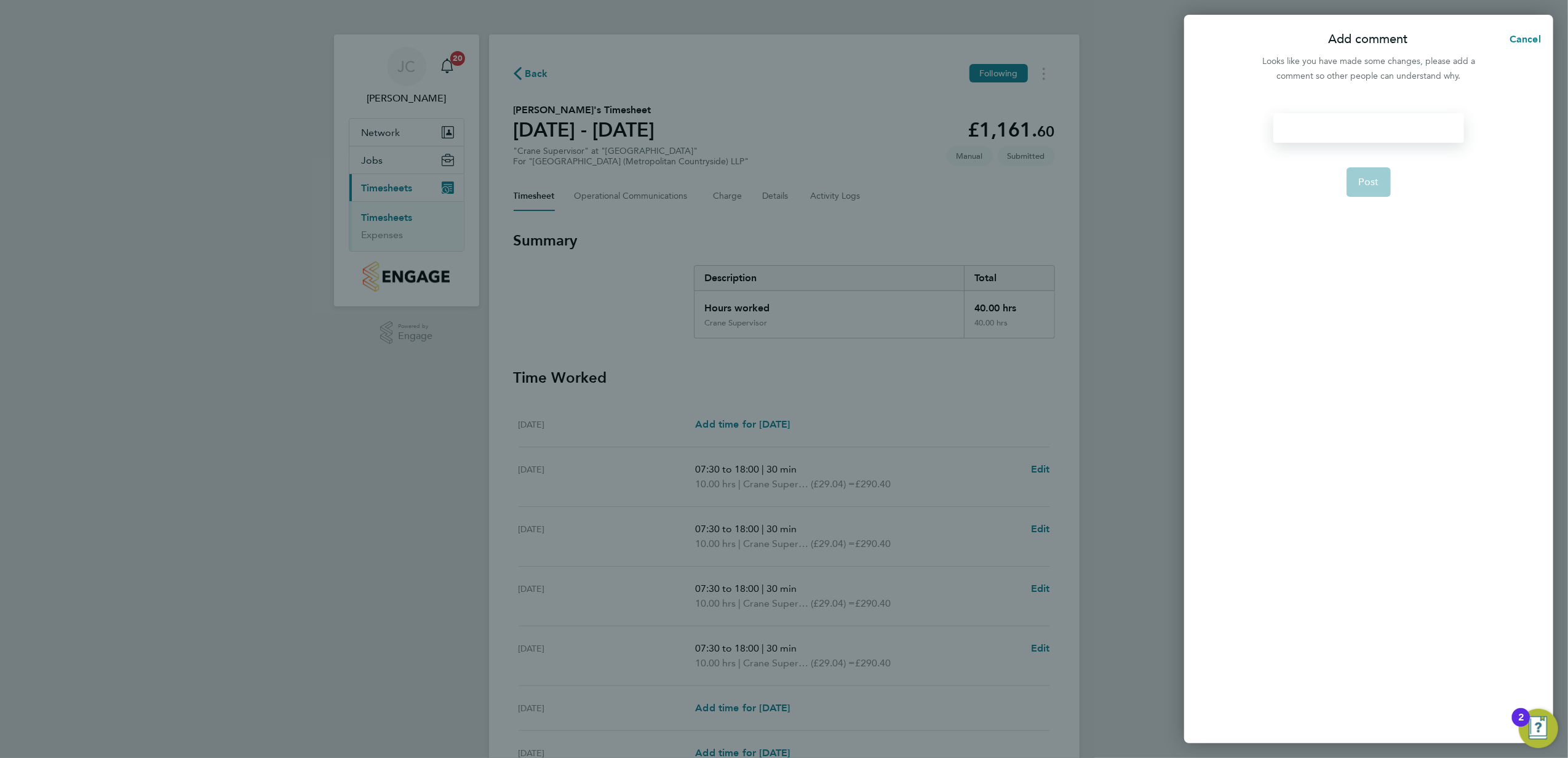
click at [1316, 125] on div at bounding box center [1368, 128] width 190 height 30
click at [1316, 126] on div at bounding box center [1368, 128] width 190 height 30
click at [1382, 180] on button "Post" at bounding box center [1369, 182] width 45 height 30
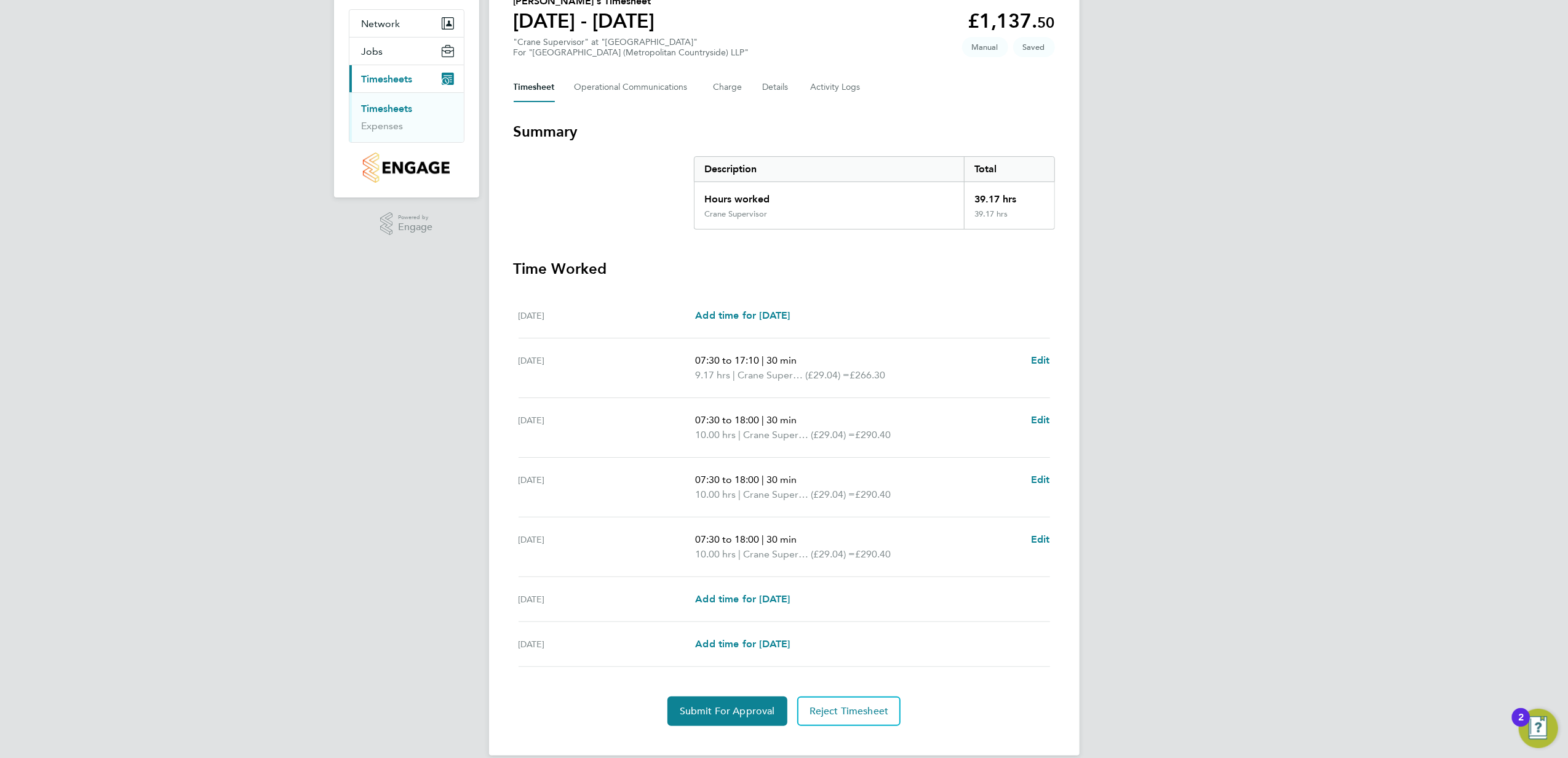
scroll to position [128, 0]
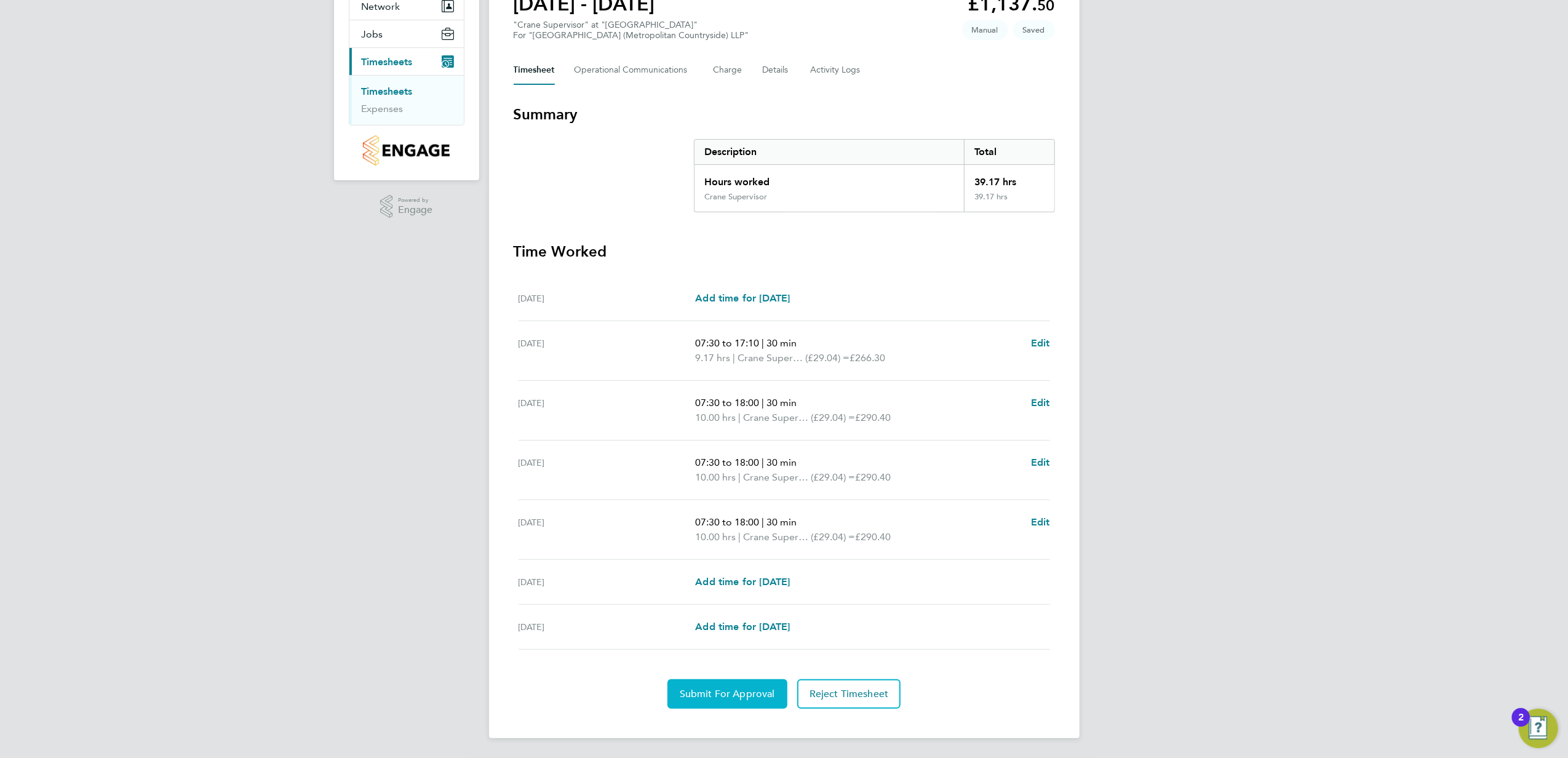
click at [721, 702] on button "Submit For Approval" at bounding box center [727, 694] width 120 height 30
click at [766, 703] on button "Approve Timesheet" at bounding box center [727, 694] width 115 height 30
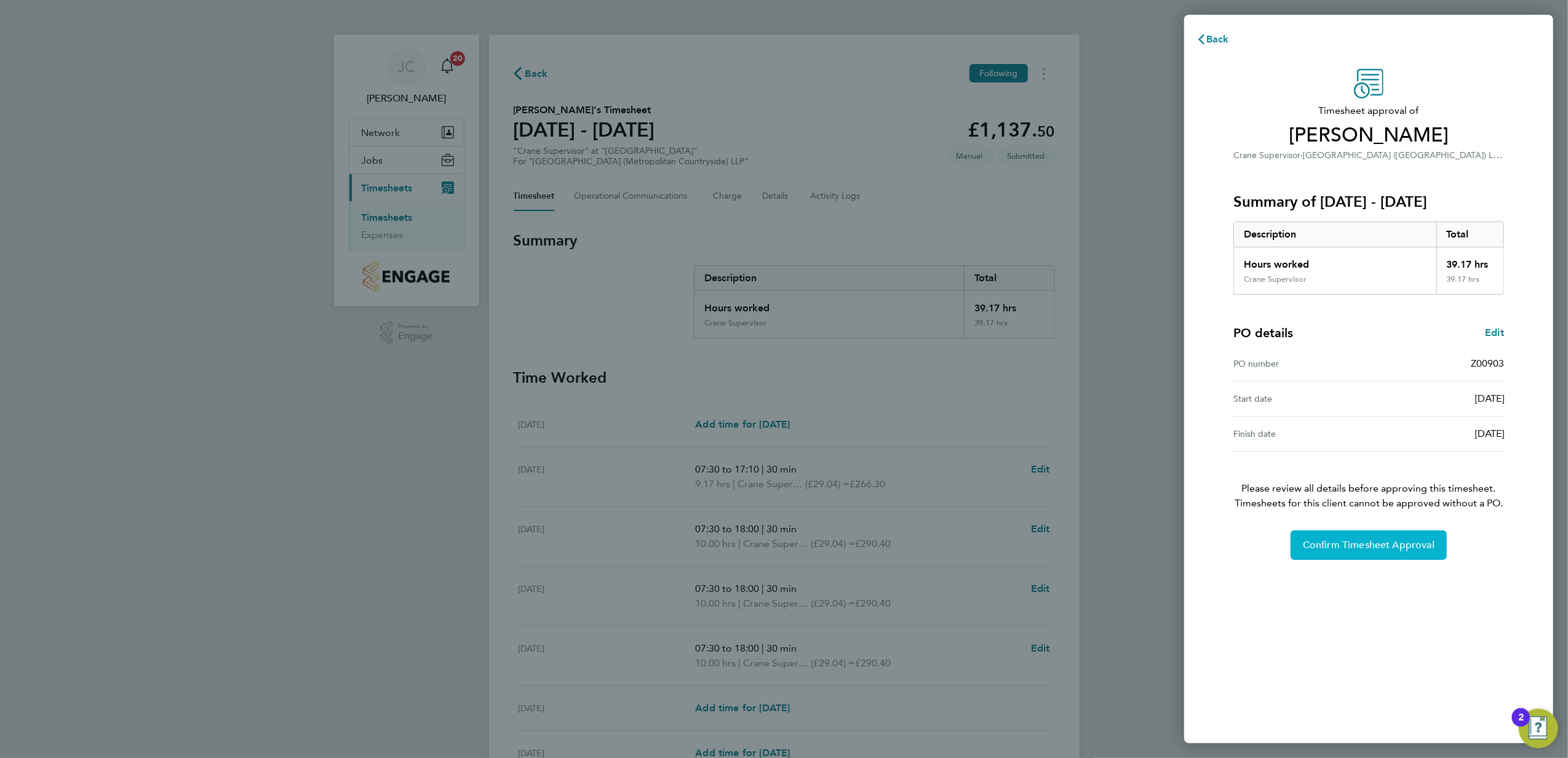
click at [1414, 544] on span "Confirm Timesheet Approval" at bounding box center [1369, 545] width 131 height 12
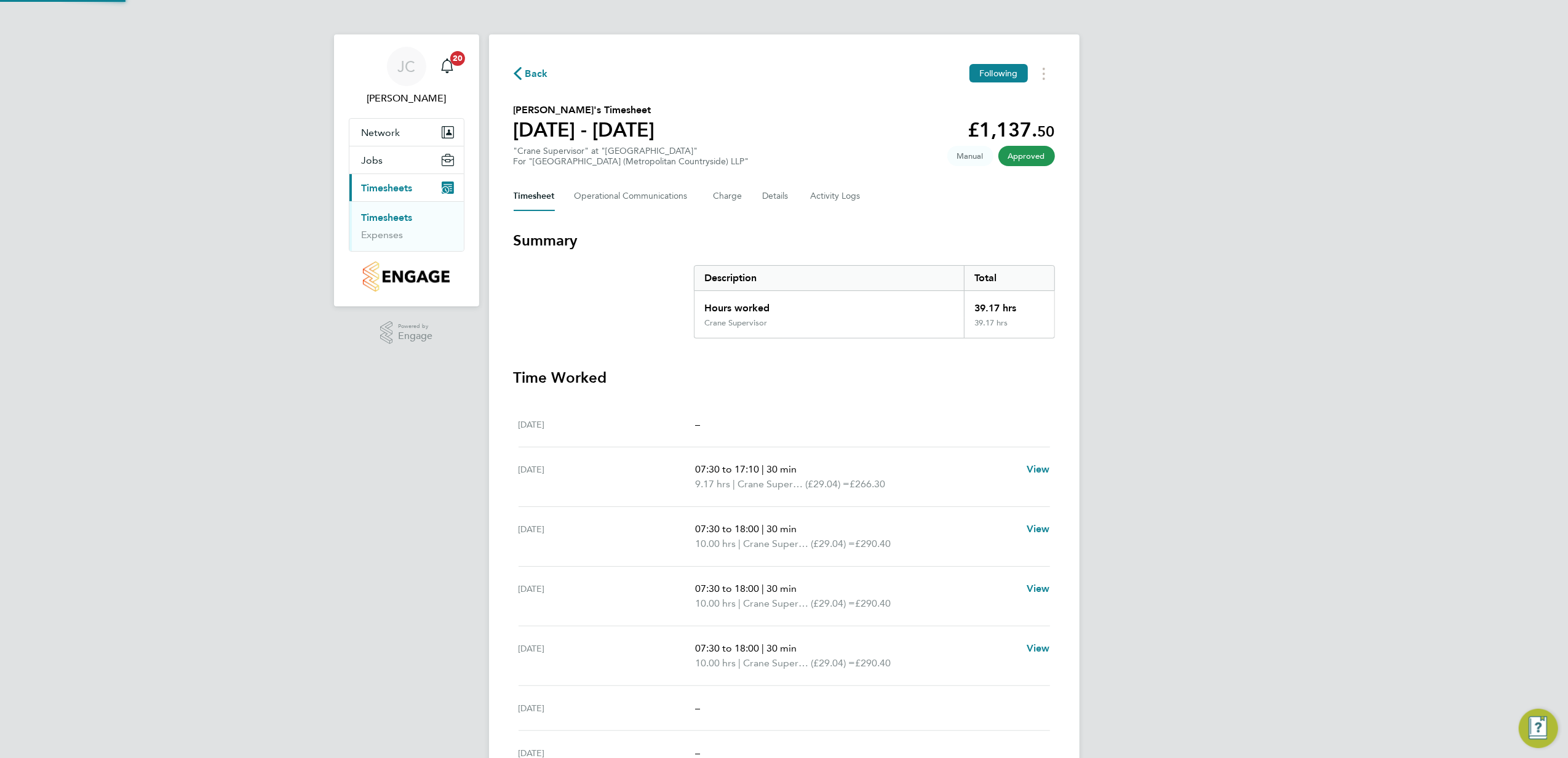
click at [405, 213] on link "Timesheets" at bounding box center [387, 218] width 51 height 12
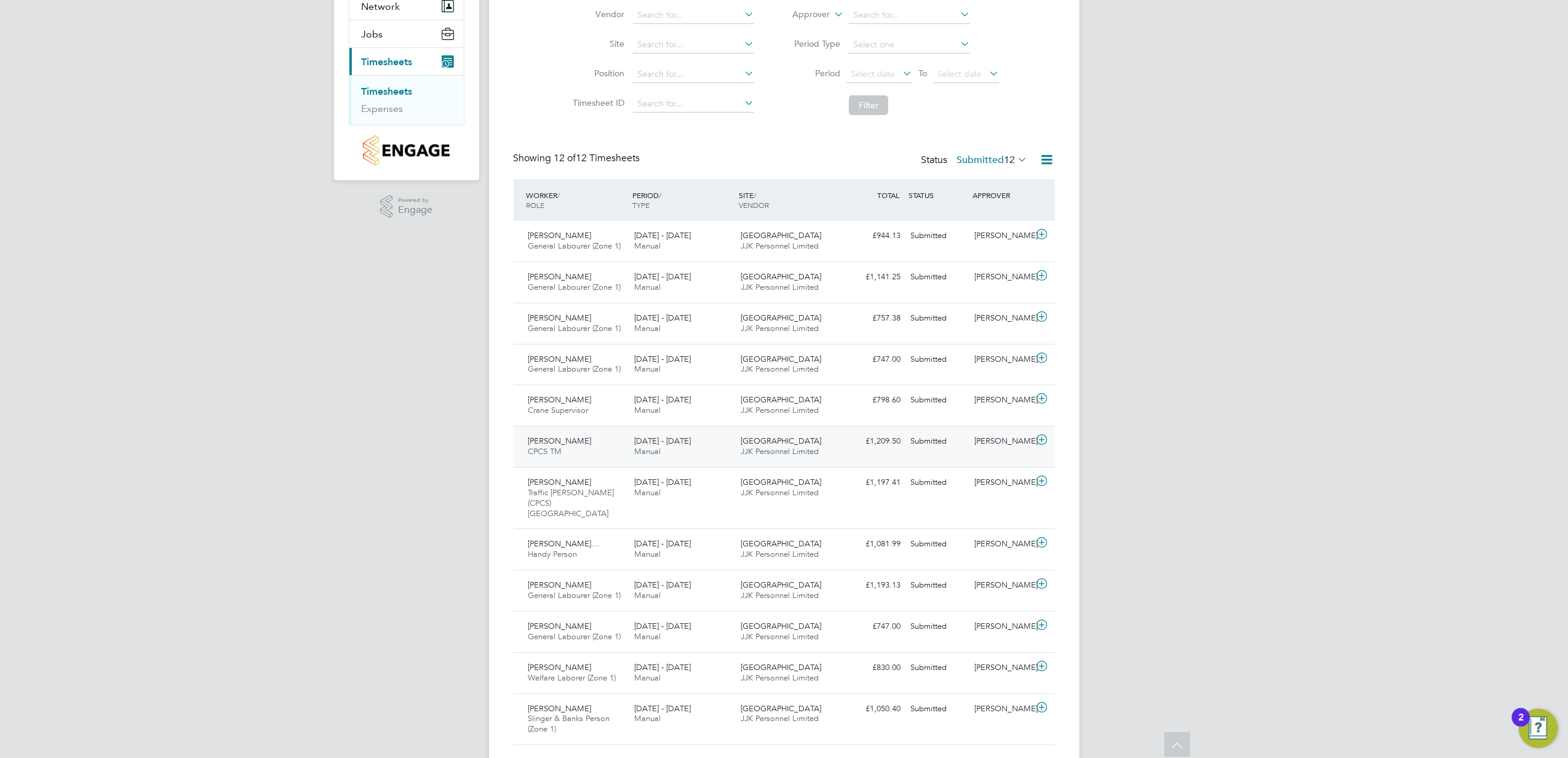
scroll to position [150, 0]
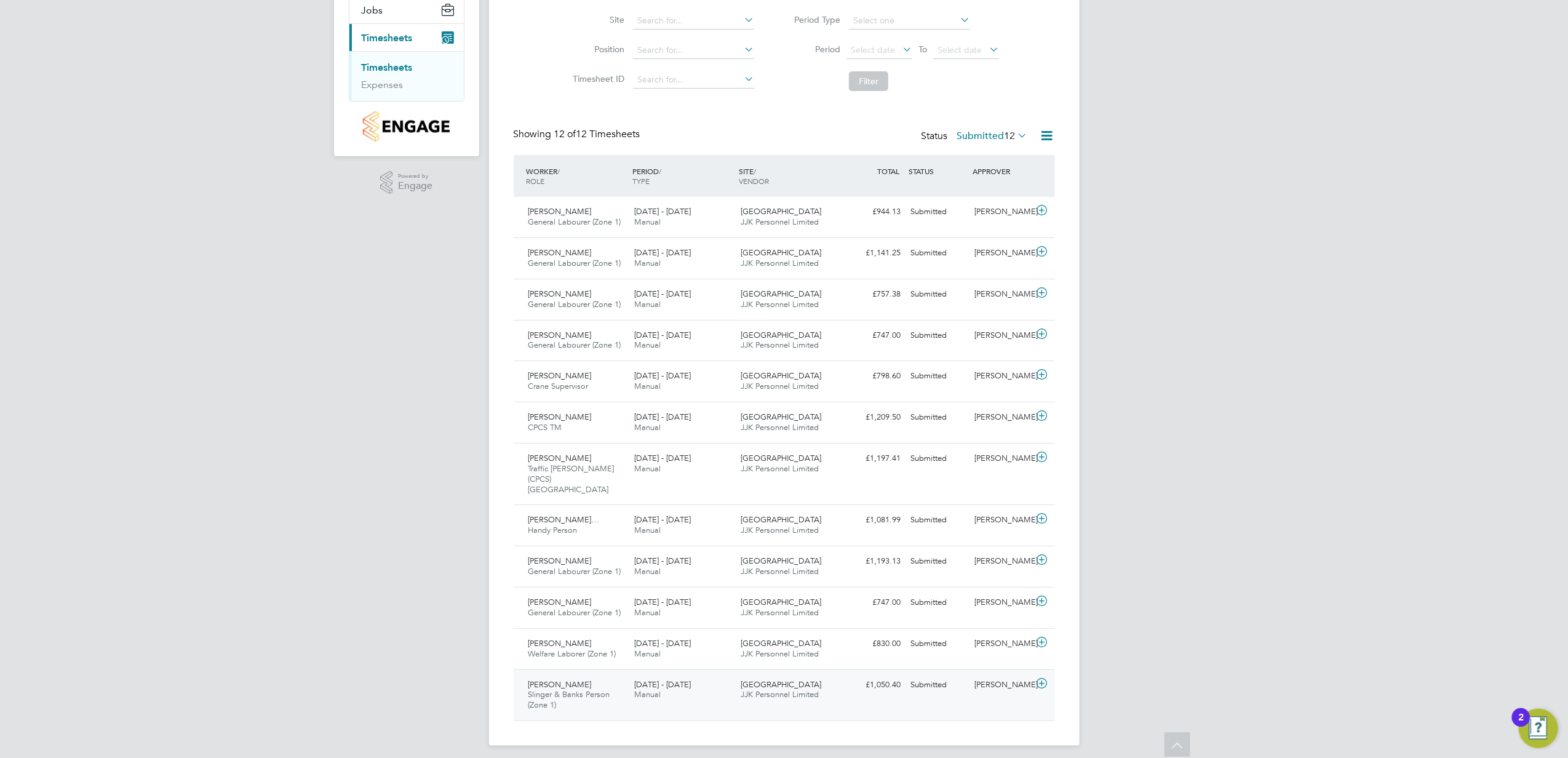
click at [1052, 674] on div at bounding box center [1045, 684] width 22 height 20
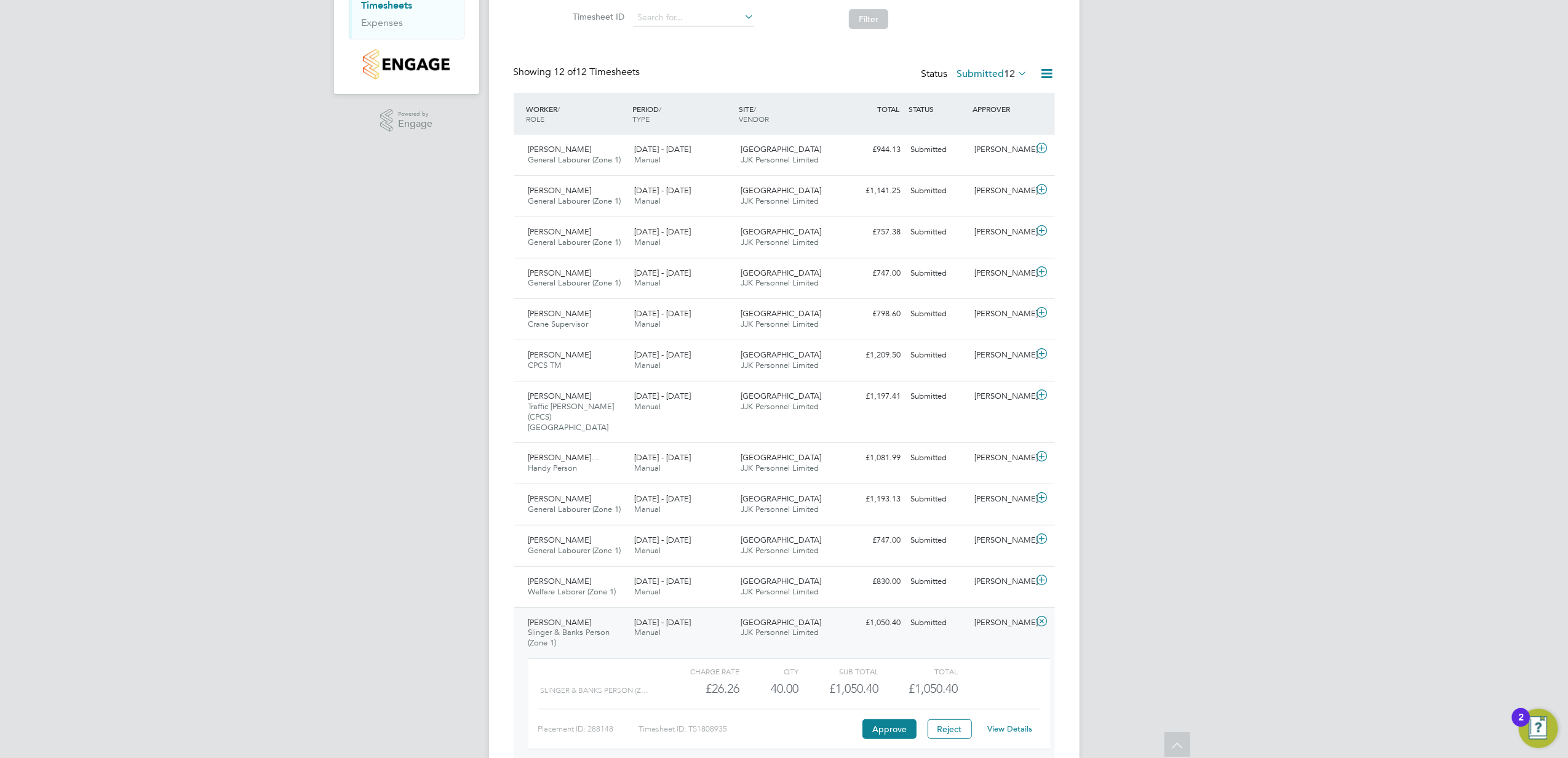
scroll to position [232, 0]
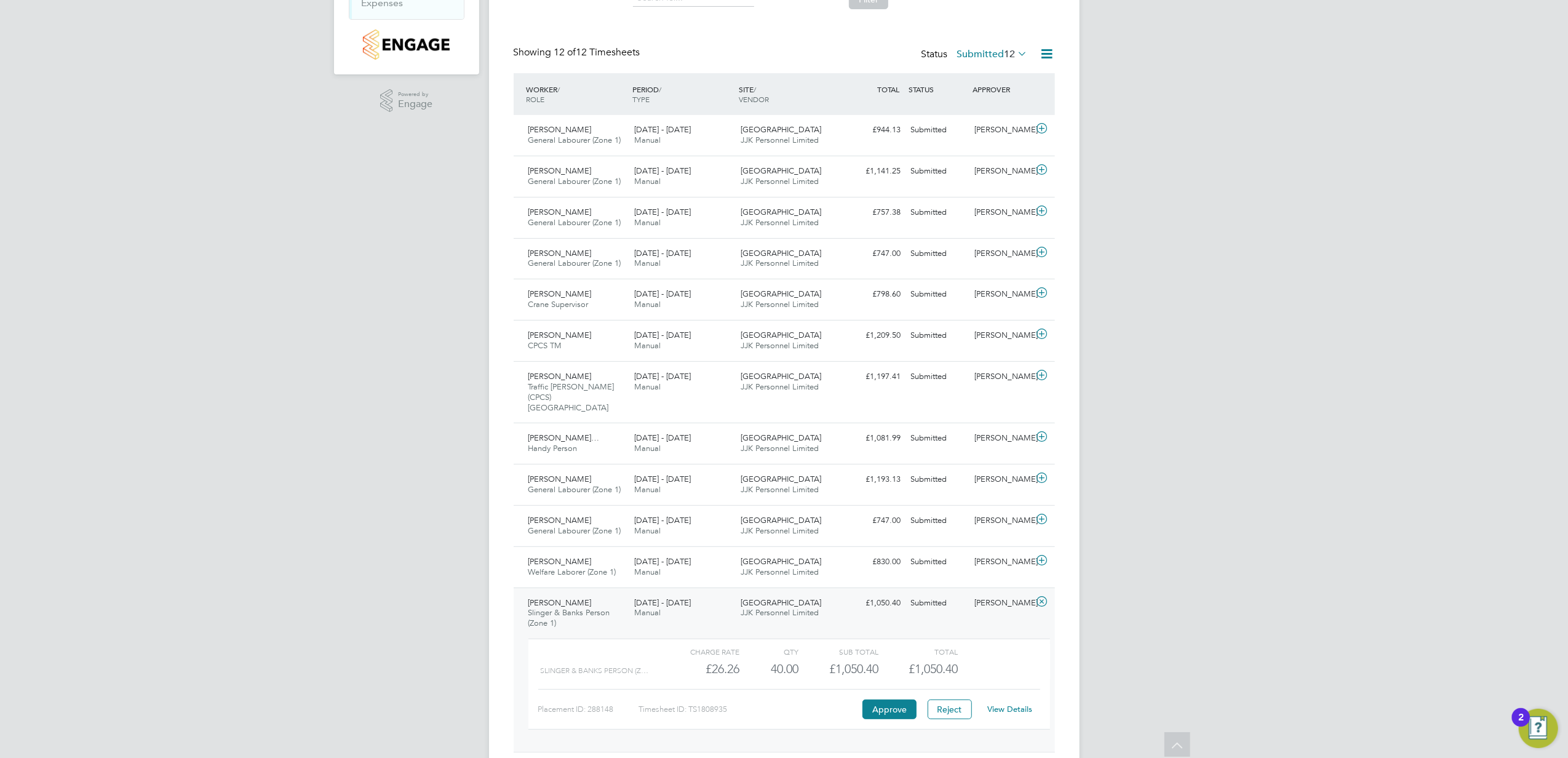
click at [1005, 703] on link "View Details" at bounding box center [1010, 708] width 45 height 11
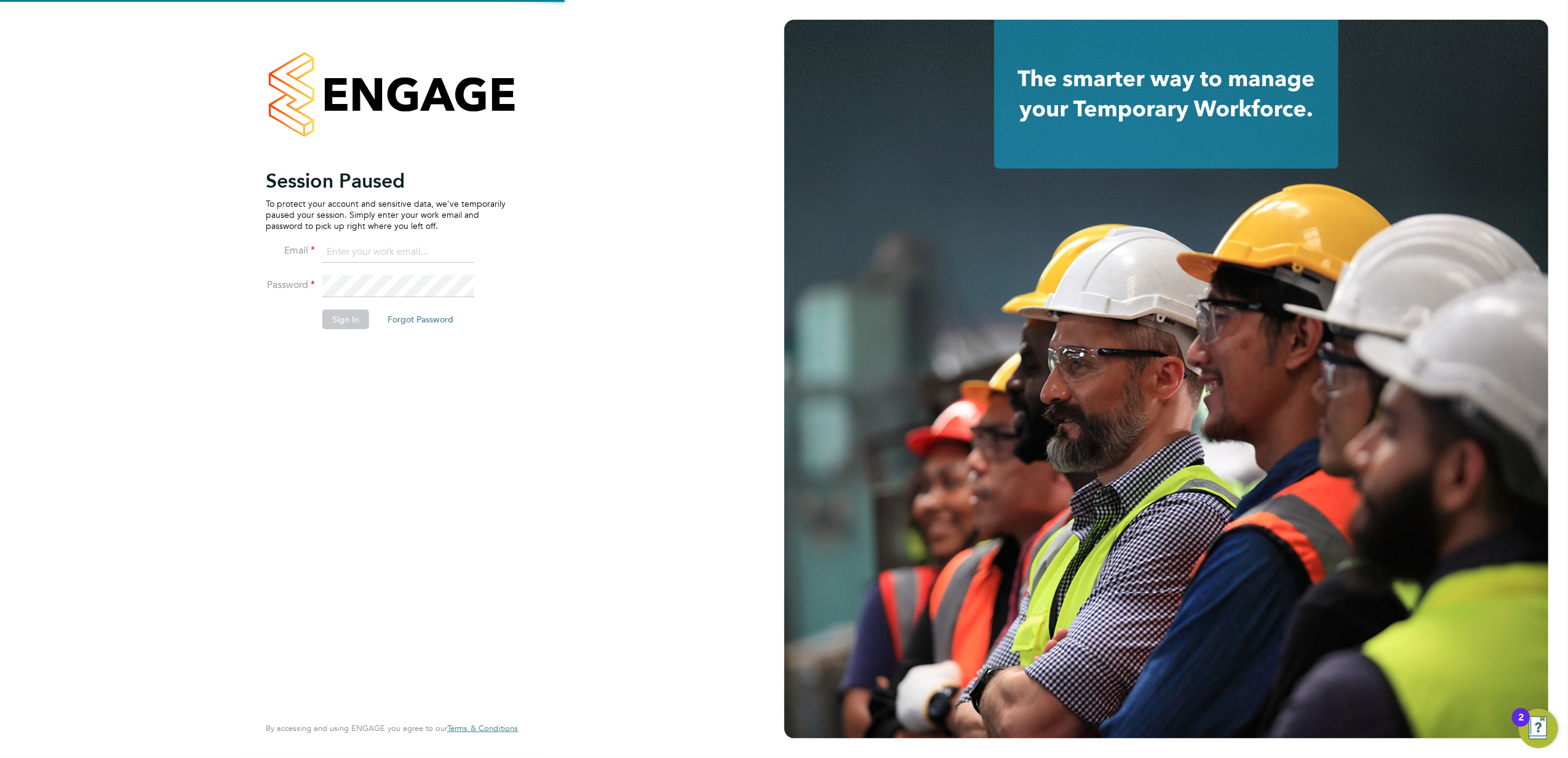
type input "[PERSON_NAME][EMAIL_ADDRESS][PERSON_NAME][DOMAIN_NAME]"
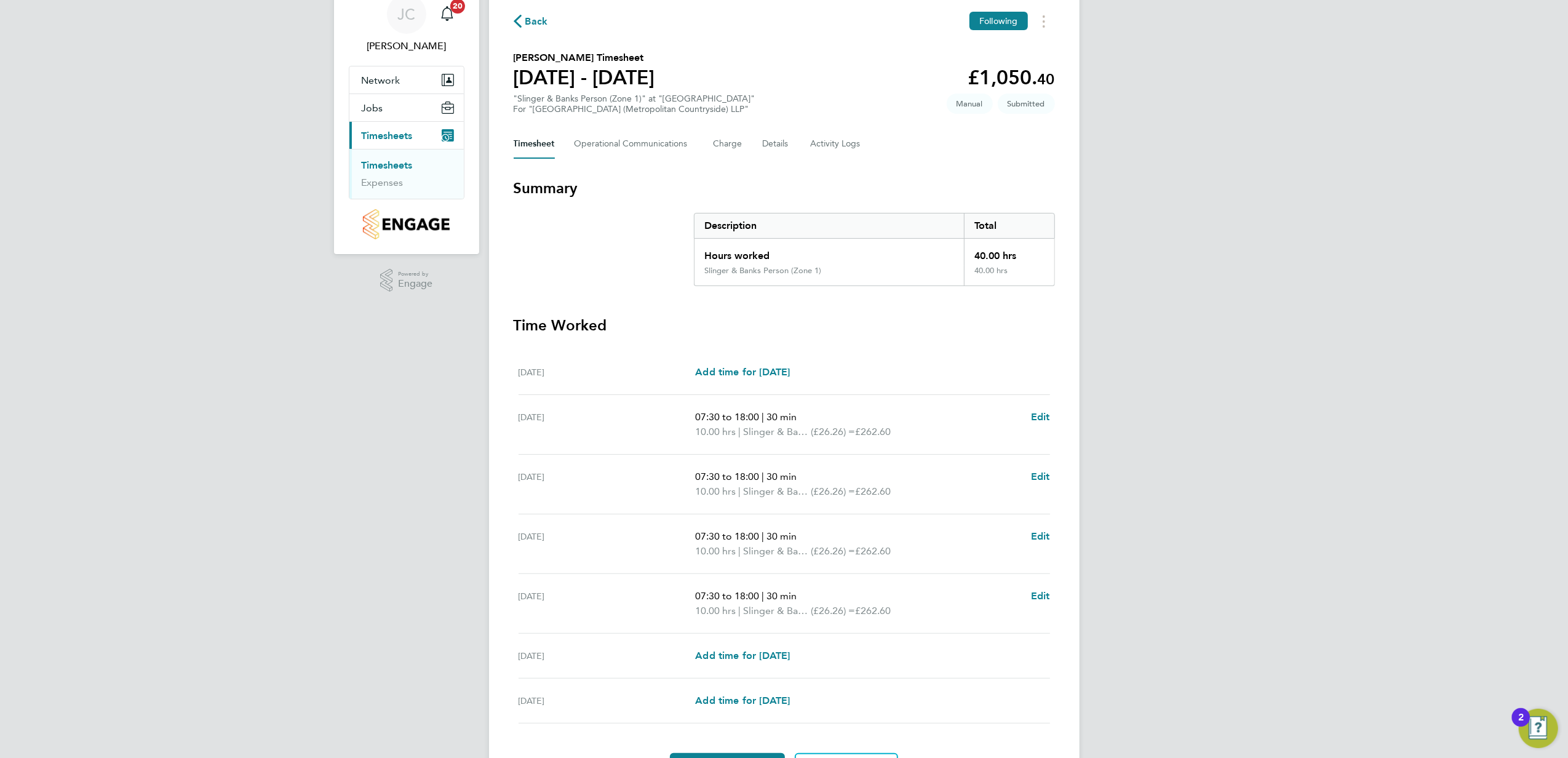
scroll to position [82, 0]
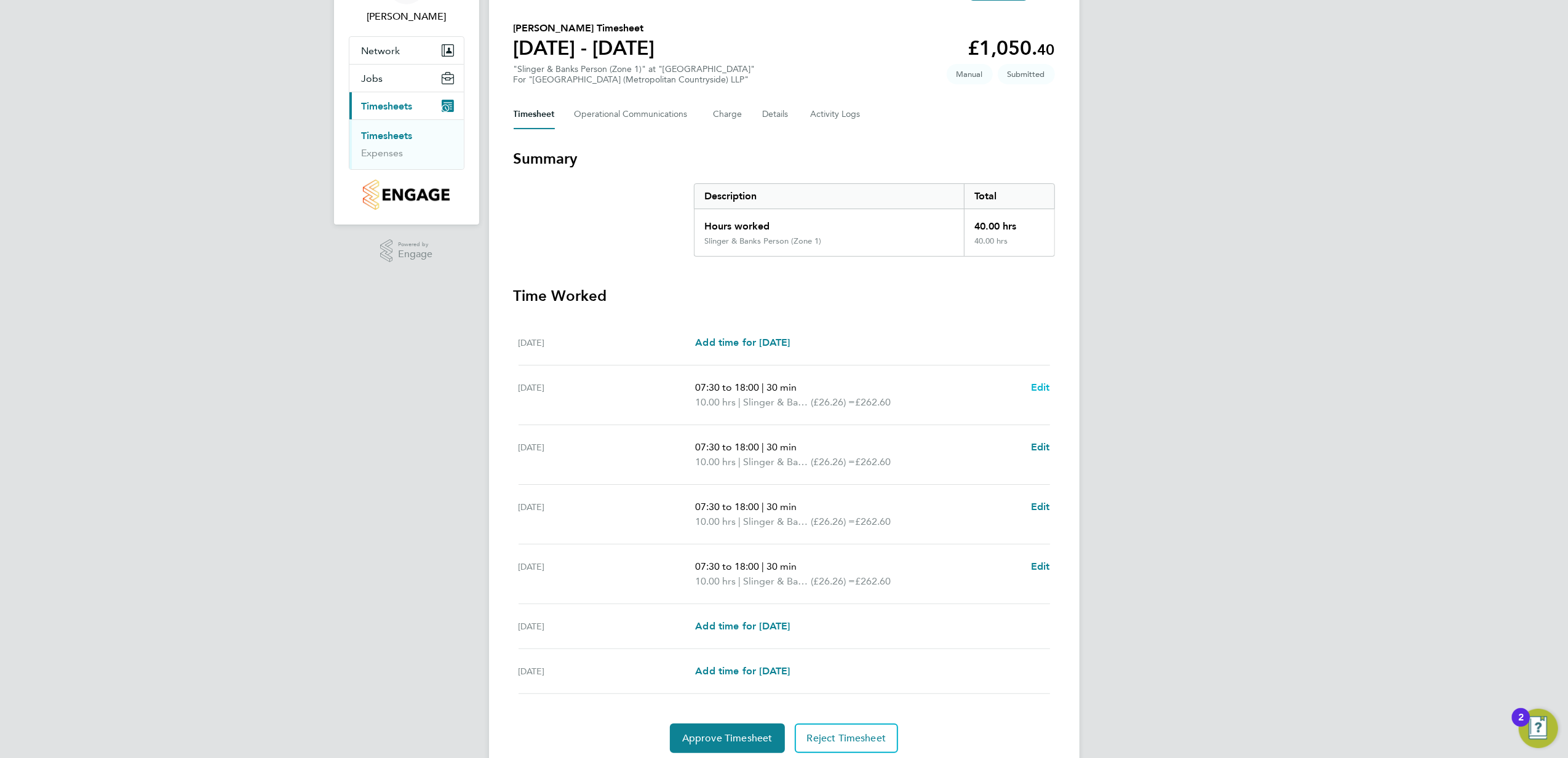
click at [1041, 388] on span "Edit" at bounding box center [1040, 387] width 19 height 12
select select "30"
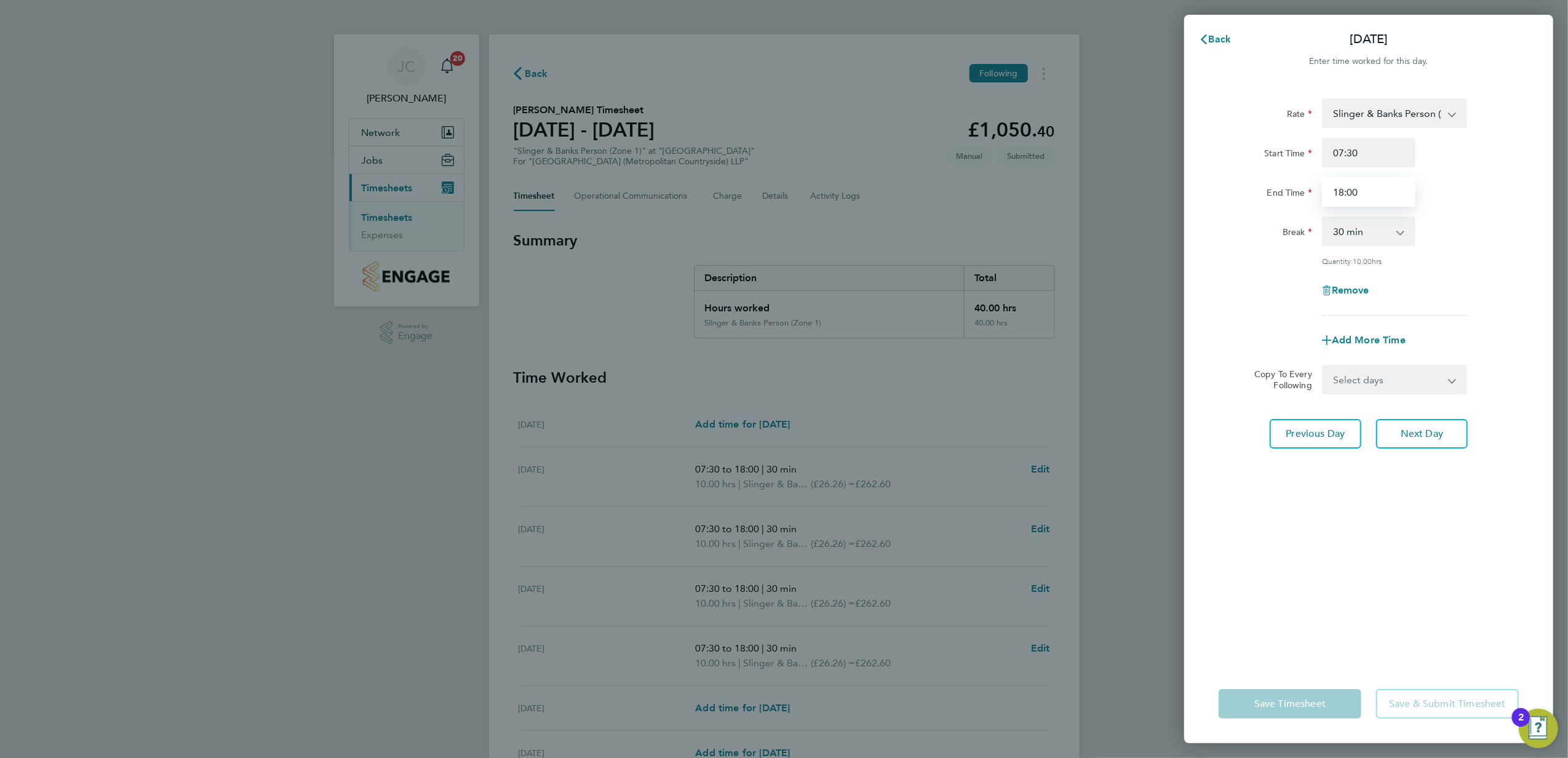
click at [1344, 191] on input "18:00" at bounding box center [1369, 192] width 94 height 30
type input "12:00"
click at [1407, 667] on div "Save Timesheet Save & Submit Timesheet" at bounding box center [1368, 703] width 369 height 79
click at [1310, 706] on span "Save Timesheet" at bounding box center [1290, 703] width 72 height 12
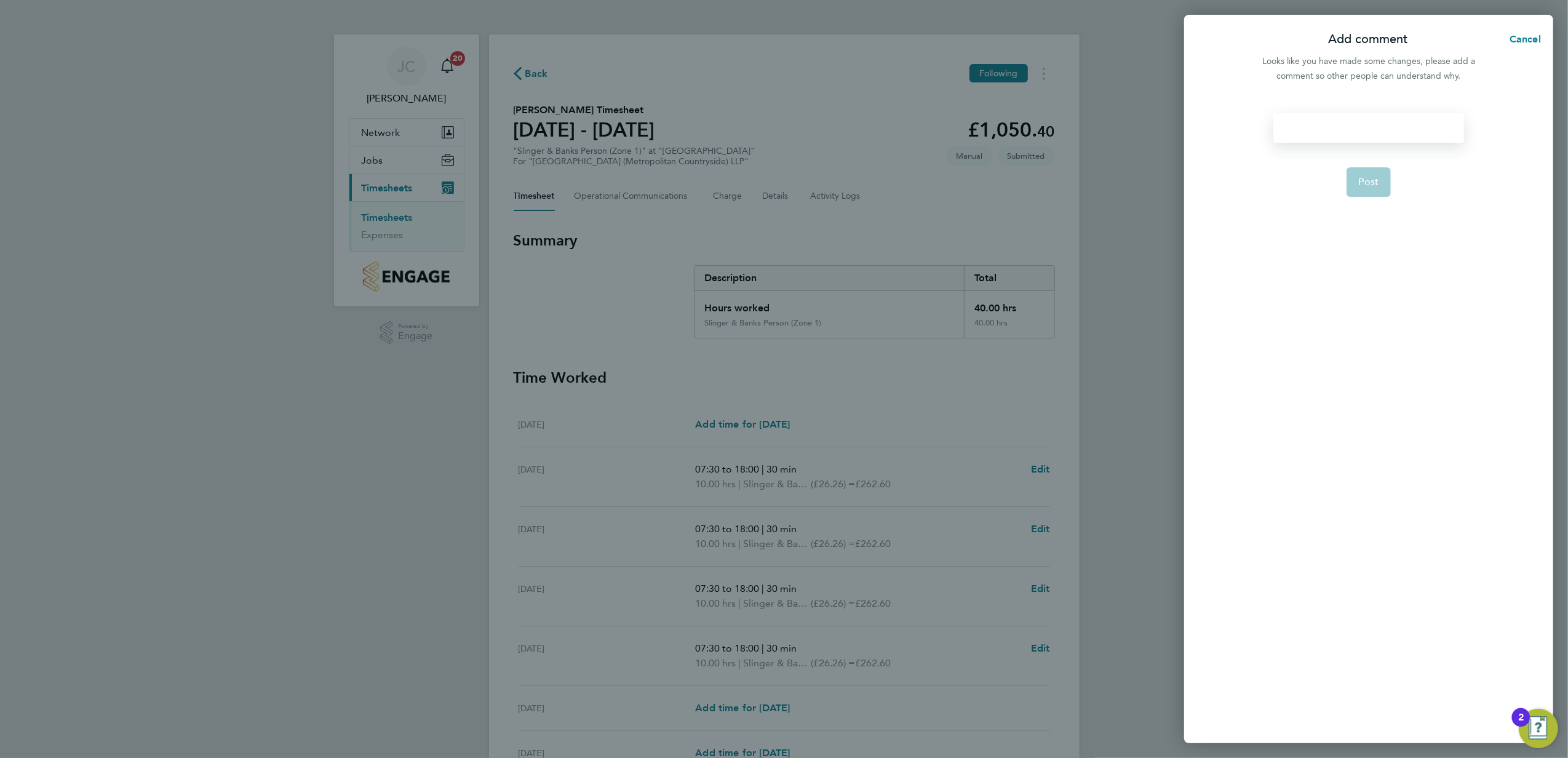
click at [1360, 126] on div at bounding box center [1368, 128] width 190 height 30
click at [1357, 129] on div at bounding box center [1368, 128] width 190 height 30
click at [1352, 190] on button "Post" at bounding box center [1369, 182] width 45 height 30
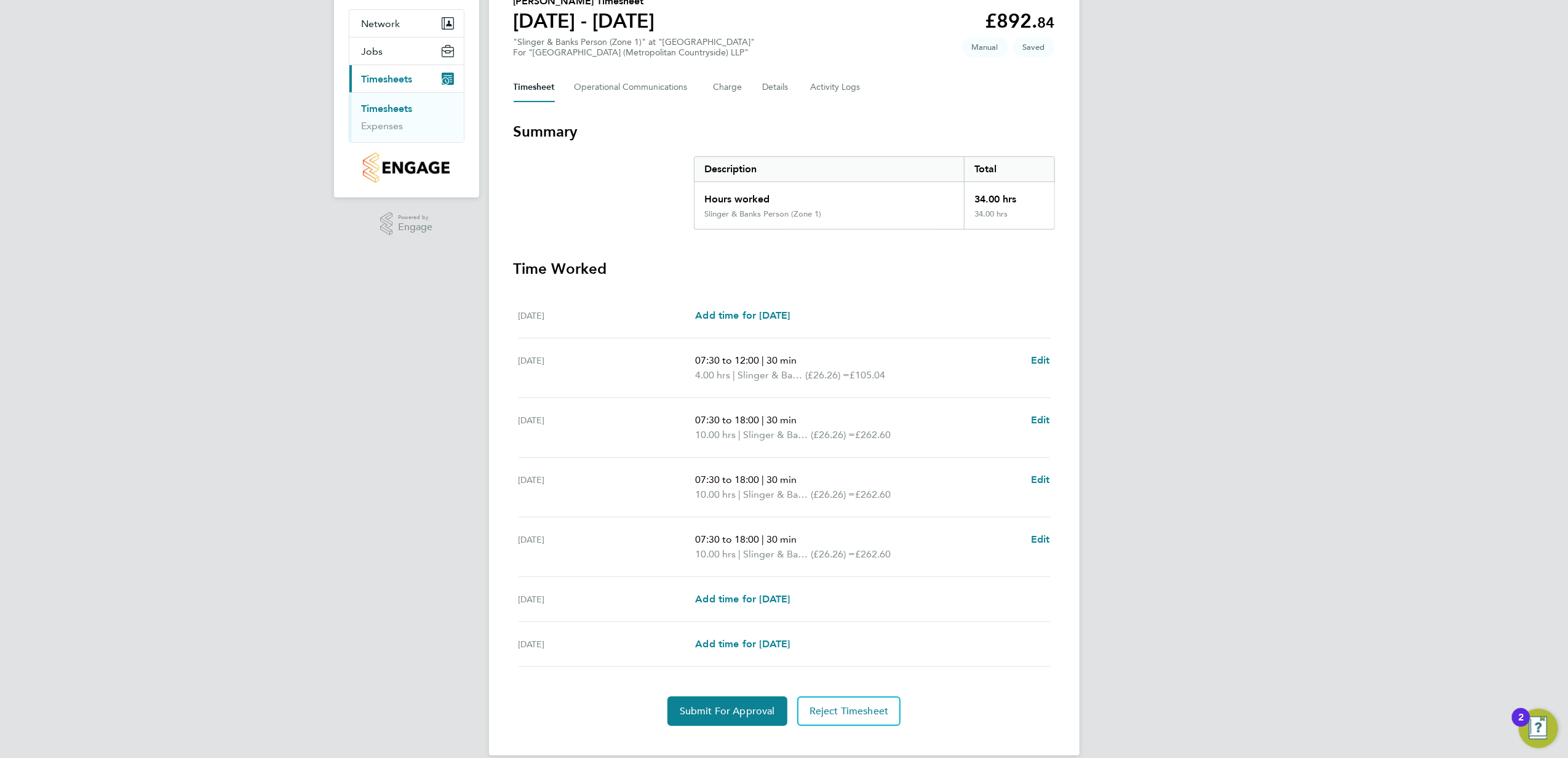
scroll to position [128, 0]
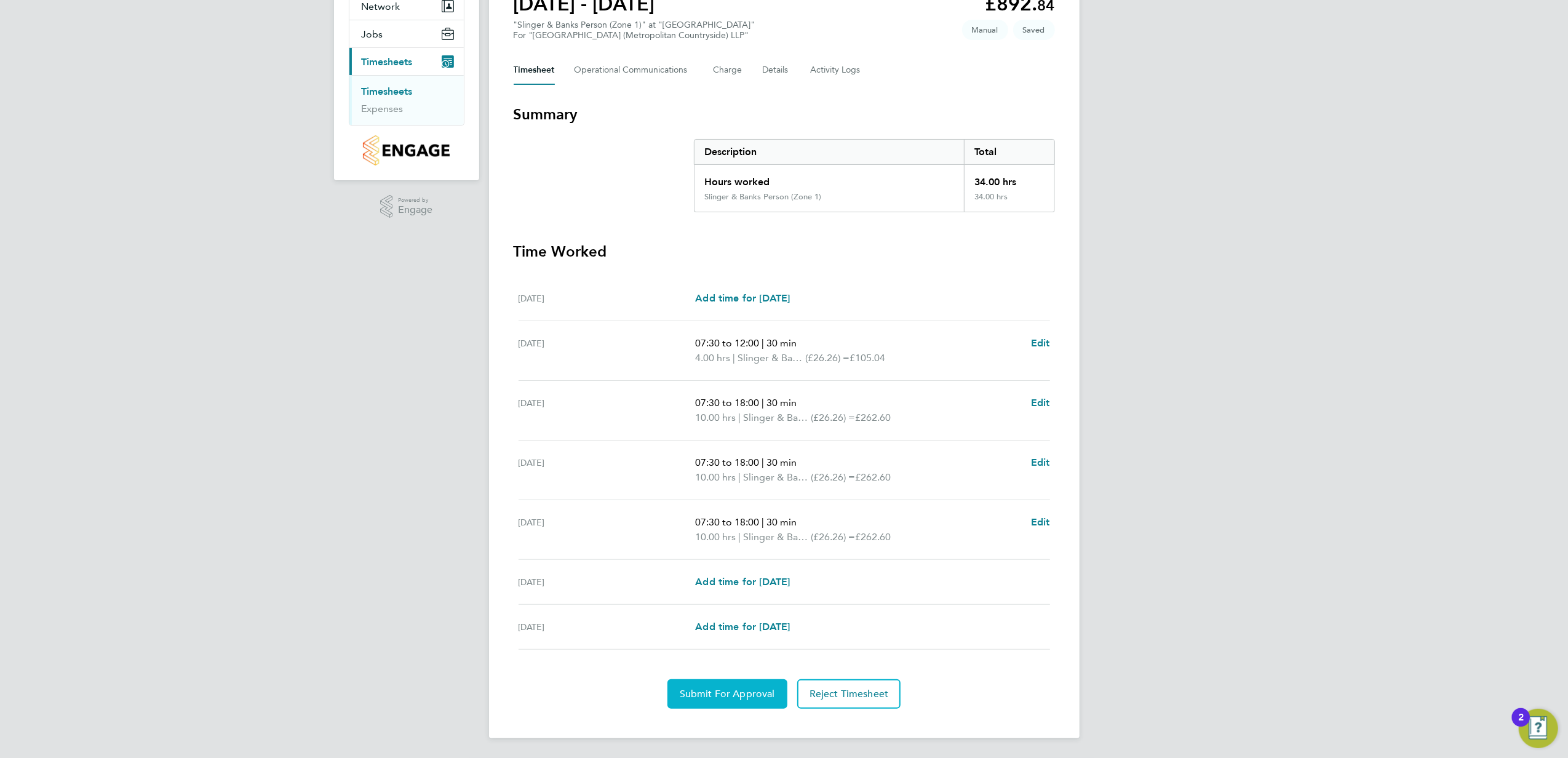
click at [729, 681] on button "Submit For Approval" at bounding box center [727, 694] width 120 height 30
click at [712, 685] on button "Approve Timesheet" at bounding box center [727, 694] width 115 height 30
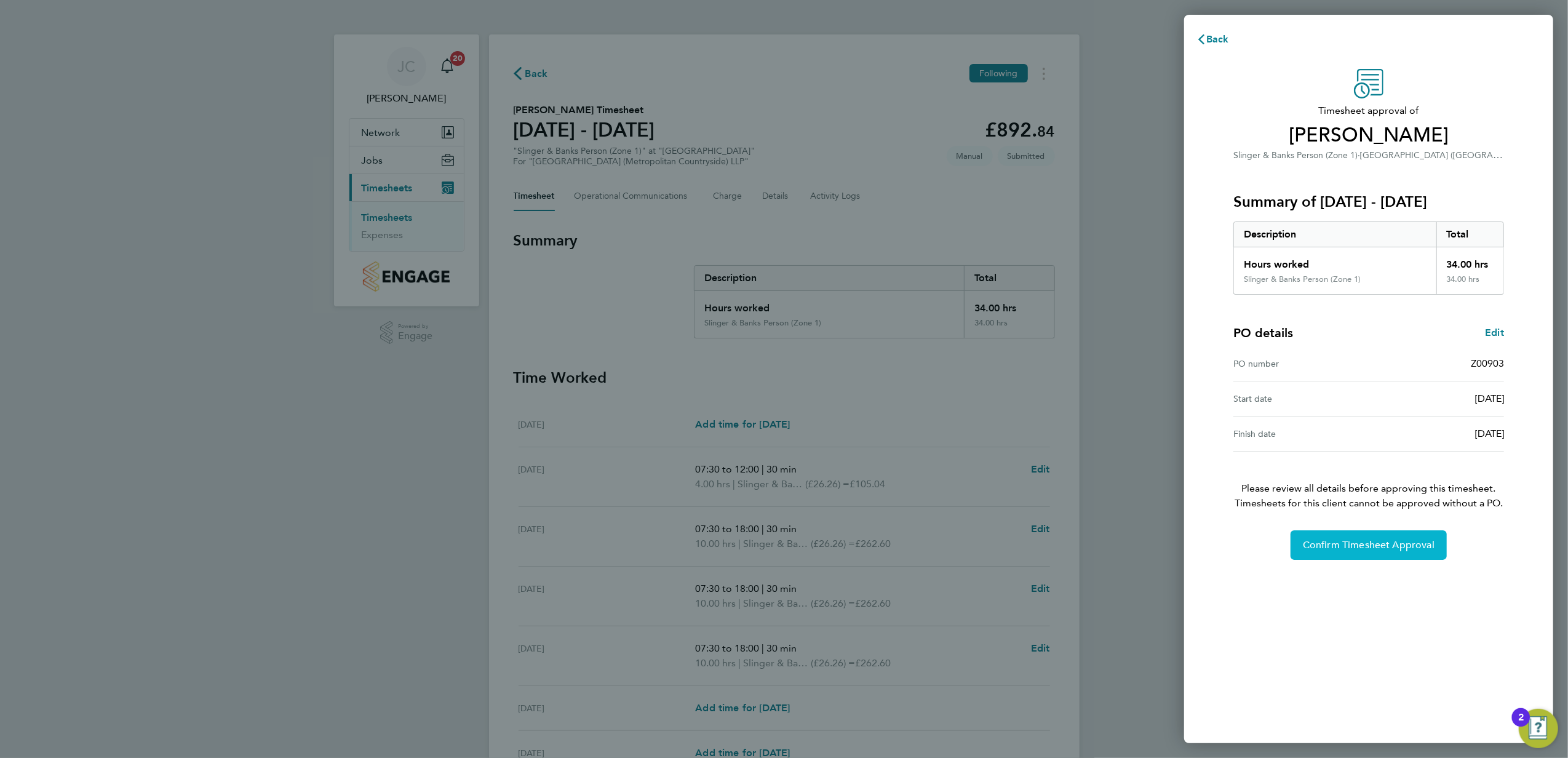
click at [1370, 552] on button "Confirm Timesheet Approval" at bounding box center [1368, 545] width 156 height 30
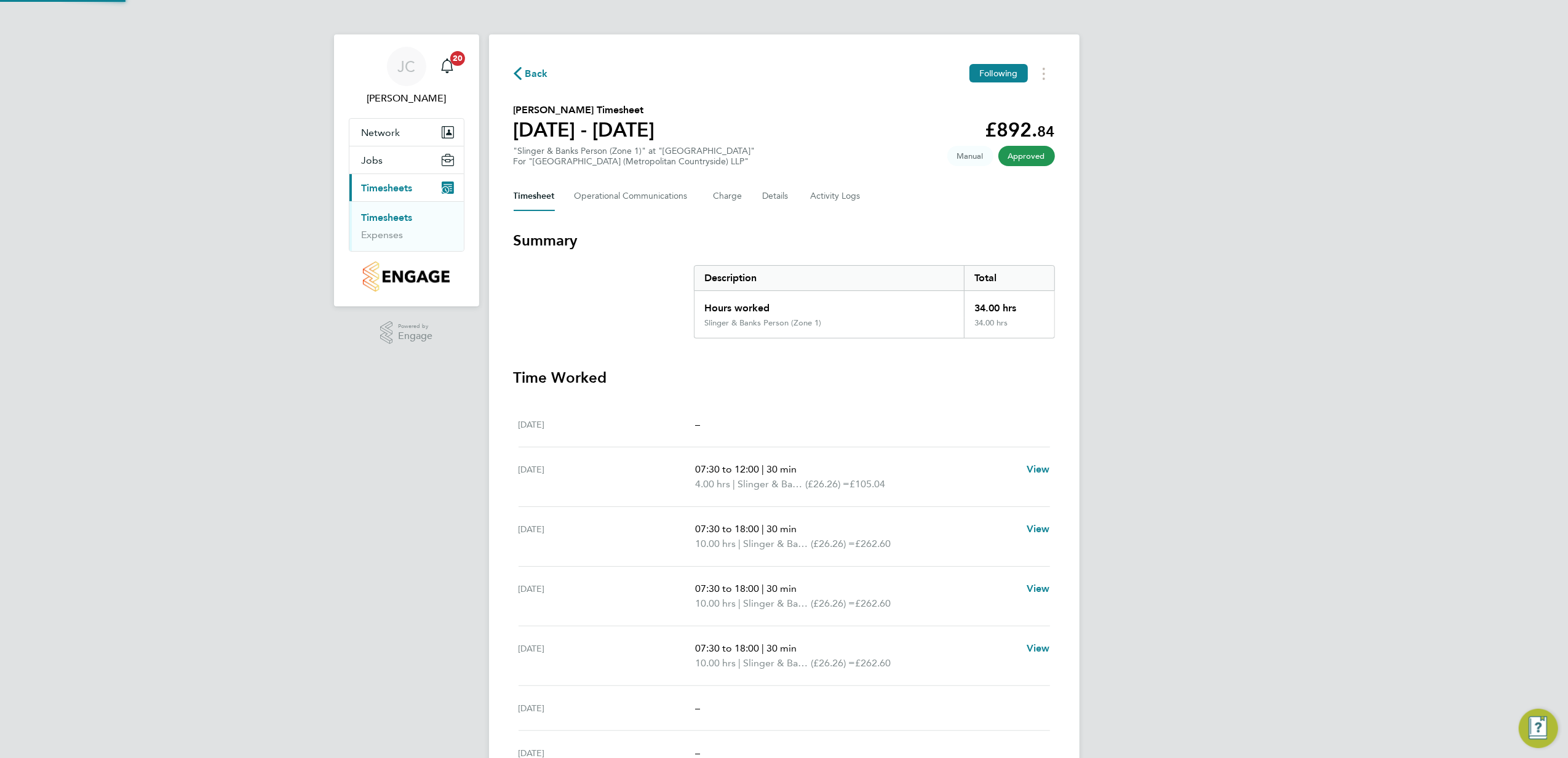
click at [397, 217] on link "Timesheets" at bounding box center [387, 218] width 51 height 12
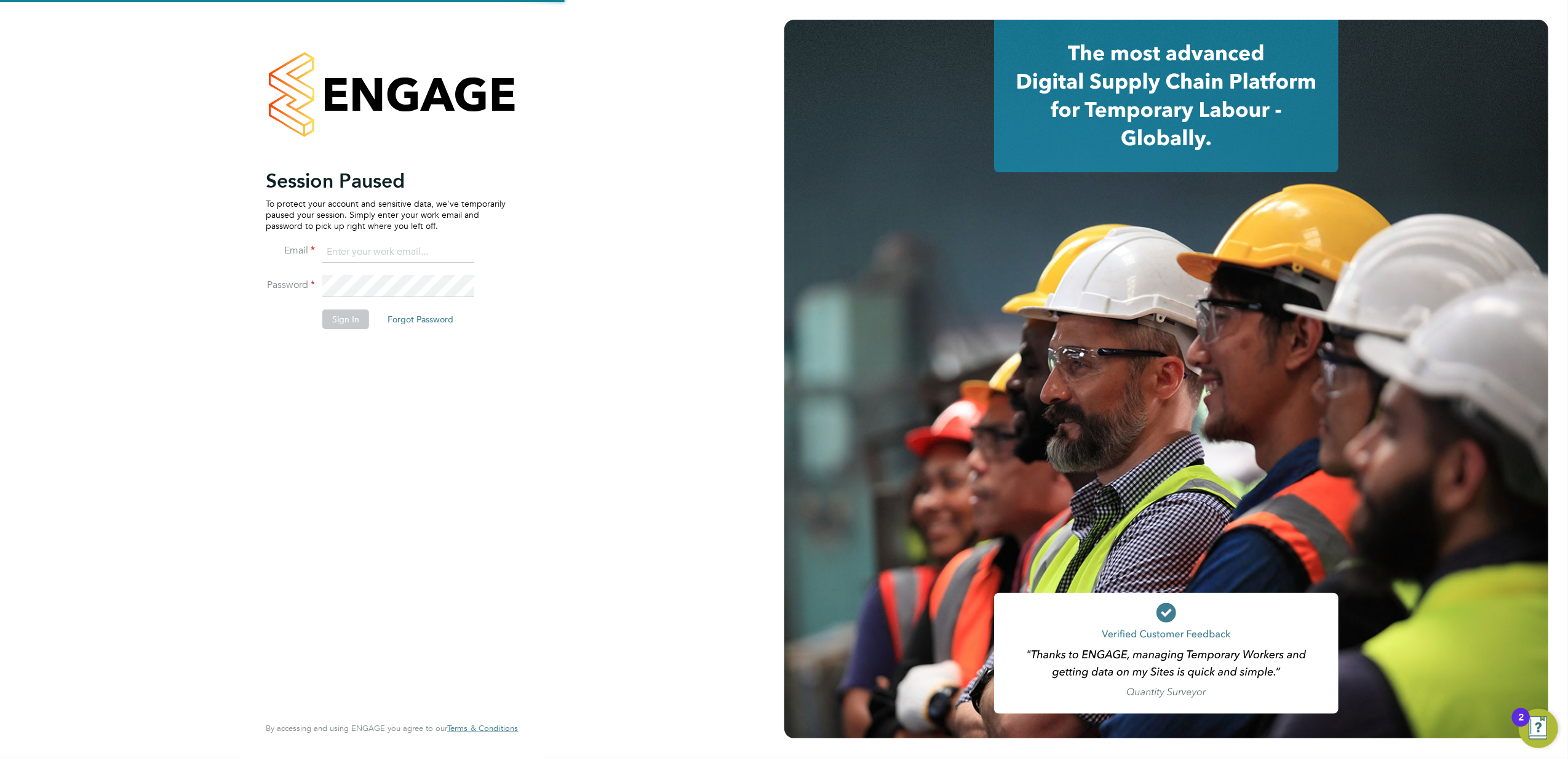
type input "[PERSON_NAME][EMAIL_ADDRESS][PERSON_NAME][DOMAIN_NAME]"
